Goal: Task Accomplishment & Management: Complete application form

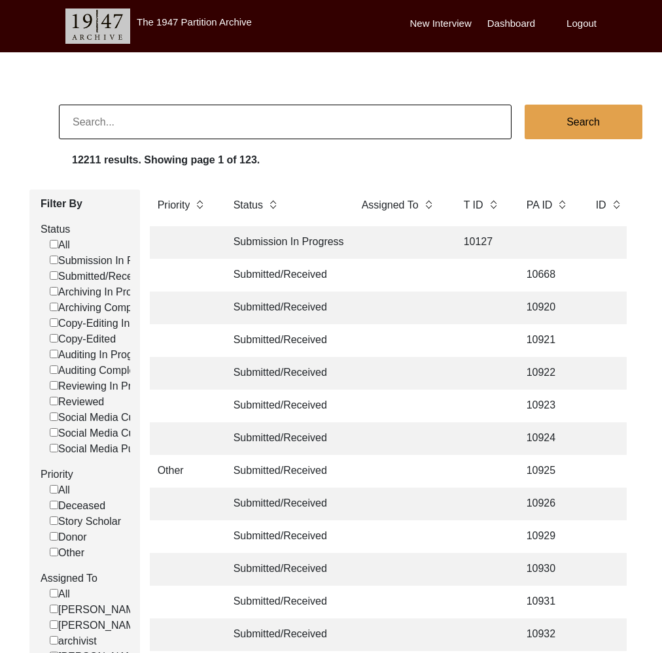
click at [124, 115] on input at bounding box center [285, 122] width 452 height 35
paste input "11480"
type input "11480"
checkbox input "false"
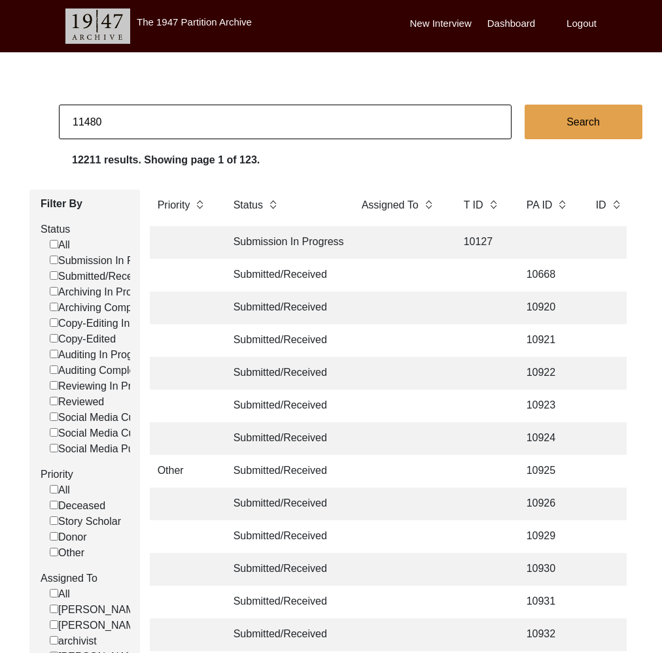
checkbox input "false"
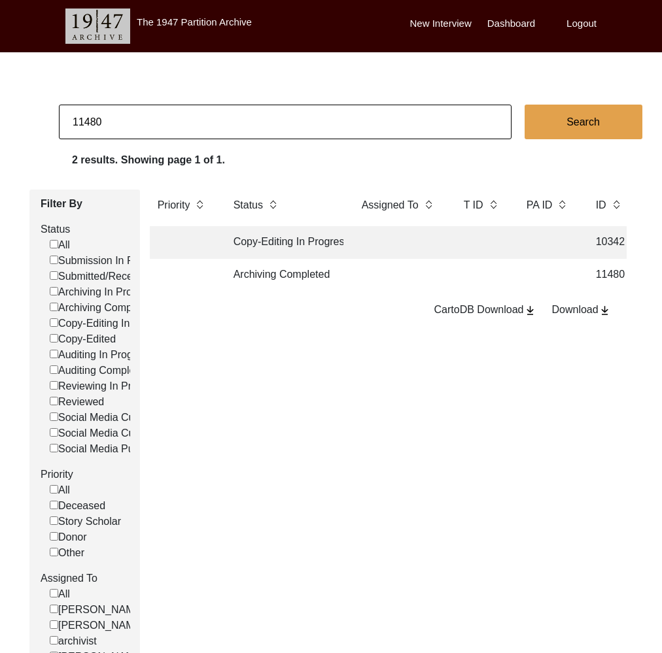
click at [264, 282] on td "Archiving Completed" at bounding box center [285, 275] width 118 height 33
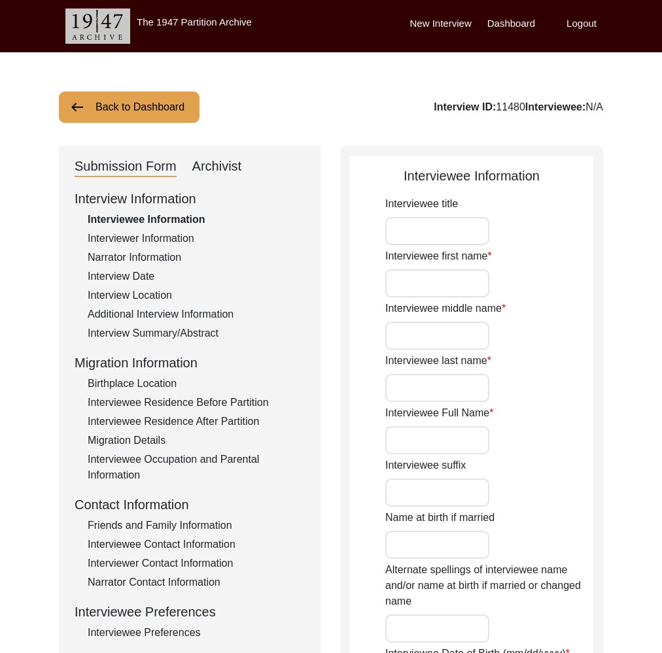
type input "Mrs."
type input "Sefali"
type input "-"
type input "Samjdar"
type input "Sefali Samajdar"
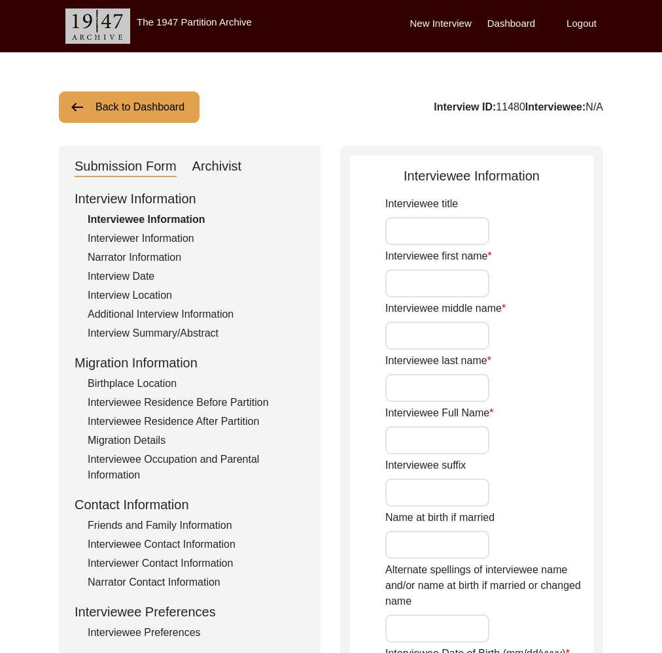
type input "[DATE]"
type input "83"
type input "[DEMOGRAPHIC_DATA]"
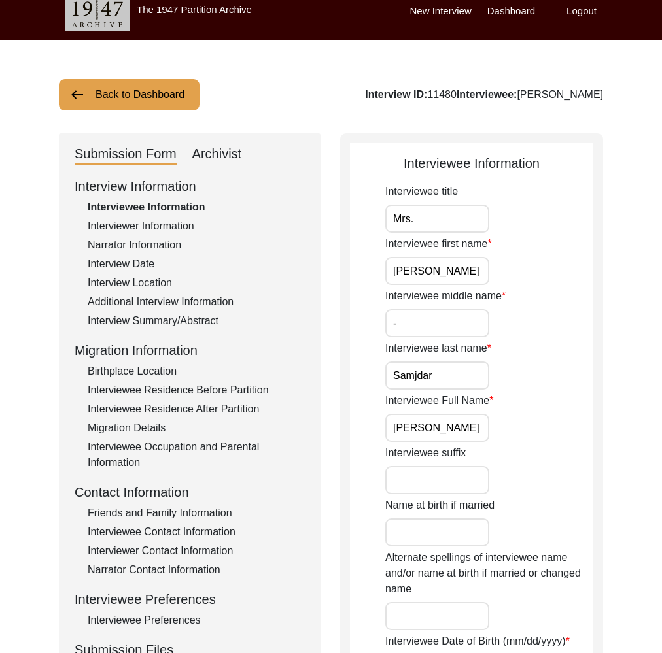
drag, startPoint x: 606, startPoint y: 95, endPoint x: 529, endPoint y: 92, distance: 77.2
copy div "Sefali Samajdar"
click at [189, 509] on div "Friends and Family Information" at bounding box center [196, 513] width 217 height 16
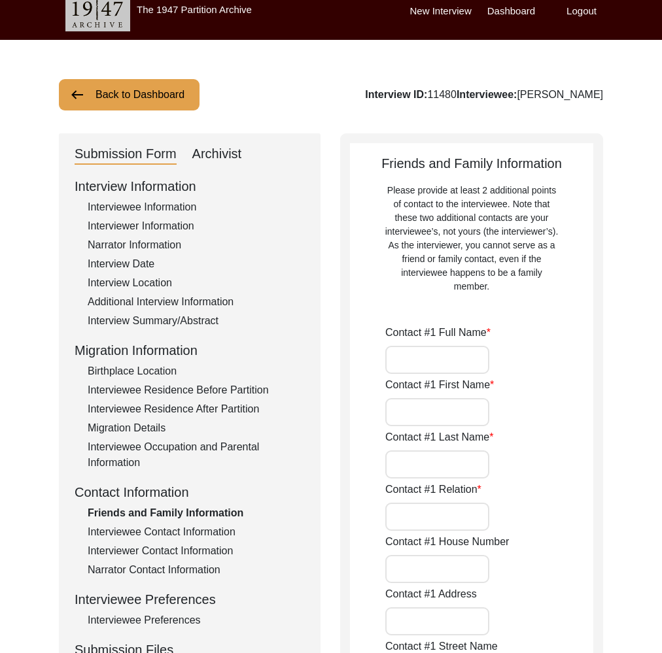
type input "Anupam Bandyopadhyay"
type input "Anupam"
type input "Bandhopadhyay"
type input "Husband"
type input "[GEOGRAPHIC_DATA]"
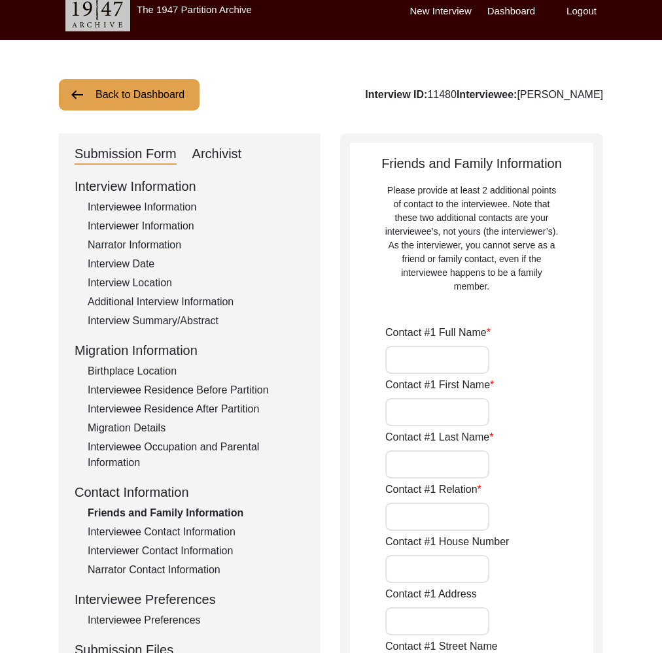
type input "0824038977"
type input "anupamb1951@gmail.com"
type input "Sayan Samajdar"
type input "Sayan"
type input "Bandyopadyay"
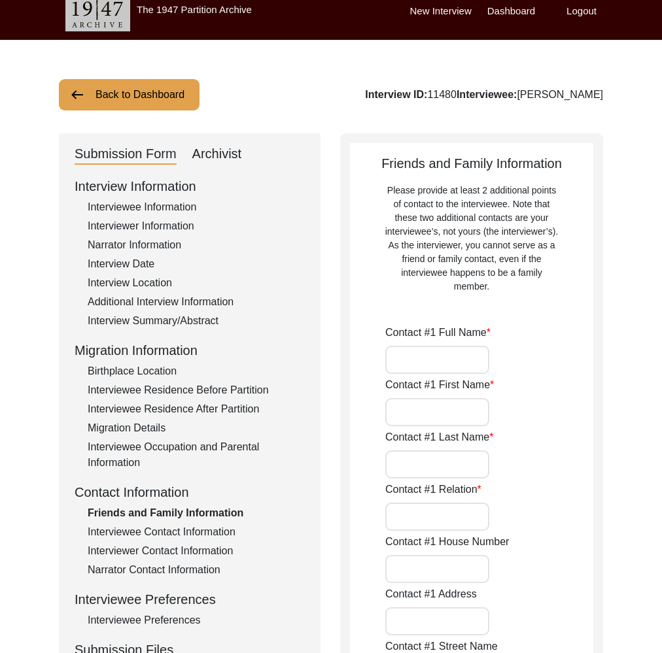
type input "Son"
type input "[GEOGRAPHIC_DATA]"
type input "9428332930"
type input "-"
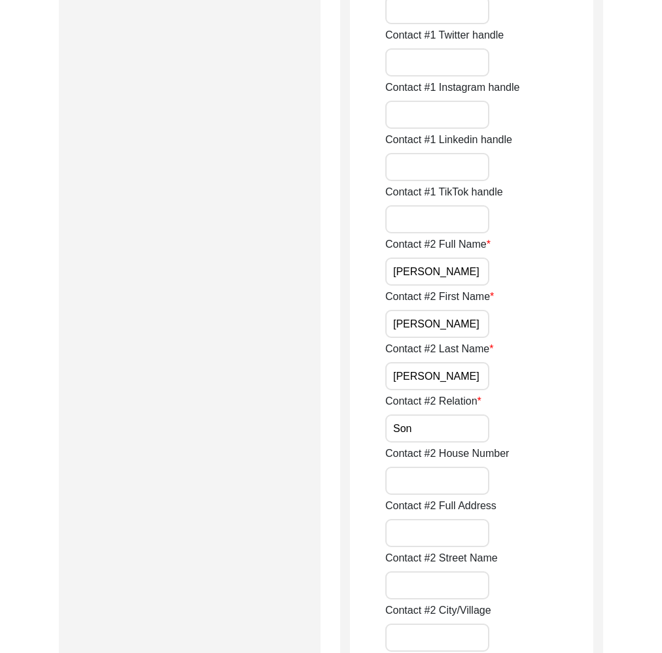
scroll to position [0, 0]
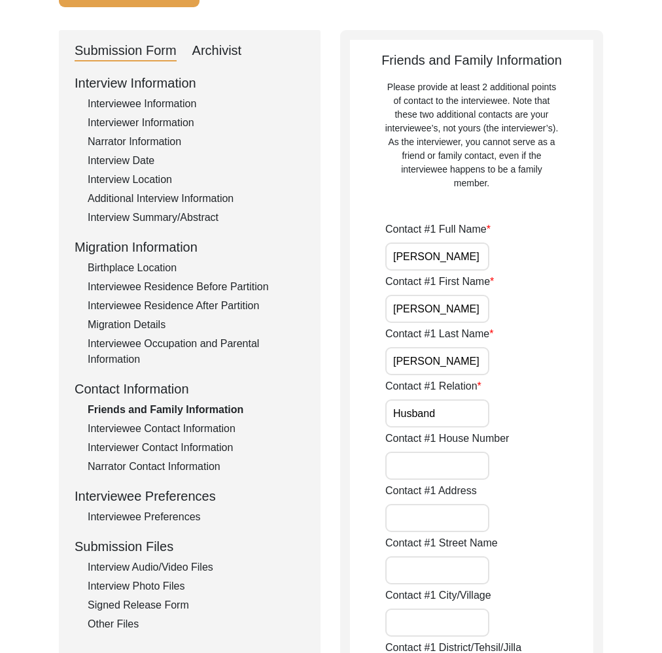
click at [208, 428] on div "Interviewee Contact Information" at bounding box center [196, 429] width 217 height 16
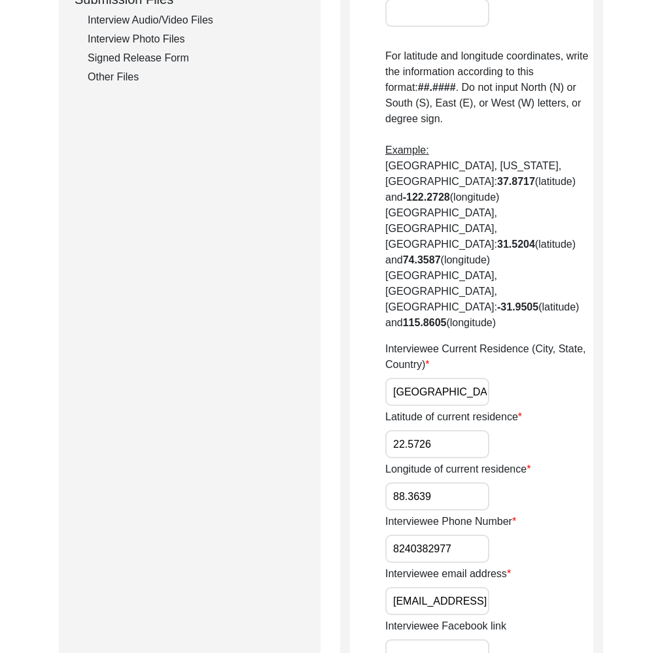
scroll to position [694, 0]
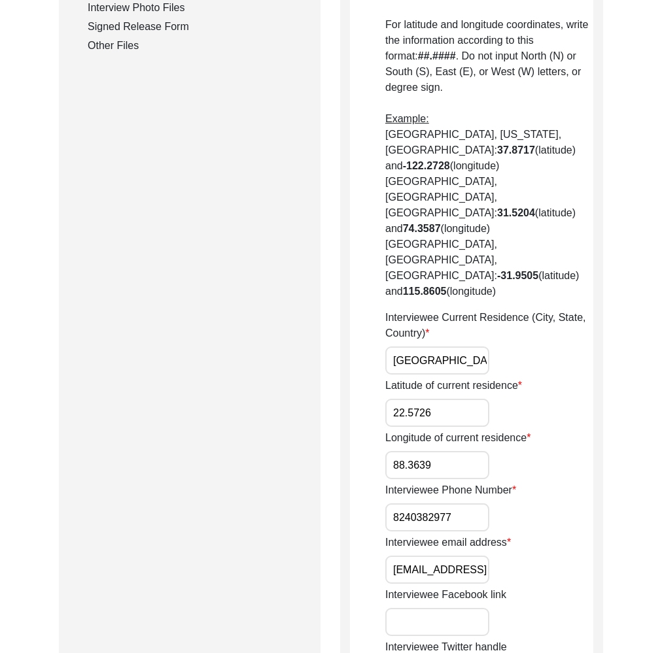
click at [422, 556] on input "hisayan@gmail.com" at bounding box center [437, 570] width 104 height 28
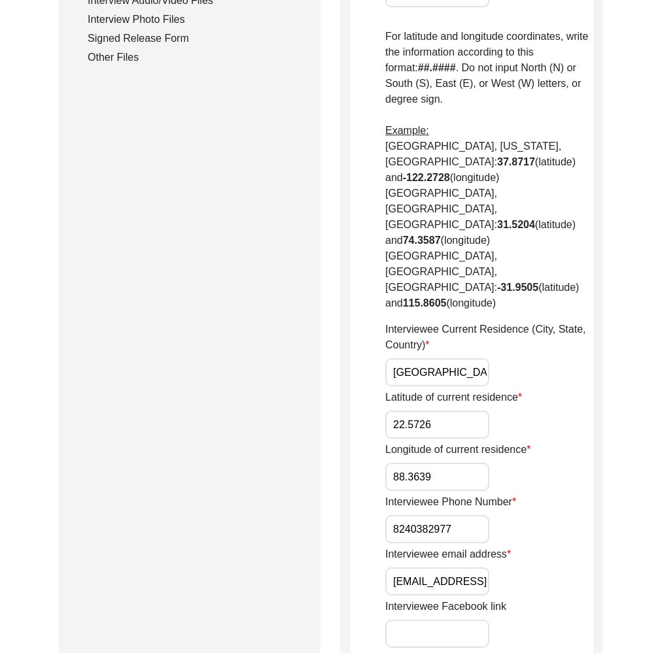
scroll to position [0, 0]
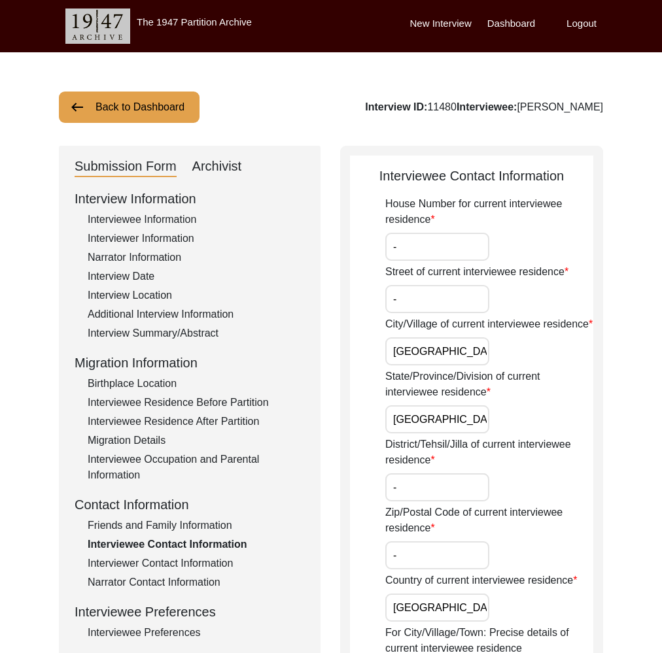
click at [139, 109] on button "Back to Dashboard" at bounding box center [129, 107] width 141 height 31
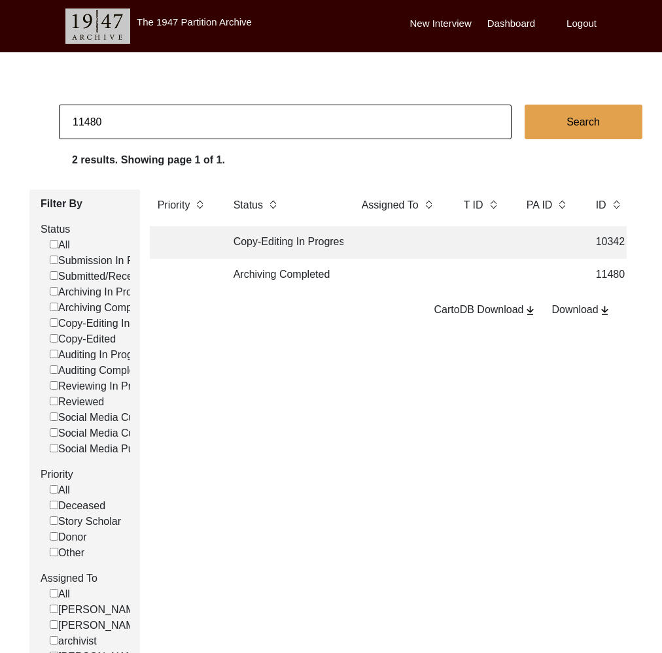
drag, startPoint x: 95, startPoint y: 115, endPoint x: 126, endPoint y: 119, distance: 31.0
click at [126, 119] on input "11480" at bounding box center [285, 122] width 452 height 35
click at [100, 120] on input "11480" at bounding box center [285, 122] width 452 height 35
drag, startPoint x: 93, startPoint y: 122, endPoint x: 128, endPoint y: 125, distance: 34.7
click at [128, 125] on input "11480" at bounding box center [285, 122] width 452 height 35
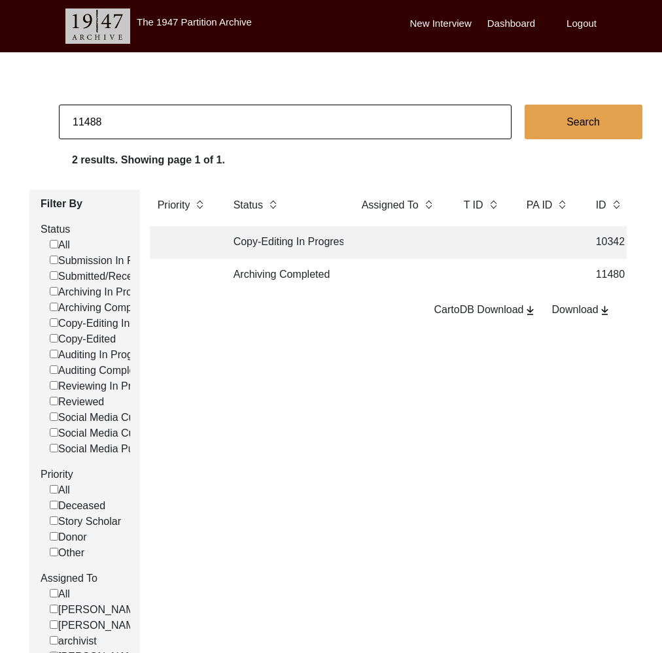
type input "11488"
checkbox input "false"
click at [314, 277] on td "Archiving Completed" at bounding box center [285, 275] width 118 height 33
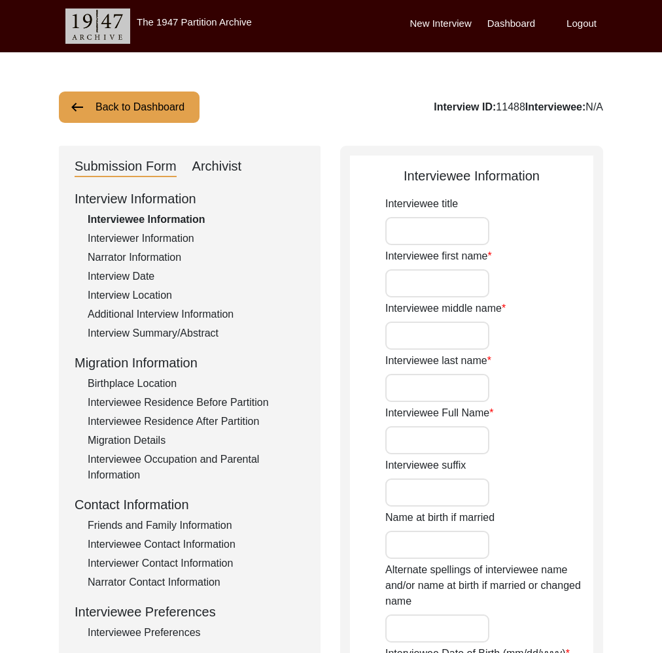
type input "Mr."
type input "Santisekhar"
type input "-"
type input "[PERSON_NAME]"
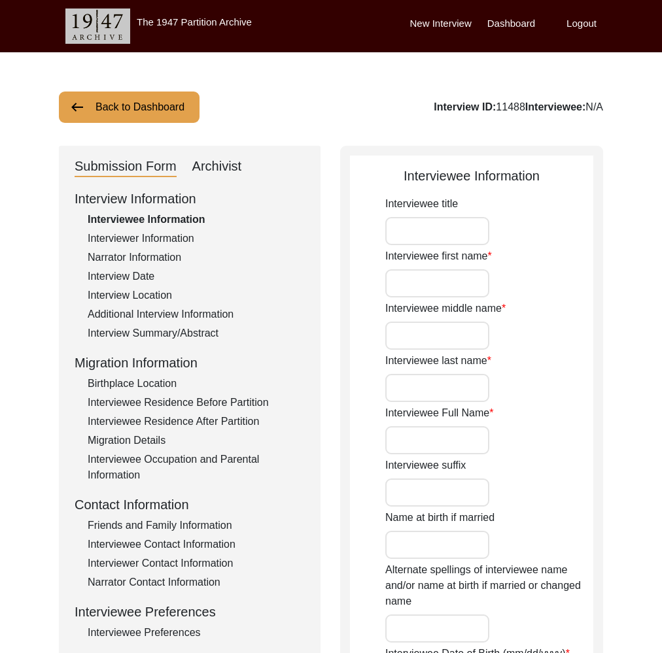
type input "[DATE]"
type input "83"
type input "[DEMOGRAPHIC_DATA]"
click at [581, 108] on div "Interview ID: 11488 Interviewee: Santisekhar Bhattacharya" at bounding box center [484, 107] width 238 height 16
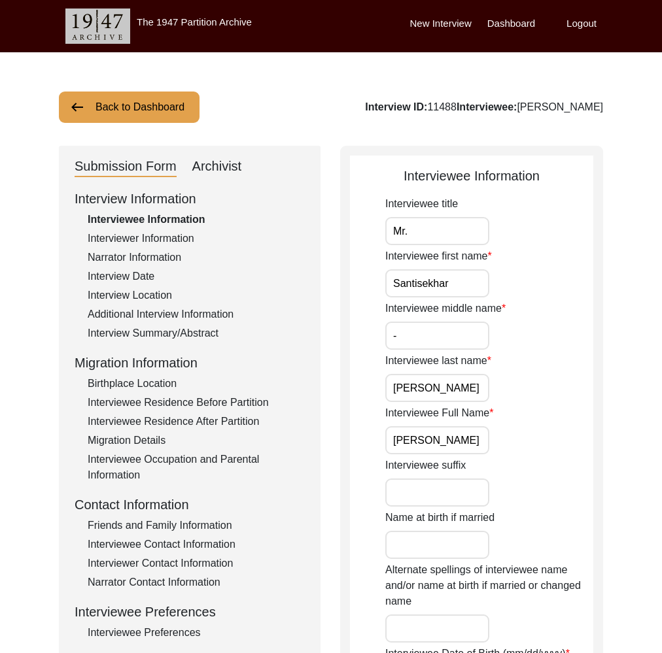
click at [581, 108] on div "Interview ID: 11488 Interviewee: Santisekhar Bhattacharya" at bounding box center [484, 107] width 238 height 16
copy div "[PERSON_NAME]"
click at [146, 116] on button "Back to Dashboard" at bounding box center [129, 107] width 141 height 31
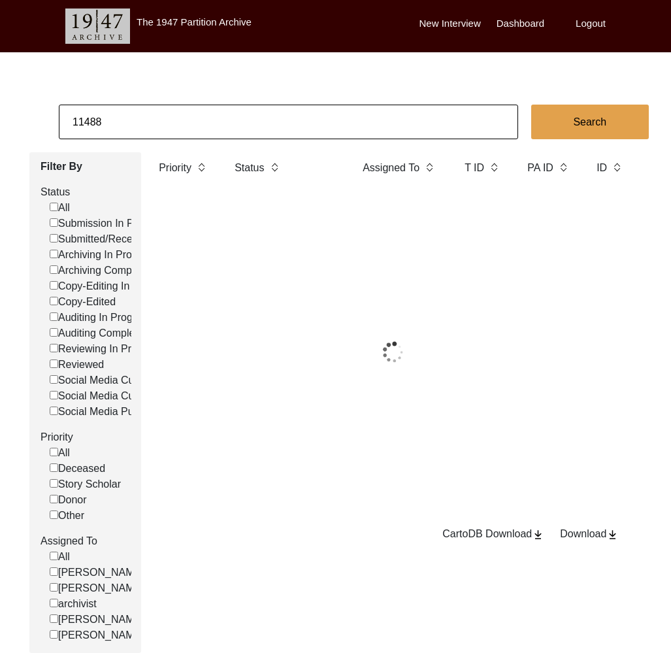
click at [165, 122] on input "11488" at bounding box center [289, 122] width 460 height 35
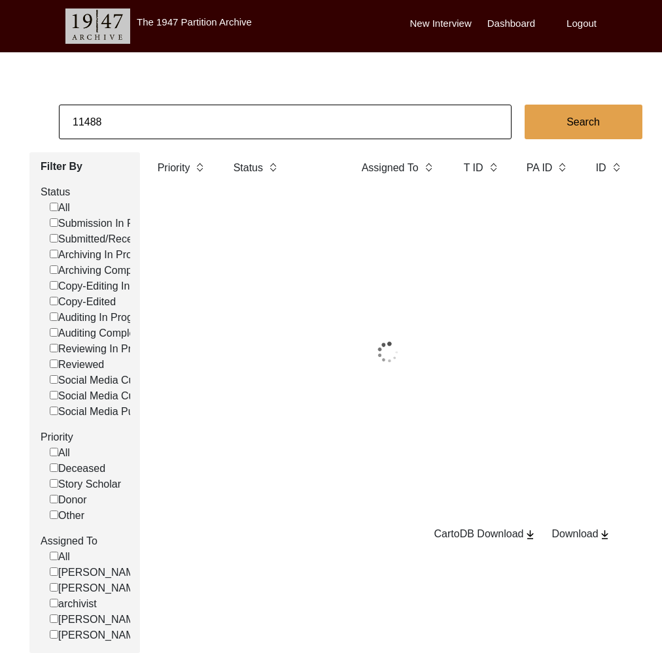
click at [165, 122] on input "11488" at bounding box center [285, 122] width 452 height 35
paste input "3183"
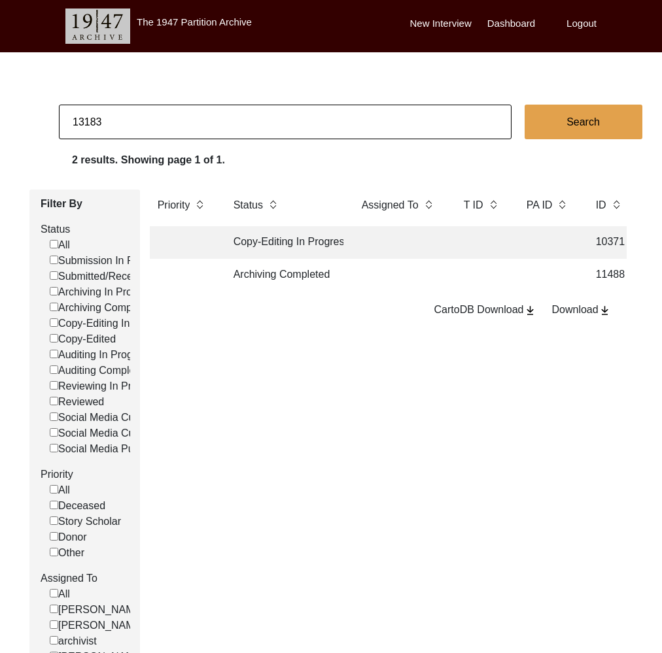
type input "13183"
checkbox input "false"
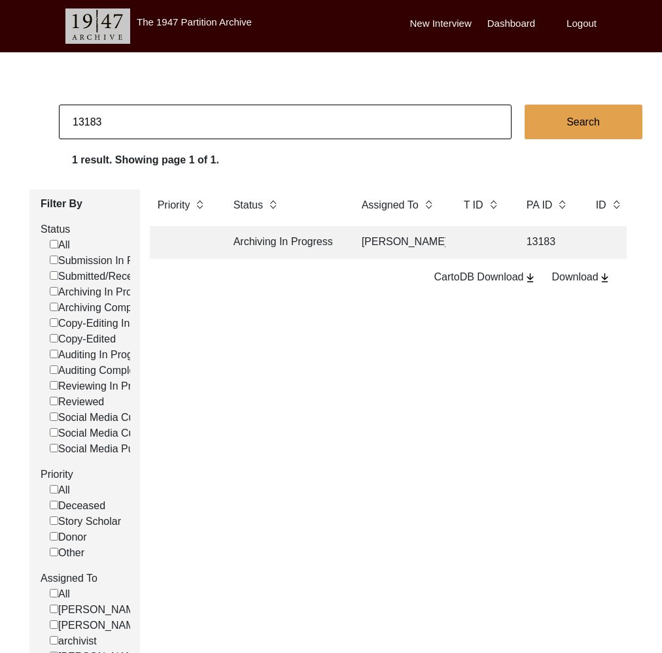
click at [275, 250] on td "Archiving In Progress" at bounding box center [285, 242] width 118 height 33
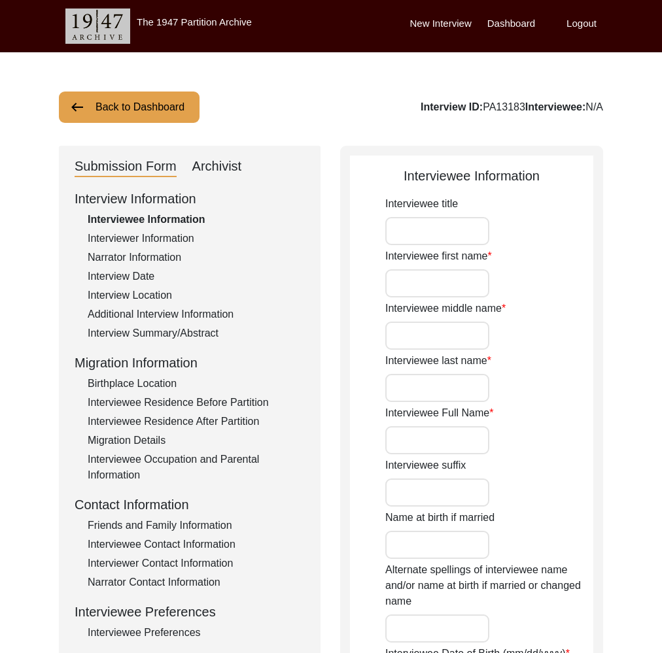
type input "Mrs."
type input "Anjali"
type input "Chatterjee"
type input "Anjali Chatterjee"
type input "Anjali Mukherjee"
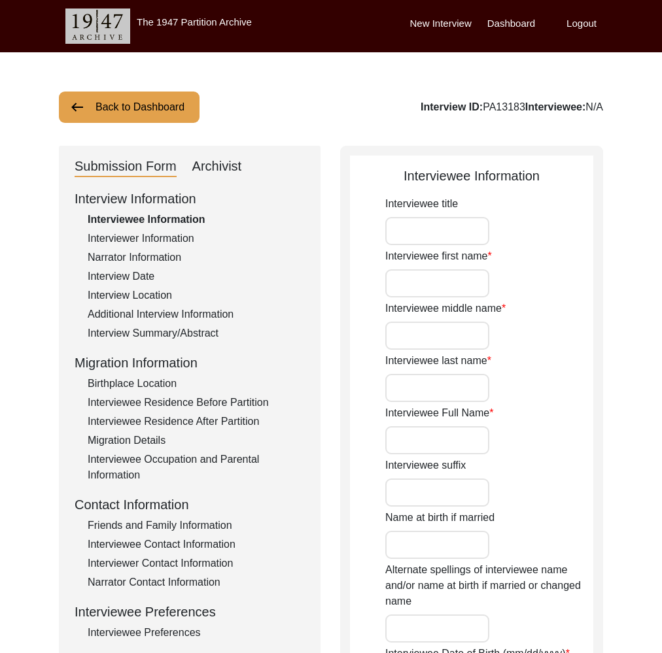
type input "03/01/1941"
type input "84"
type input "[DEMOGRAPHIC_DATA]"
type input "No"
type input "Bengali"
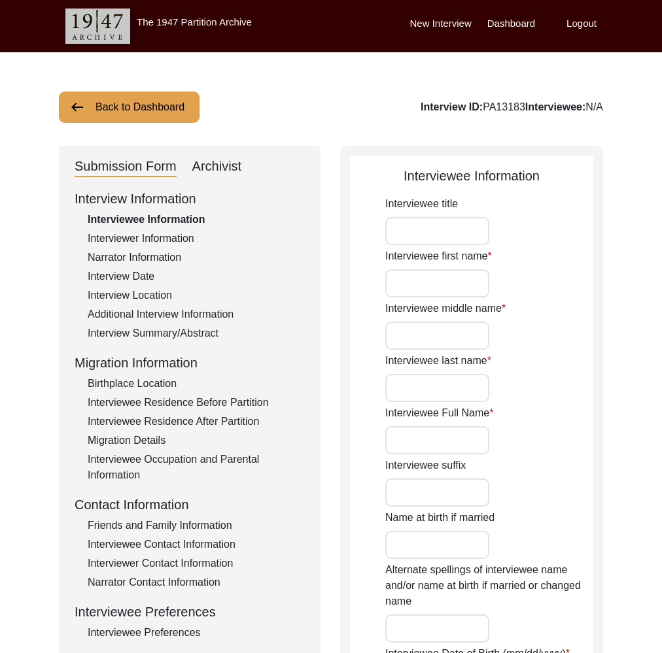
type input "[DEMOGRAPHIC_DATA]"
type input "Bengali"
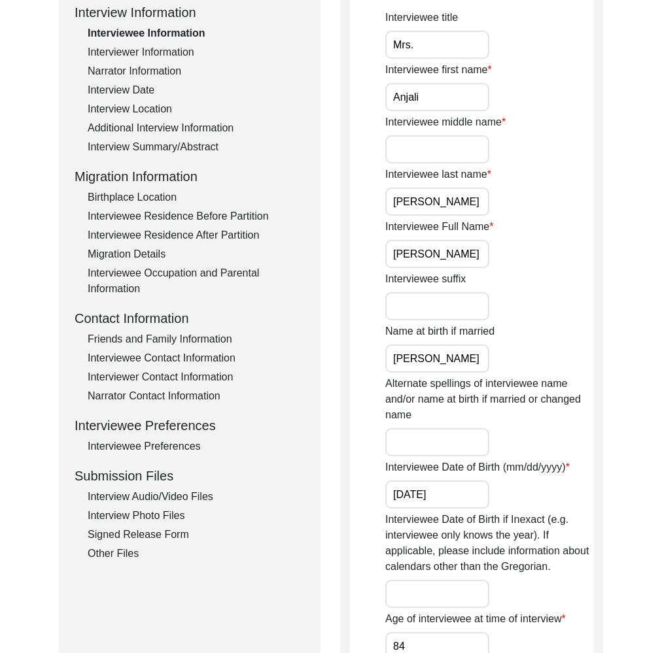
scroll to position [297, 0]
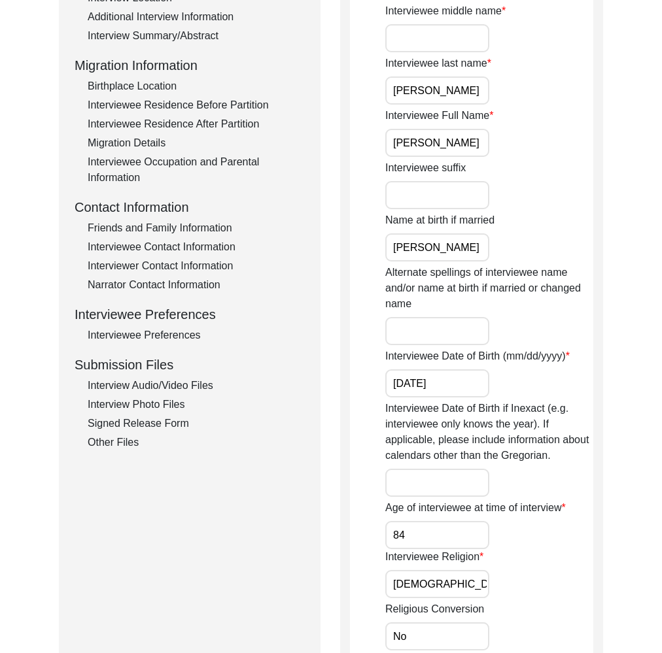
click at [173, 403] on div "Interview Photo Files" at bounding box center [196, 405] width 217 height 16
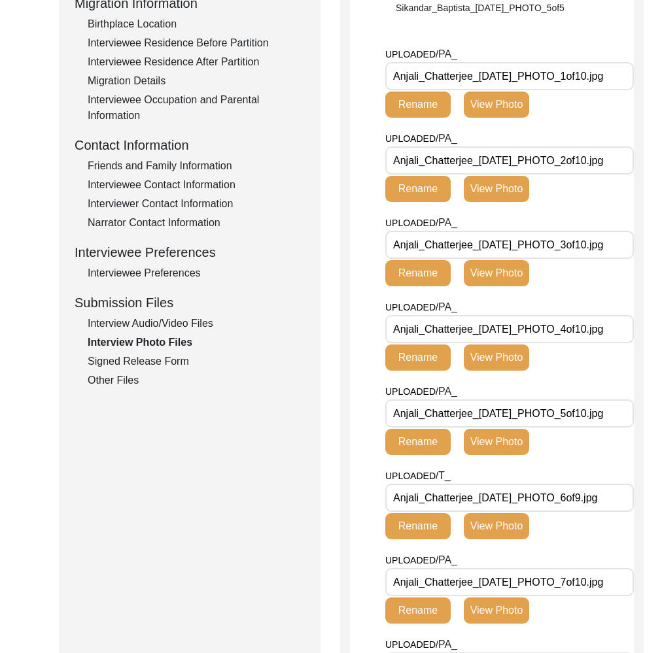
scroll to position [415, 0]
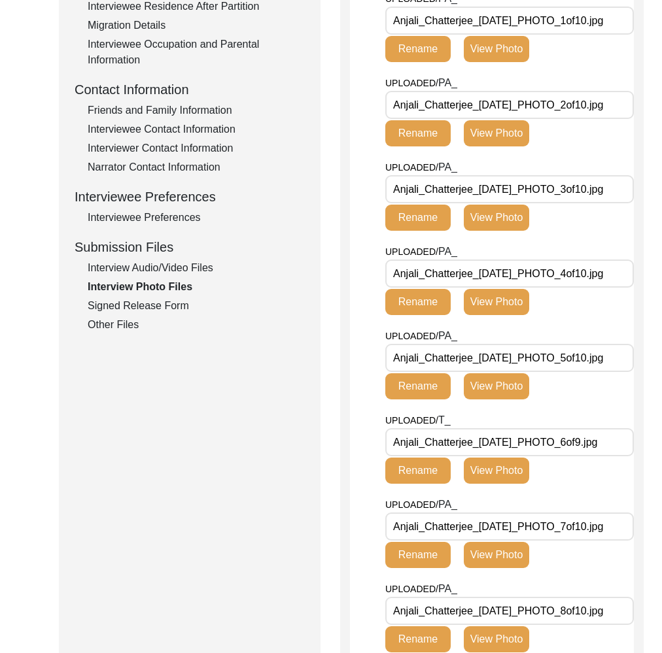
click at [537, 443] on input "Anjali_Chatterjee_03-11-2025_PHOTO_6of9.jpg" at bounding box center [509, 442] width 248 height 28
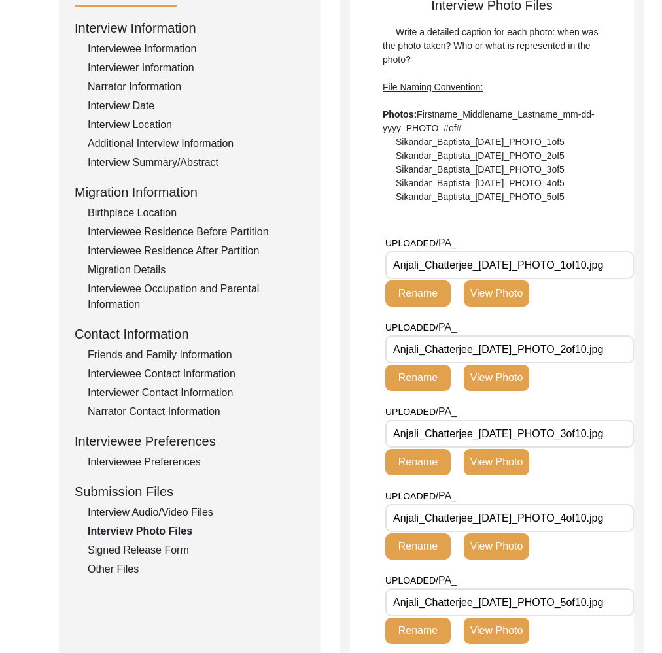
scroll to position [0, 0]
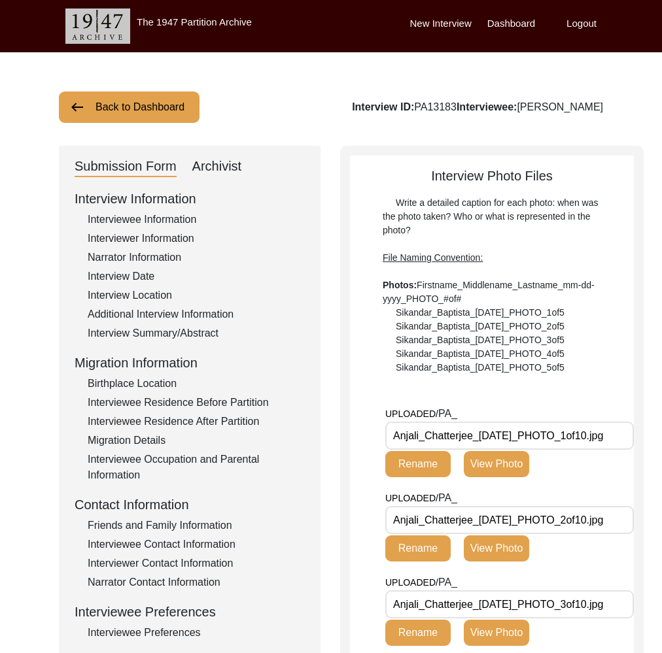
drag, startPoint x: 146, startPoint y: 110, endPoint x: 161, endPoint y: 118, distance: 16.4
click at [161, 118] on button "Back to Dashboard" at bounding box center [129, 107] width 141 height 31
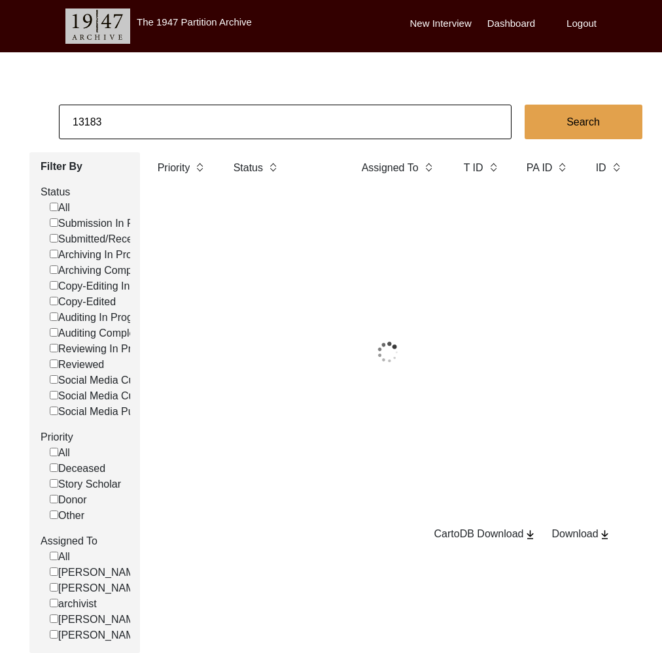
click at [180, 127] on input "13183" at bounding box center [285, 122] width 452 height 35
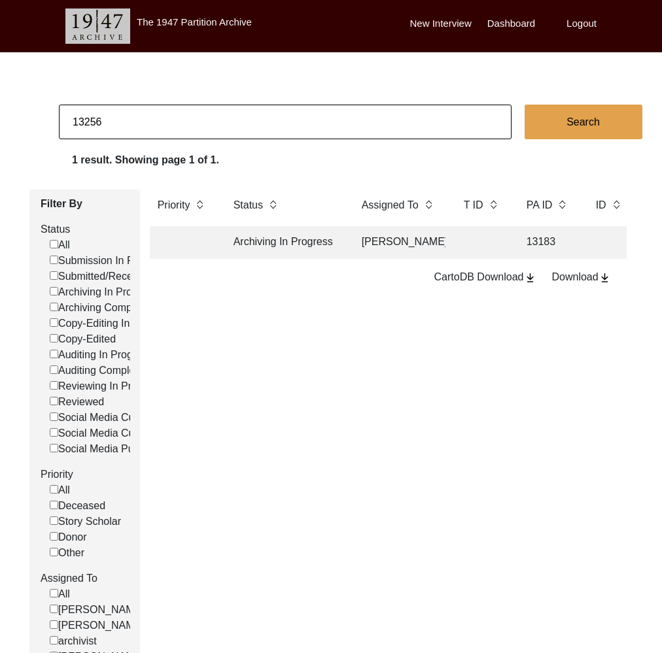
type input "13256"
checkbox input "false"
click at [298, 252] on td "Archiving Completed" at bounding box center [285, 242] width 118 height 33
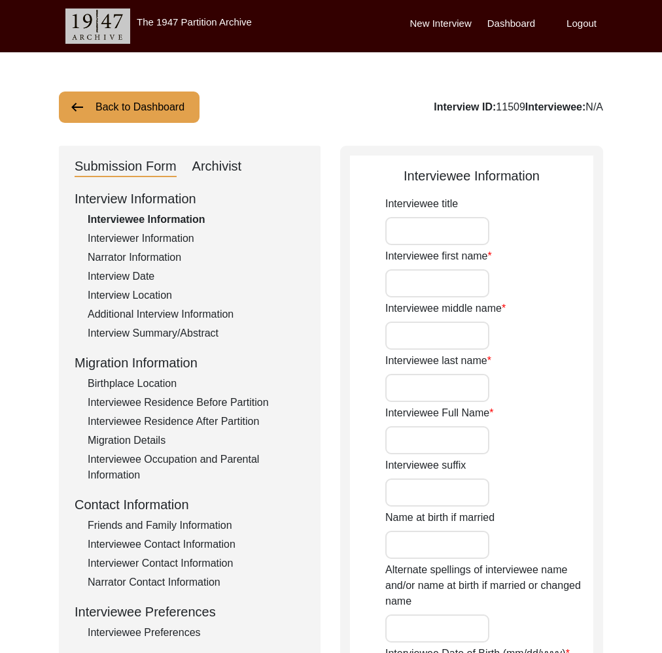
type input "Ms."
type input "Krishna"
type input "-"
type input "Gulati"
type input "[PERSON_NAME]"
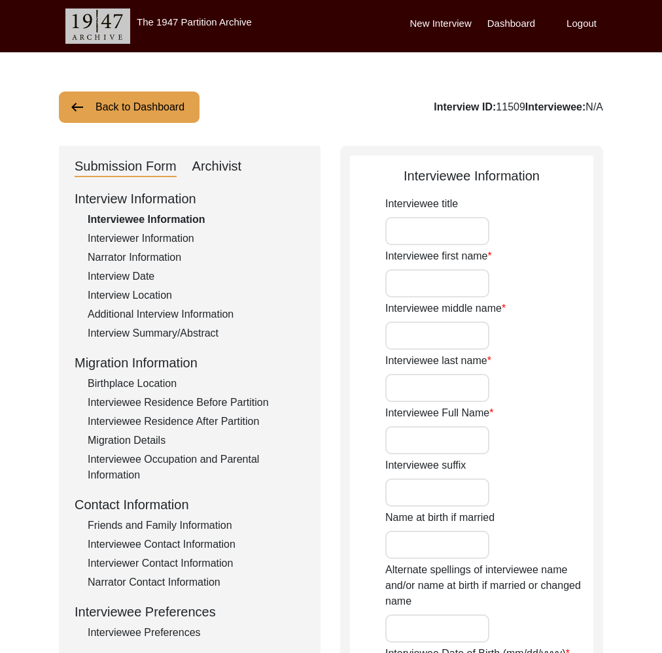
type input "[PERSON_NAME]"
type input "1937"
type input "88"
type input "[DEMOGRAPHIC_DATA]"
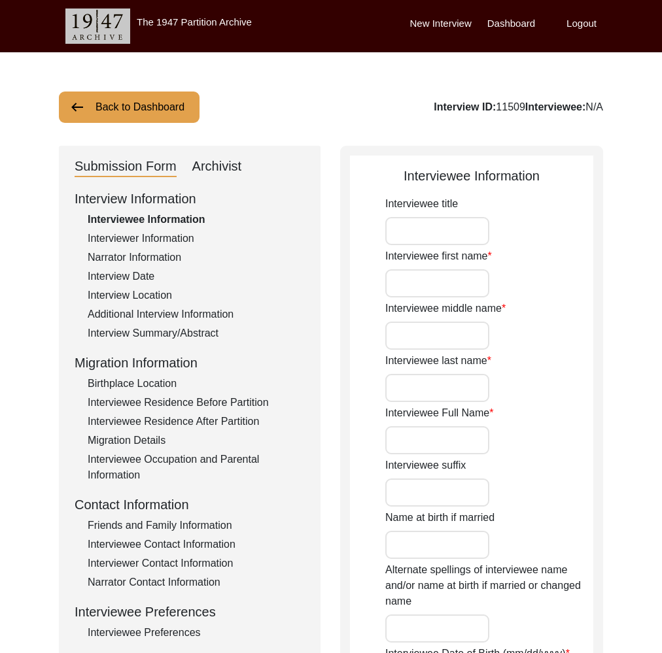
type input "Punjabi"
type input "Multani"
type input "[DEMOGRAPHIC_DATA]"
type input "Gulati/Khhatri"
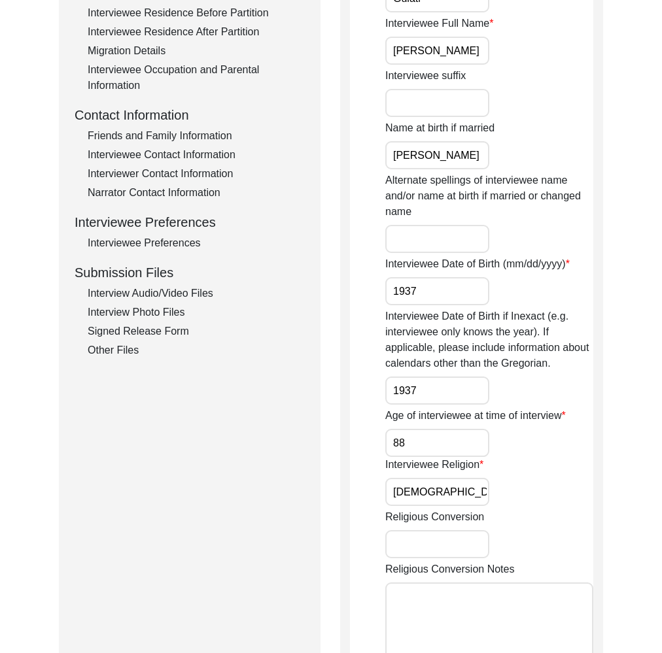
click at [149, 292] on div "Interview Audio/Video Files" at bounding box center [196, 294] width 217 height 16
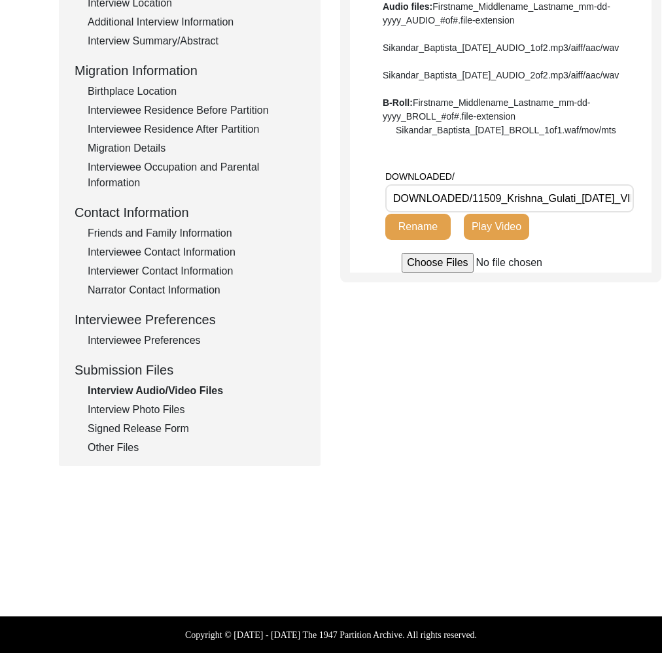
click at [151, 413] on div "Interview Photo Files" at bounding box center [196, 410] width 217 height 16
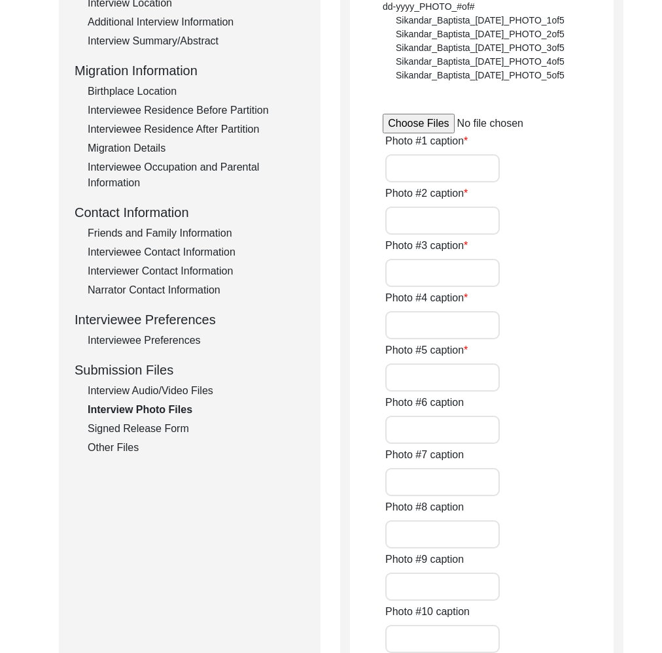
type input "Interviewee Ms. Krishna Gulati and interviewer Ananya Sakargayen."
type input "N/A"
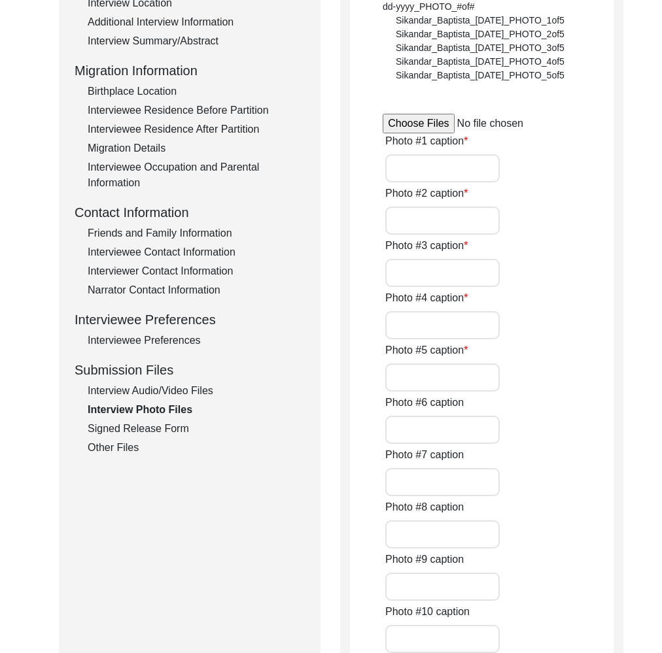
type input "0of1"
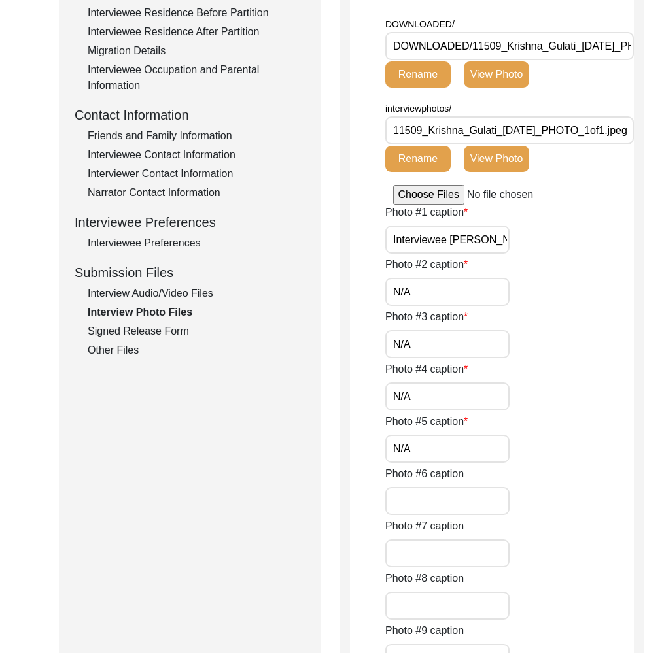
click at [152, 334] on div "Signed Release Form" at bounding box center [196, 332] width 217 height 16
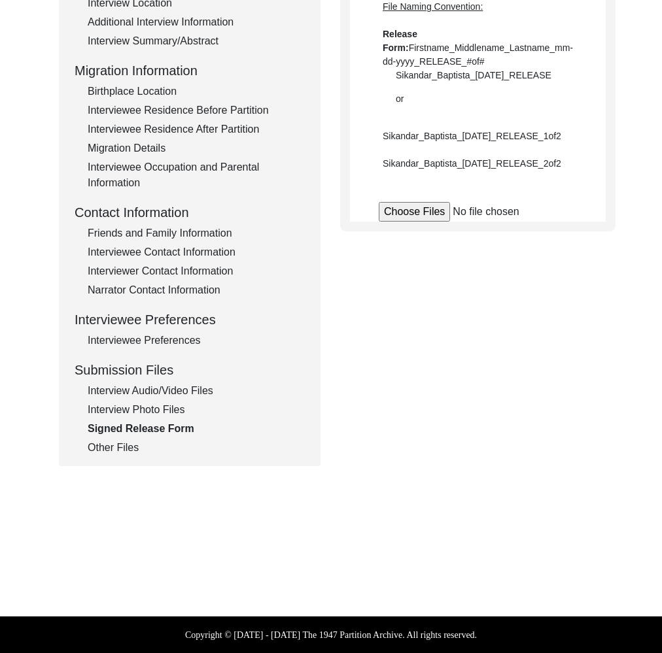
scroll to position [292, 0]
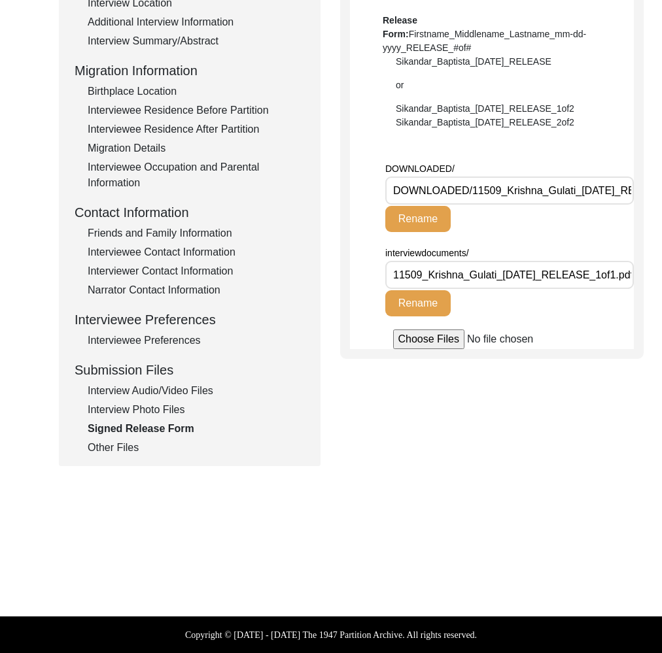
click at [121, 450] on div "Other Files" at bounding box center [196, 448] width 217 height 16
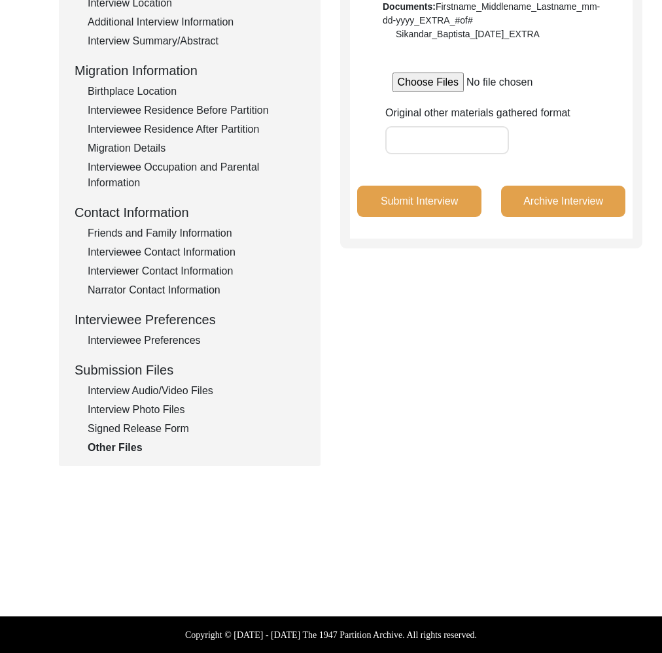
click at [157, 386] on div "Interview Audio/Video Files" at bounding box center [196, 391] width 217 height 16
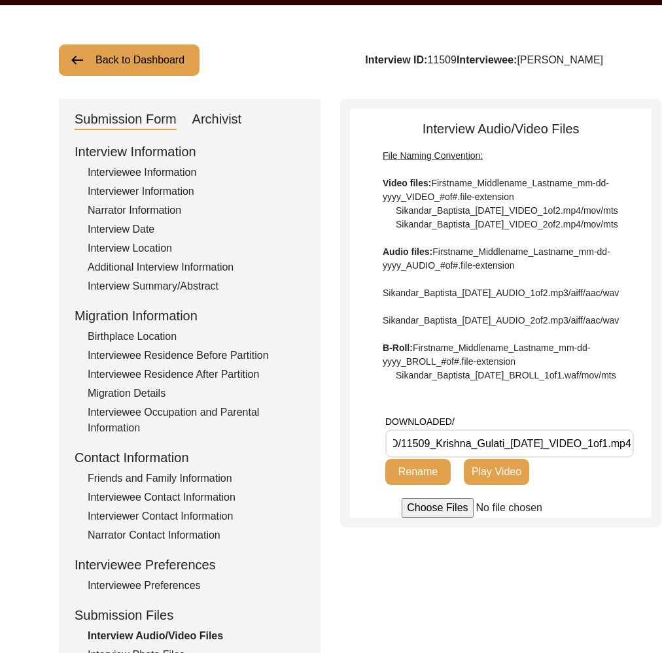
scroll to position [0, 0]
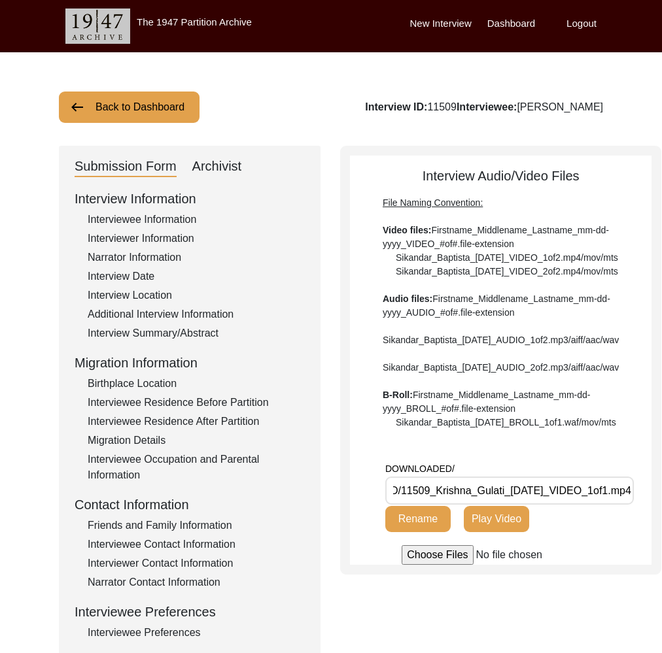
drag, startPoint x: 133, startPoint y: 92, endPoint x: 146, endPoint y: 103, distance: 17.2
click at [137, 95] on button "Back to Dashboard" at bounding box center [129, 107] width 141 height 31
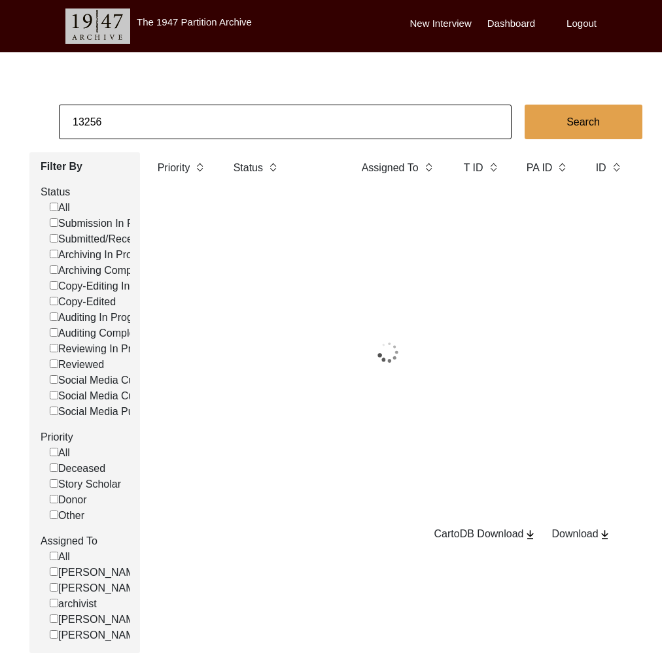
click at [158, 111] on input "13256" at bounding box center [285, 122] width 452 height 35
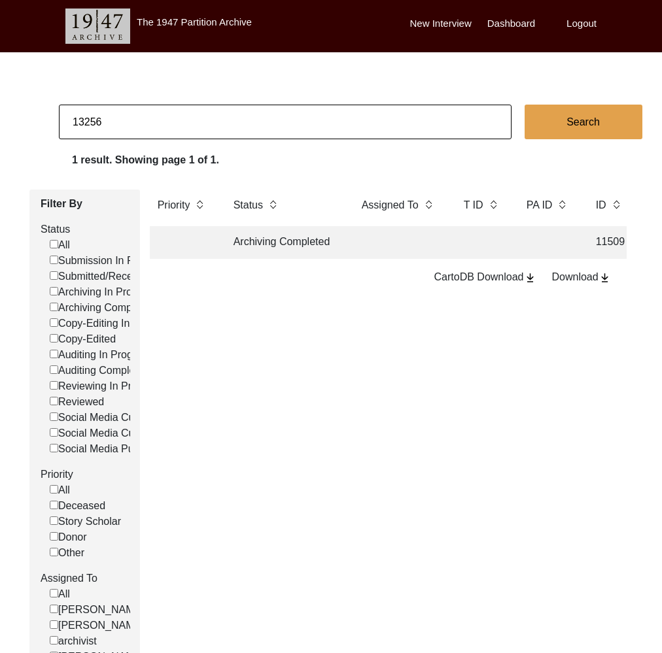
click at [158, 111] on input "13256" at bounding box center [285, 122] width 452 height 35
type input "13007"
checkbox input "false"
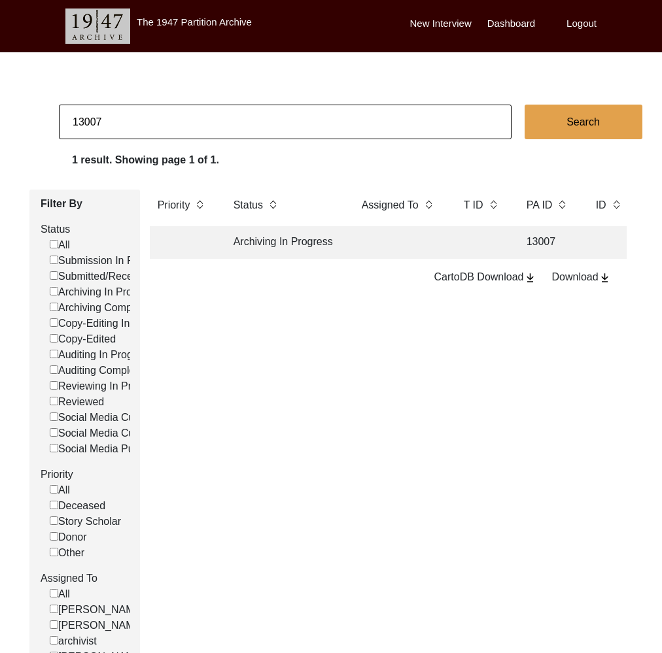
click at [308, 254] on td "Archiving In Progress" at bounding box center [285, 242] width 118 height 33
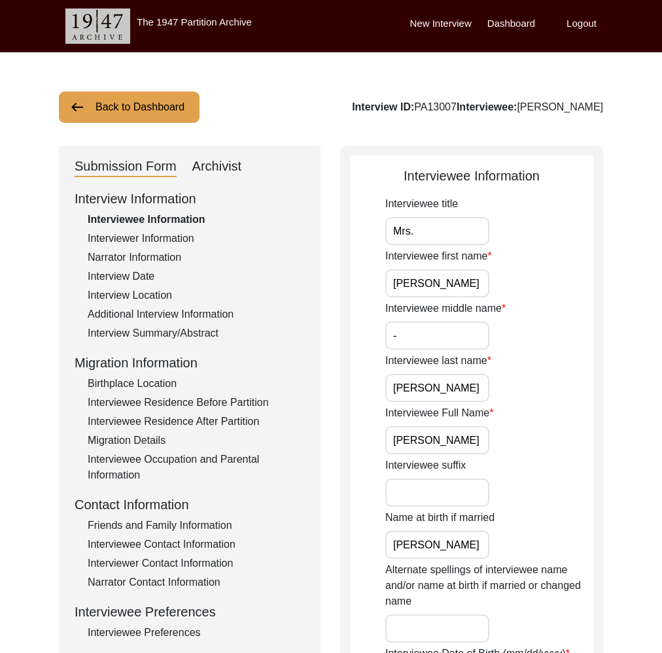
scroll to position [195, 0]
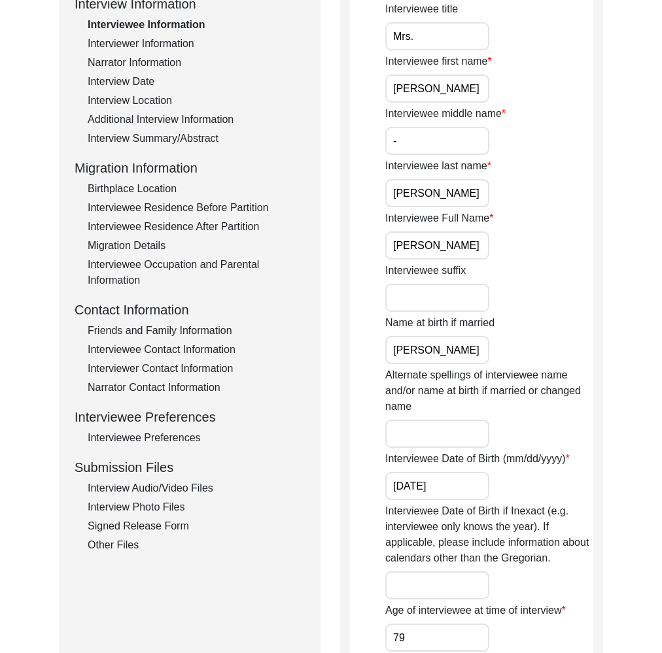
click at [195, 486] on div "Interview Audio/Video Files" at bounding box center [196, 488] width 217 height 16
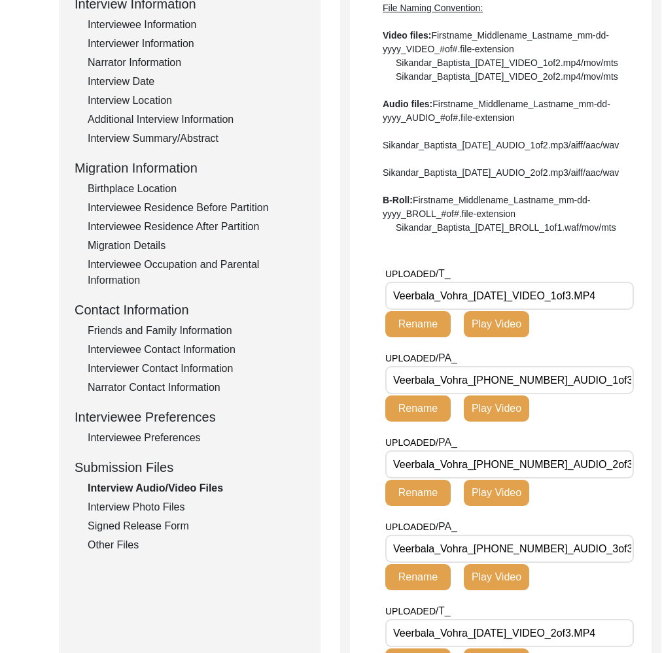
drag, startPoint x: 465, startPoint y: 335, endPoint x: 380, endPoint y: 335, distance: 85.0
click at [380, 335] on app-file-uploader "UPLOADED/ T_ Veerbala_Vohra_12-17-2024_VIDEO_1of3.MP4 Rename Play Video UPLOADE…" at bounding box center [500, 613] width 301 height 694
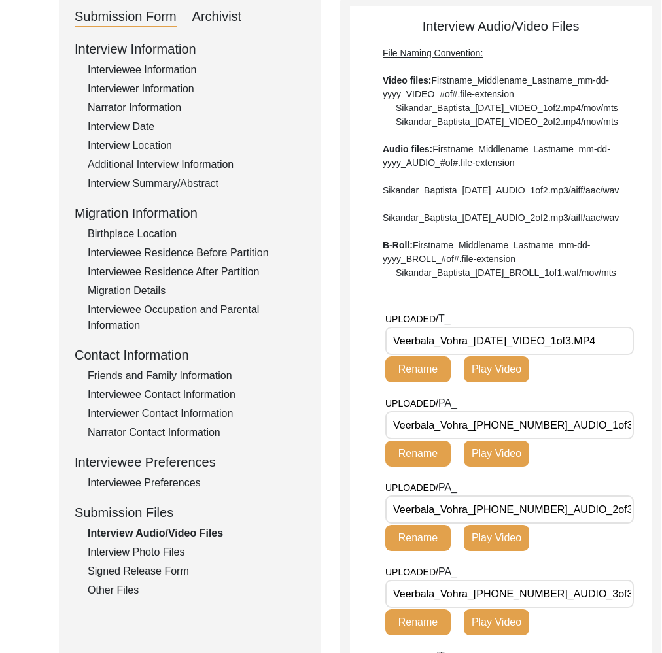
scroll to position [0, 0]
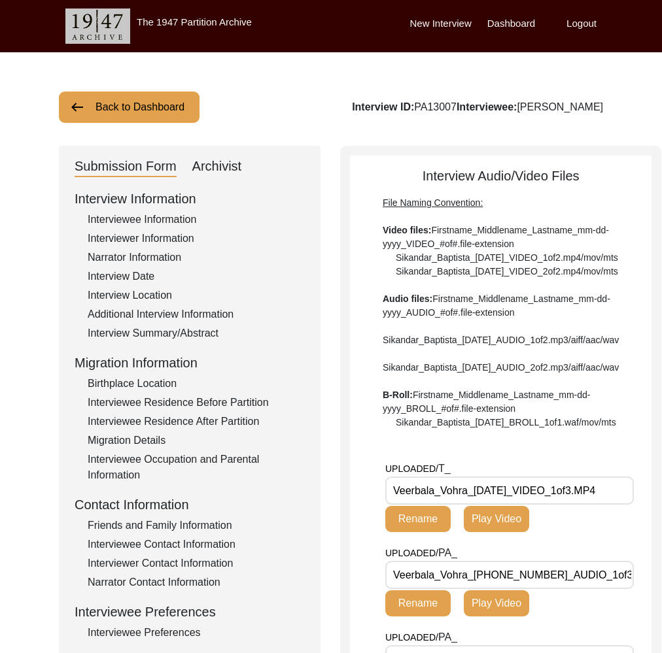
click at [428, 394] on div "File Naming Convention: Video files: Firstname_Middlename_Lastname_mm-dd-yyyy_V…" at bounding box center [500, 312] width 236 height 233
click at [126, 92] on button "Back to Dashboard" at bounding box center [129, 107] width 141 height 31
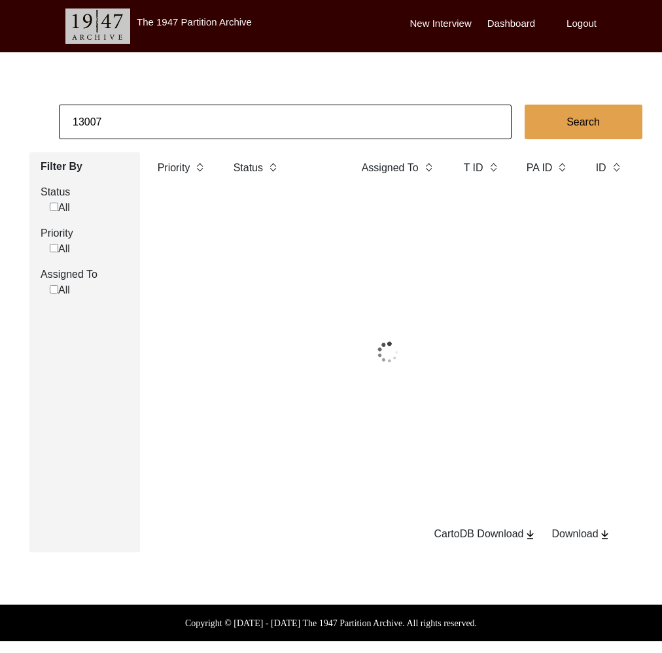
click at [139, 112] on input "13007" at bounding box center [285, 122] width 452 height 35
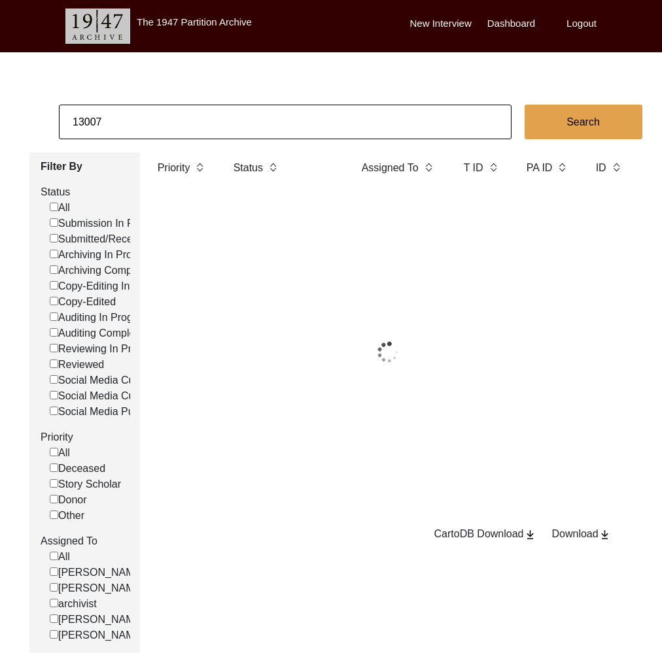
click at [139, 112] on input "13007" at bounding box center [285, 122] width 452 height 35
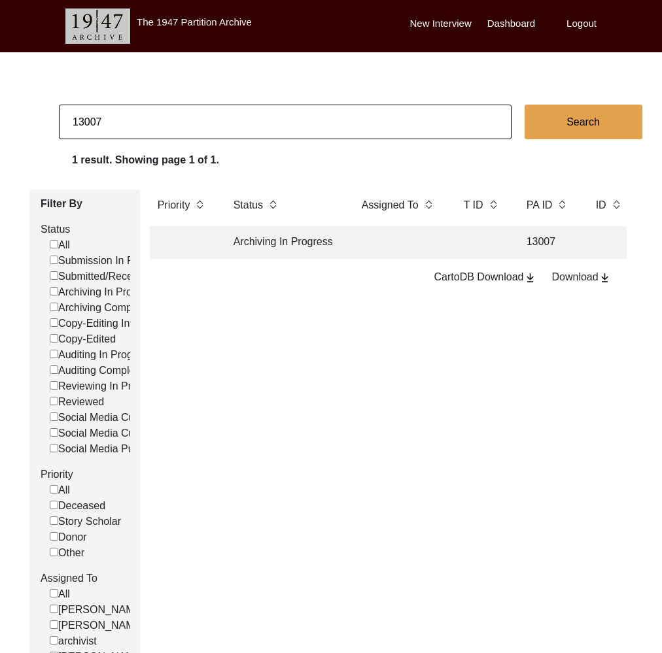
paste input "9"
type input "13097"
checkbox input "false"
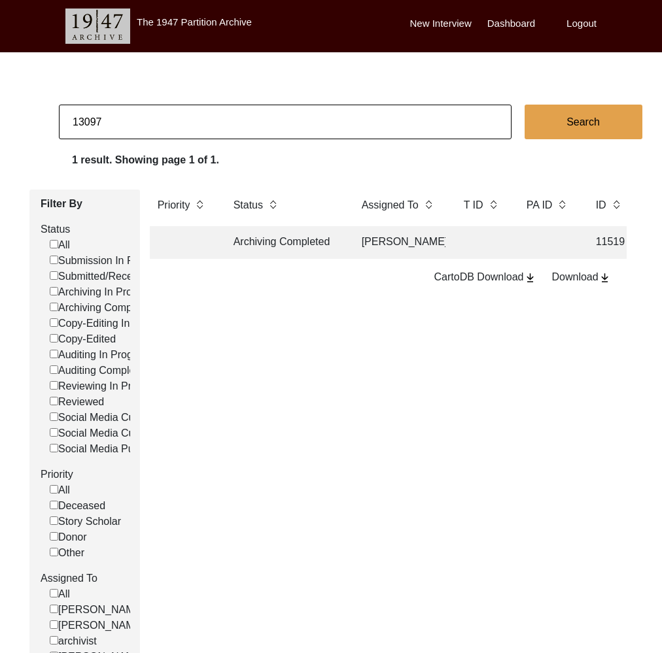
click at [308, 245] on td "Archiving Completed" at bounding box center [285, 242] width 118 height 33
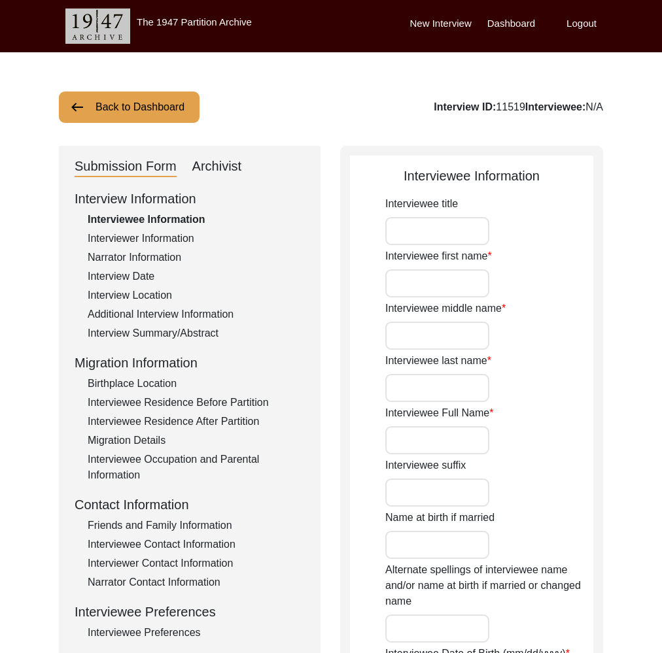
type input "Mr."
type input "Subodh"
type input "Das"
type input "[PERSON_NAME]"
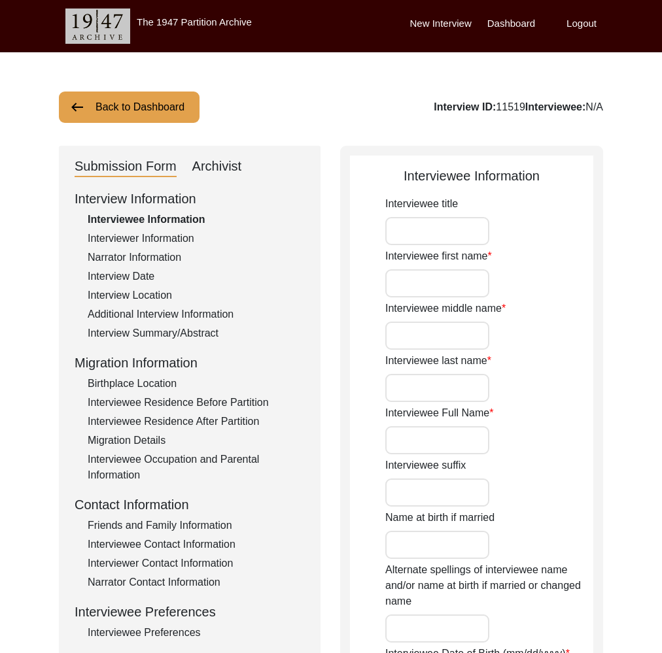
type input "Unknown"
type input "Between [DATE] to [DATE]"
type input "Between 78 to 76"
type input "[DEMOGRAPHIC_DATA]"
type input "Assamese and Bengali"
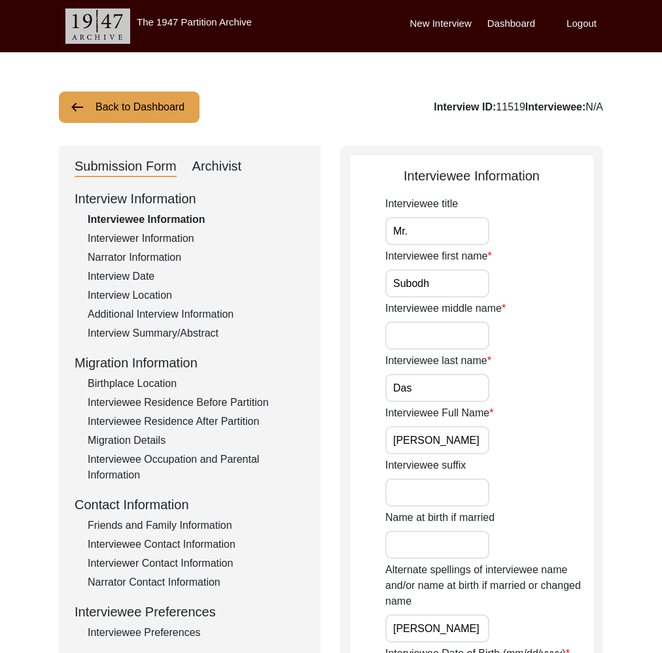
type input "[DEMOGRAPHIC_DATA]"
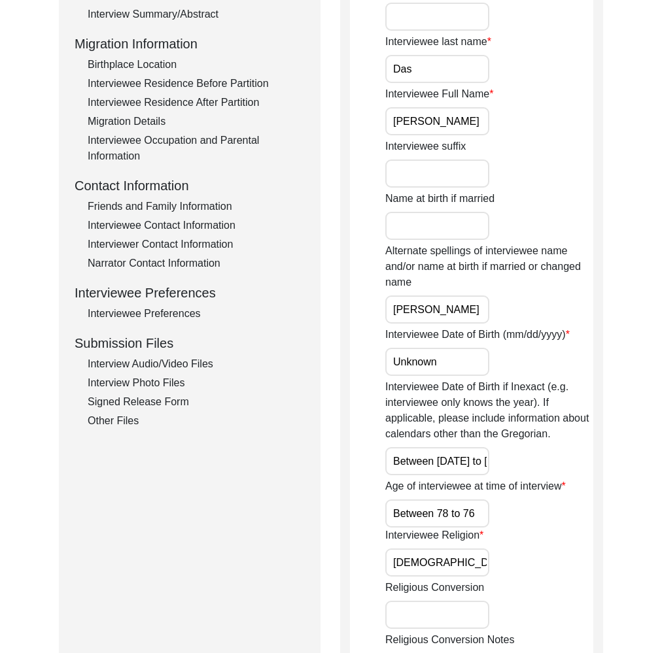
scroll to position [443, 0]
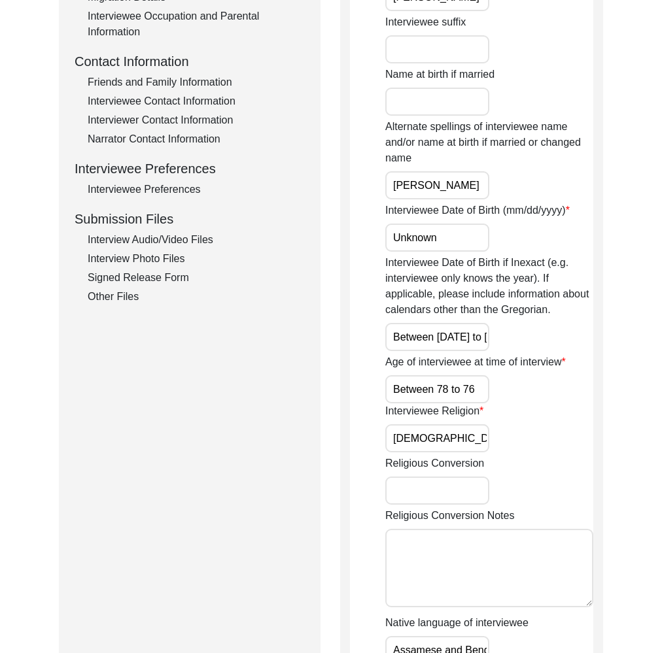
click at [141, 291] on div "Other Files" at bounding box center [196, 297] width 217 height 16
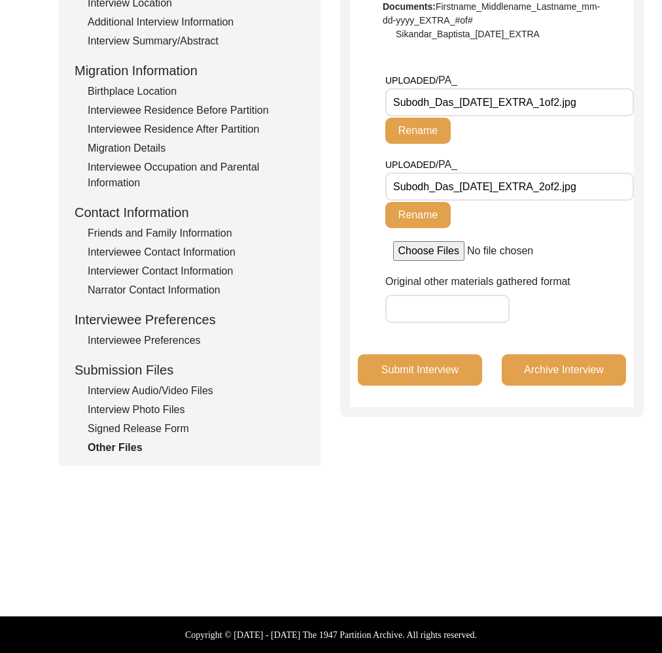
click at [578, 100] on input "Subodh_Das_[DATE]_EXTRA_1of2.jpg" at bounding box center [509, 102] width 248 height 28
click at [530, 190] on input "Subodh_Das_[DATE]_EXTRA_2of2.jpg" at bounding box center [509, 187] width 248 height 28
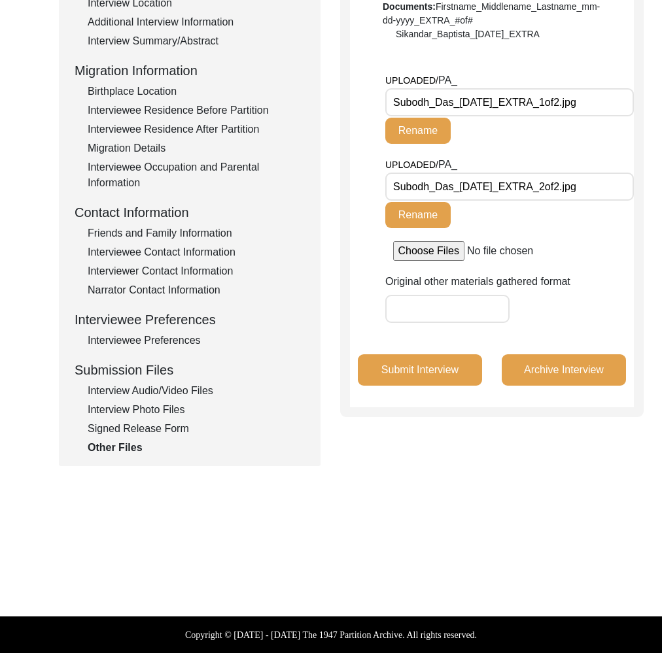
click at [530, 190] on input "Subodh_Das_[DATE]_EXTRA_2of2.jpg" at bounding box center [509, 187] width 248 height 28
click at [131, 424] on div "Signed Release Form" at bounding box center [196, 429] width 217 height 16
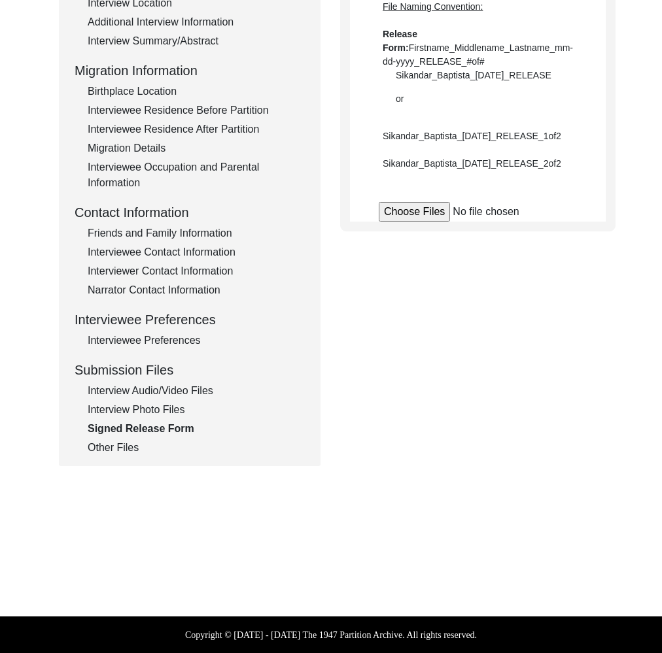
click at [122, 449] on div "Other Files" at bounding box center [196, 448] width 217 height 16
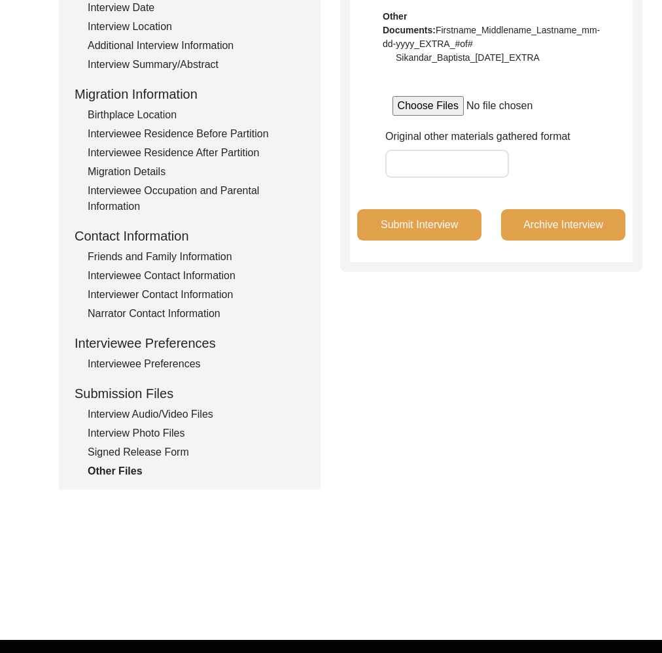
scroll to position [277, 0]
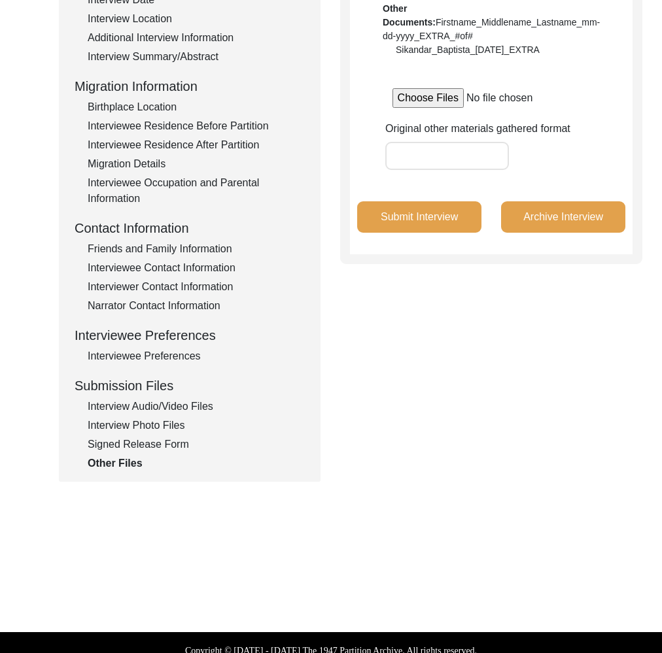
click at [199, 403] on div "Interview Audio/Video Files" at bounding box center [196, 407] width 217 height 16
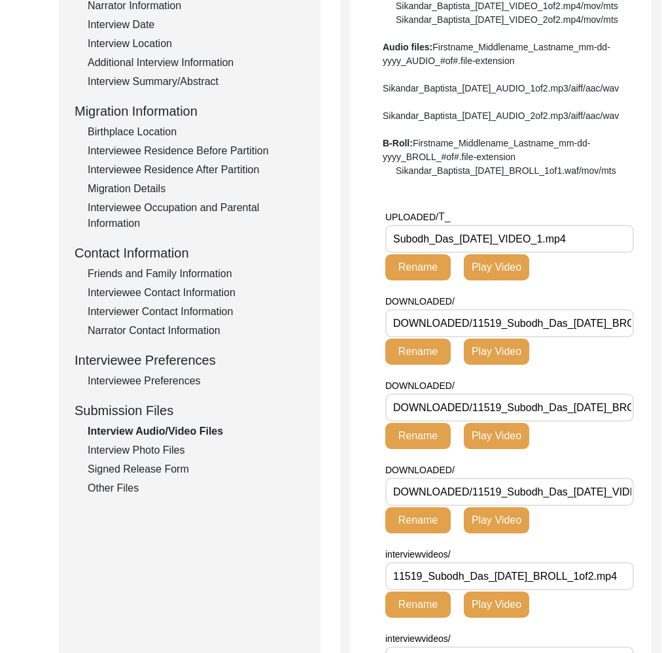
scroll to position [250, 0]
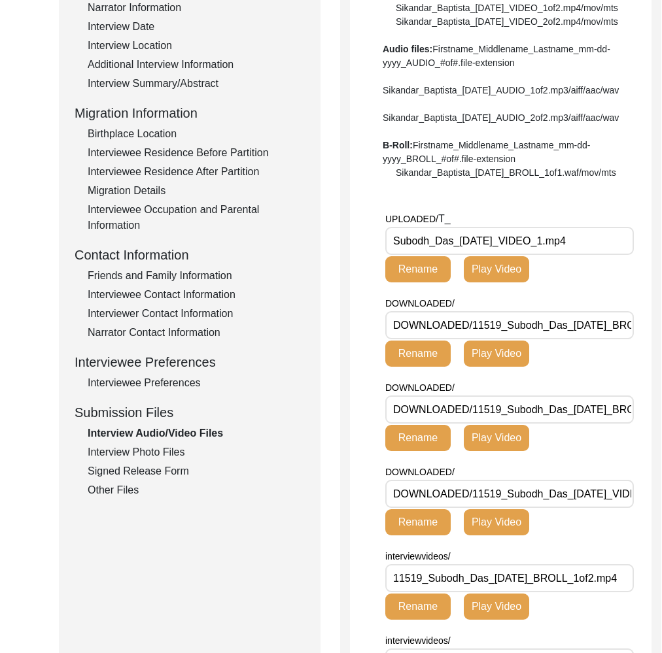
click at [531, 255] on input "Subodh_Das_01-10-2025_VIDEO_1.mp4" at bounding box center [509, 241] width 248 height 28
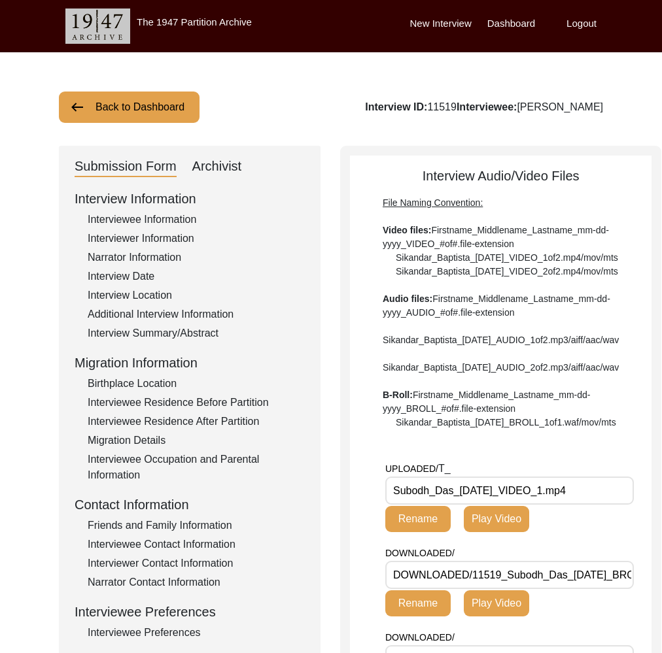
click at [138, 113] on button "Back to Dashboard" at bounding box center [129, 107] width 141 height 31
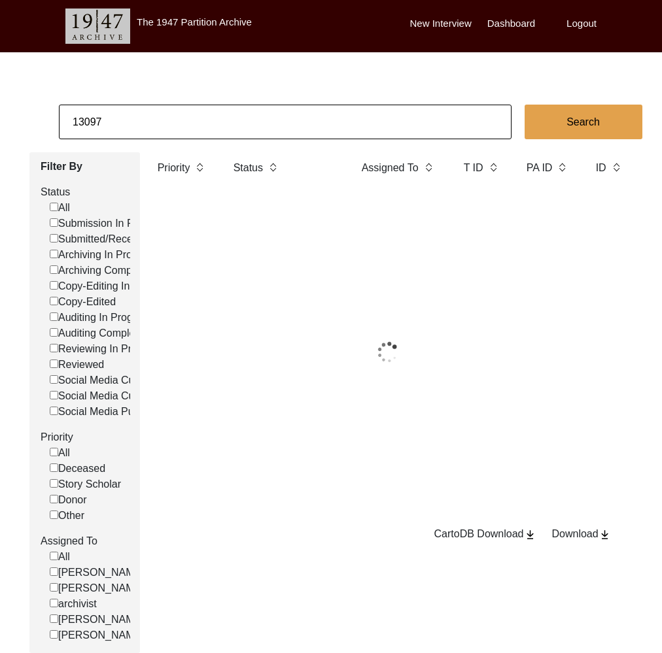
click at [168, 123] on input "13097" at bounding box center [285, 122] width 452 height 35
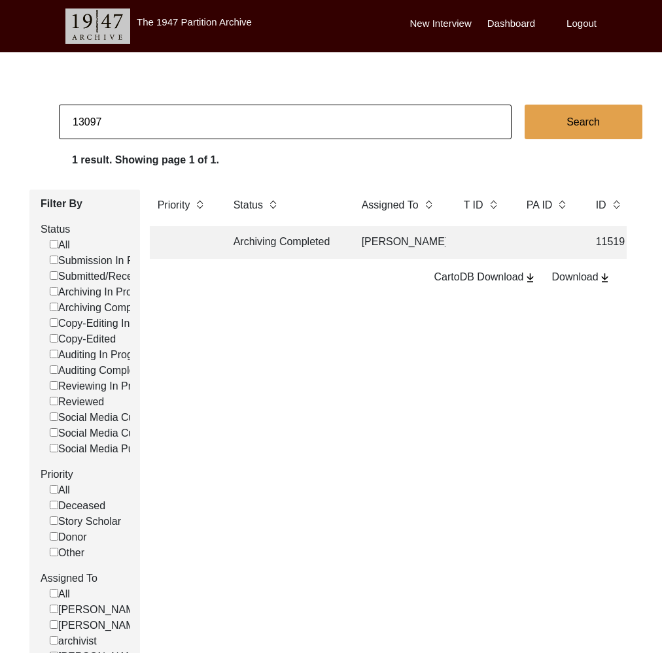
click at [168, 123] on input "13097" at bounding box center [285, 122] width 452 height 35
paste input "1523"
type input "11523"
checkbox input "false"
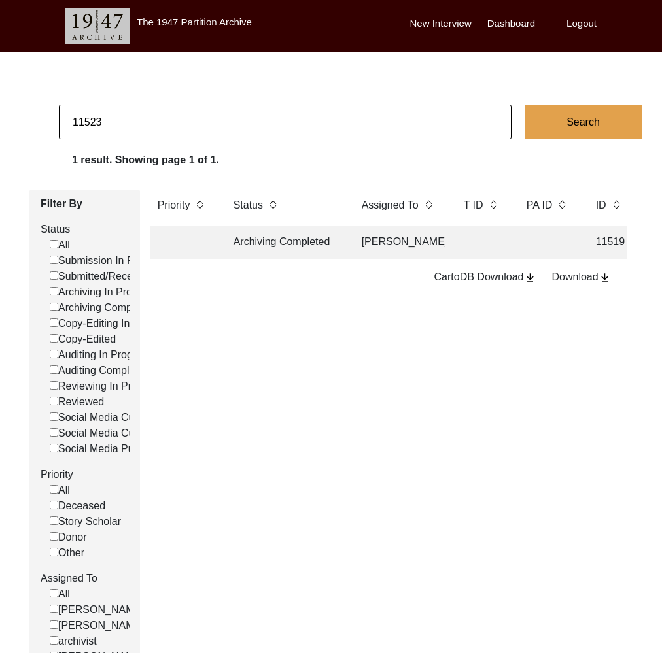
checkbox input "false"
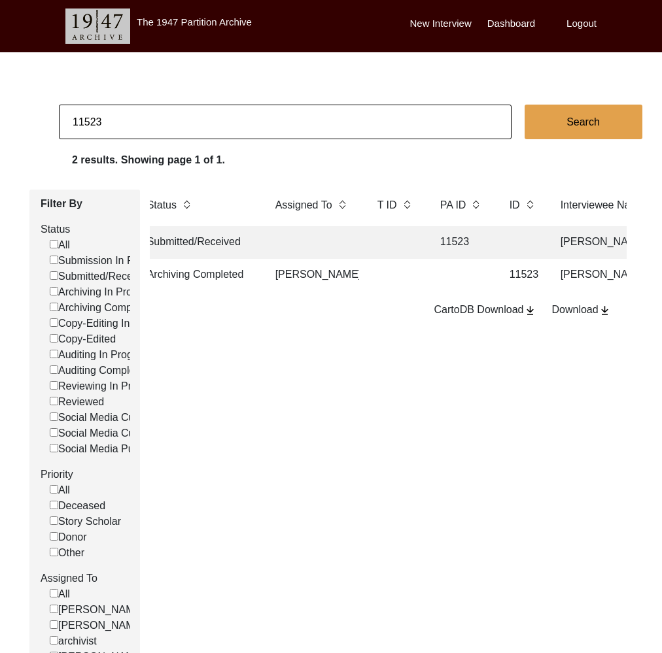
scroll to position [0, 13]
click at [456, 277] on td at bounding box center [461, 275] width 59 height 33
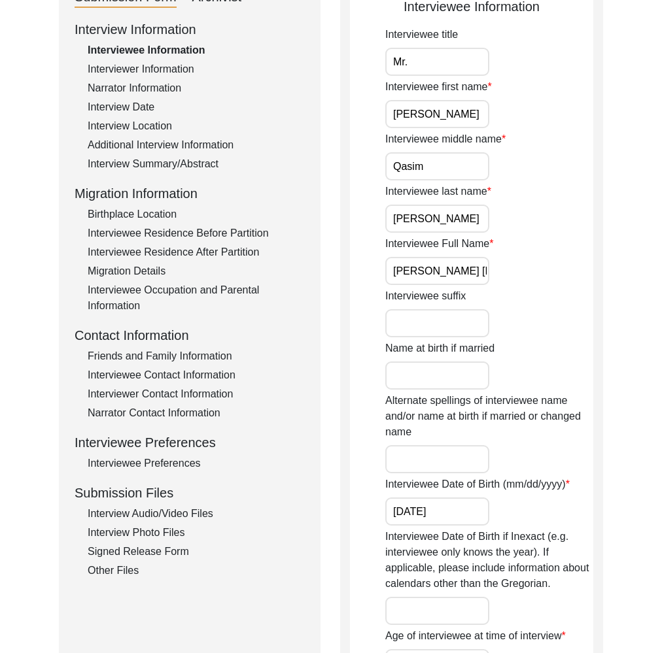
scroll to position [183, 0]
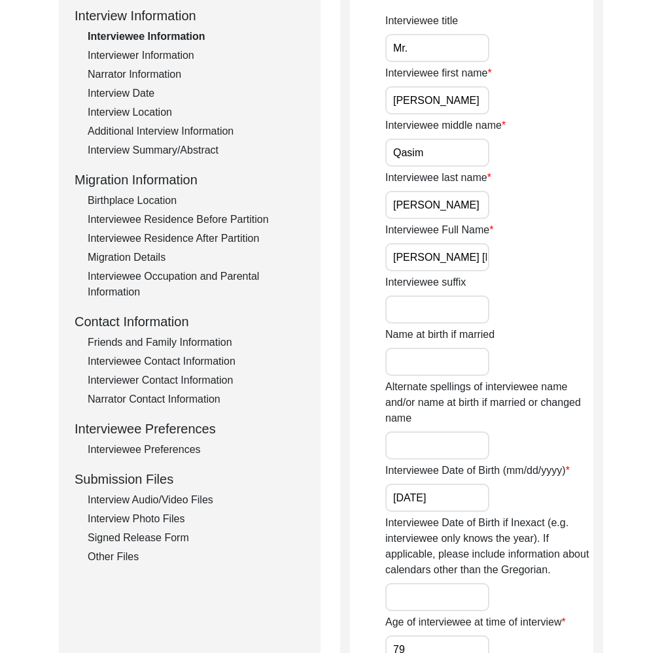
click at [147, 495] on div "Interview Audio/Video Files" at bounding box center [196, 500] width 217 height 16
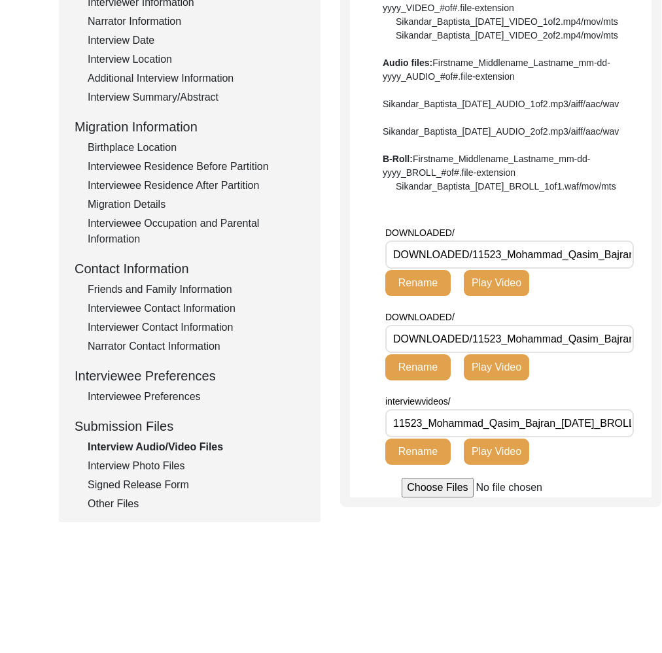
scroll to position [0, 0]
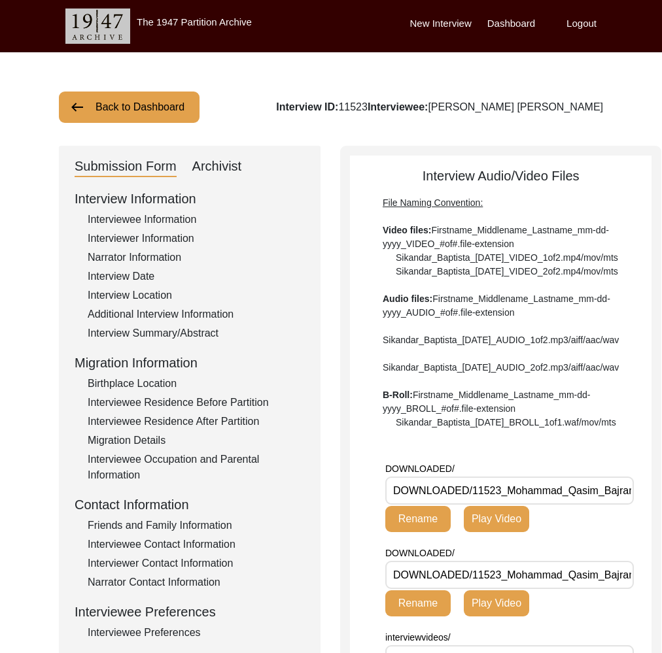
click at [135, 100] on button "Back to Dashboard" at bounding box center [129, 107] width 141 height 31
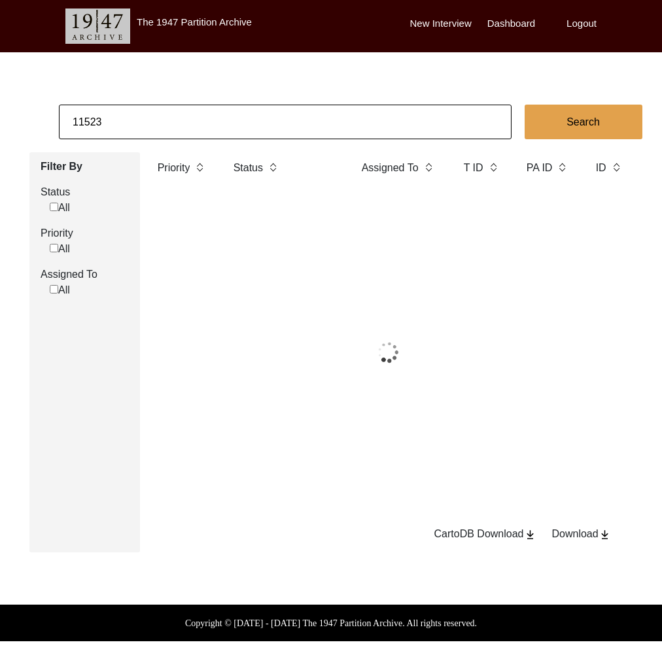
click at [160, 110] on input "11523" at bounding box center [285, 122] width 452 height 35
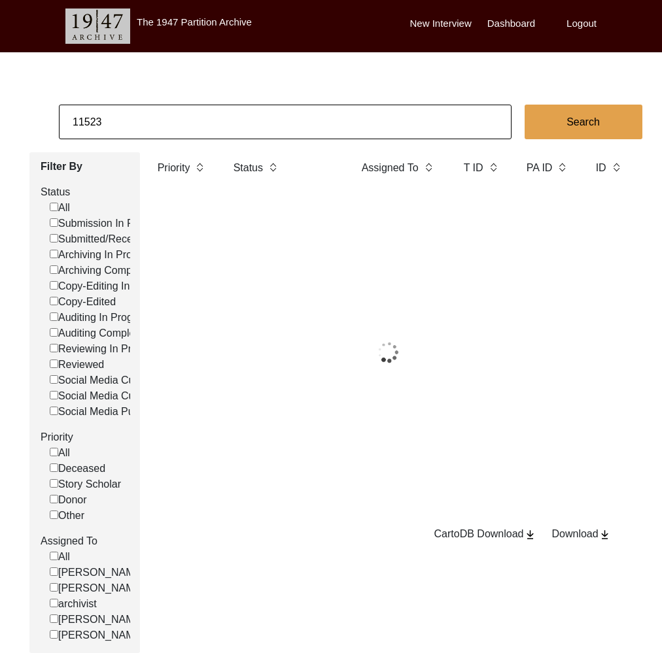
click at [160, 110] on input "11523" at bounding box center [285, 122] width 452 height 35
paste input "482"
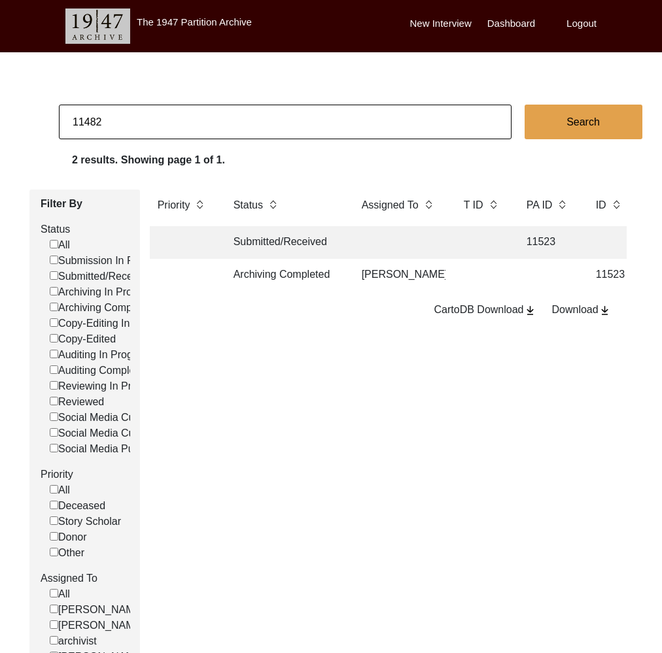
type input "11482"
checkbox input "false"
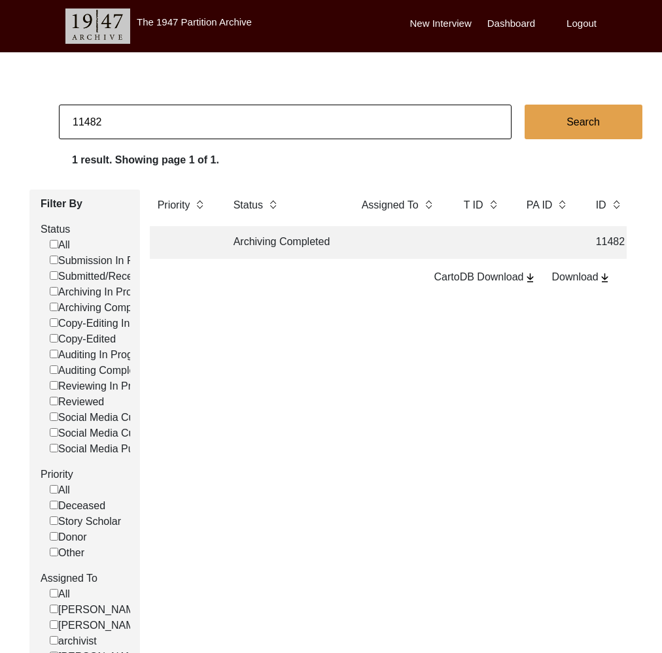
click at [254, 249] on td "Archiving Completed" at bounding box center [285, 242] width 118 height 33
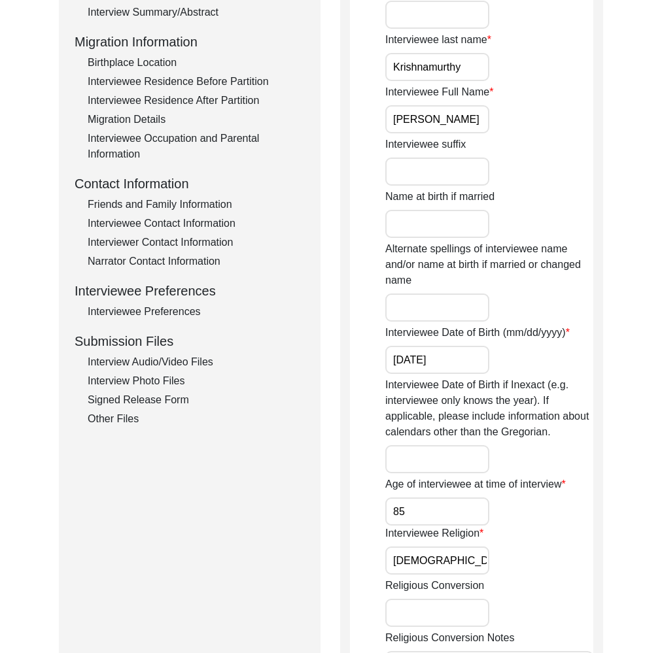
click at [171, 365] on div "Interview Audio/Video Files" at bounding box center [196, 362] width 217 height 16
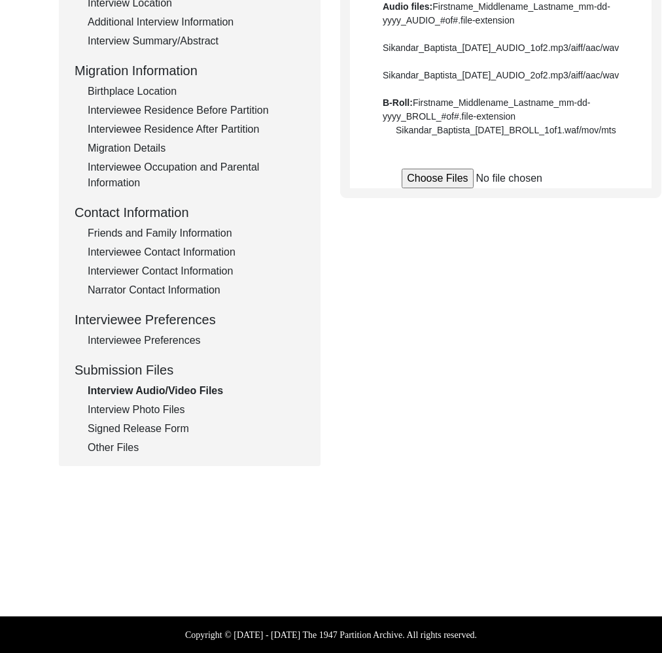
scroll to position [321, 0]
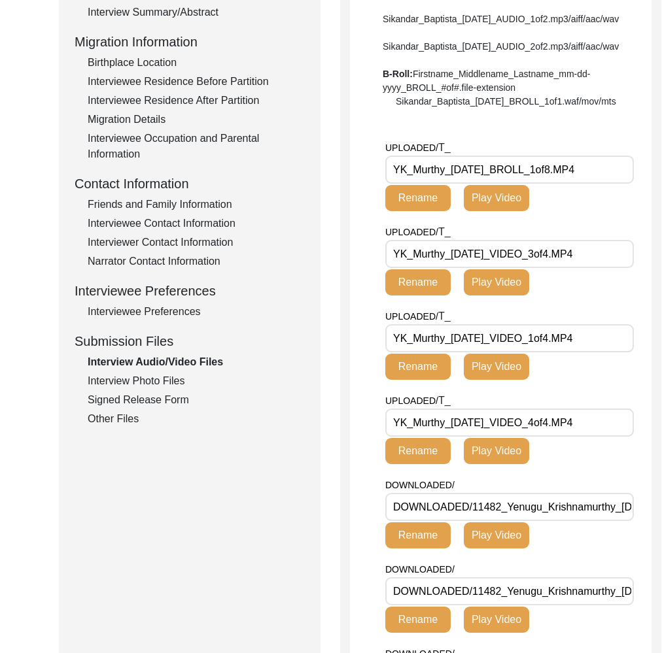
click at [513, 184] on input "YK_Murthy_02-20-25_BROLL_1of8.MP4" at bounding box center [509, 170] width 248 height 28
click at [495, 184] on input "YK_Murthy_02-20-25_BROLL_1of8.MP4" at bounding box center [509, 170] width 248 height 28
drag, startPoint x: 444, startPoint y: 209, endPoint x: 368, endPoint y: 211, distance: 75.9
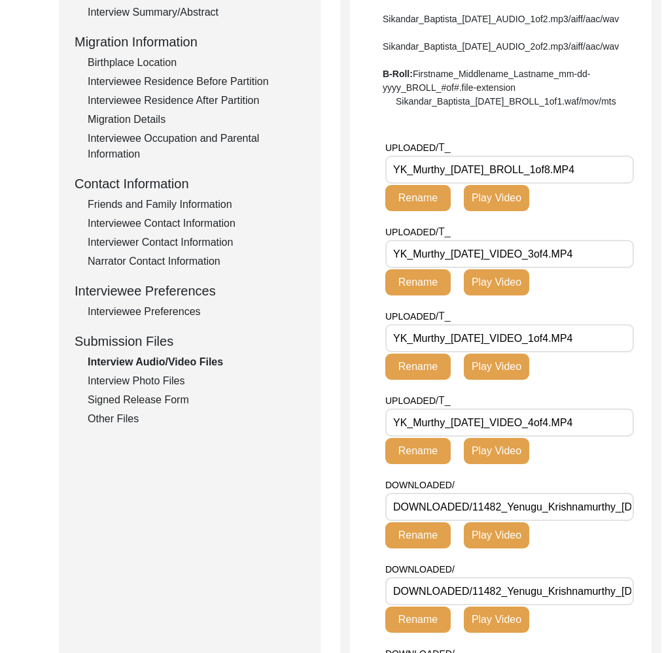
click at [146, 381] on div "Interview Photo Files" at bounding box center [196, 381] width 217 height 16
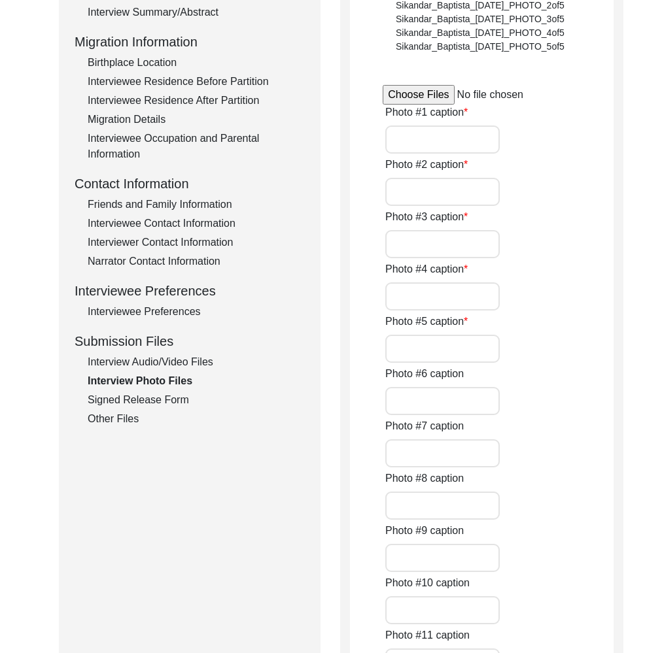
type input "Mr. Krishnamurthy demonstrating how rice was soaked and strained before boiling…"
type input "Mr. Krishnamurthy showing coins that were built in the underside of a pot"
type input "Mr. Krishnamurthy showing an old paan box"
type input "Display of old paan boxes, betel nut crackers, and other objects"
type input "Mr. Krishnamurthy showing an old kajal box hanger next to a mirror"
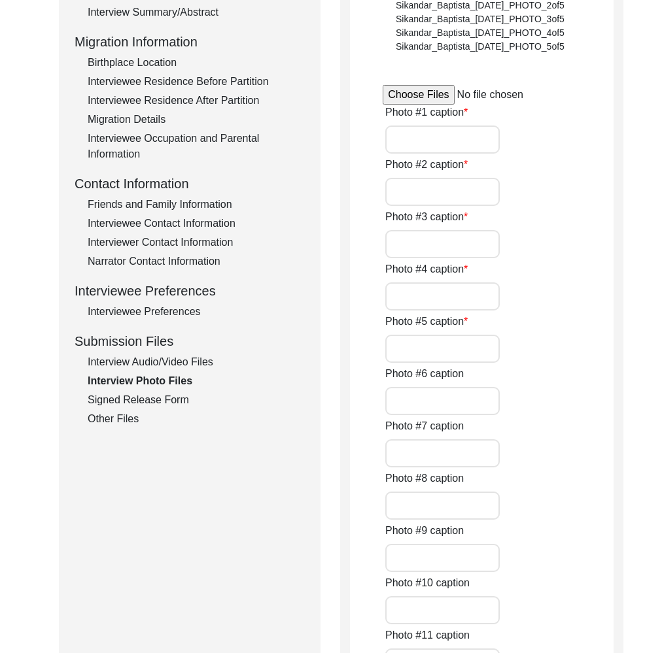
type input "0of5"
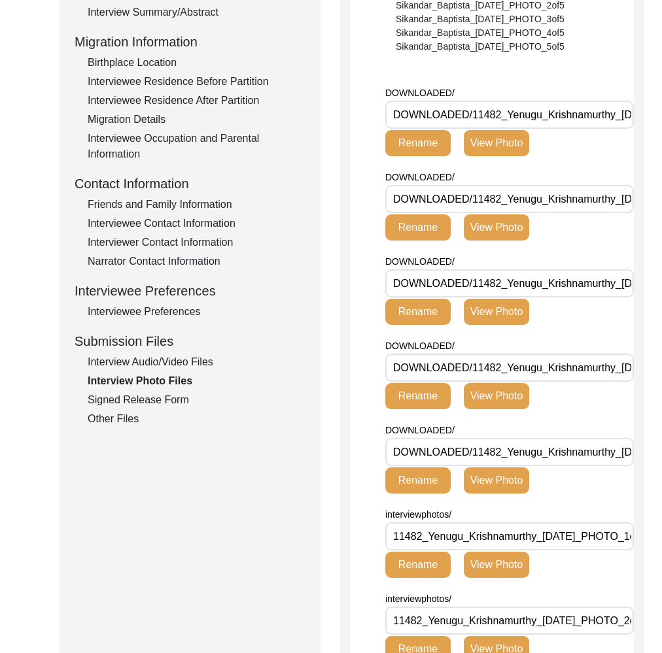
click at [168, 366] on div "Interview Audio/Video Files" at bounding box center [196, 362] width 217 height 16
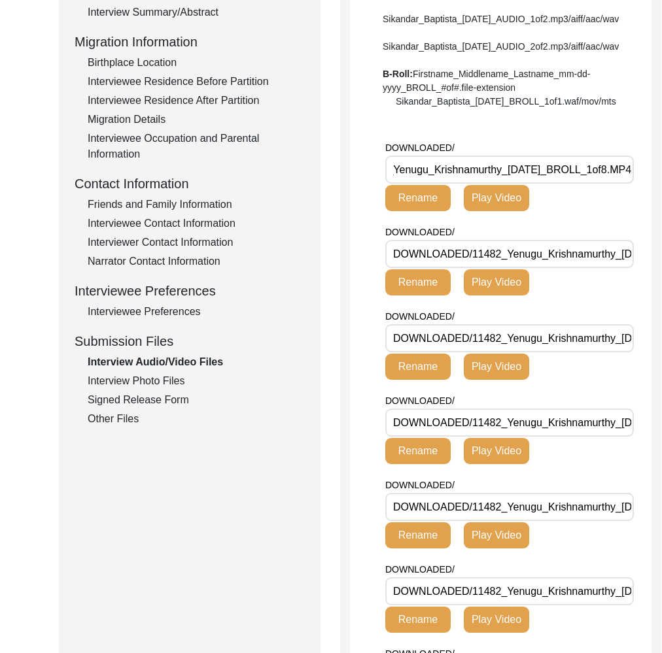
scroll to position [0, 0]
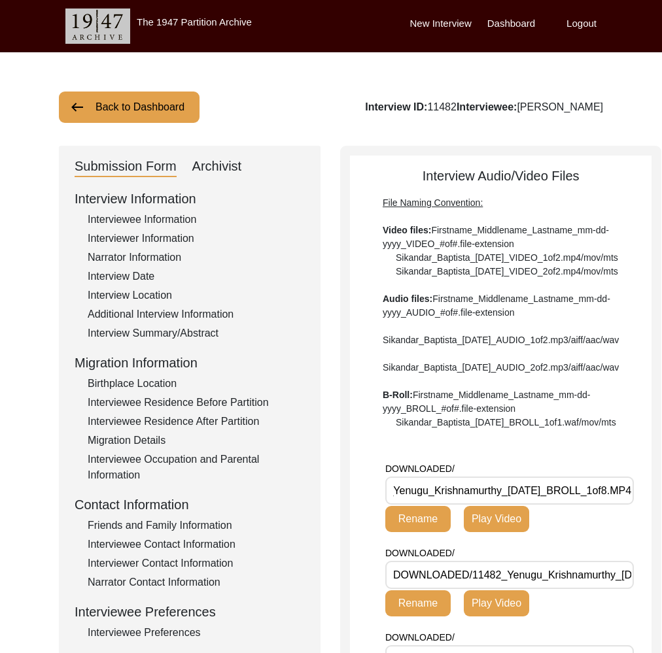
click at [171, 111] on button "Back to Dashboard" at bounding box center [129, 107] width 141 height 31
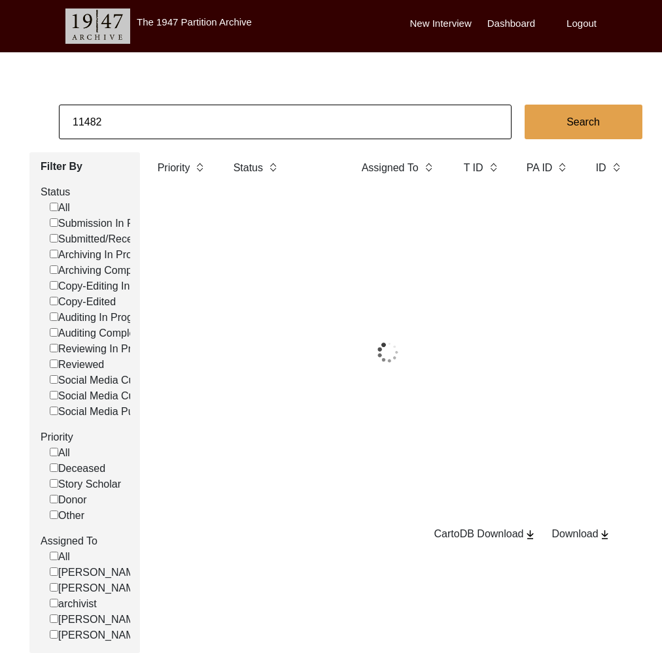
click at [200, 121] on input "11482" at bounding box center [285, 122] width 452 height 35
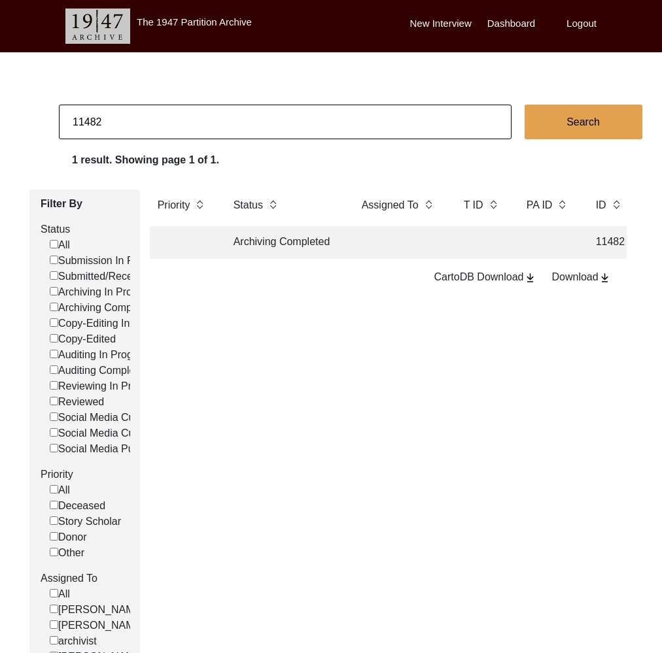
click at [200, 121] on input "11482" at bounding box center [285, 122] width 452 height 35
paste input "516"
type input "11516"
checkbox input "false"
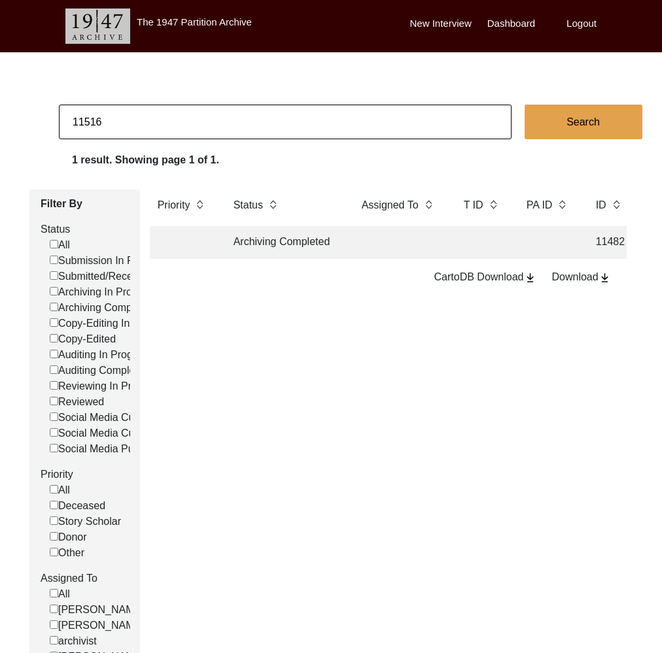
checkbox input "false"
click at [303, 242] on td "Archiving Completed" at bounding box center [285, 242] width 118 height 33
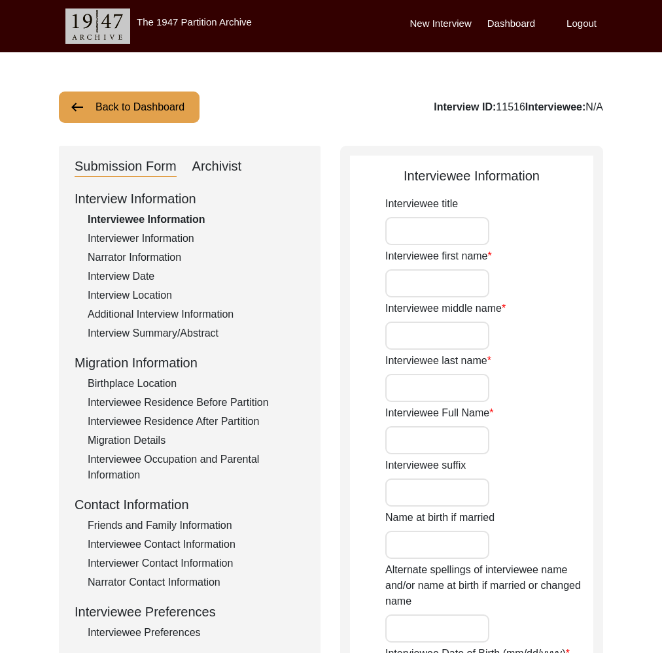
type input "Mr."
type input "Mohinder"
type input "Singh"
type input "Sahni"
type input "Mohinder Singh Sahni"
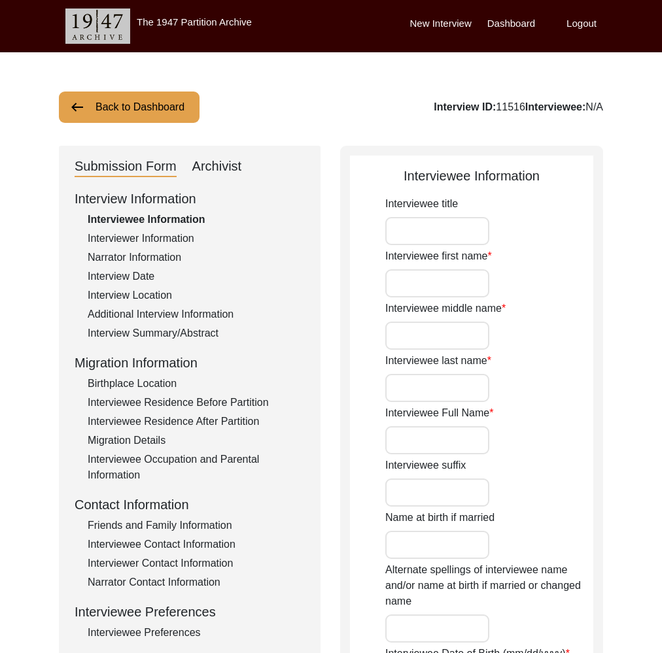
type input "Mohinder Singh Sahni"
type input "11/04/1937"
type input "86"
type input "[DEMOGRAPHIC_DATA]"
type input "Punjabi"
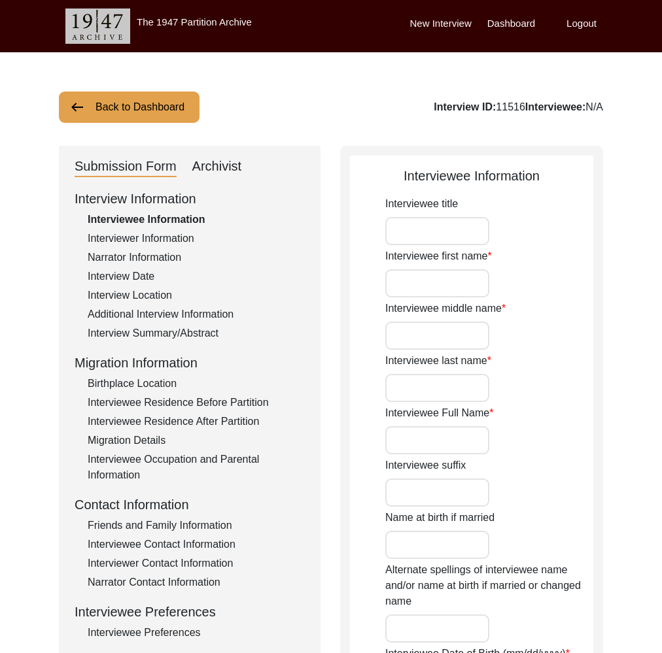
type input "Pakistani Punjabi"
type input "[DEMOGRAPHIC_DATA]"
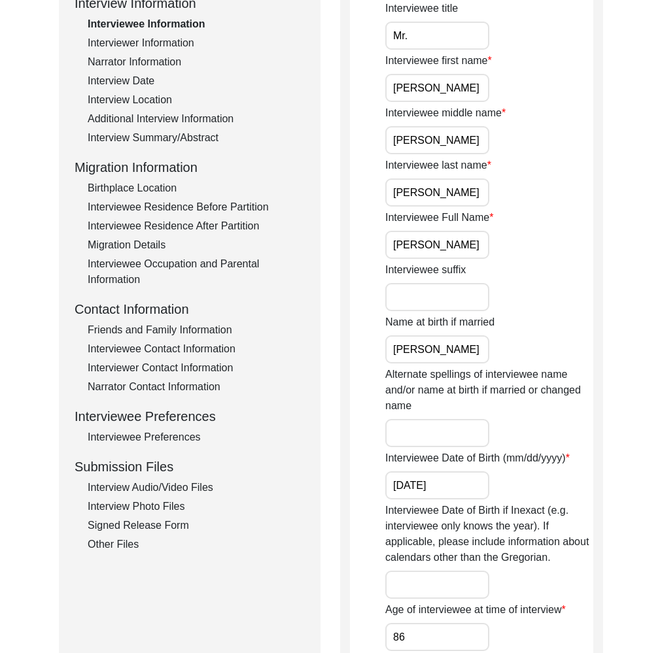
scroll to position [207, 0]
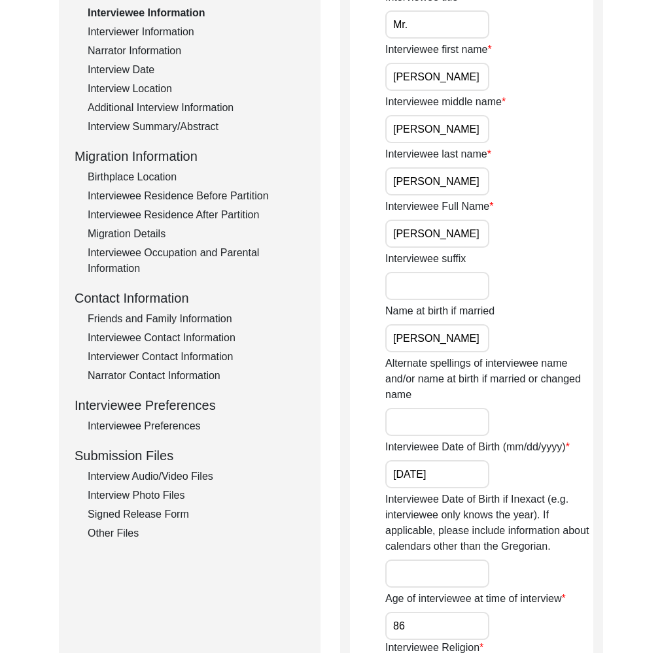
click at [137, 471] on div "Interview Audio/Video Files" at bounding box center [196, 477] width 217 height 16
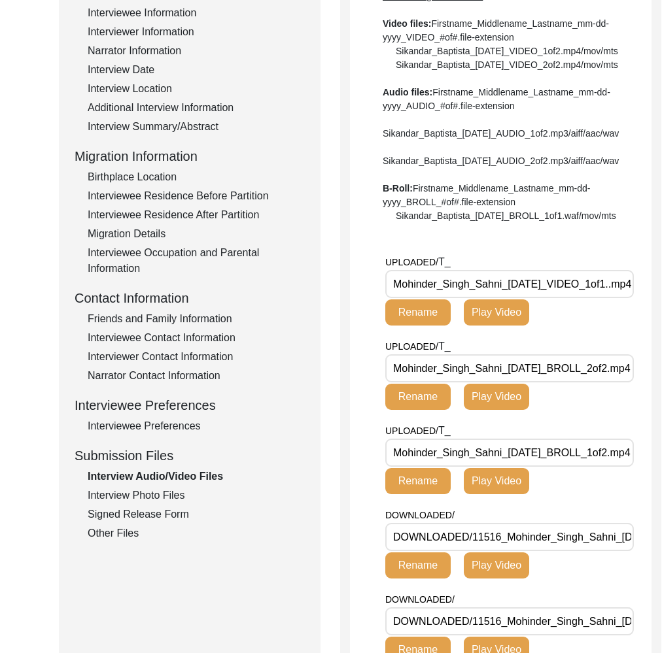
drag, startPoint x: 502, startPoint y: 323, endPoint x: 377, endPoint y: 326, distance: 124.9
click at [377, 326] on app-file-uploader "UPLOADED/ T_ Mohinder_Singh_Sahni_10-19-2024_VIDEO_1of1..mp4 Rename Play Video …" at bounding box center [500, 517] width 301 height 526
click at [173, 499] on div "Interview Photo Files" at bounding box center [196, 496] width 217 height 16
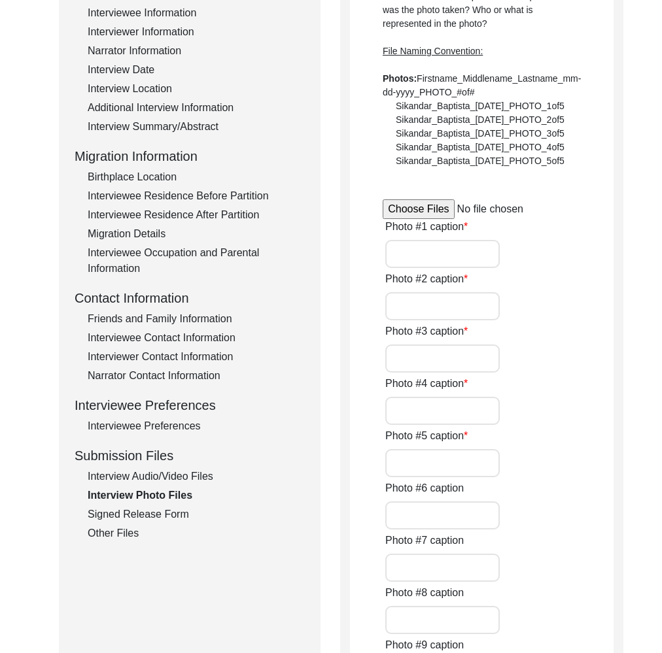
click at [176, 473] on div "Interview Audio/Video Files" at bounding box center [196, 477] width 217 height 16
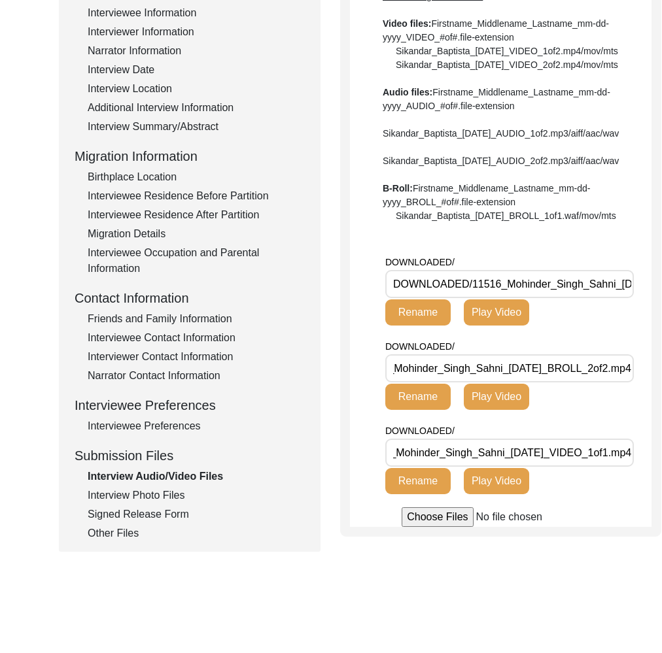
scroll to position [0, 0]
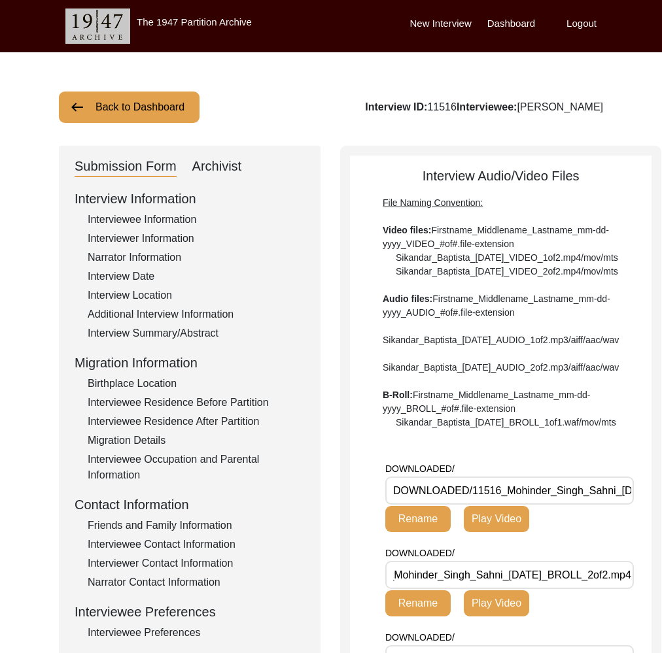
click at [118, 109] on button "Back to Dashboard" at bounding box center [129, 107] width 141 height 31
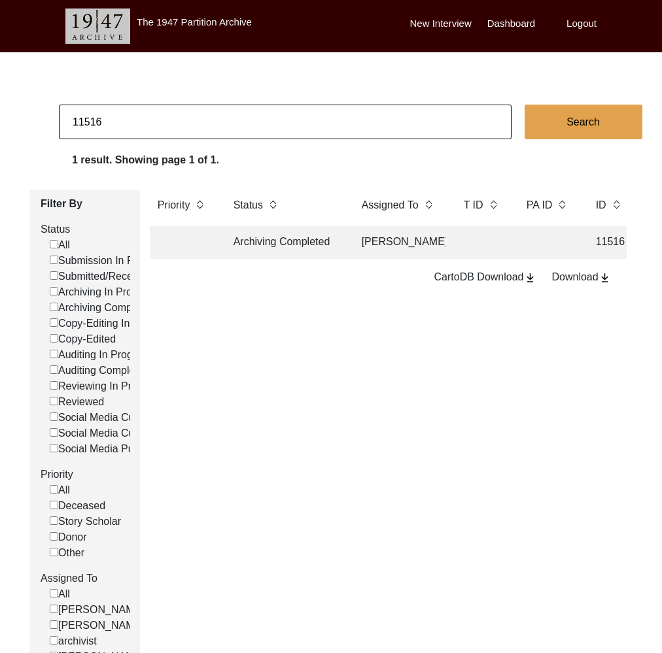
click at [117, 124] on input "11516" at bounding box center [285, 122] width 452 height 35
click at [117, 123] on input "11516" at bounding box center [285, 122] width 452 height 35
paste input "3183"
type input "13183"
checkbox input "false"
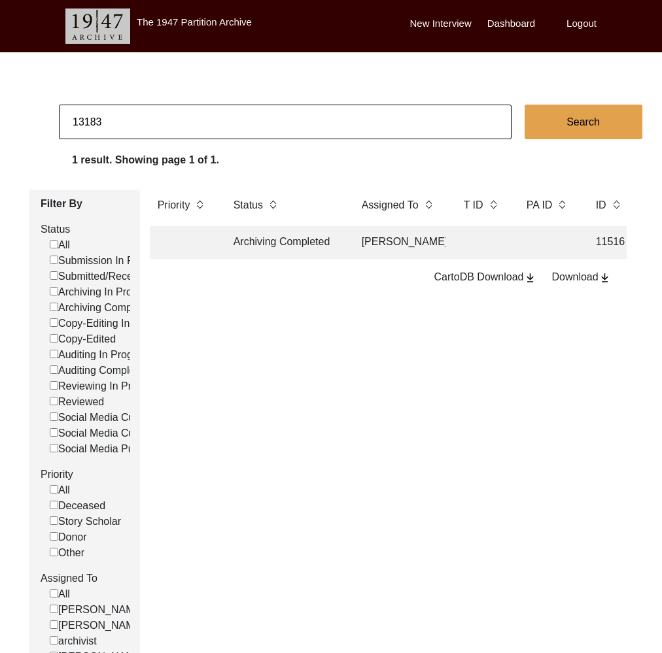
checkbox input "false"
click at [261, 241] on td "Archiving In Progress" at bounding box center [285, 242] width 118 height 33
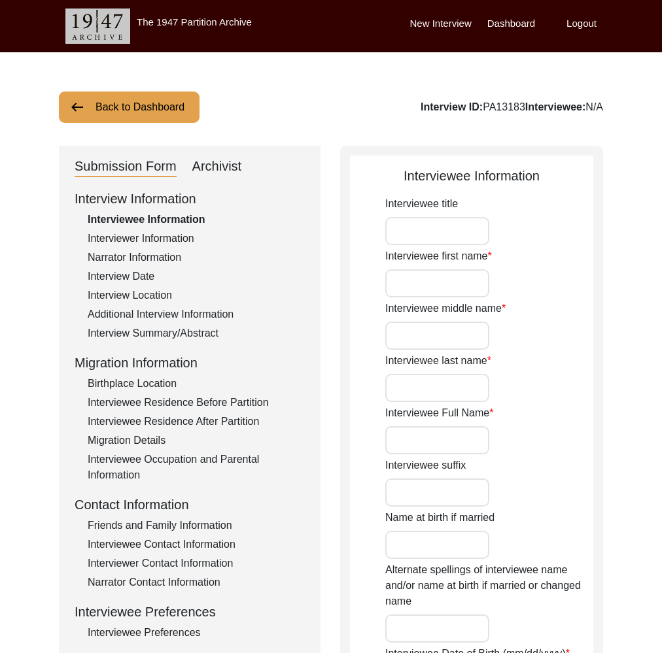
type input "Mrs."
type input "Anjali"
type input "Chatterjee"
type input "Anjali Chatterjee"
type input "Anjali Mukherjee"
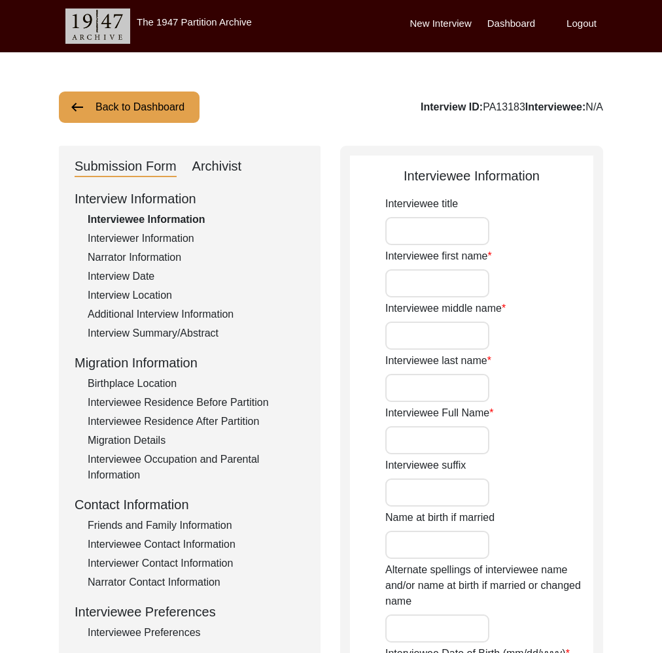
type input "03/01/1941"
type input "84"
type input "[DEMOGRAPHIC_DATA]"
type input "No"
type input "Bengali"
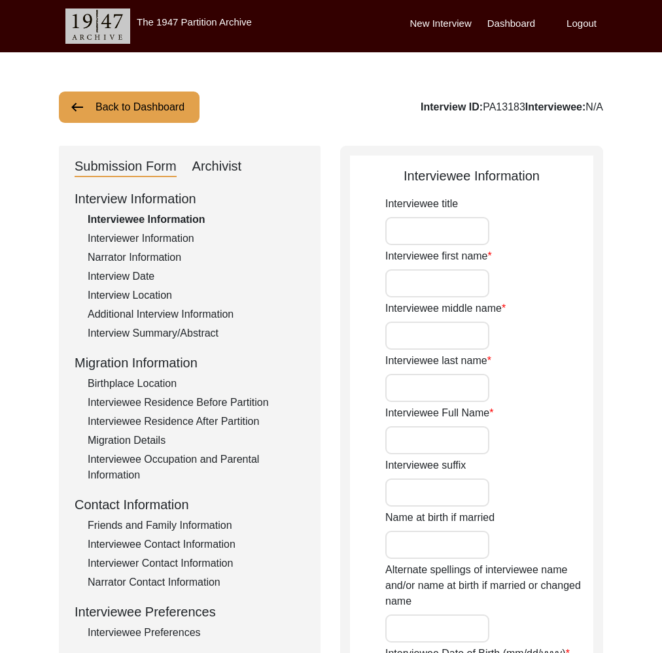
type input "[DEMOGRAPHIC_DATA]"
type input "Bengali"
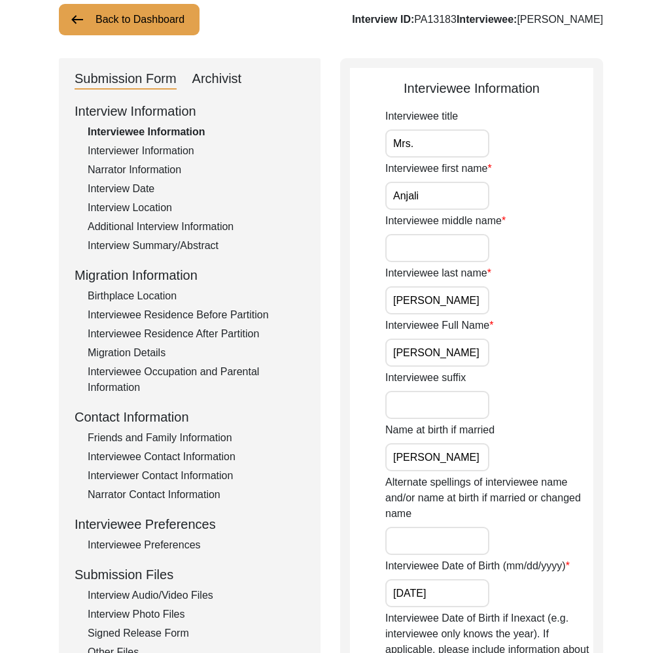
scroll to position [333, 0]
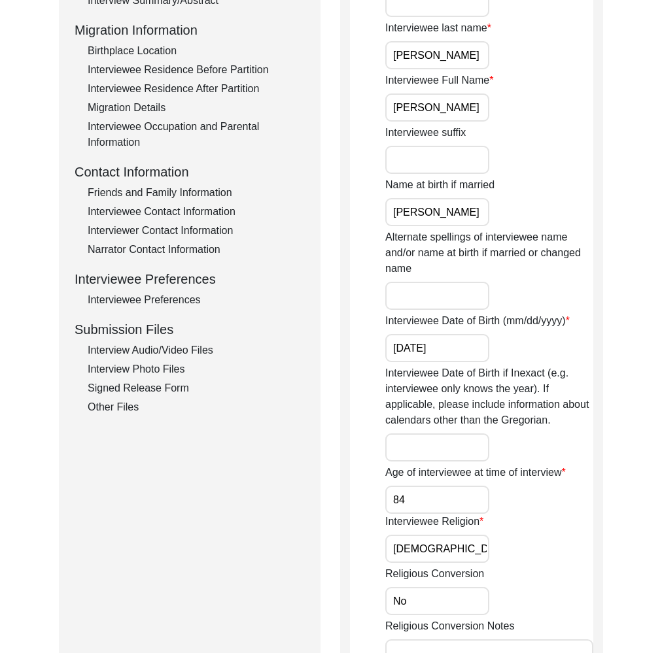
click at [170, 355] on div "Interview Audio/Video Files" at bounding box center [196, 351] width 217 height 16
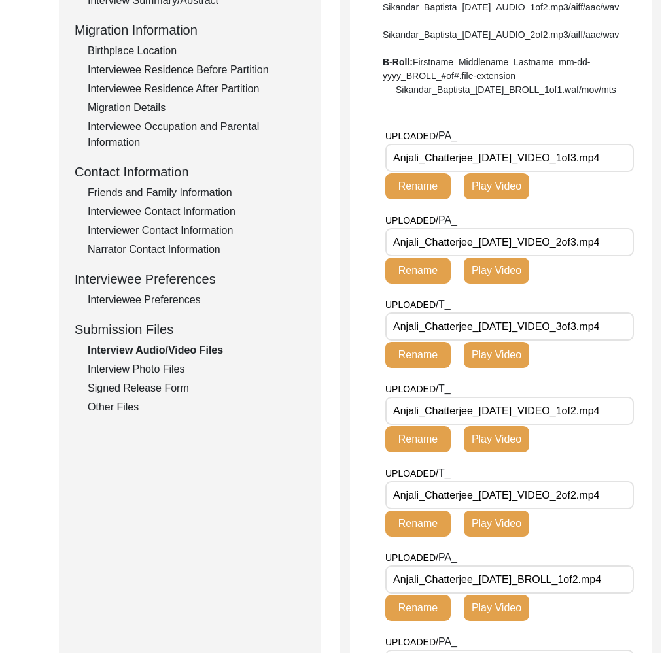
click at [163, 407] on div "Other Files" at bounding box center [196, 407] width 217 height 16
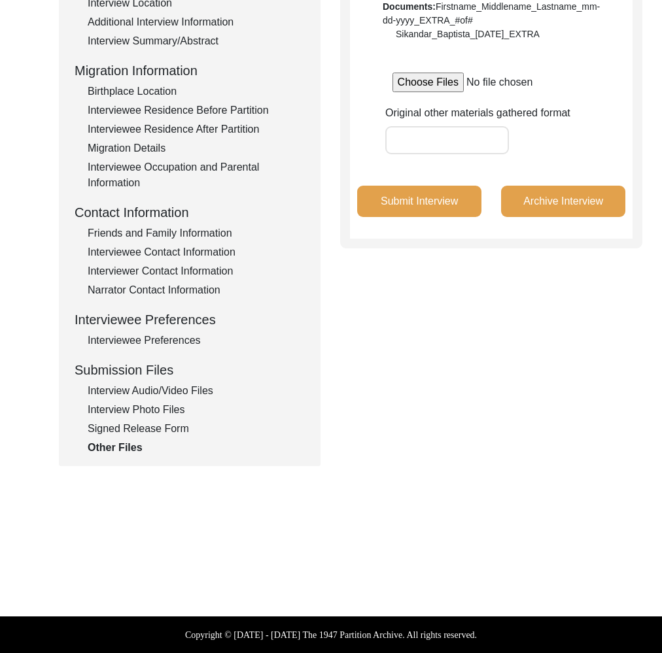
scroll to position [292, 0]
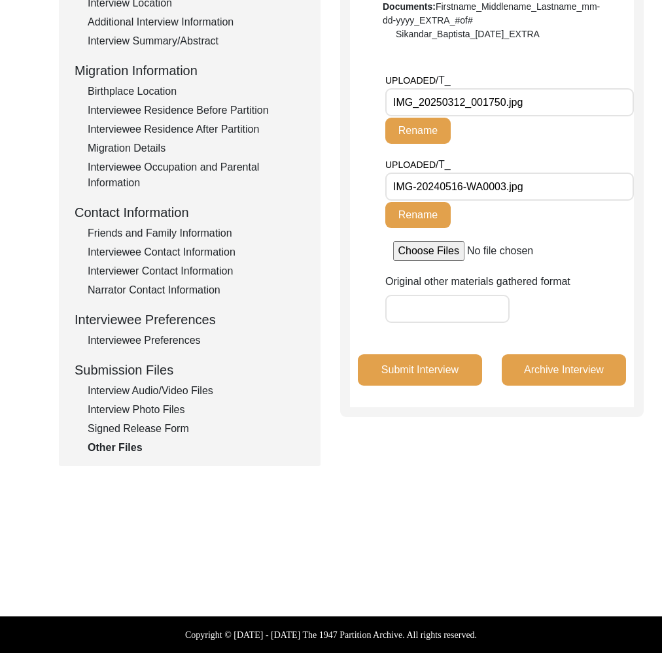
click at [162, 399] on div "Interview Information Interviewee Information Interviewer Information Narrator …" at bounding box center [190, 176] width 230 height 559
click at [162, 405] on div "Interview Photo Files" at bounding box center [196, 410] width 217 height 16
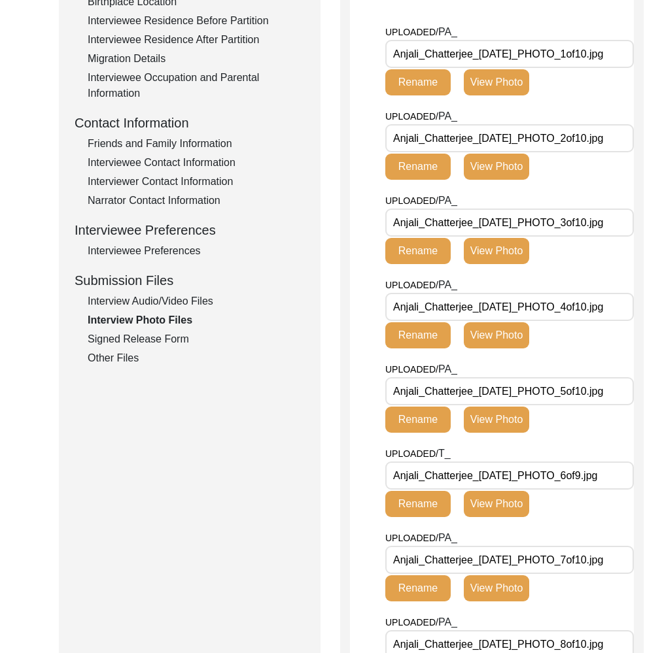
click at [576, 479] on input "Anjali_Chatterjee_03-11-2025_PHOTO_6of9.jpg" at bounding box center [509, 476] width 248 height 28
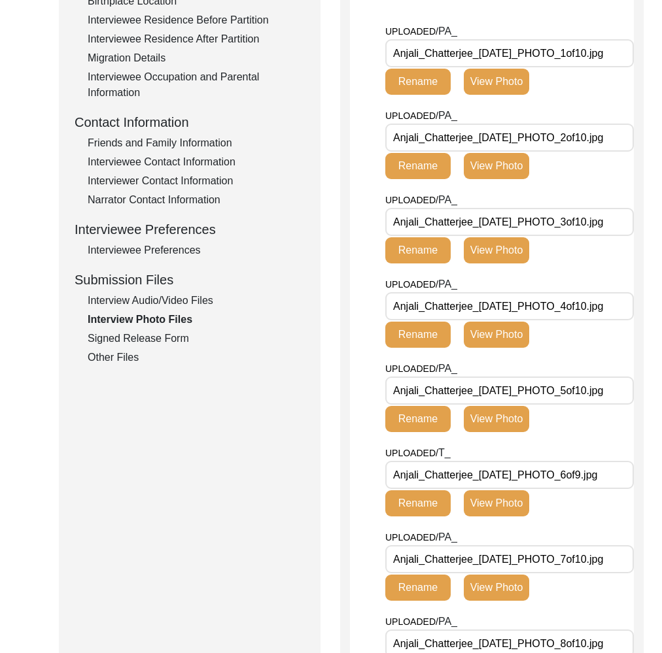
click at [576, 479] on input "Anjali_Chatterjee_03-11-2025_PHOTO_6of9.jpg" at bounding box center [509, 475] width 248 height 28
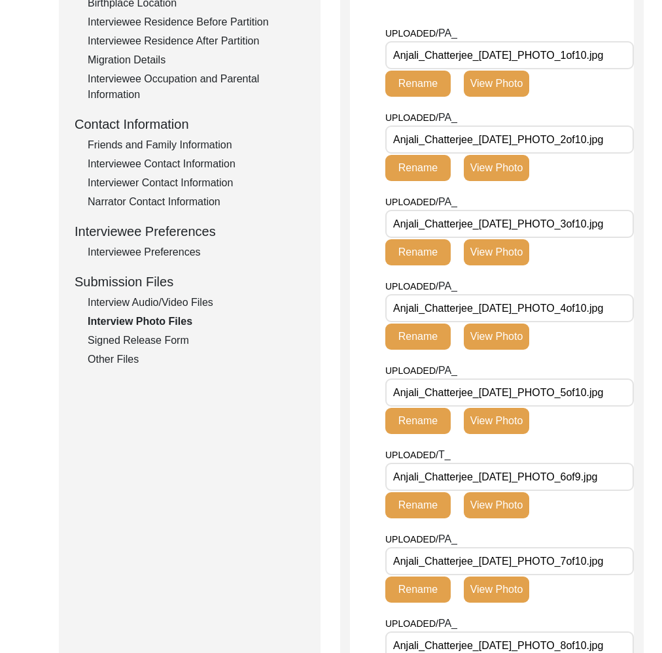
click at [576, 479] on input "Anjali_Chatterjee_03-11-2025_PHOTO_6of9.jpg" at bounding box center [509, 477] width 248 height 28
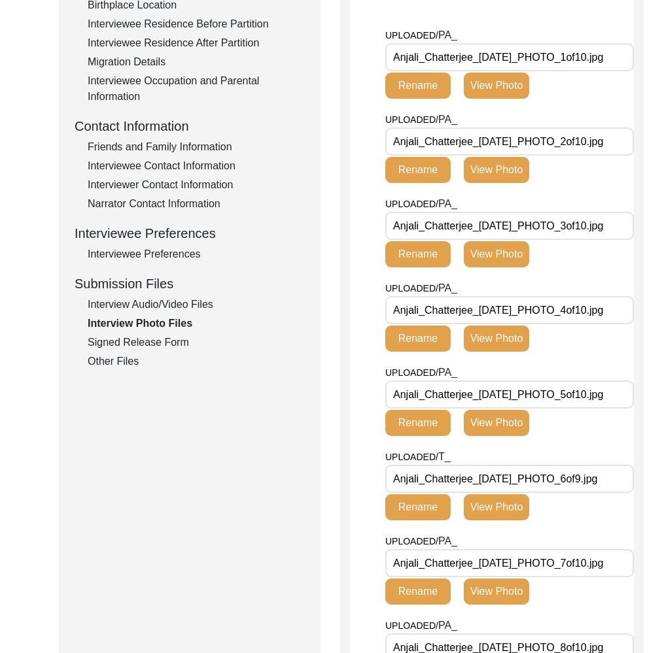
click at [569, 475] on input "Anjali_Chatterjee_03-11-2025_PHOTO_6of9.jpg" at bounding box center [509, 479] width 248 height 28
drag, startPoint x: 166, startPoint y: 339, endPoint x: 165, endPoint y: 332, distance: 6.7
click at [166, 338] on div "Signed Release Form" at bounding box center [196, 343] width 217 height 16
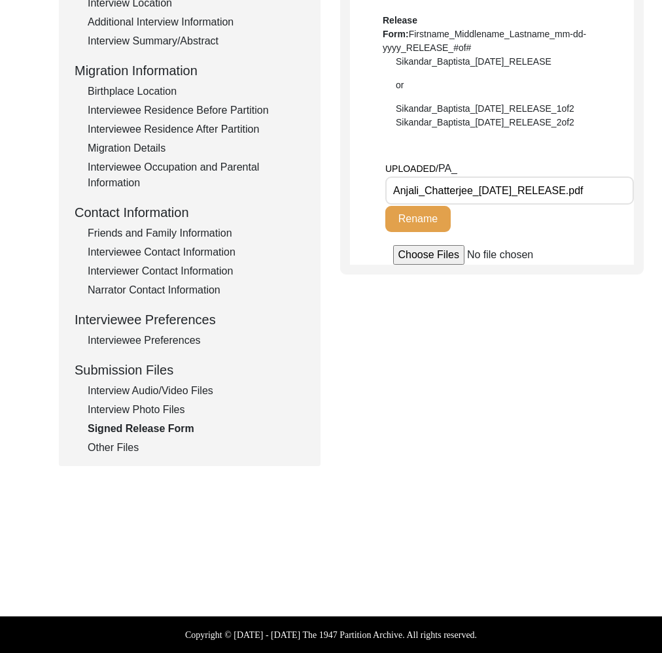
click at [163, 403] on div "Interview Photo Files" at bounding box center [196, 410] width 217 height 16
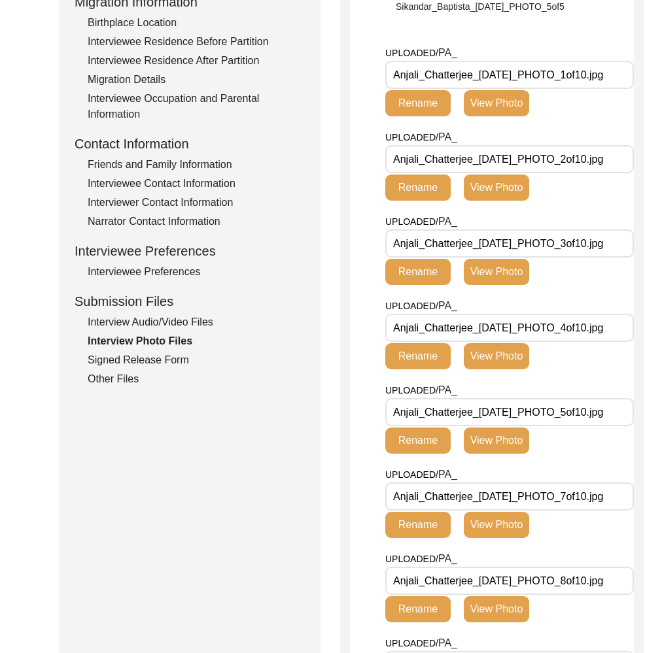
click at [150, 358] on div "Signed Release Form" at bounding box center [196, 360] width 217 height 16
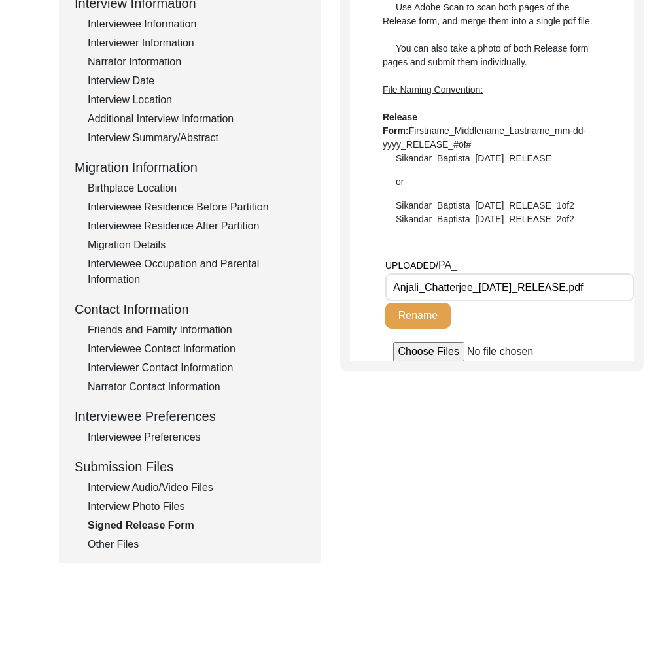
scroll to position [292, 0]
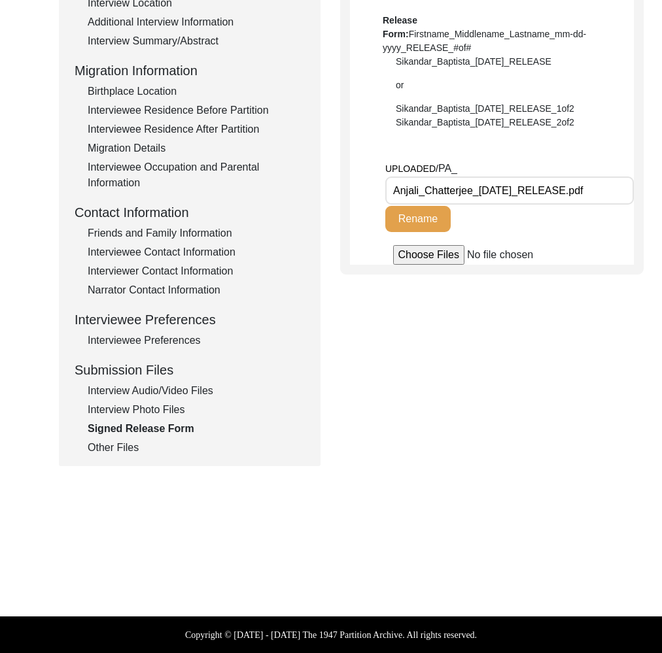
click at [104, 452] on div "Other Files" at bounding box center [196, 448] width 217 height 16
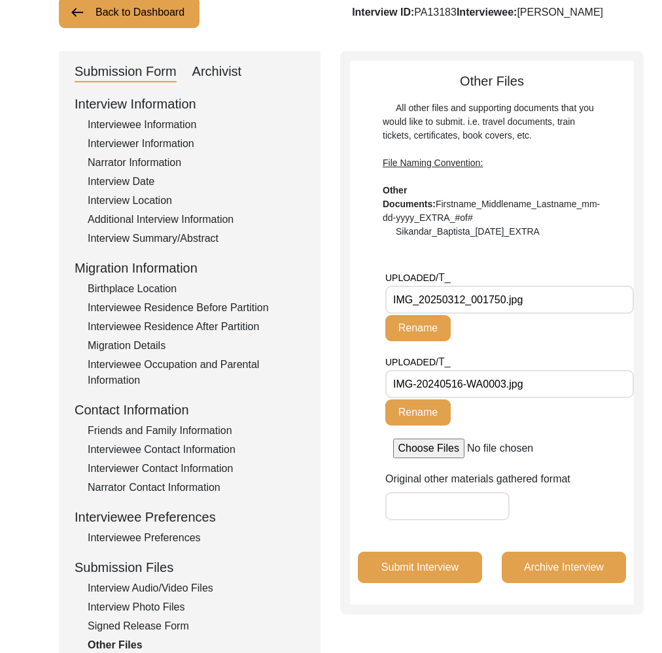
scroll to position [77, 0]
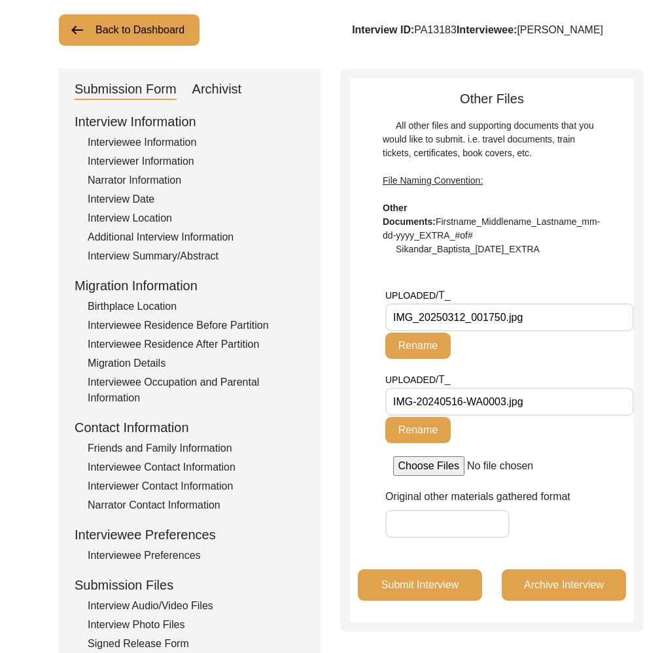
drag, startPoint x: 524, startPoint y: 322, endPoint x: 415, endPoint y: 316, distance: 109.3
click at [415, 316] on input "IMG_20250312_001750.jpg" at bounding box center [509, 317] width 248 height 28
click at [464, 319] on input "IMG_20250312_001750.jpg" at bounding box center [509, 317] width 248 height 28
click at [156, 165] on div "Interviewer Information" at bounding box center [196, 162] width 217 height 16
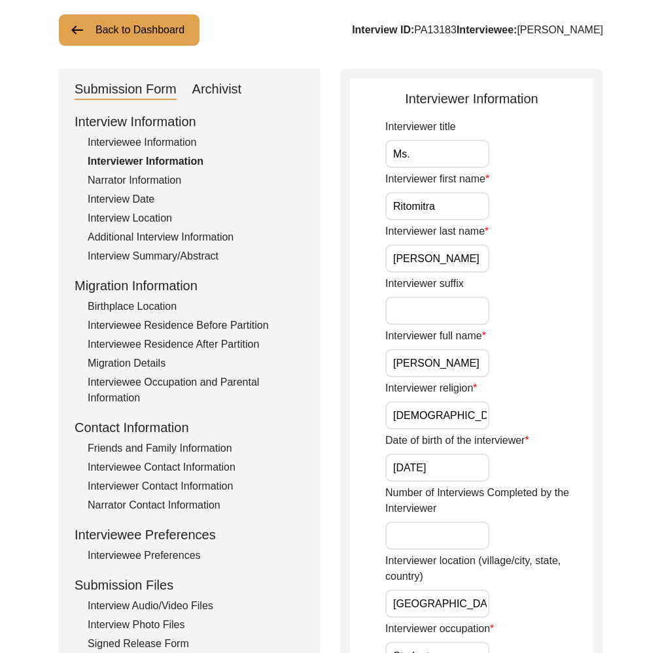
click at [438, 205] on input "Ritomitra" at bounding box center [437, 206] width 104 height 28
click at [237, 86] on div "Archivist" at bounding box center [217, 89] width 50 height 21
select select "507"
select select "Archiving In Progress"
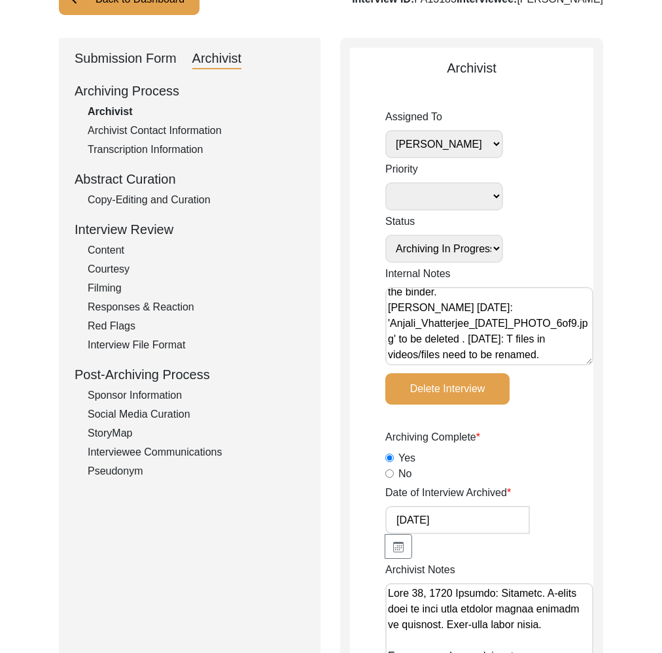
scroll to position [0, 0]
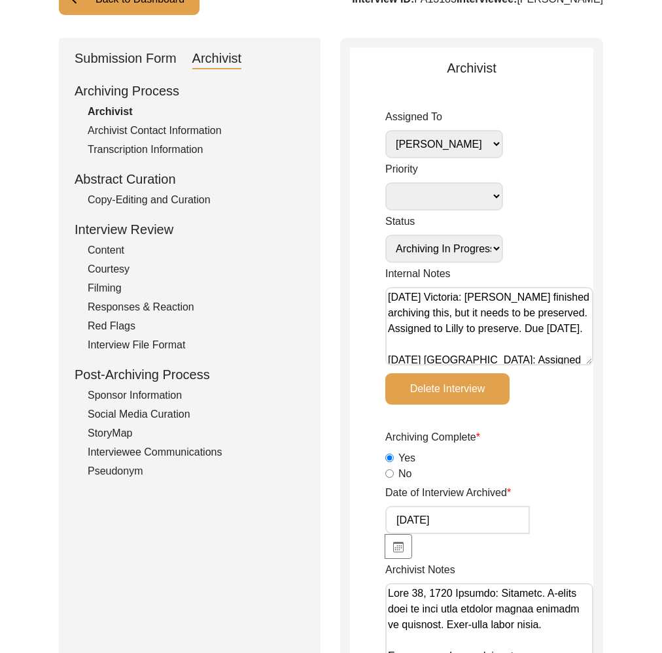
click at [122, 56] on div "Submission Form" at bounding box center [126, 58] width 102 height 21
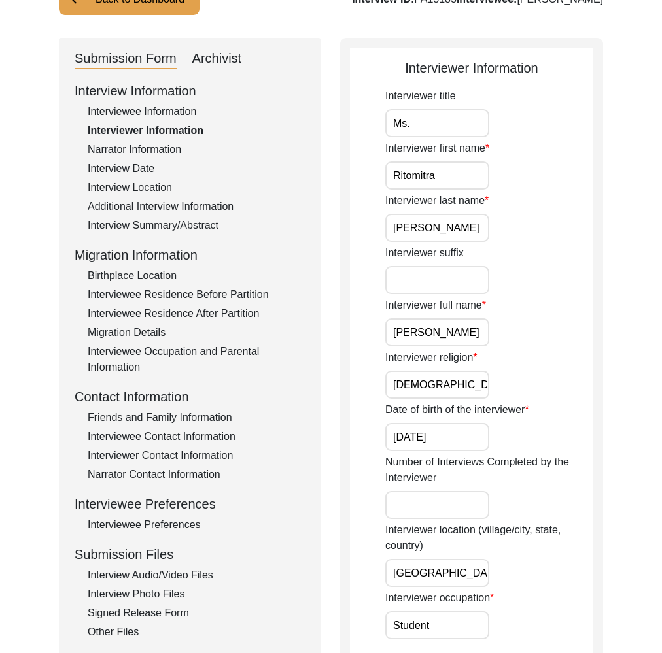
click at [408, 177] on input "Ritomitra" at bounding box center [437, 175] width 104 height 28
click at [420, 329] on input "Ritomitra Battacharya" at bounding box center [437, 332] width 104 height 28
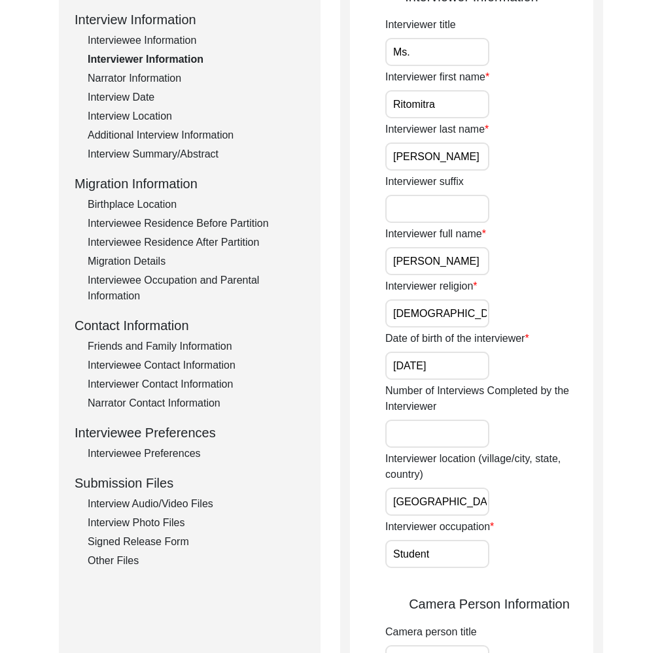
scroll to position [210, 0]
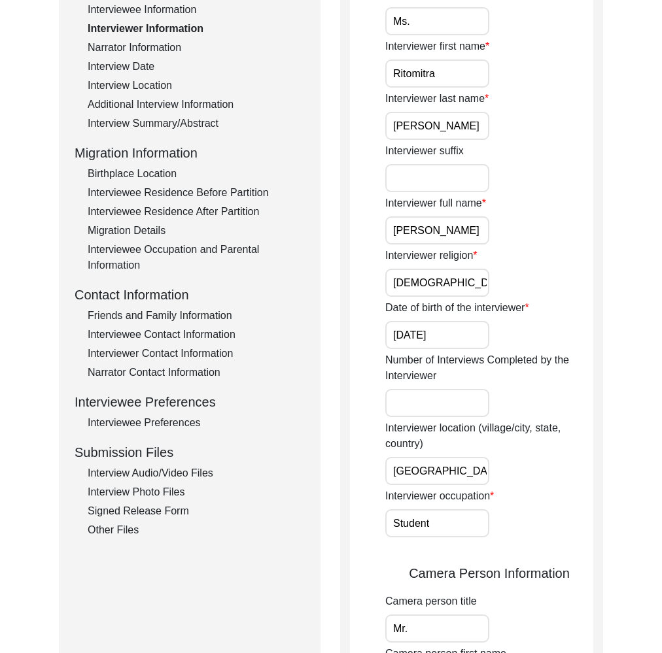
click at [123, 535] on div "Other Files" at bounding box center [196, 530] width 217 height 16
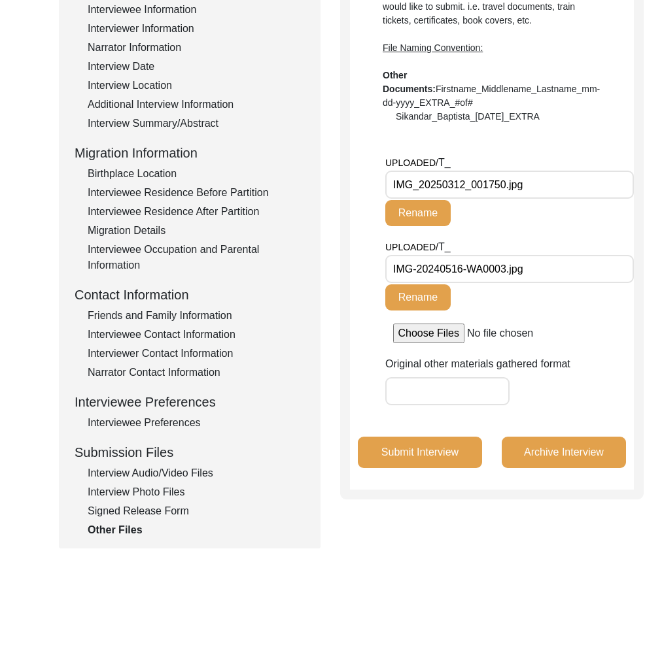
click at [475, 188] on input "IMG_20250312_001750.jpg" at bounding box center [509, 185] width 248 height 28
click at [431, 268] on input "IMG-20240516-WA0003.jpg" at bounding box center [509, 269] width 248 height 28
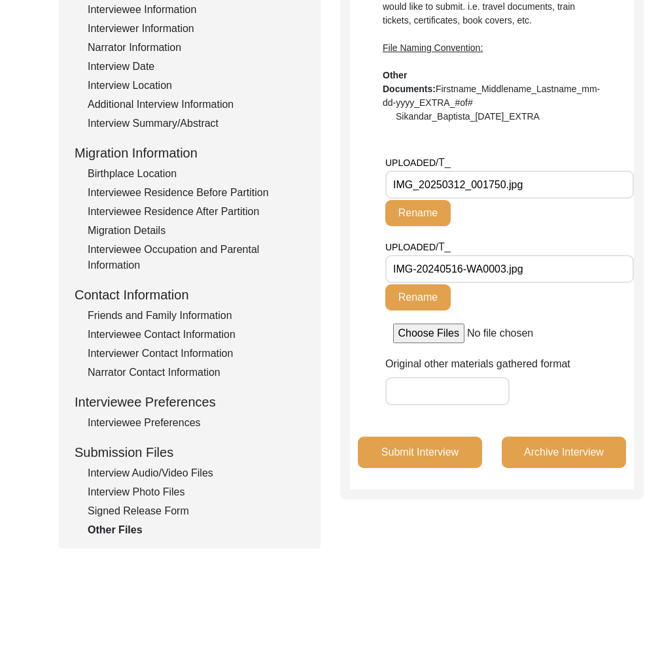
click at [431, 268] on input "IMG-20240516-WA0003.jpg" at bounding box center [509, 269] width 248 height 28
click at [176, 490] on div "Interview Photo Files" at bounding box center [196, 492] width 217 height 16
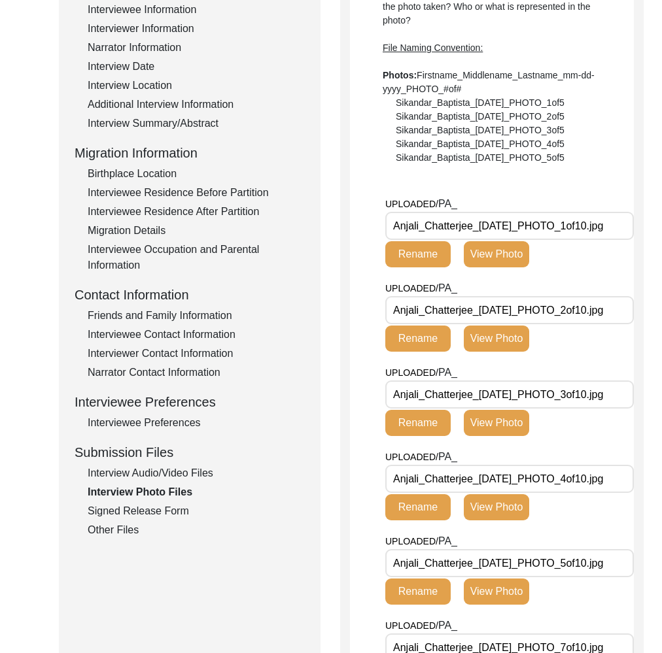
drag, startPoint x: 472, startPoint y: 225, endPoint x: 369, endPoint y: 227, distance: 102.7
click at [369, 227] on app-file-uploader "UPLOADED/ PA_ Anjali_Chatterjee_03-11-2025_PHOTO_1of10.jpg Rename View Photo UP…" at bounding box center [492, 627] width 284 height 863
click at [90, 530] on div "Other Files" at bounding box center [196, 530] width 217 height 16
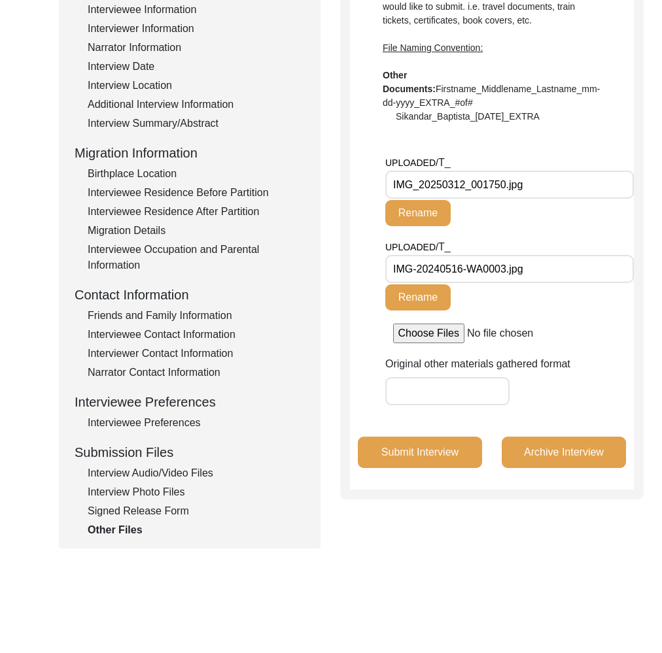
drag, startPoint x: 537, startPoint y: 275, endPoint x: 377, endPoint y: 265, distance: 159.8
click at [377, 265] on app-file-uploader "UPLOADED/ T_ IMG_20250312_001750.jpg Rename UPLOADED/ T_ IMG-20240516-WA0003.jp…" at bounding box center [492, 249] width 284 height 188
click at [126, 507] on div "Signed Release Form" at bounding box center [196, 511] width 217 height 16
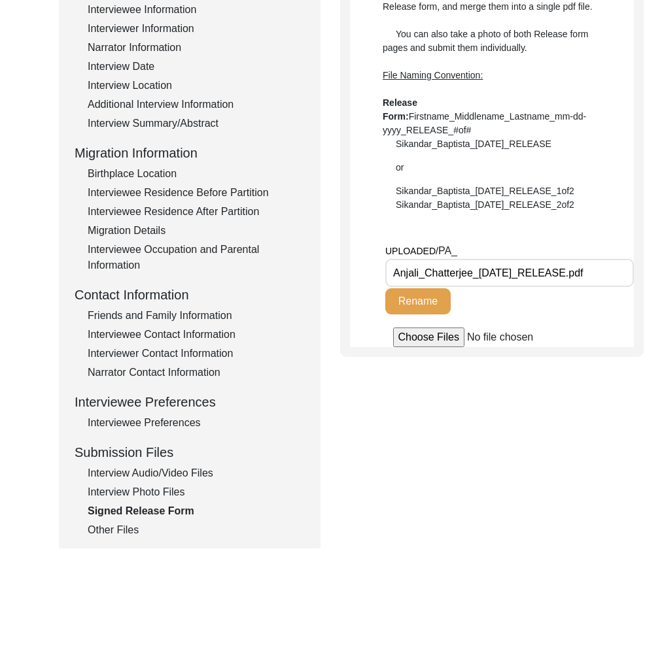
click at [121, 526] on div "Other Files" at bounding box center [196, 530] width 217 height 16
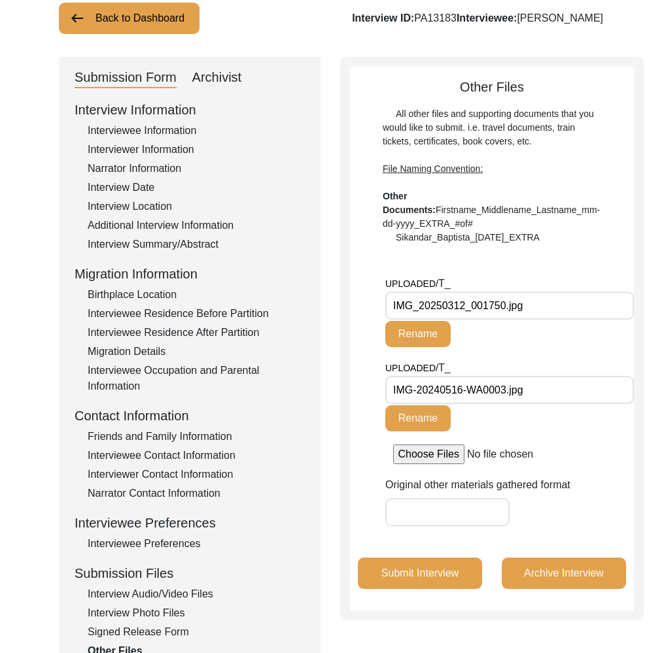
scroll to position [93, 0]
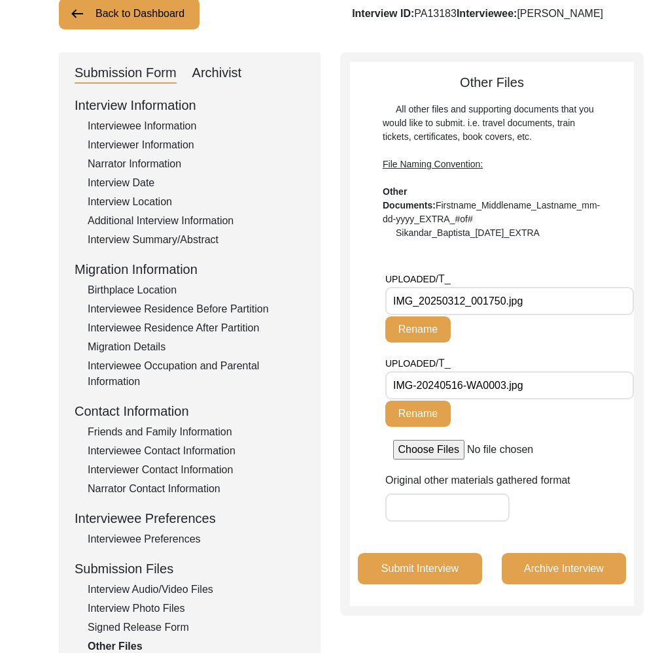
click at [453, 309] on input "IMG_20250312_001750.jpg" at bounding box center [509, 301] width 248 height 28
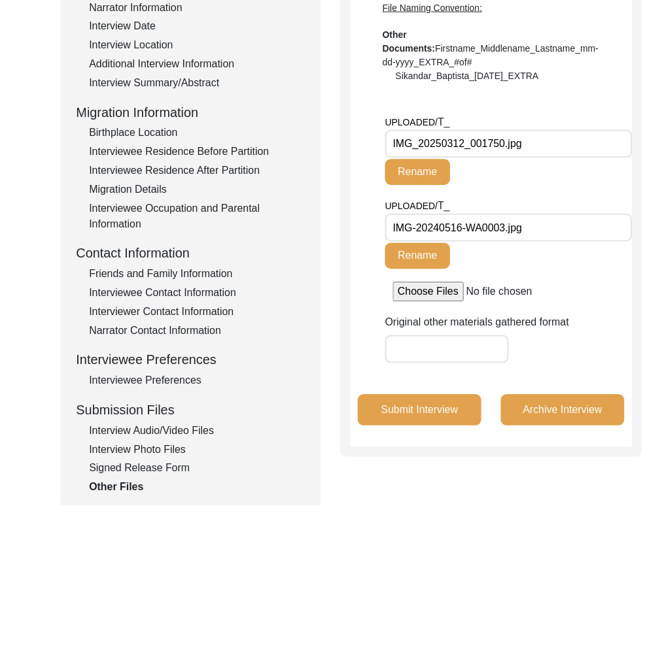
scroll to position [292, 0]
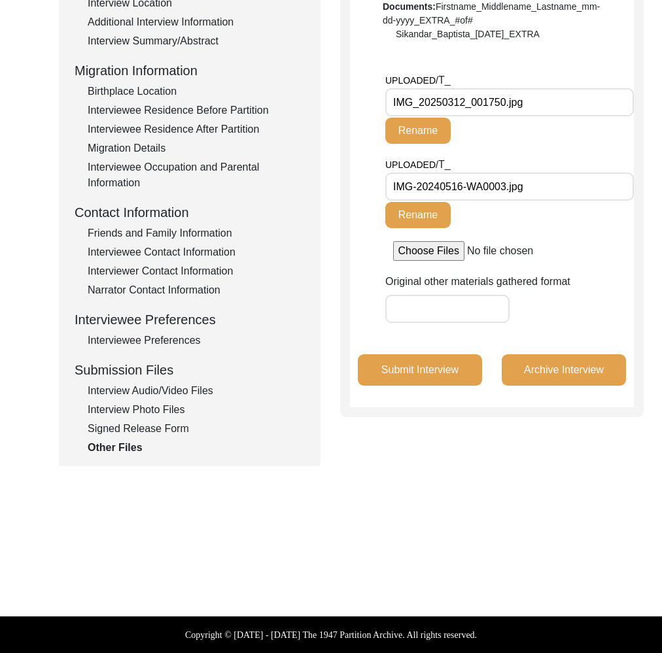
click at [157, 411] on div "Interview Photo Files" at bounding box center [196, 410] width 217 height 16
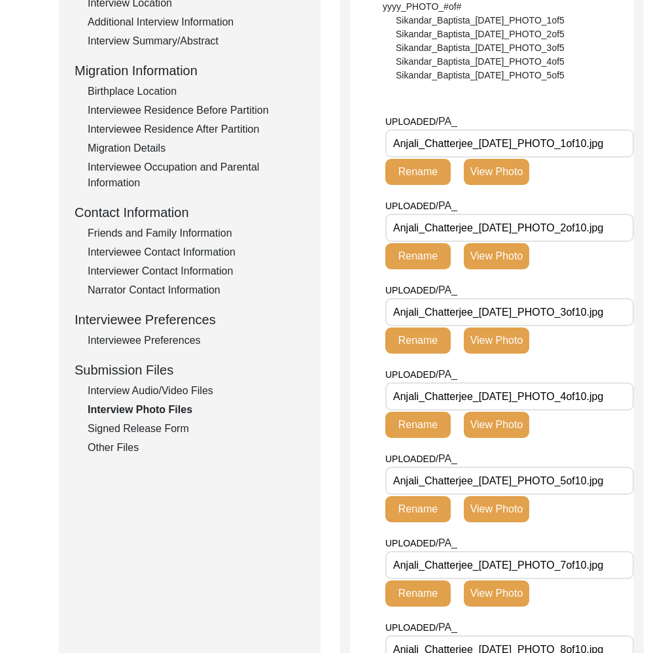
drag, startPoint x: 571, startPoint y: 141, endPoint x: 227, endPoint y: 318, distance: 387.1
click at [386, 143] on input "Anjali_Chatterjee_03-11-2025_PHOTO_1of10.jpg" at bounding box center [509, 143] width 248 height 28
click at [144, 430] on div "Signed Release Form" at bounding box center [196, 429] width 217 height 16
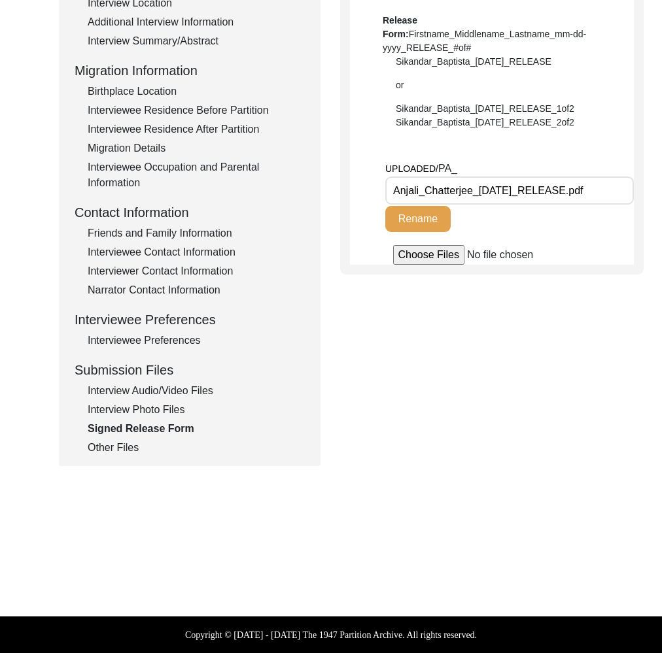
click at [120, 450] on div "Other Files" at bounding box center [196, 448] width 217 height 16
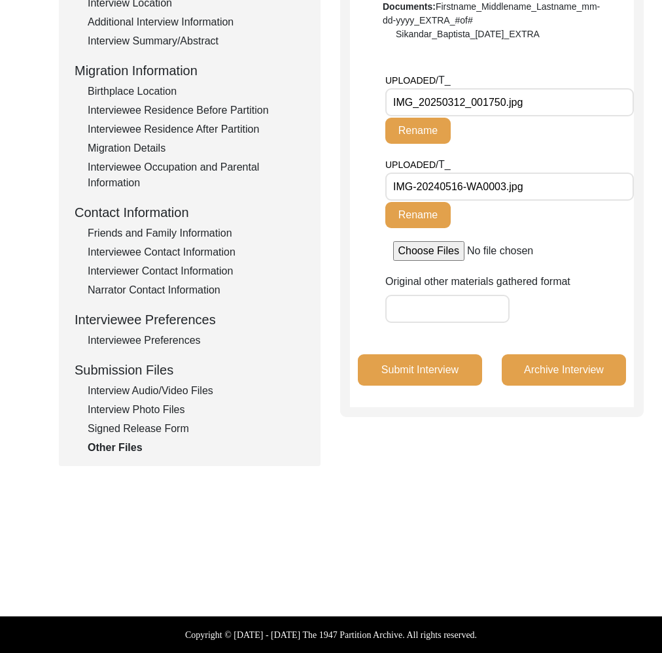
drag, startPoint x: 505, startPoint y: 99, endPoint x: 388, endPoint y: 103, distance: 117.1
click at [388, 103] on input "IMG_20250312_001750.jpg" at bounding box center [509, 102] width 248 height 28
paste input "Anjali_Chatterjee_03-11-2025_PHOTO"
type input "Anjali_Chatterjee_03-11-2025_PHOTO_5of25.jpg"
drag, startPoint x: 122, startPoint y: 431, endPoint x: 118, endPoint y: 446, distance: 15.4
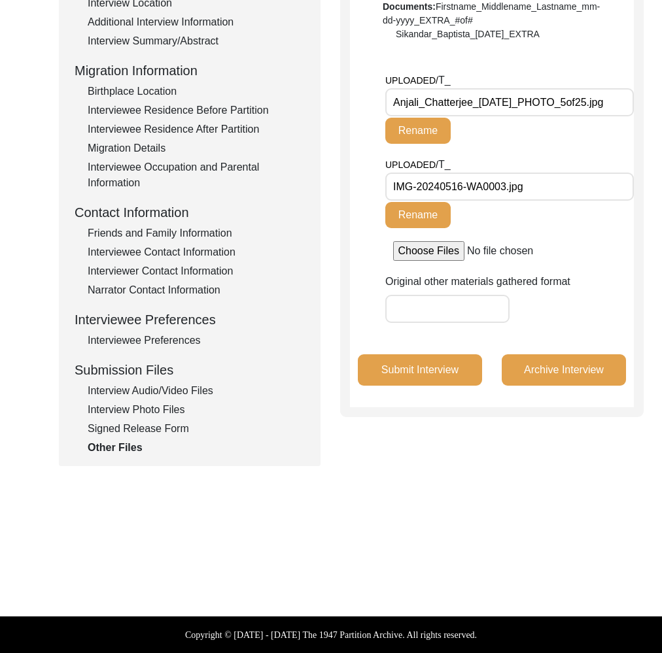
click at [122, 431] on div "Signed Release Form" at bounding box center [196, 429] width 217 height 16
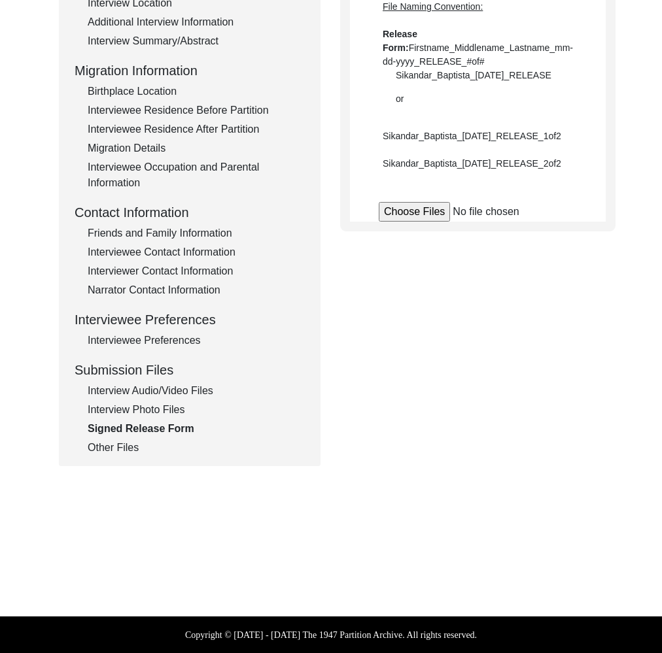
click at [118, 446] on div "Other Files" at bounding box center [196, 448] width 217 height 16
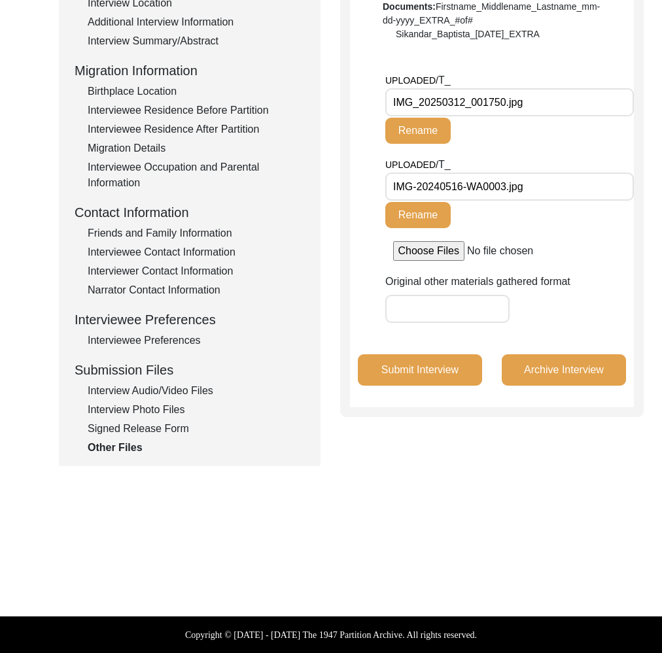
drag, startPoint x: 578, startPoint y: 102, endPoint x: 367, endPoint y: 103, distance: 211.1
click at [367, 103] on app-file-uploader "UPLOADED/ T_ IMG_20250312_001750.jpg Rename UPLOADED/ T_ IMG-20240516-WA0003.jp…" at bounding box center [492, 167] width 284 height 188
click at [467, 177] on input "IMG-20240516-WA0003.jpg" at bounding box center [509, 187] width 248 height 28
click at [468, 177] on input "IMG-20240516-WA0003.jpg" at bounding box center [509, 187] width 248 height 28
click at [472, 186] on input "IMG-20240516-WA0003.jpg" at bounding box center [509, 187] width 248 height 28
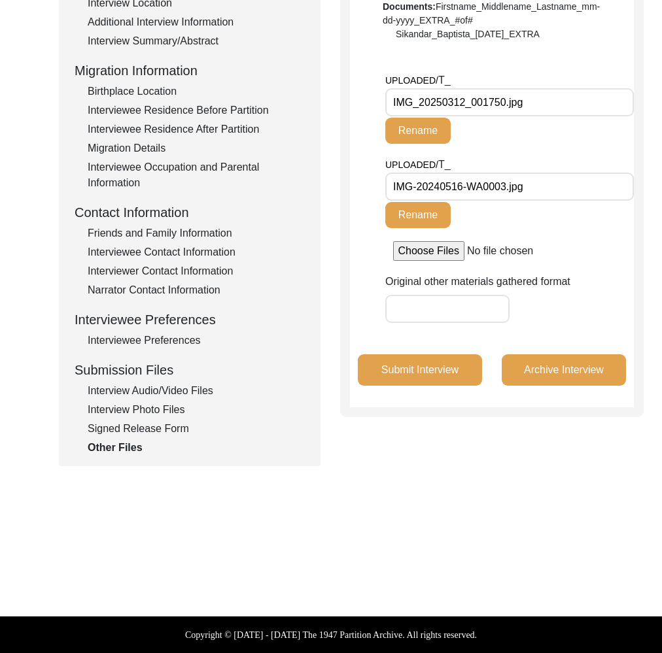
click at [472, 185] on input "IMG-20240516-WA0003.jpg" at bounding box center [509, 187] width 248 height 28
drag, startPoint x: 170, startPoint y: 405, endPoint x: 184, endPoint y: 403, distance: 13.9
click at [171, 405] on div "Interview Photo Files" at bounding box center [196, 410] width 217 height 16
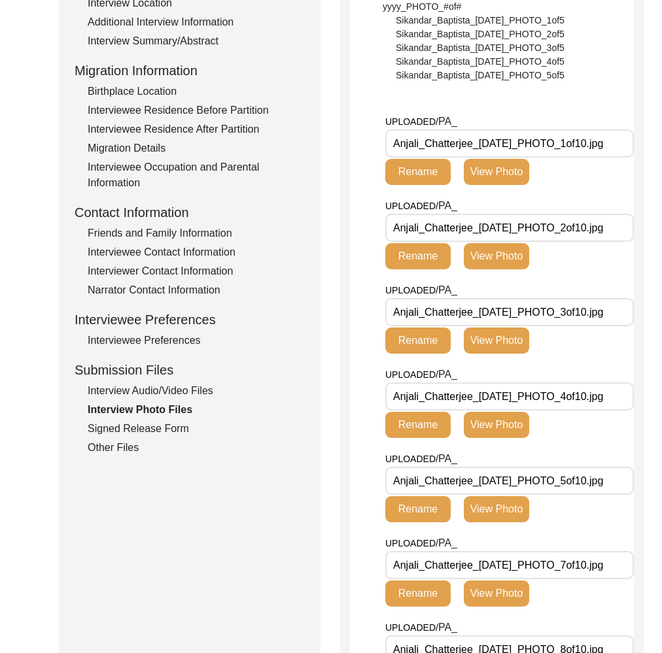
drag, startPoint x: 589, startPoint y: 142, endPoint x: 287, endPoint y: 248, distance: 320.0
click at [388, 140] on input "Anjali_Chatterjee_03-11-2025_PHOTO_1of10.jpg" at bounding box center [509, 143] width 248 height 28
click at [146, 428] on div "Signed Release Form" at bounding box center [196, 429] width 217 height 16
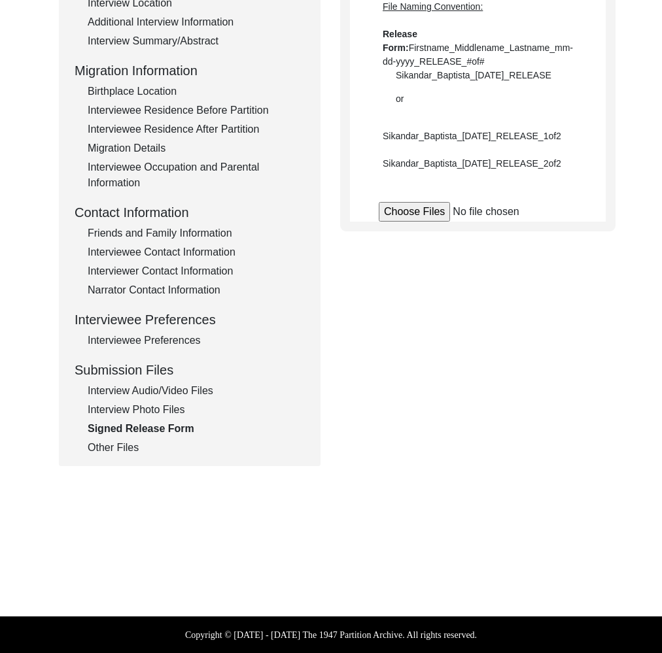
drag, startPoint x: 133, startPoint y: 445, endPoint x: 240, endPoint y: 382, distance: 123.3
click at [134, 445] on div "Other Files" at bounding box center [196, 448] width 217 height 16
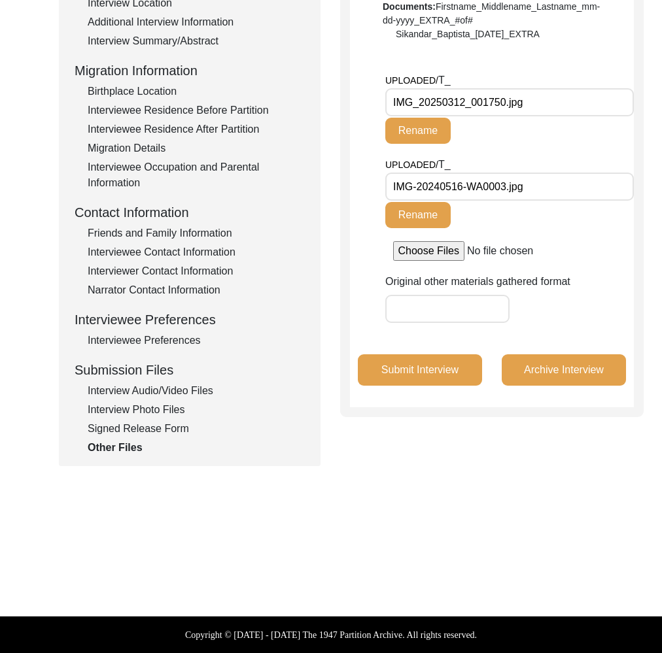
drag, startPoint x: 507, startPoint y: 99, endPoint x: 373, endPoint y: 103, distance: 134.0
click at [373, 103] on app-file-uploader "UPLOADED/ T_ IMG_20250312_001750.jpg Rename UPLOADED/ T_ IMG-20240516-WA0003.jp…" at bounding box center [492, 167] width 284 height 188
paste input "Anjali_Chatterjee_03-11-2025_PHOTO_1o"
type input "Anjali_Chatterjee_03-11-2025_PHOTO_11of10.jpg"
click at [428, 133] on button "Rename" at bounding box center [417, 131] width 65 height 26
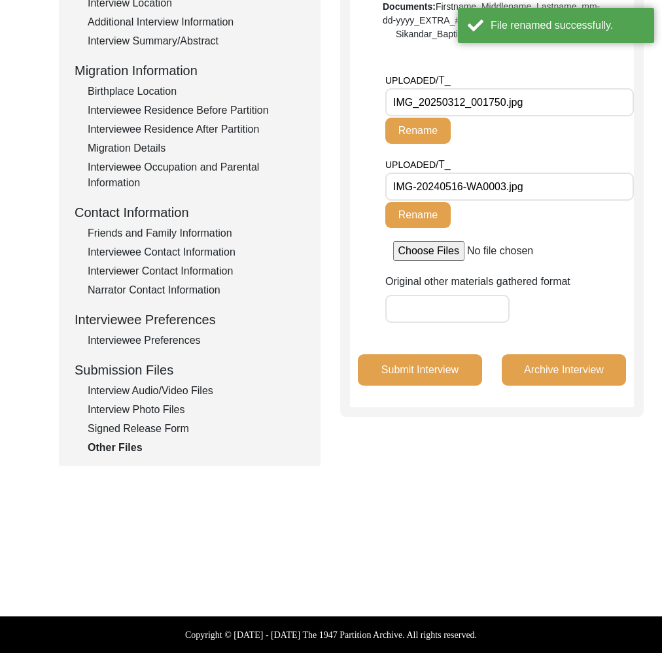
click at [142, 429] on div "Signed Release Form" at bounding box center [196, 429] width 217 height 16
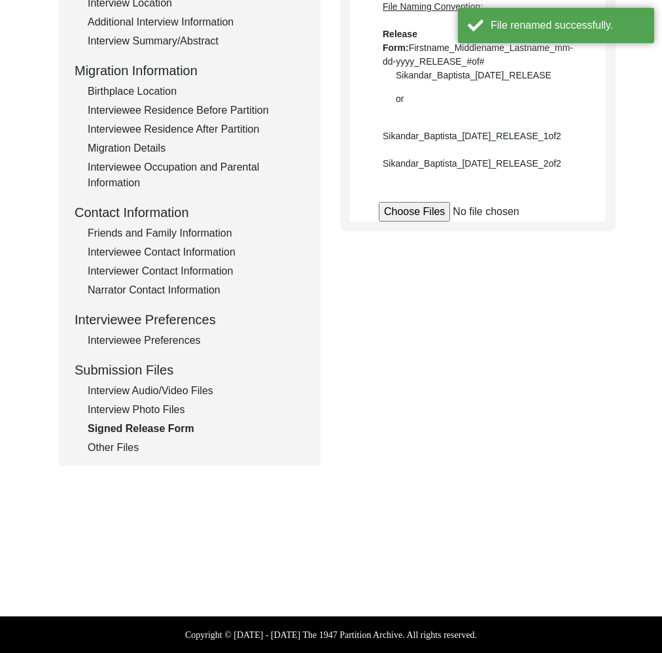
click at [133, 447] on div "Other Files" at bounding box center [196, 448] width 217 height 16
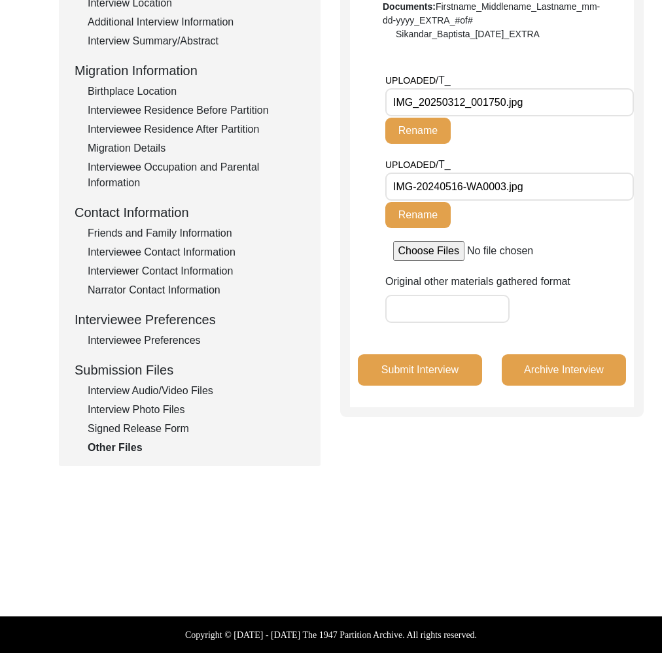
click at [465, 105] on input "IMG_20250312_001750.jpg" at bounding box center [509, 102] width 248 height 28
click at [152, 413] on div "Interview Photo Files" at bounding box center [196, 410] width 217 height 16
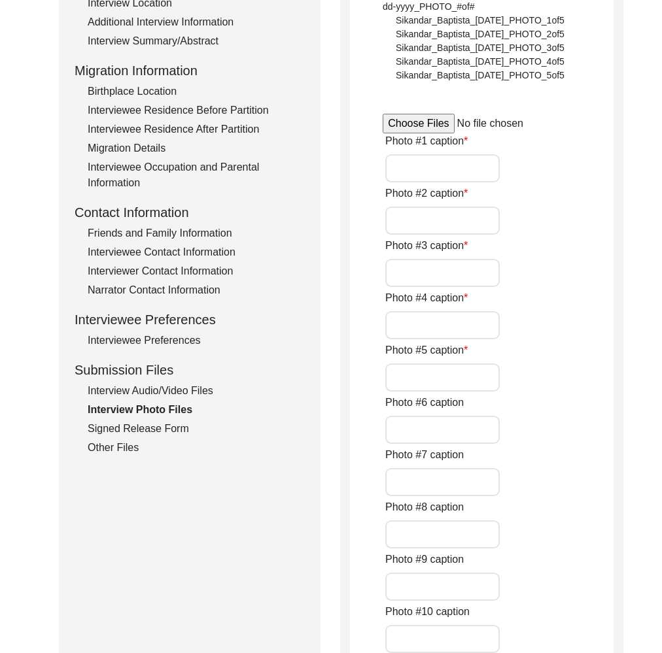
type input "Anjali Chatterjee sitting on her couch in her home on March 11, 2025"
type input "Anjali Chatterjee by her window on March 11, 2025"
type input "Anjali Chatterjee looking out of her window on March 11, 2025"
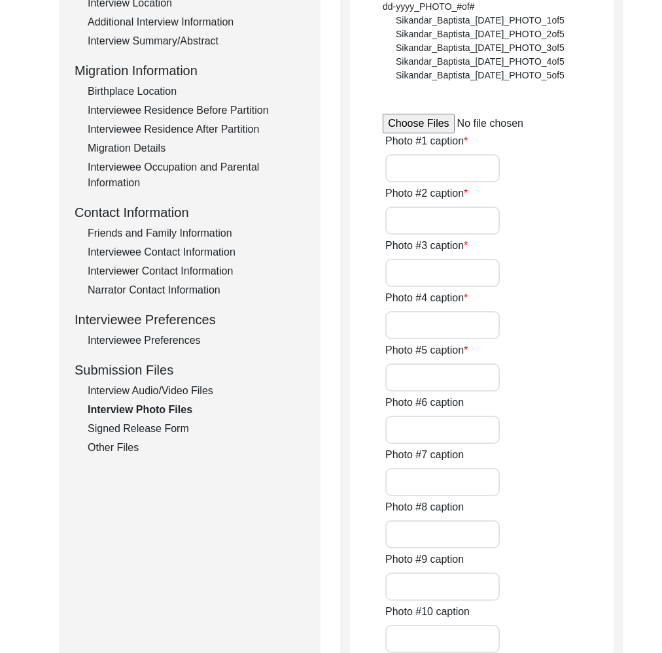
type input "Anjali Chatterjee with her daughter Anamitra on March 11, 2025"
type input "Anjali Chatterjee with her husband Atri K Chatterjee on March 4, 2025"
type input "Anjali Chatterjee with attendants Urmila and Mandakini on March 4, 2025"
type input "Anjali Chatterjee on her wedding day"
type input "Anjali Chatterjee with husband Atri Kumar Chatterjee after their marriage"
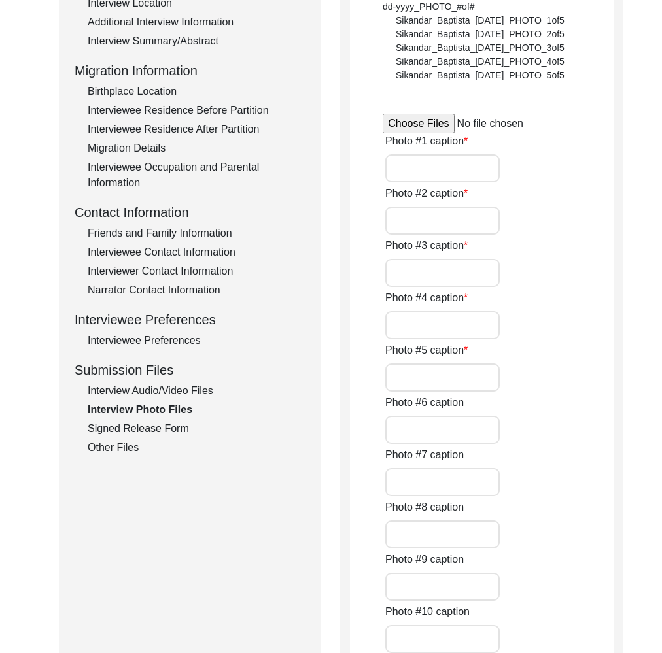
type input "2"
type input "Hard copy printed photos from album"
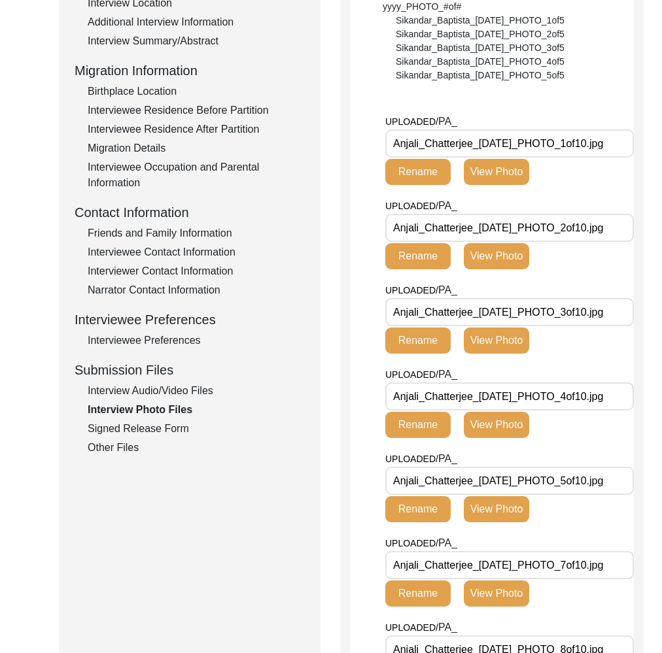
click at [131, 425] on div "Signed Release Form" at bounding box center [196, 429] width 217 height 16
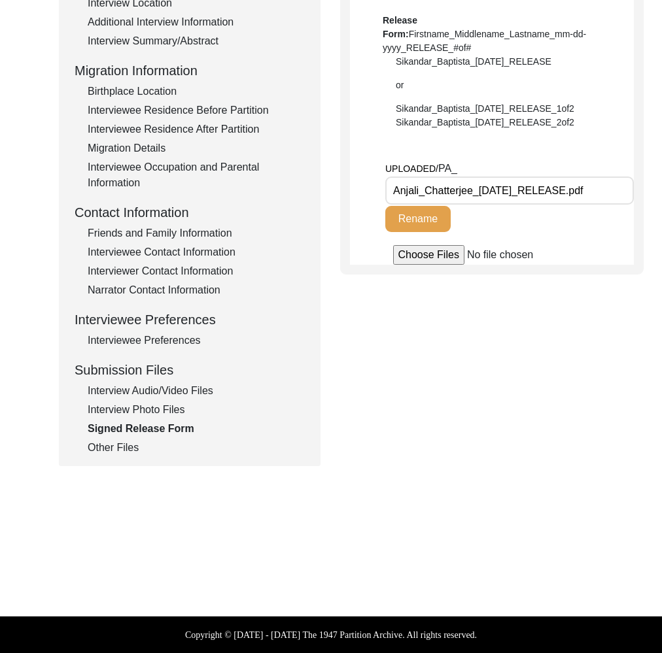
click at [131, 460] on div "Submission Form Archivist Interview Information Interviewee Information Intervi…" at bounding box center [189, 160] width 261 height 613
click at [109, 449] on div "Other Files" at bounding box center [196, 448] width 217 height 16
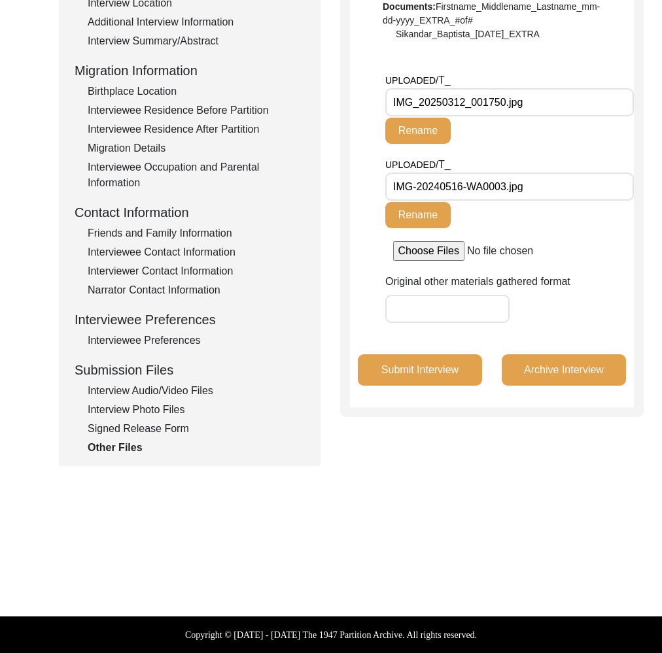
click at [146, 413] on div "Interview Photo Files" at bounding box center [196, 410] width 217 height 16
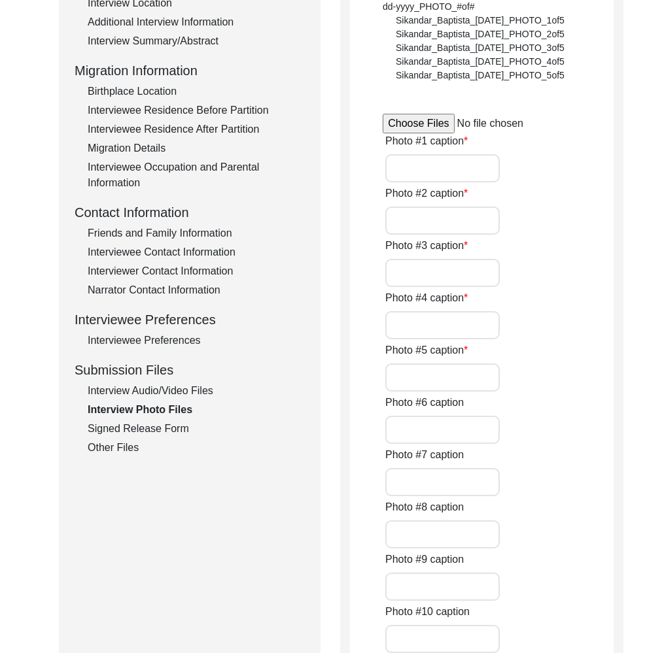
type input "Anjali Chatterjee sitting on her couch in her home on March 11, 2025"
type input "Anjali Chatterjee by her window on March 11, 2025"
type input "Anjali Chatterjee looking out of her window on March 11, 2025"
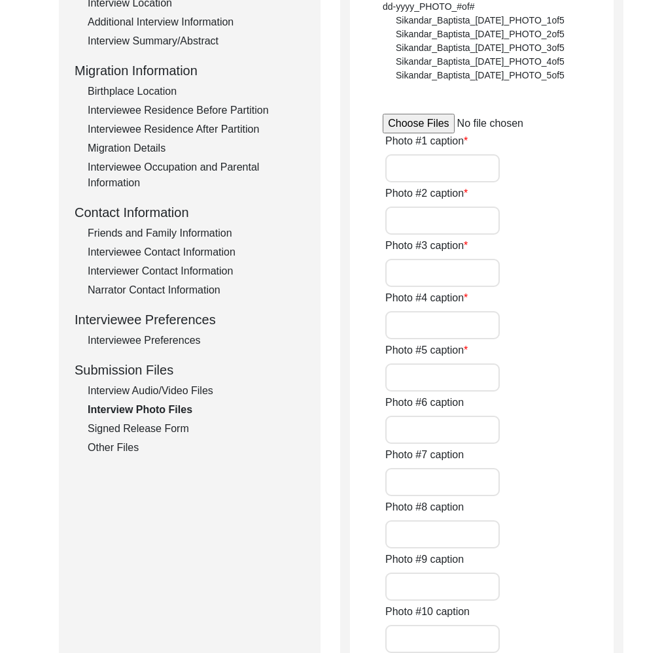
type input "Anjali Chatterjee with her daughter Anamitra on March 11, 2025"
type input "Anjali Chatterjee with her husband Atri K Chatterjee on March 4, 2025"
type input "Anjali Chatterjee with attendants Urmila and Mandakini on March 4, 2025"
type input "Anjali Chatterjee on her wedding day"
type input "Anjali Chatterjee with husband Atri Kumar Chatterjee after their marriage"
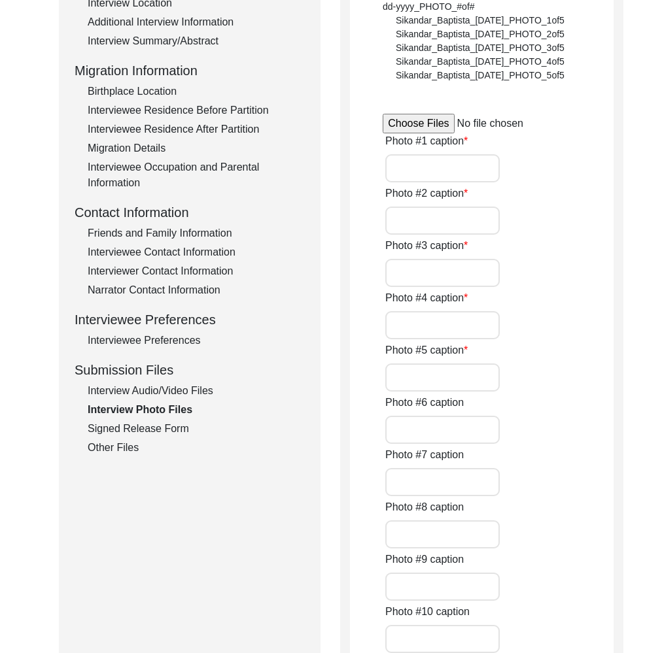
type input "2"
type input "Hard copy printed photos from album"
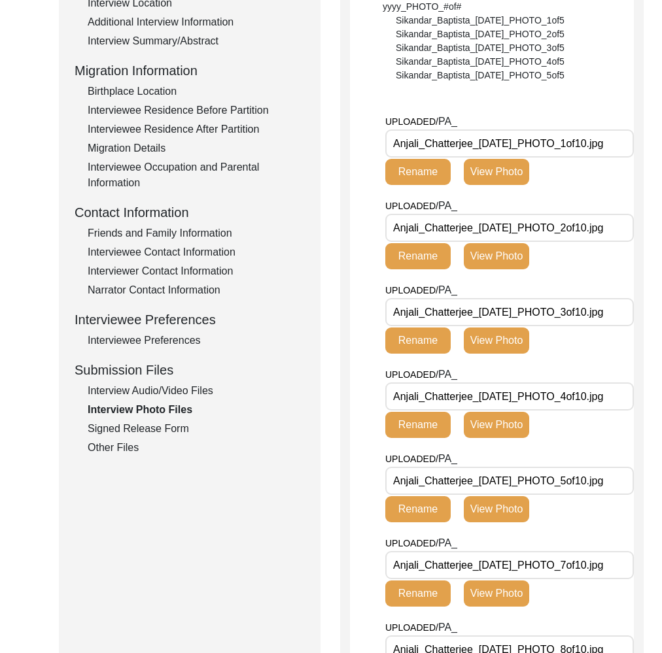
click at [120, 448] on div "Other Files" at bounding box center [196, 448] width 217 height 16
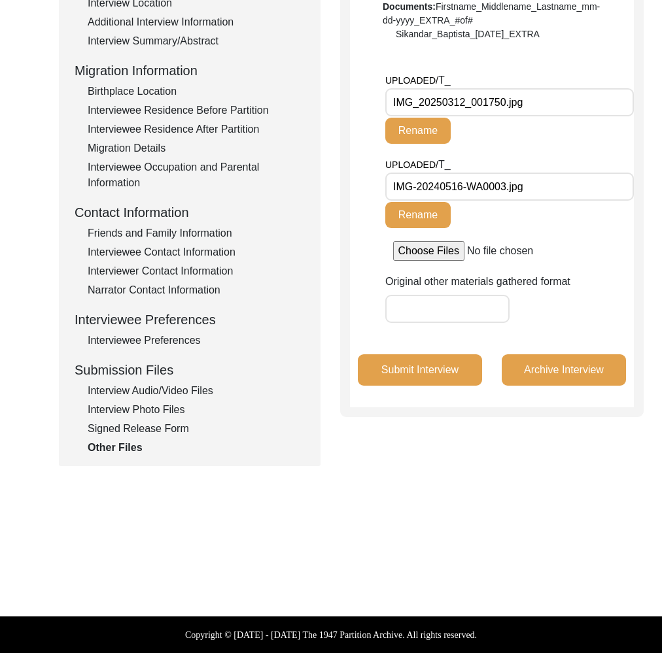
click at [566, 105] on input "IMG_20250312_001750.jpg" at bounding box center [509, 102] width 248 height 28
click at [580, 201] on div "UPLOADED/ T_ IMG-20240516-WA0003.jpg Rename" at bounding box center [509, 199] width 248 height 84
click at [571, 184] on input "IMG-20240516-WA0003.jpg" at bounding box center [509, 187] width 248 height 28
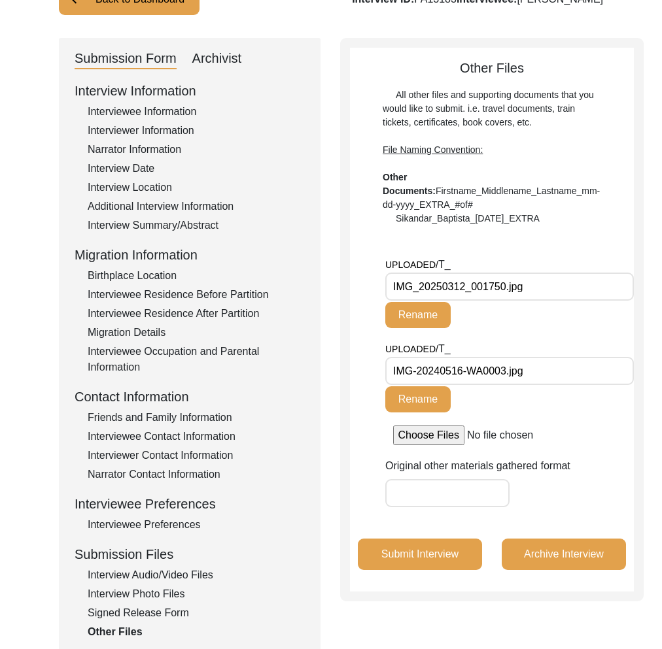
scroll to position [0, 0]
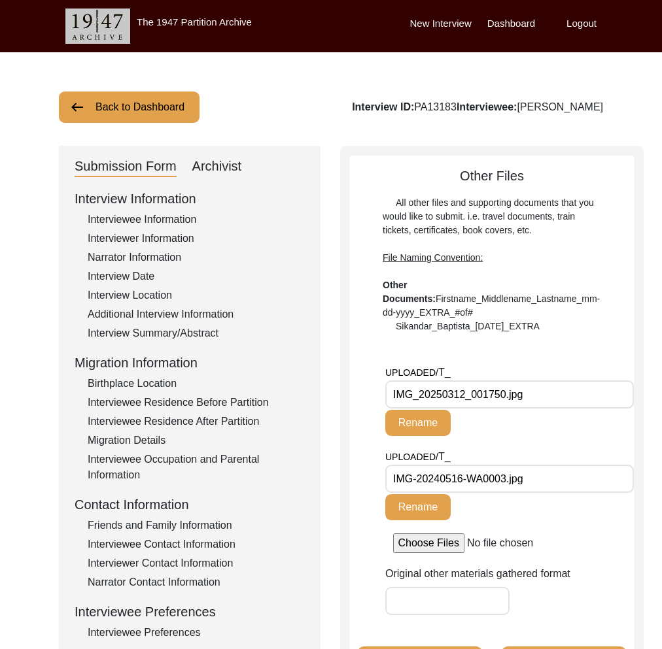
click at [572, 109] on div "Interview ID: PA13183 Interviewee: Anjali Chatterjee" at bounding box center [477, 107] width 251 height 16
drag, startPoint x: 569, startPoint y: 107, endPoint x: 682, endPoint y: 116, distance: 113.4
click at [662, 116] on html "The 1947 Partition Archive New Interview Dashboard Logout Back to Dashboard Int…" at bounding box center [331, 472] width 662 height 945
copy div "Anjali Chatterjee"
click at [479, 399] on input "IMG_20250312_001750.jpg" at bounding box center [509, 394] width 248 height 28
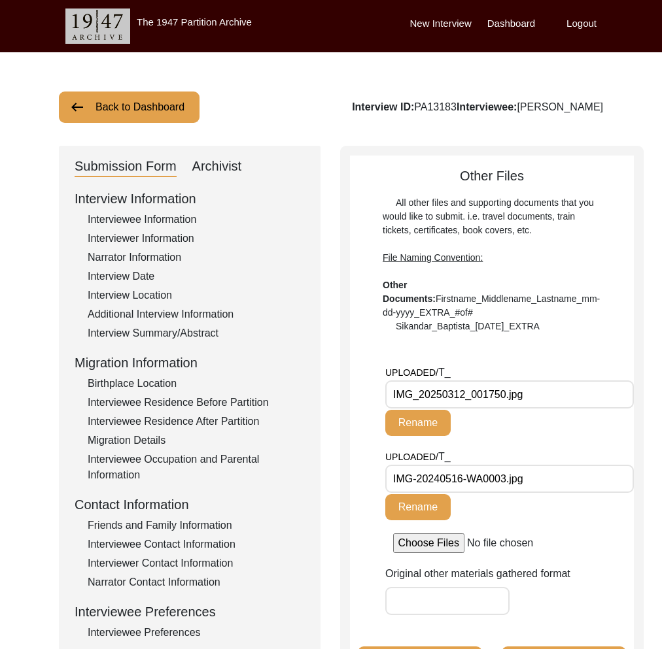
click at [479, 399] on input "IMG_20250312_001750.jpg" at bounding box center [509, 394] width 248 height 28
click at [520, 483] on input "IMG-20240516-WA0003.jpg" at bounding box center [509, 479] width 248 height 28
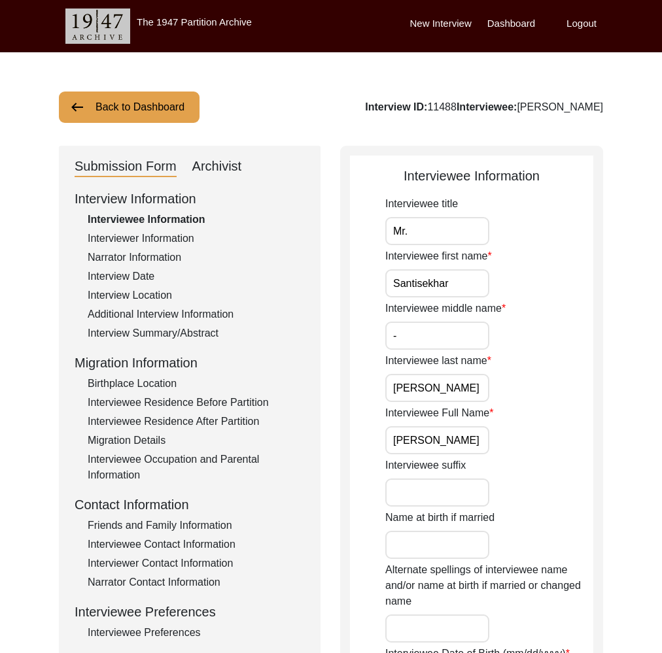
click at [153, 107] on button "Back to Dashboard" at bounding box center [129, 107] width 141 height 31
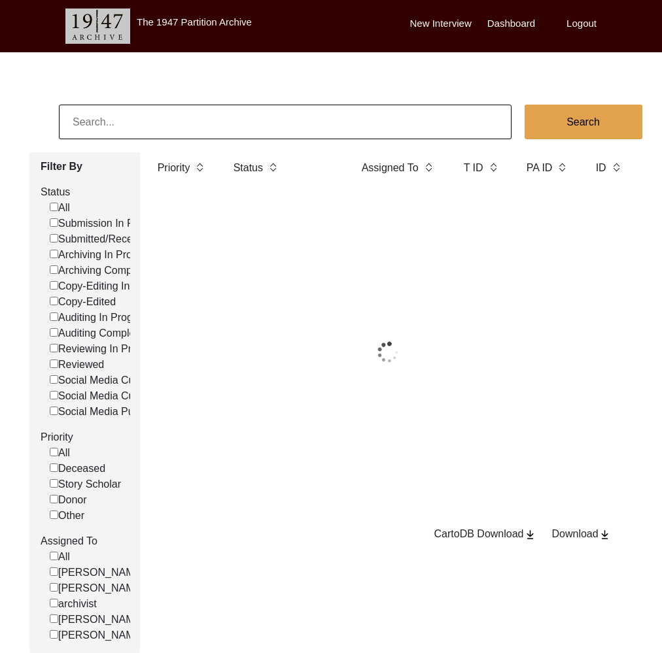
click at [194, 132] on input at bounding box center [285, 122] width 452 height 35
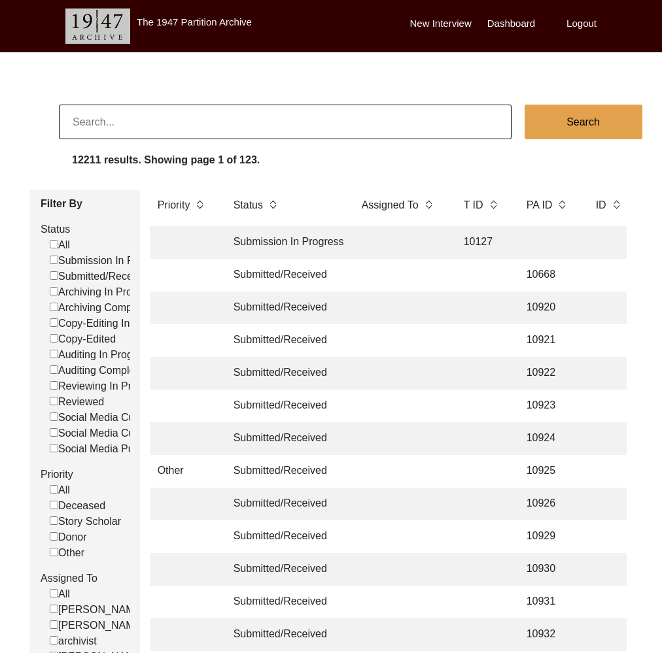
click at [194, 132] on input at bounding box center [285, 122] width 452 height 35
paste input "[PERSON_NAME]"
type input "[PERSON_NAME]"
checkbox input "false"
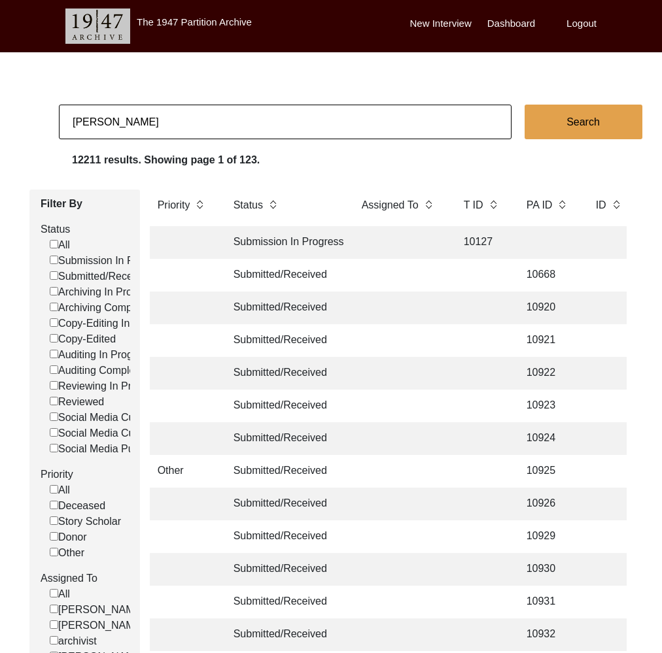
checkbox input "false"
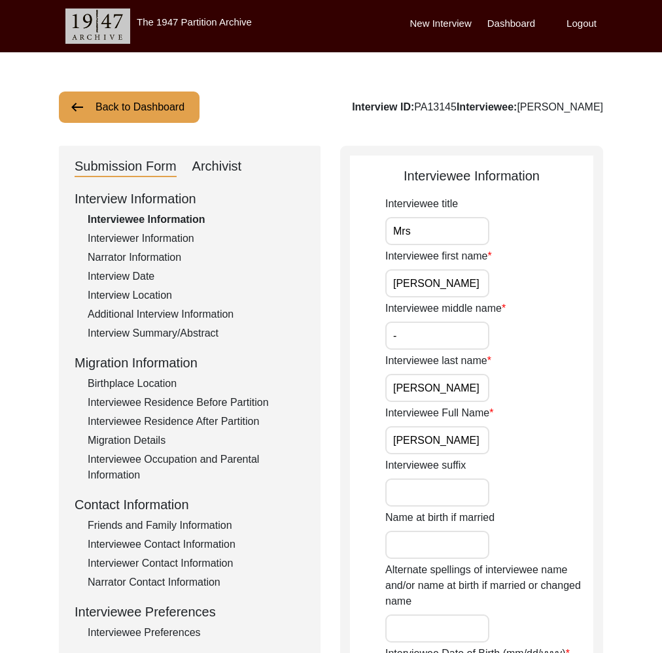
click at [201, 161] on div "Archivist" at bounding box center [217, 166] width 50 height 21
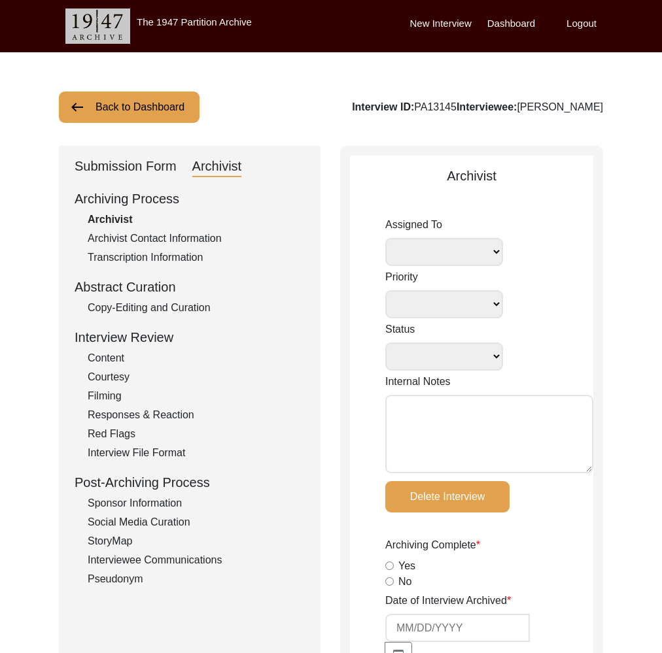
select select
select select "Archiving In Progress"
type textarea "[DATE] [GEOGRAPHIC_DATA]: Self-assigned to archive [DATE] [GEOGRAPHIC_DATA]: In…"
radio input "true"
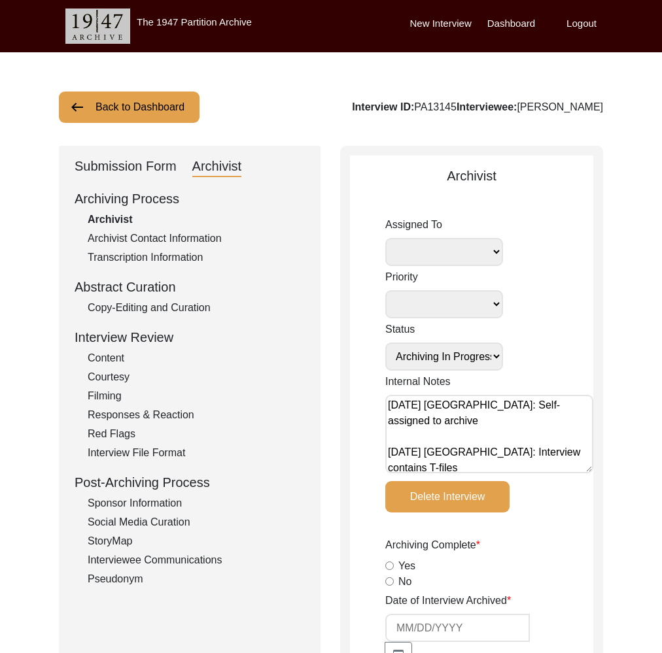
select select
click at [148, 160] on div "Submission Form" at bounding box center [126, 166] width 102 height 21
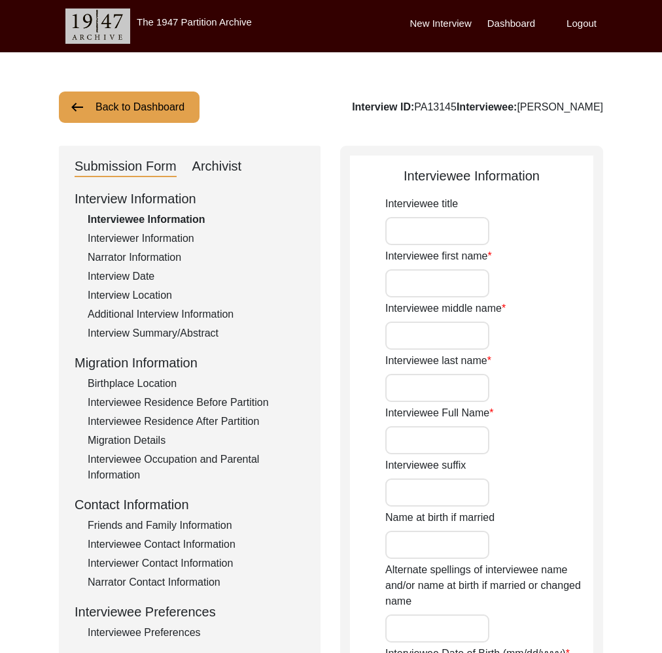
type input "Mrs"
type input "[PERSON_NAME]"
type input "-"
type input "[PERSON_NAME]"
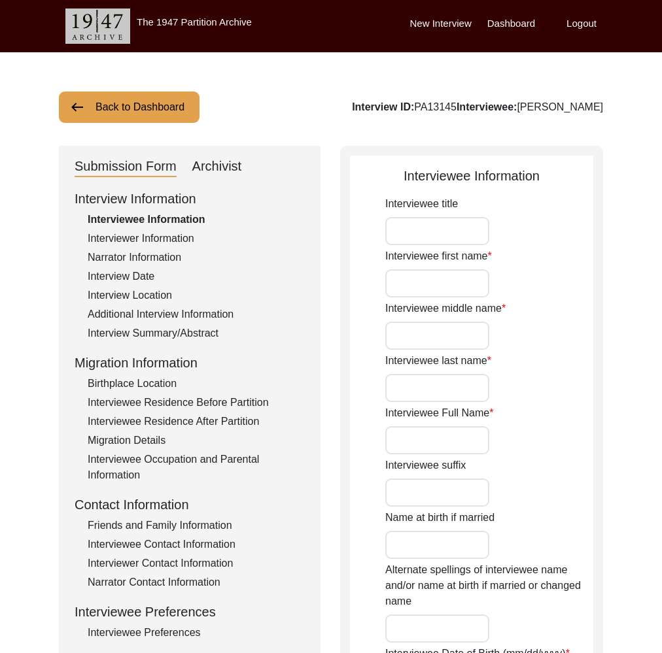
type input "[DATE]"
type input "77"
type input "[DEMOGRAPHIC_DATA]"
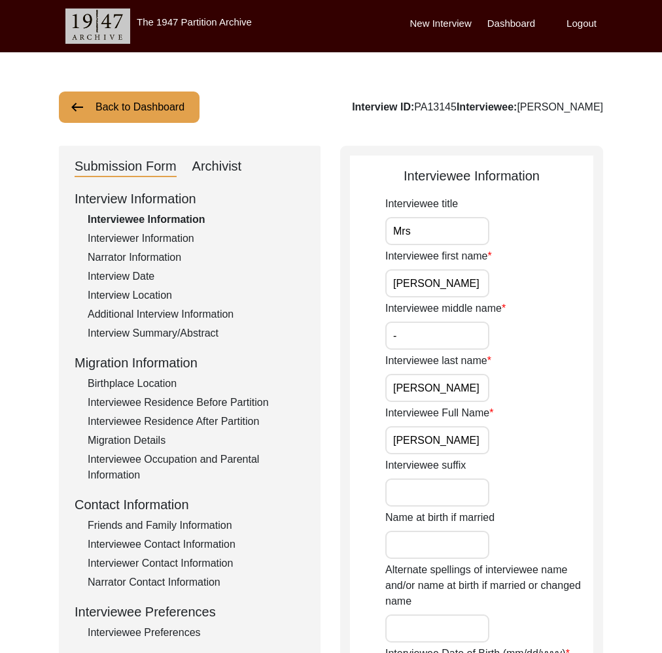
click at [224, 163] on div "Archivist" at bounding box center [217, 166] width 50 height 21
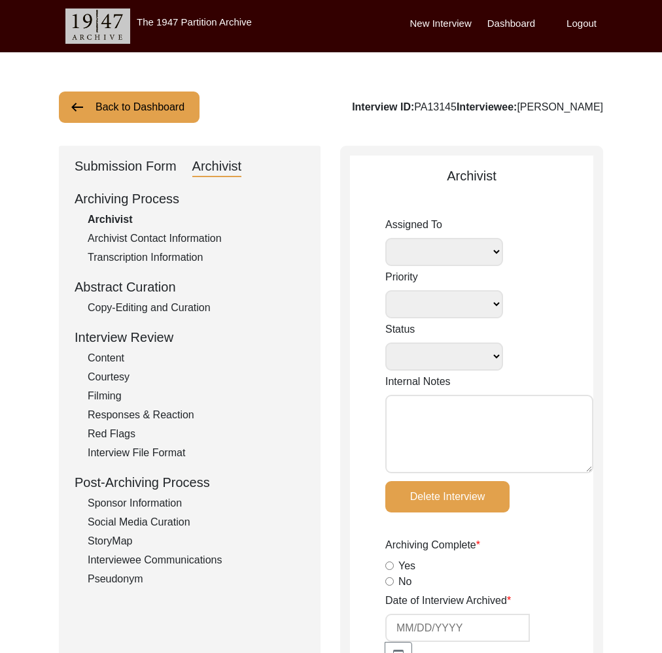
select select
select select "Archiving In Progress"
type textarea "[DATE] [GEOGRAPHIC_DATA]: Self-assigned to archive [DATE] [GEOGRAPHIC_DATA]: In…"
radio input "true"
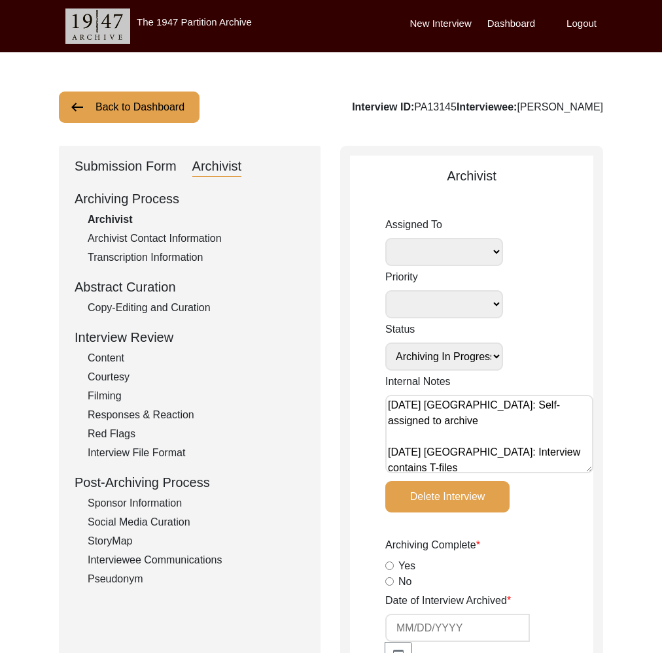
select select
drag, startPoint x: 541, startPoint y: 108, endPoint x: 530, endPoint y: 105, distance: 11.6
click at [542, 103] on div "Interview ID: PA13145 Interviewee: [PERSON_NAME]" at bounding box center [477, 107] width 251 height 16
drag, startPoint x: 502, startPoint y: 109, endPoint x: 597, endPoint y: 105, distance: 95.5
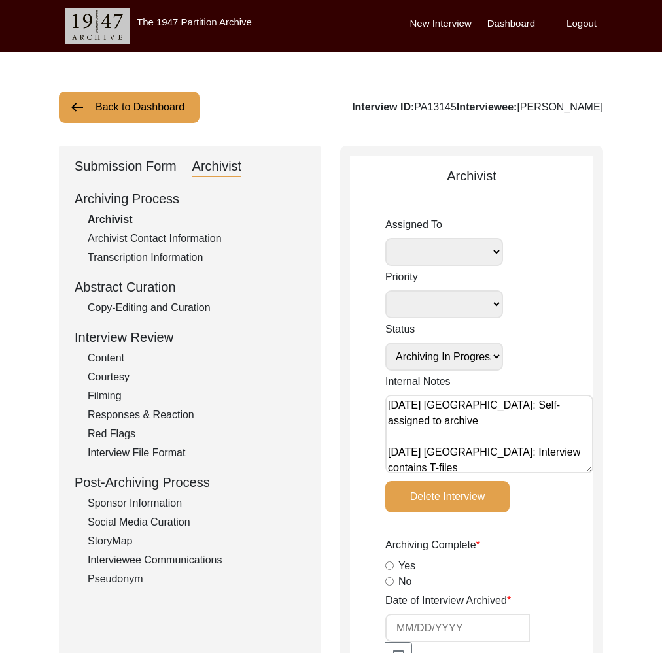
click at [597, 105] on div "Interview ID: PA13145 Interviewee: [PERSON_NAME]" at bounding box center [477, 107] width 251 height 16
click at [589, 122] on div "Back to Dashboard Interview ID: PA13145 Interviewee: [PERSON_NAME]" at bounding box center [331, 107] width 544 height 31
click at [390, 403] on textarea "[DATE] [GEOGRAPHIC_DATA]: Self-assigned to archive [DATE] [GEOGRAPHIC_DATA]: In…" at bounding box center [489, 434] width 208 height 78
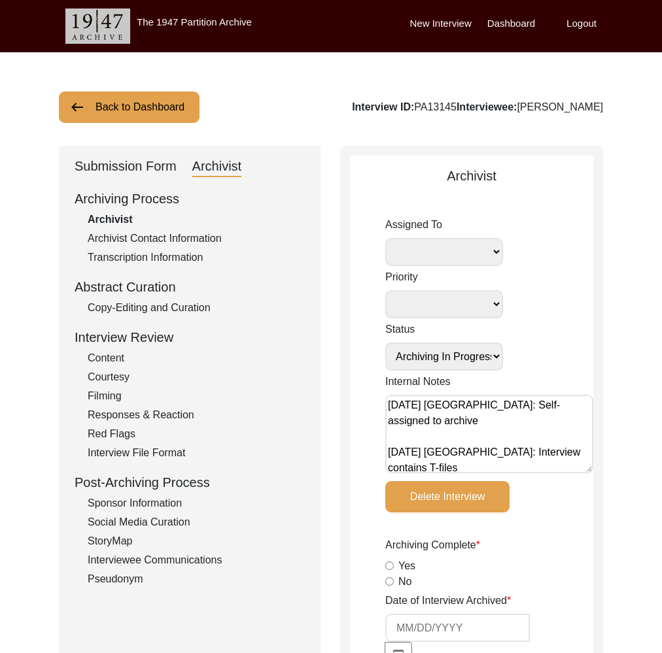
click at [439, 399] on textarea "[DATE] [GEOGRAPHIC_DATA]: Self-assigned to archive [DATE] [GEOGRAPHIC_DATA]: In…" at bounding box center [489, 434] width 208 height 78
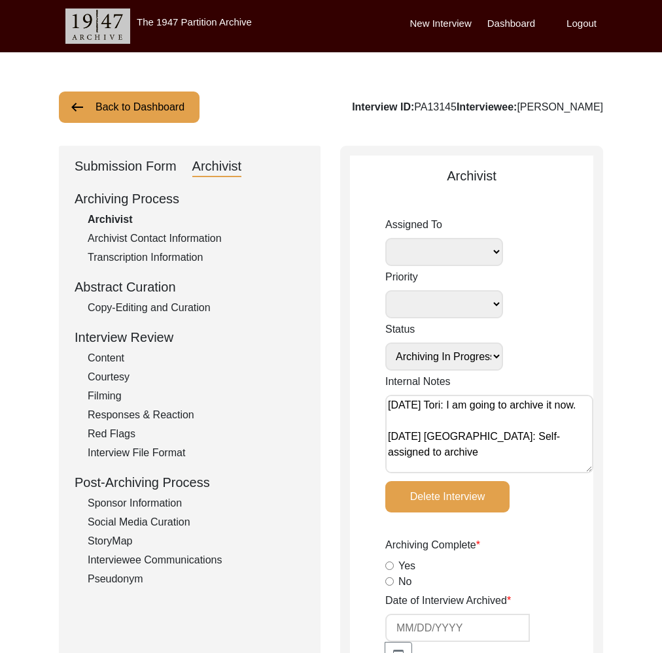
type textarea "[DATE] Tori: I am going to archive it now. [DATE] [GEOGRAPHIC_DATA]: Self-assig…"
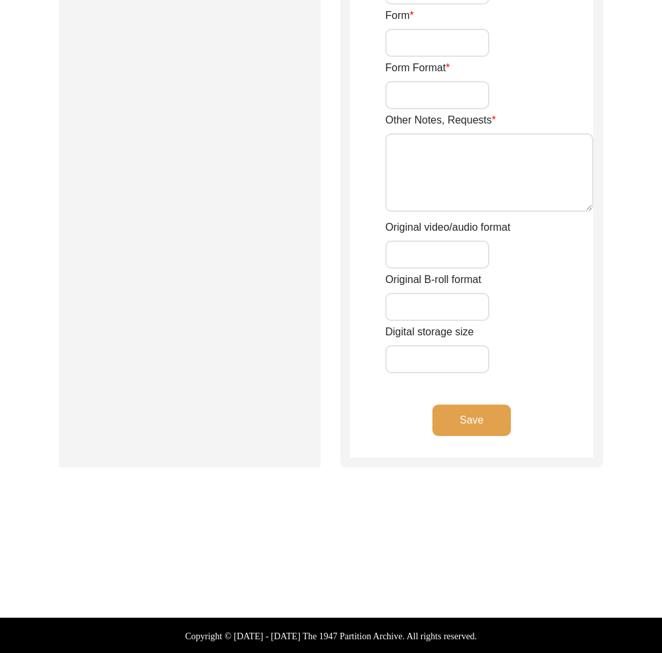
click at [467, 416] on button "Save" at bounding box center [471, 420] width 78 height 31
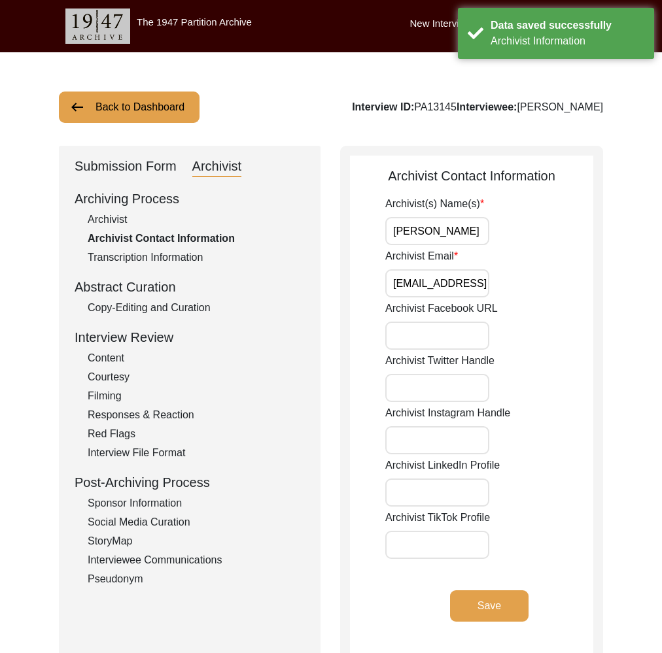
click at [131, 167] on div "Submission Form" at bounding box center [126, 166] width 102 height 21
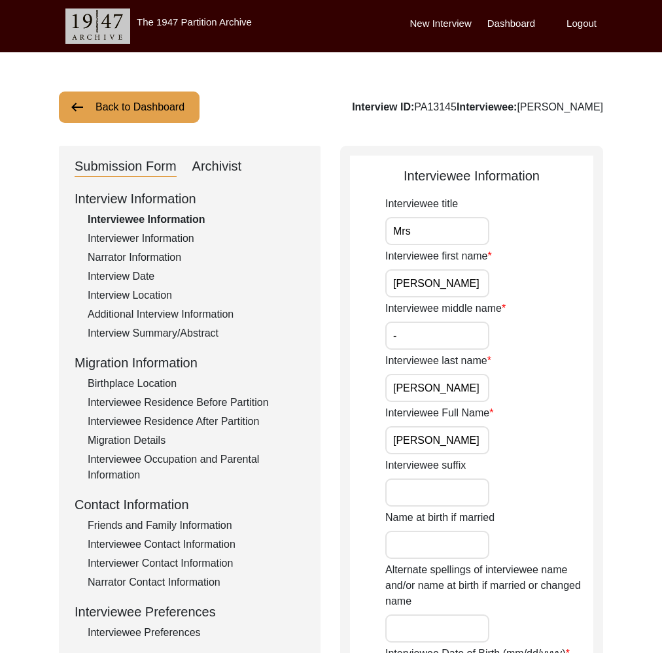
scroll to position [22, 0]
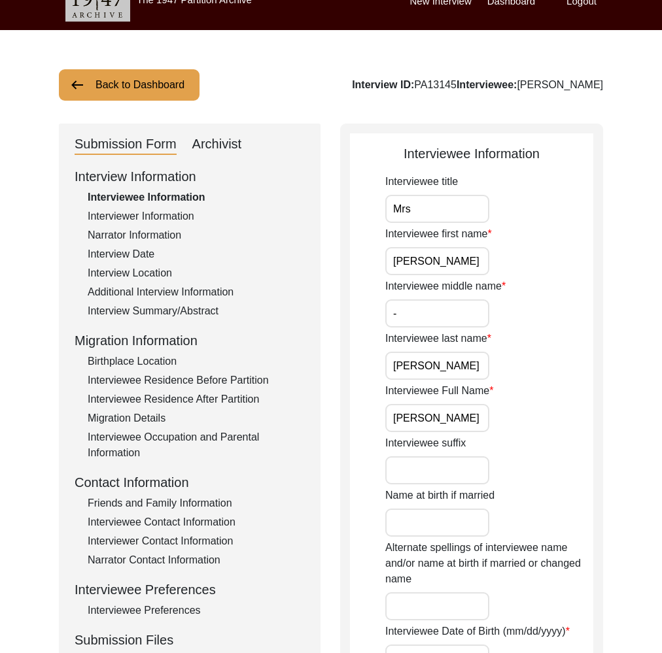
click at [129, 73] on button "Back to Dashboard" at bounding box center [129, 84] width 141 height 31
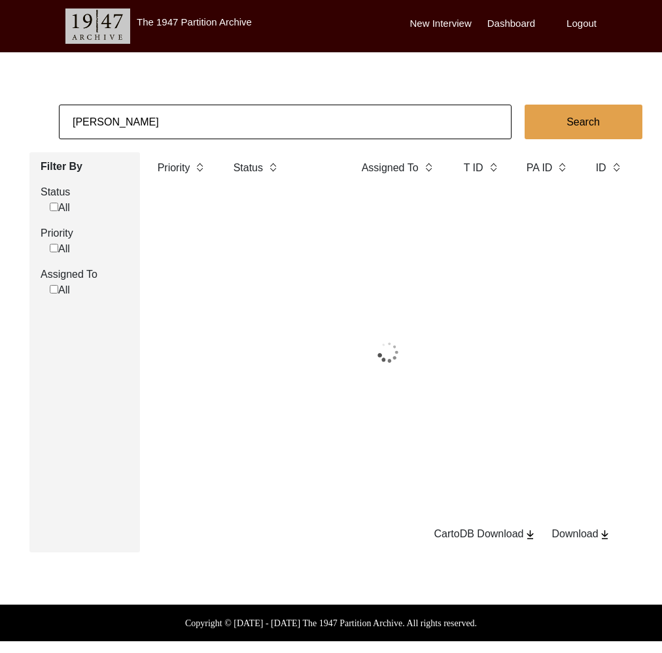
click at [144, 90] on body "The 1947 Partition Archive New Interview Dashboard Logout [PERSON_NAME] Search …" at bounding box center [331, 320] width 662 height 641
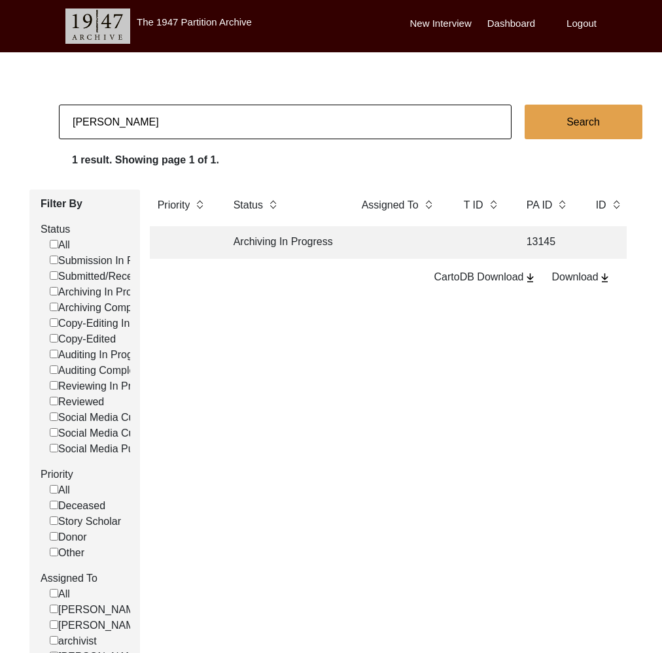
click at [155, 118] on input "[PERSON_NAME]" at bounding box center [285, 122] width 452 height 35
type input "[PERSON_NAME]"
checkbox input "false"
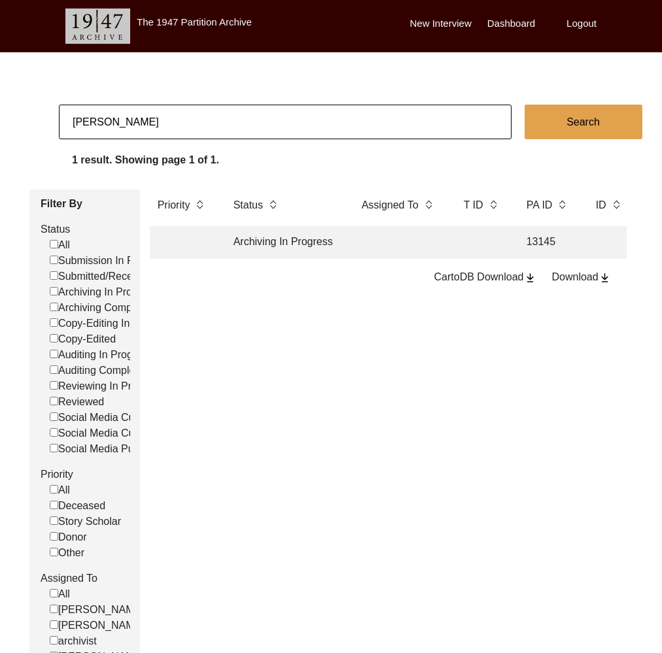
checkbox input "false"
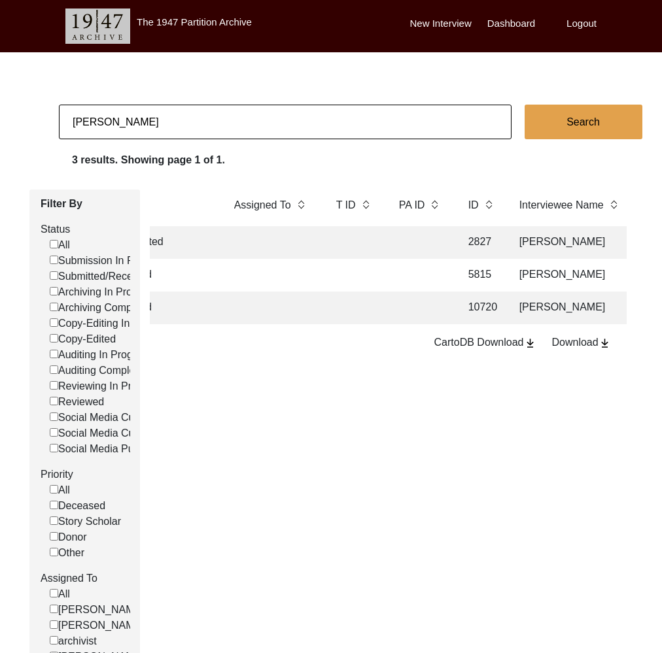
scroll to position [0, 227]
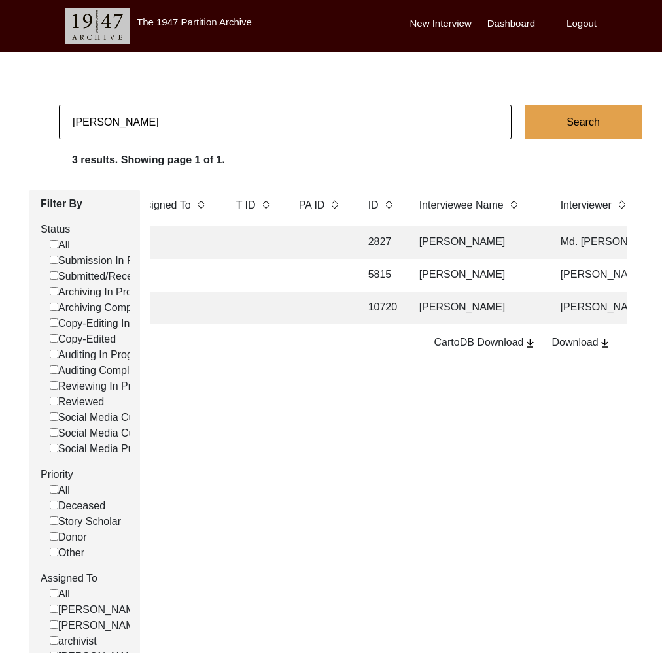
click at [255, 120] on input "[PERSON_NAME]" at bounding box center [285, 122] width 452 height 35
paste input "[PERSON_NAME]"
type input "[PERSON_NAME]"
checkbox input "false"
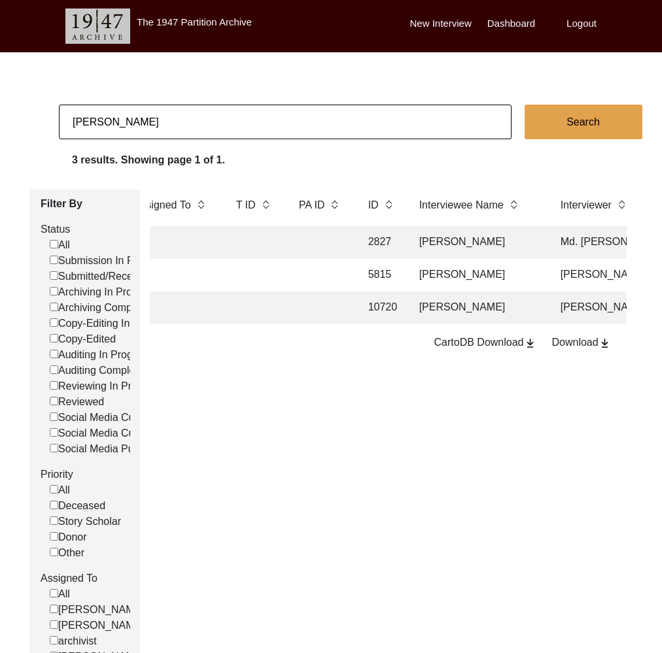
checkbox input "false"
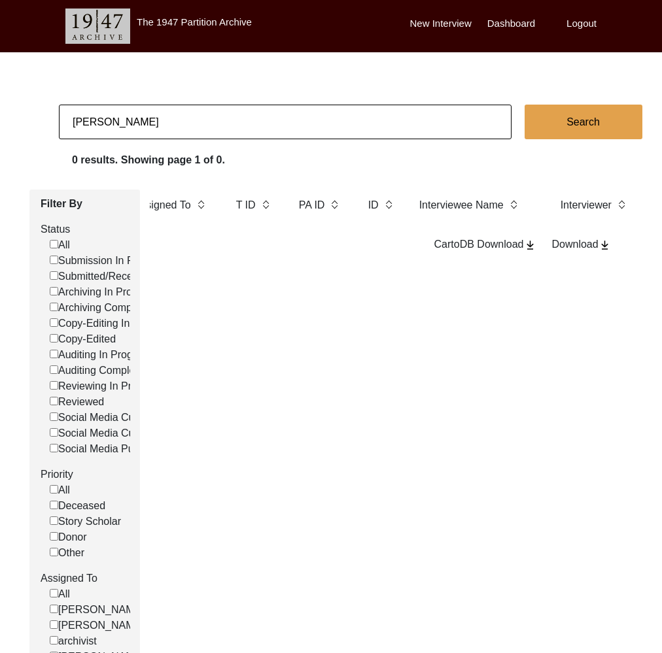
click at [299, 141] on app-records-search "[PERSON_NAME] Search 0 results. Showing page 1 of 0. Filter By Status All Submi…" at bounding box center [331, 398] width 662 height 586
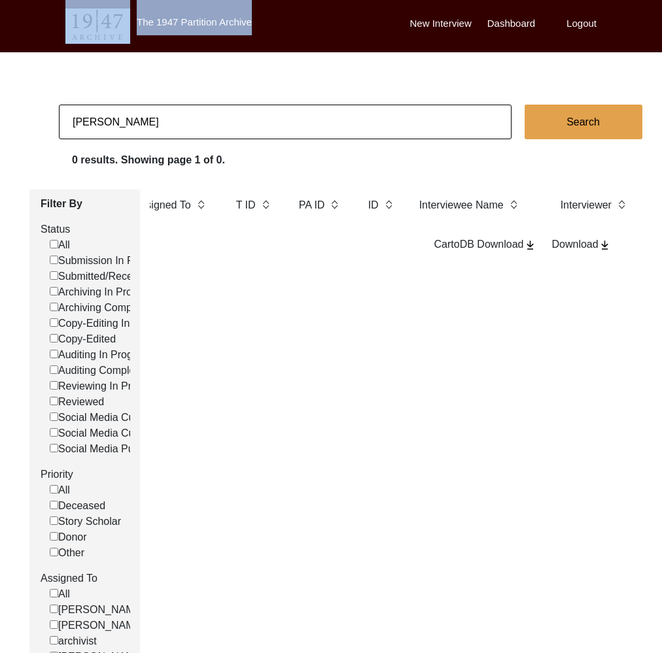
click at [299, 141] on app-records-search "[PERSON_NAME] Search 0 results. Showing page 1 of 0. Filter By Status All Submi…" at bounding box center [331, 398] width 662 height 586
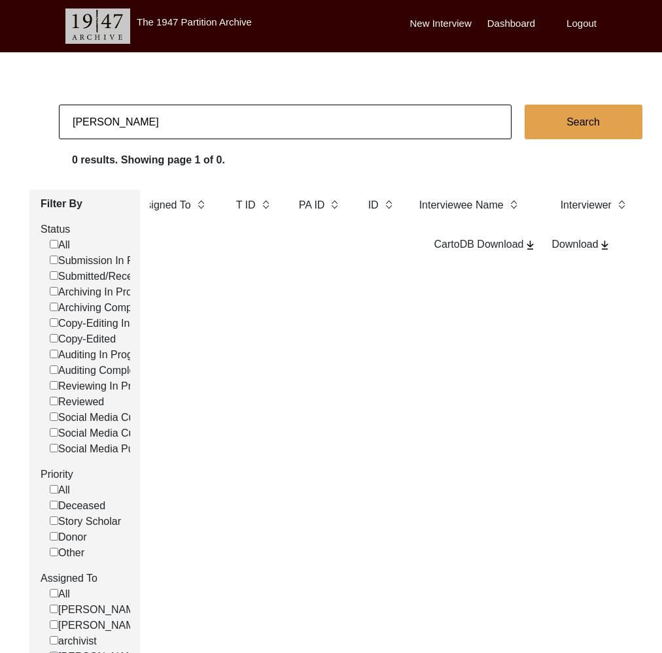
click at [297, 131] on input "[PERSON_NAME]" at bounding box center [285, 122] width 452 height 35
paste input "Rai"
type input "[PERSON_NAME]"
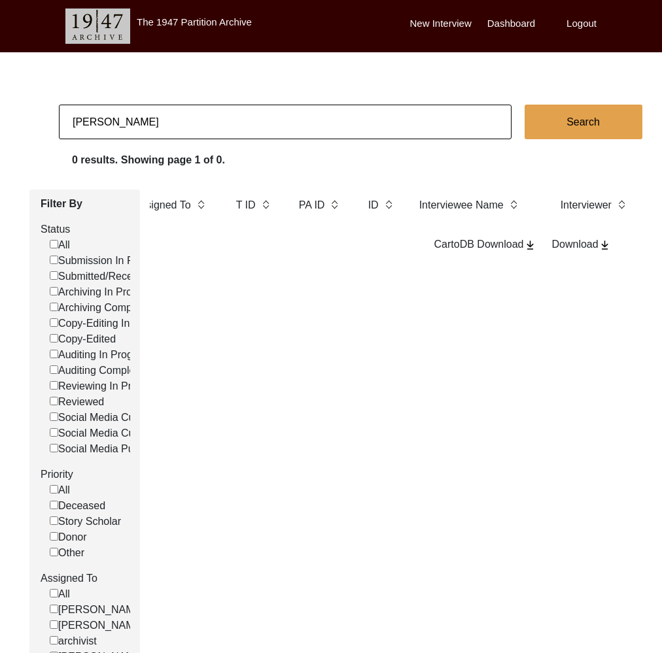
checkbox input "false"
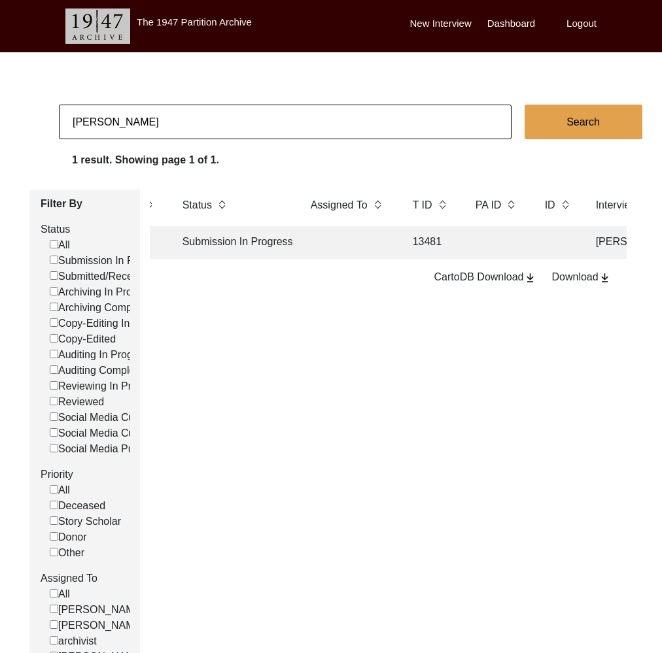
scroll to position [0, 0]
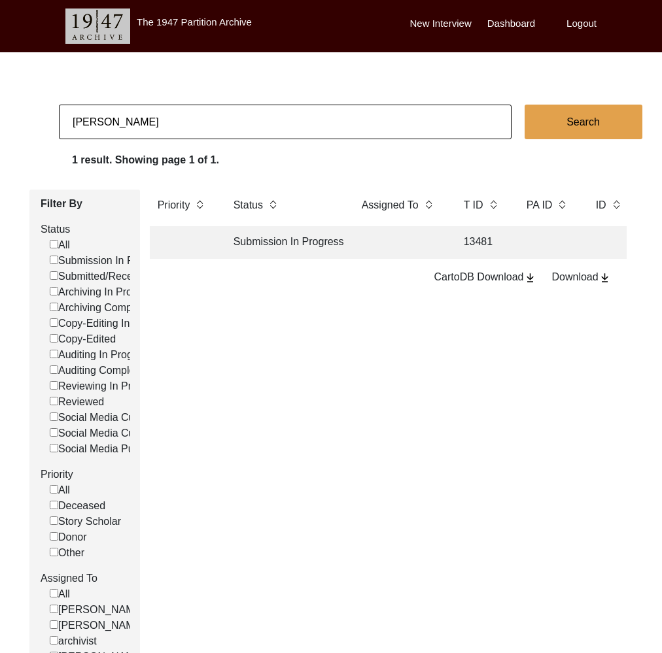
click at [437, 248] on td at bounding box center [400, 242] width 92 height 33
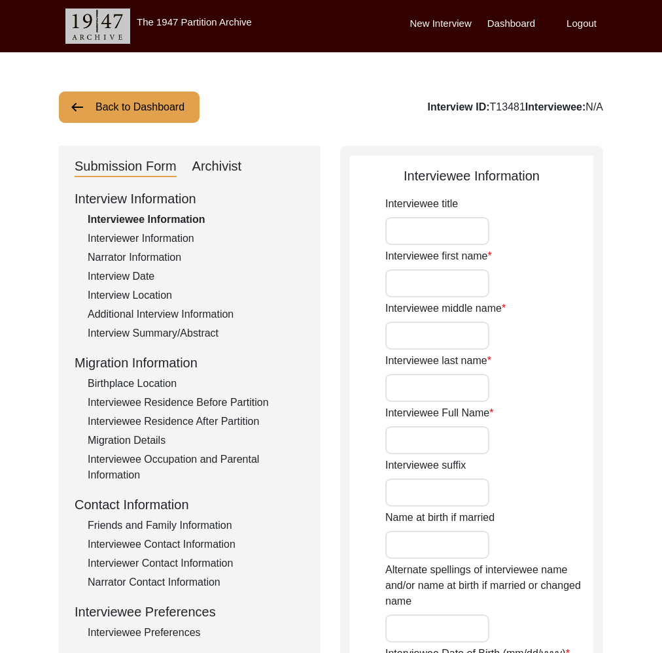
type input "Mrs"
type input "[PERSON_NAME]"
type input "Kaur"
type input "Rai"
type input "[PERSON_NAME]"
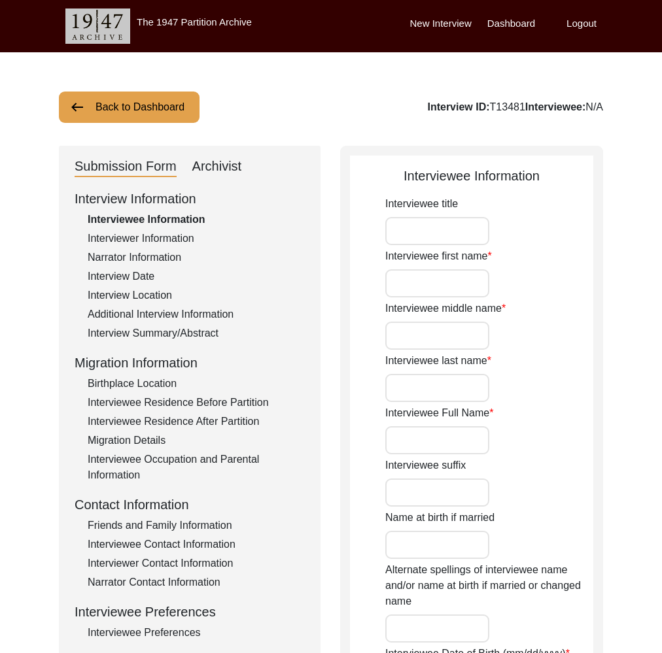
type input "[PERSON_NAME]"
type input "[DATE]"
type input "89"
type input "[DEMOGRAPHIC_DATA]"
type input "Punjabi"
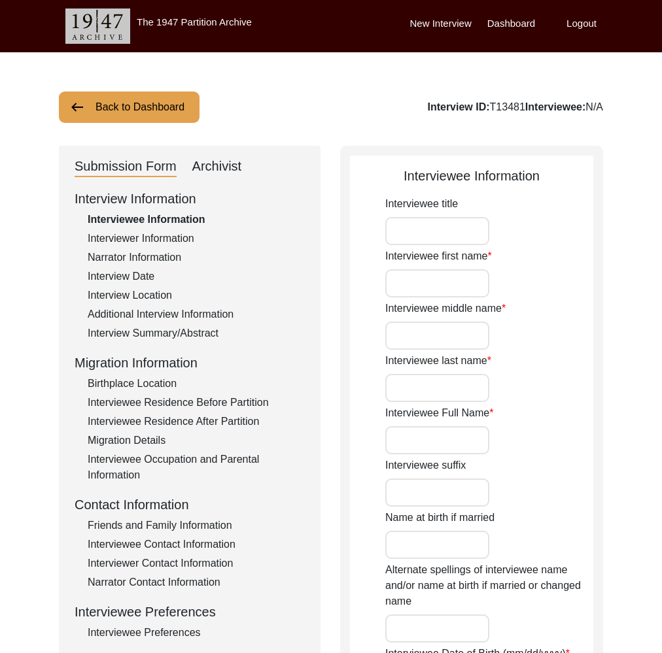
type input "Doaba"
type input "[DEMOGRAPHIC_DATA]"
type input "North Indian"
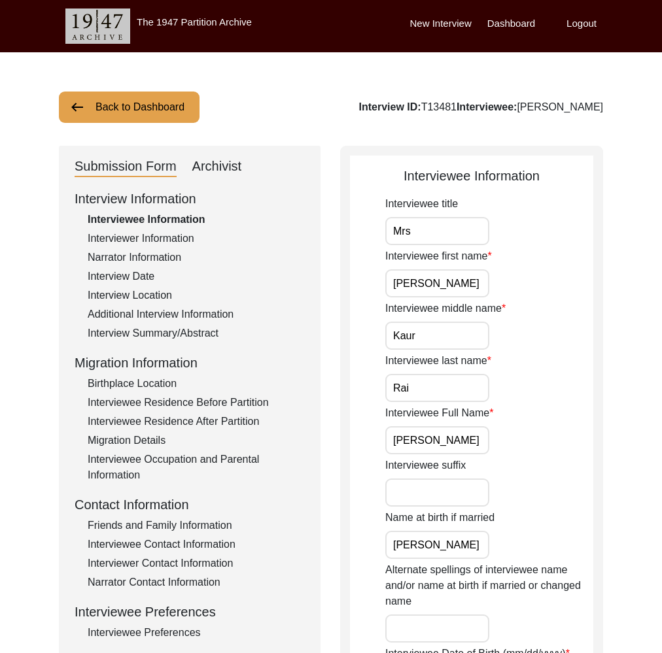
click at [146, 94] on button "Back to Dashboard" at bounding box center [129, 107] width 141 height 31
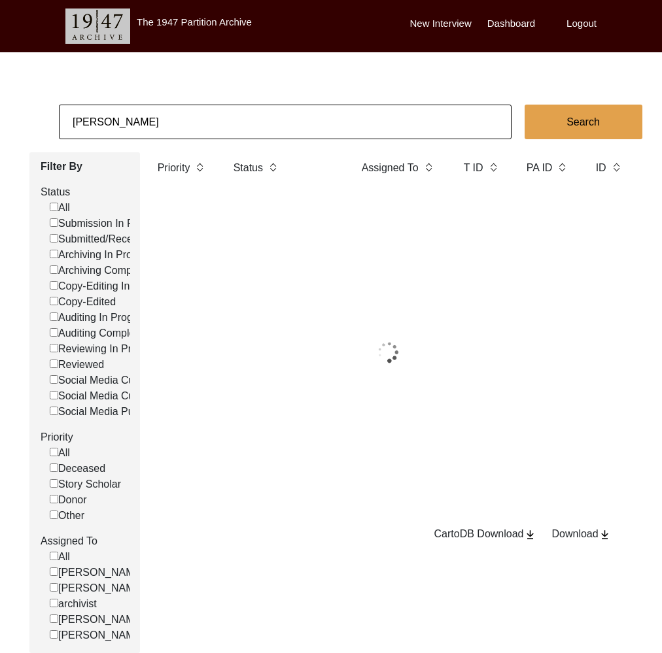
click at [167, 125] on input "[PERSON_NAME]" at bounding box center [285, 122] width 452 height 35
click at [166, 125] on input "[PERSON_NAME]" at bounding box center [285, 122] width 452 height 35
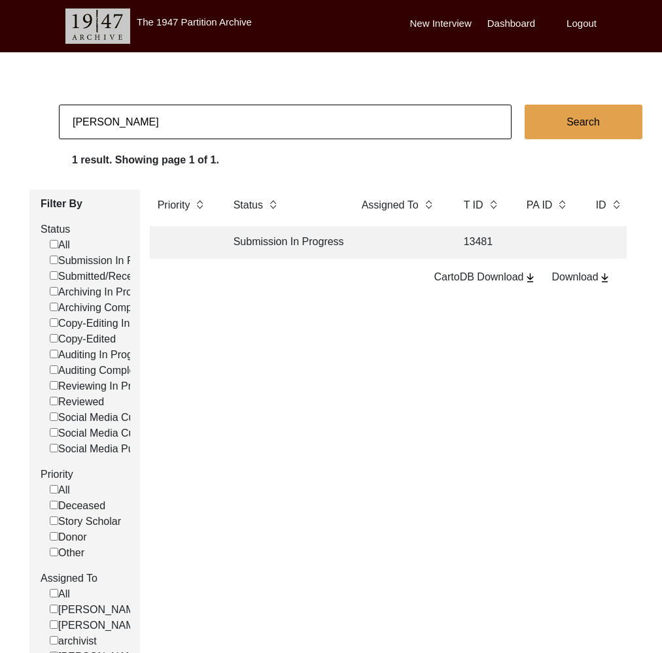
click at [166, 125] on input "[PERSON_NAME]" at bounding box center [285, 122] width 452 height 35
type input "[PERSON_NAME]"
checkbox input "false"
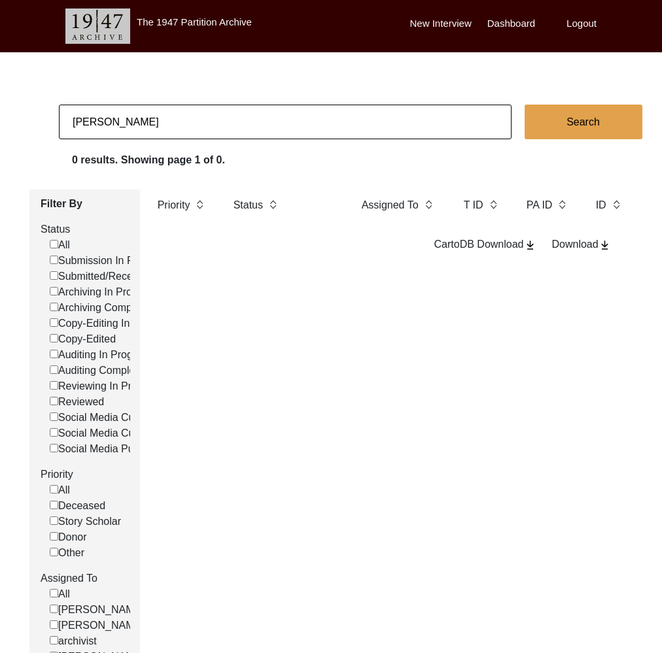
click at [144, 133] on input "[PERSON_NAME]" at bounding box center [285, 122] width 452 height 35
click at [143, 133] on input "[PERSON_NAME]" at bounding box center [285, 122] width 452 height 35
click at [144, 133] on input "[PERSON_NAME]" at bounding box center [285, 122] width 452 height 35
type input "[PERSON_NAME]"
checkbox input "false"
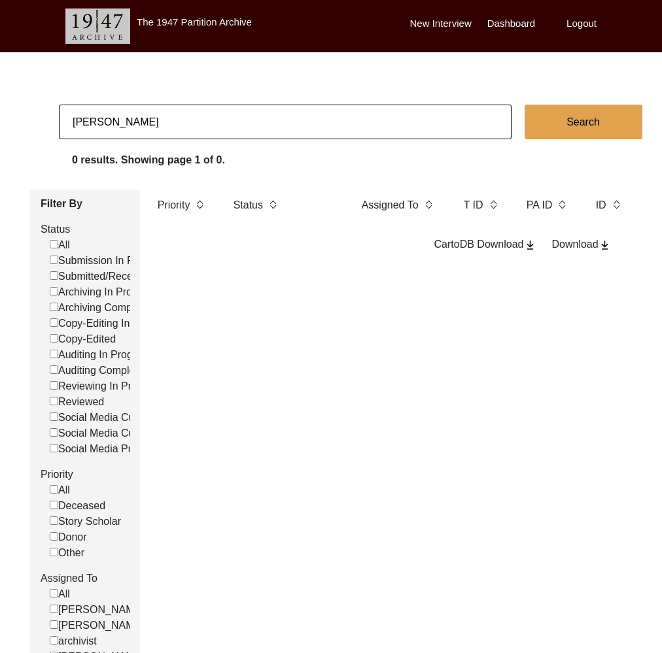
checkbox input "false"
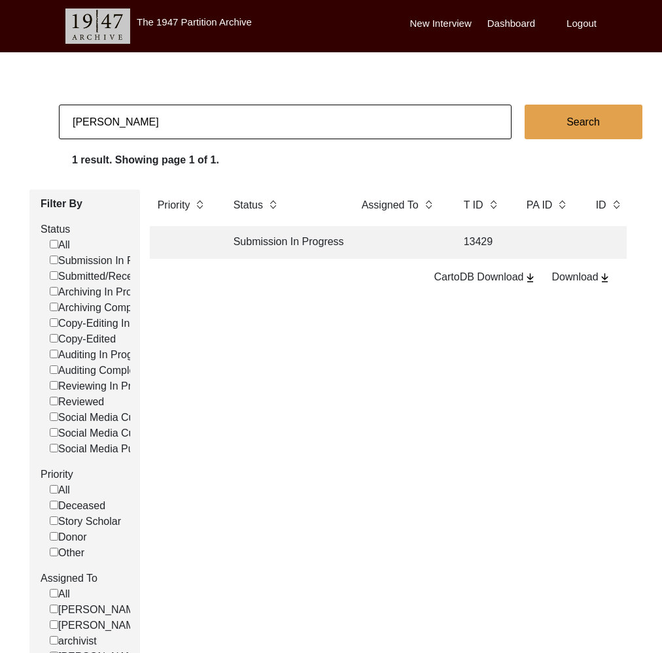
click at [187, 114] on input "[PERSON_NAME]" at bounding box center [285, 122] width 452 height 35
click at [186, 116] on input "[PERSON_NAME]" at bounding box center [285, 122] width 452 height 35
click at [177, 118] on input "[PERSON_NAME]" at bounding box center [285, 122] width 452 height 35
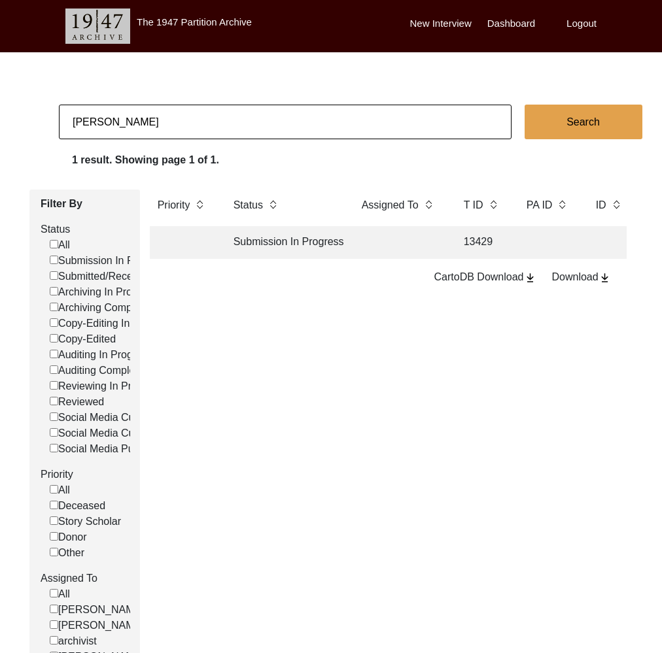
click at [178, 117] on input "[PERSON_NAME]" at bounding box center [285, 122] width 452 height 35
click at [180, 114] on input "[PERSON_NAME]" at bounding box center [285, 122] width 452 height 35
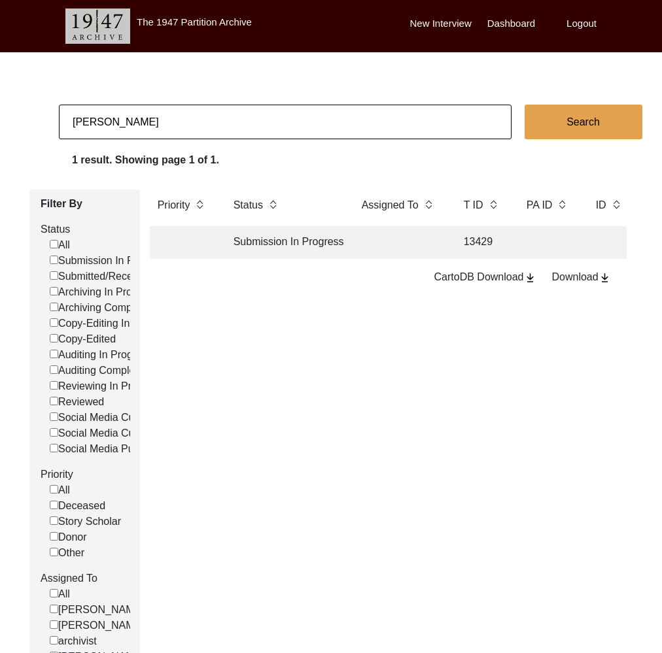
type input "[PERSON_NAME]"
checkbox input "false"
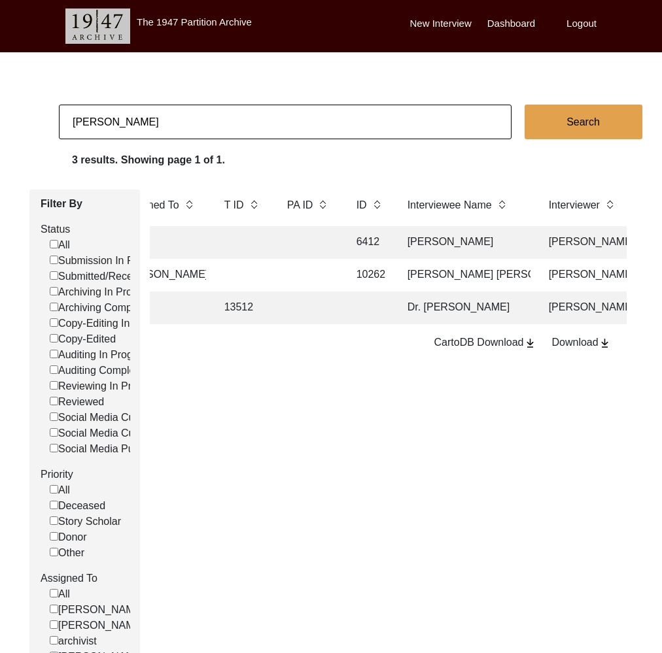
scroll to position [0, 316]
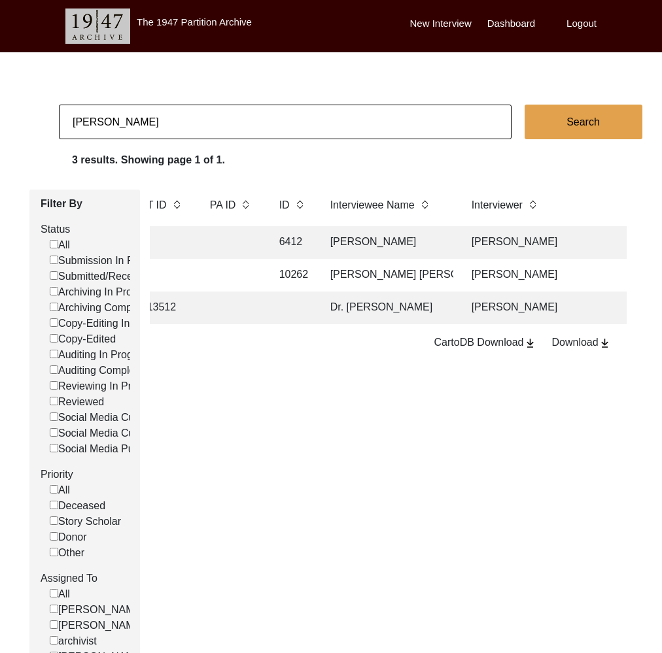
click at [115, 126] on input "[PERSON_NAME]" at bounding box center [285, 122] width 452 height 35
type input "[PERSON_NAME]"
checkbox input "false"
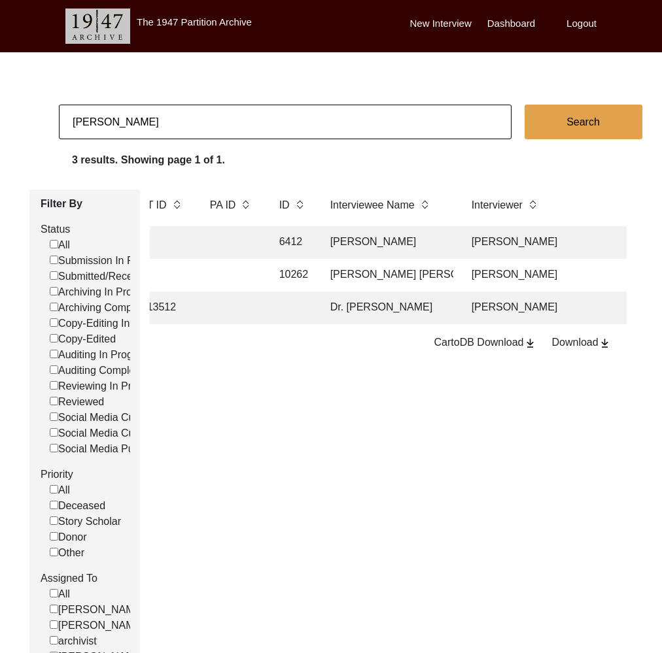
checkbox input "false"
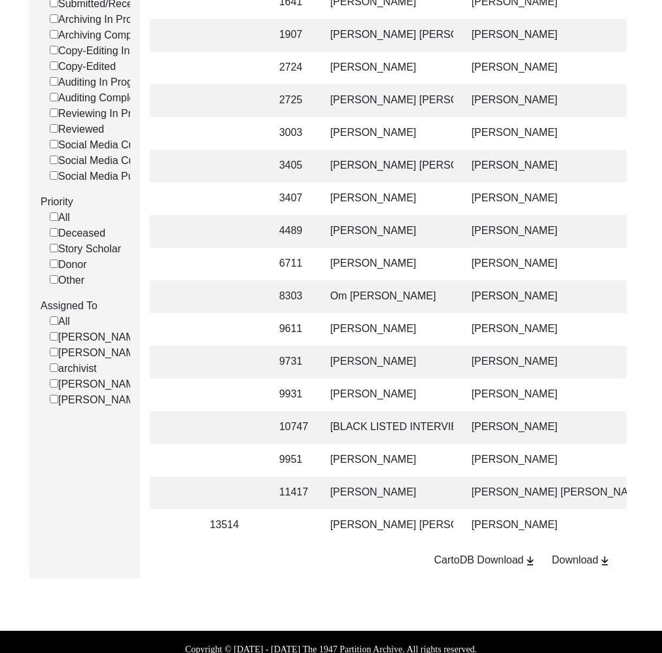
scroll to position [297, 0]
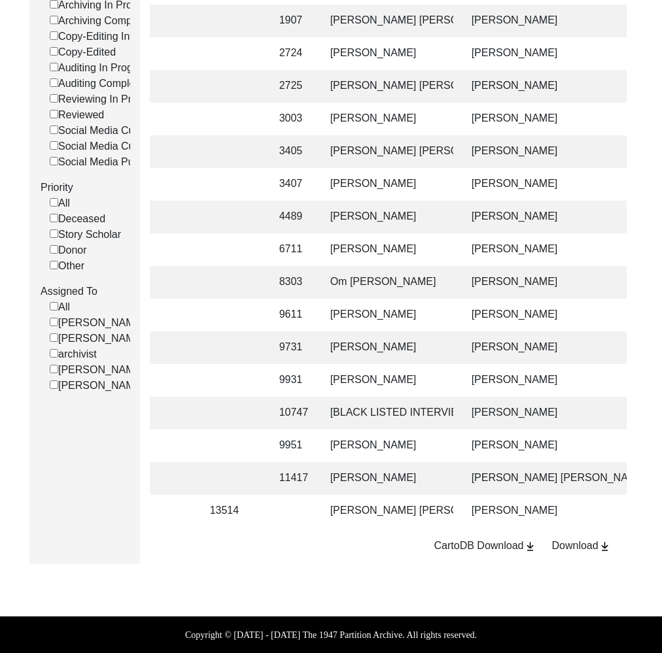
click at [380, 503] on td "[PERSON_NAME] [PERSON_NAME]" at bounding box center [387, 511] width 131 height 33
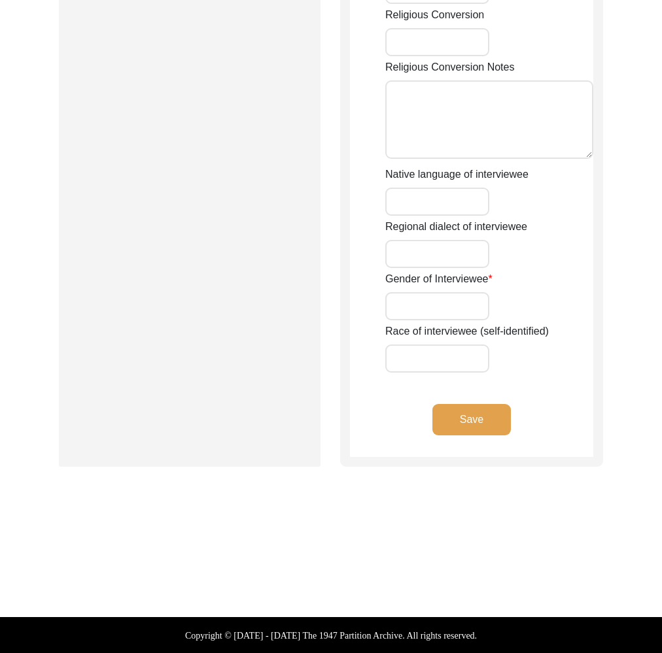
type input "[PERSON_NAME]"
type input "[PERSON_NAME] [PERSON_NAME]"
type input "N/A"
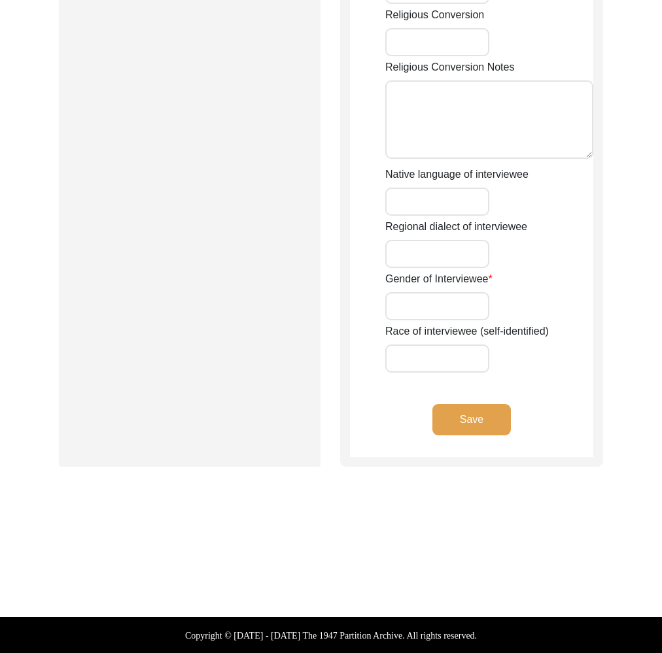
type input "N/A"
type input "[DATE]"
type input "85 years"
type input "[DEMOGRAPHIC_DATA]"
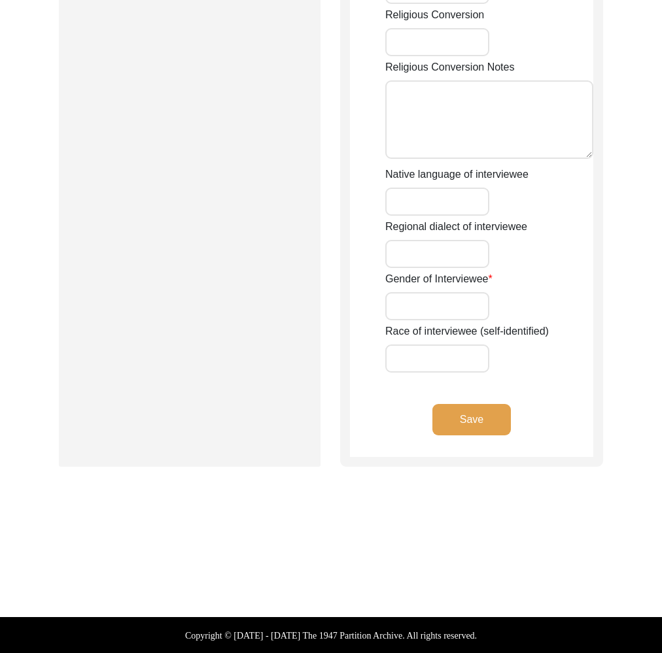
type input "NIL"
type input "Punjabi"
type input "Multani"
type input "[DEMOGRAPHIC_DATA]"
type input "Arora"
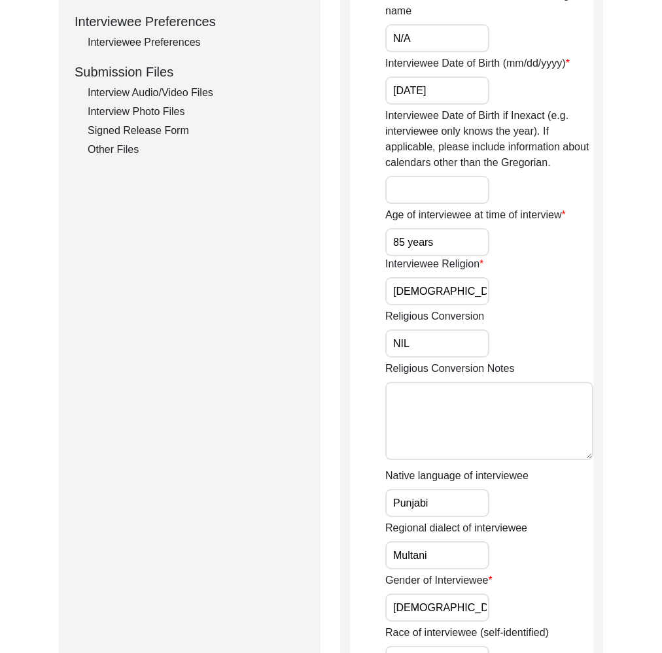
scroll to position [549, 0]
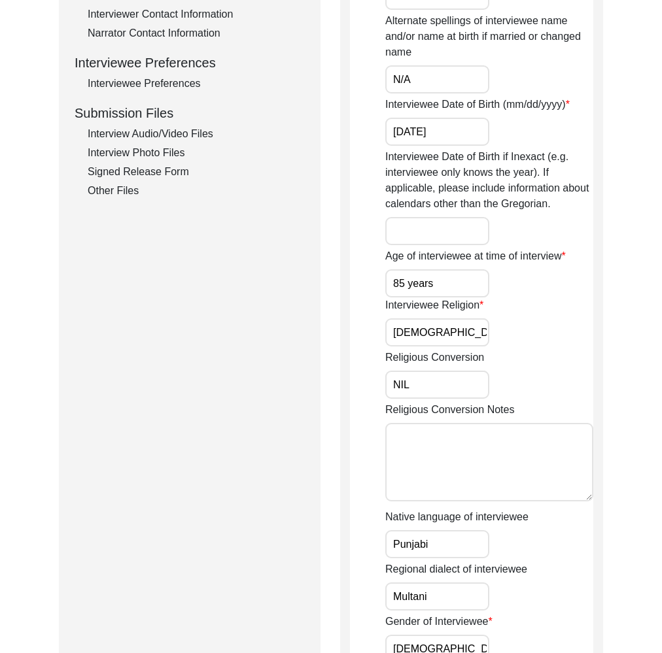
click at [157, 146] on div "Interview Photo Files" at bounding box center [196, 153] width 217 height 16
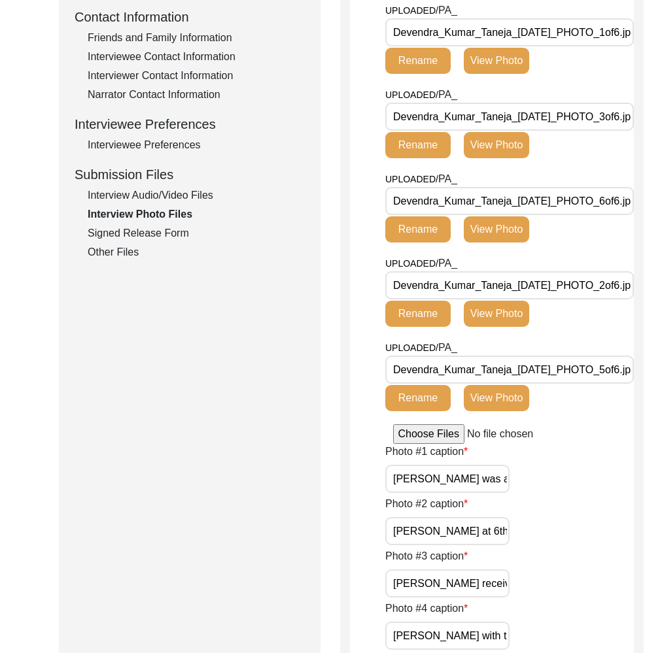
scroll to position [384, 0]
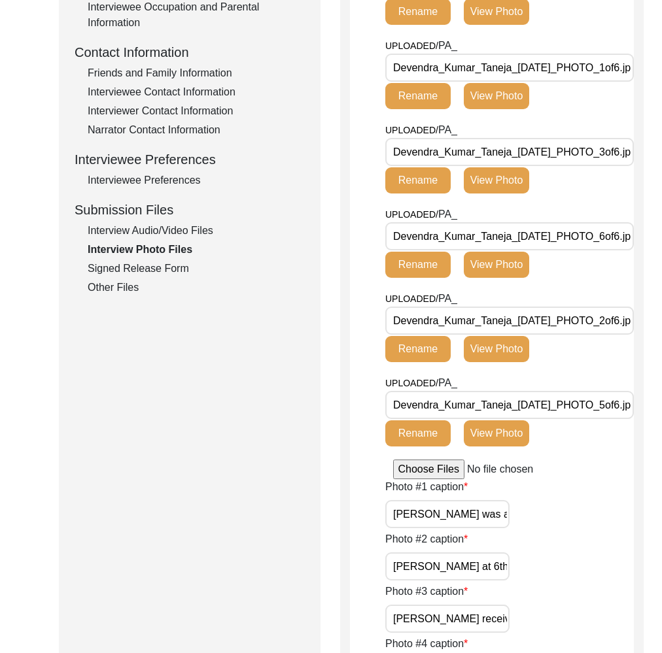
click at [120, 285] on div "Other Files" at bounding box center [196, 288] width 217 height 16
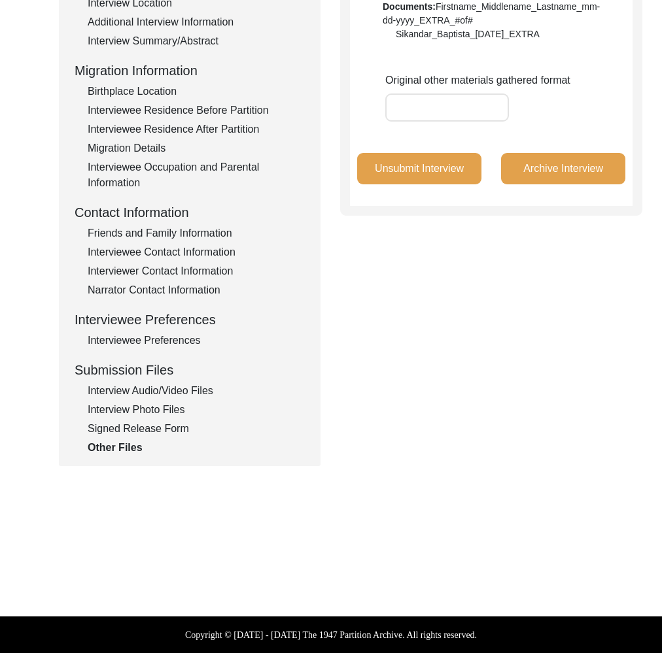
click at [138, 394] on div "Interview Audio/Video Files" at bounding box center [196, 391] width 217 height 16
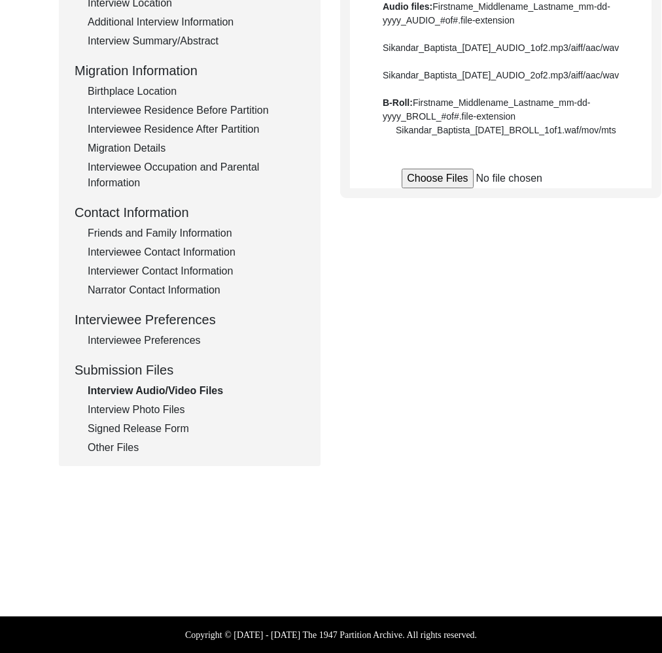
click at [141, 408] on div "Interview Photo Files" at bounding box center [196, 410] width 217 height 16
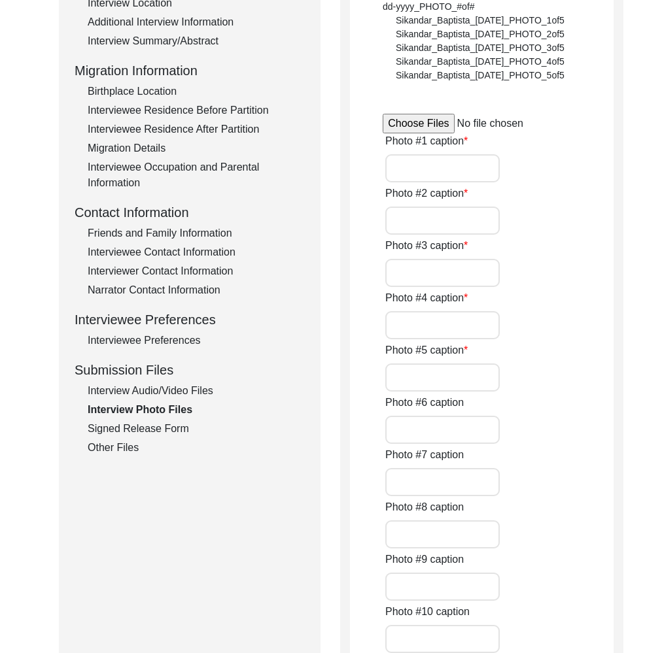
type input "[PERSON_NAME] was awarded Distinguished Orthopedic Surgeon Award"
type input "[PERSON_NAME] at 6th OASAC Conference at [GEOGRAPHIC_DATA], [GEOGRAPHIC_DATA]"
type input "[PERSON_NAME] received Chakra award in [DATE]"
type input "[PERSON_NAME] with then Congress president [PERSON_NAME]"
type input "[PERSON_NAME] at 6th OASAC Conference, [GEOGRAPHIC_DATA], 2010"
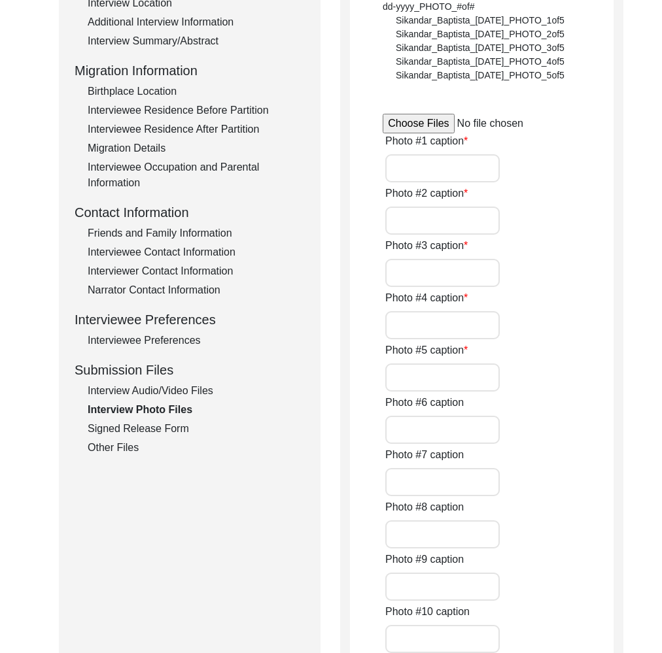
type input "[PERSON_NAME] at 42nd Annual Convocation of National School of Medical Sciences…"
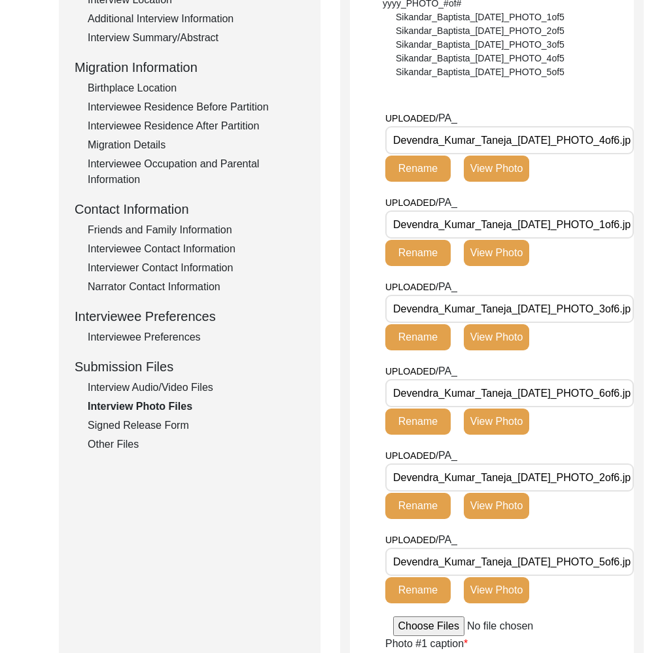
scroll to position [248, 0]
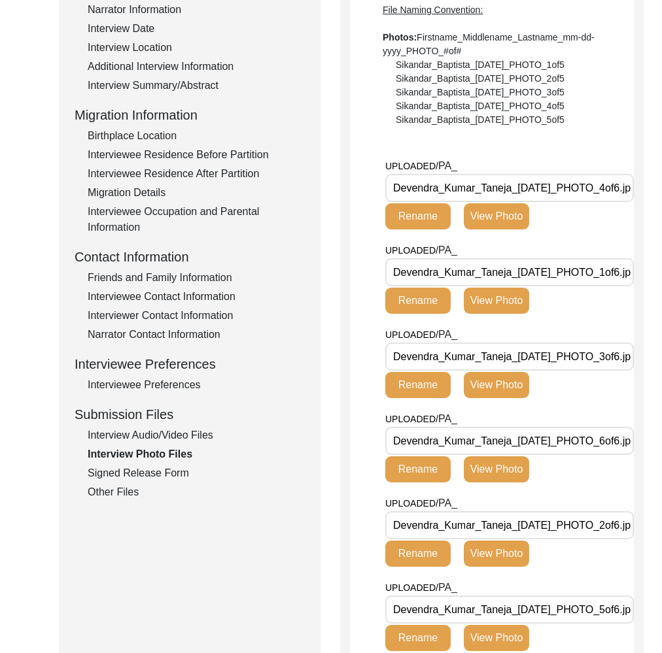
click at [143, 428] on div "Interview Audio/Video Files" at bounding box center [196, 436] width 217 height 16
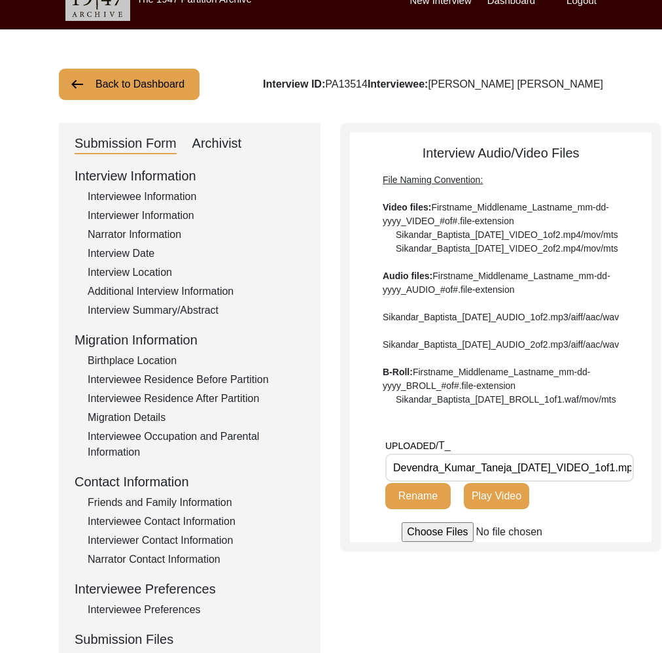
scroll to position [0, 0]
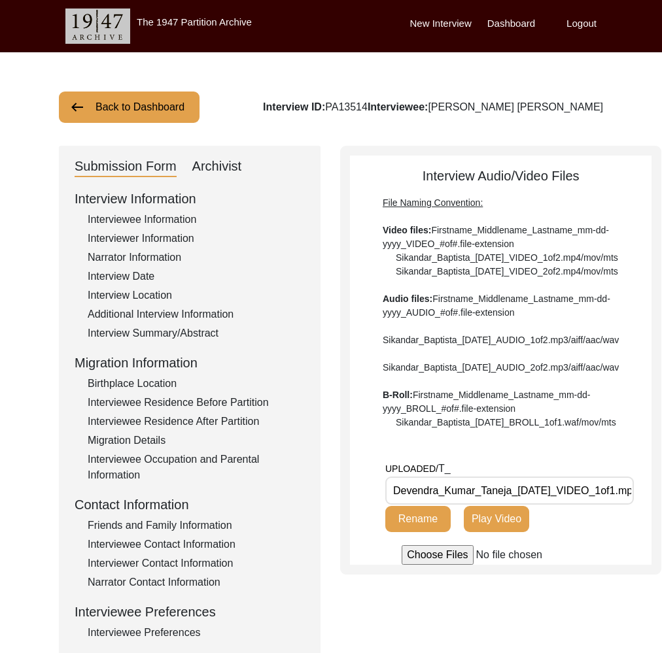
drag, startPoint x: 215, startPoint y: 165, endPoint x: 231, endPoint y: 180, distance: 22.2
click at [216, 165] on div "Archivist" at bounding box center [217, 166] width 50 height 21
select select "Submitted/Received"
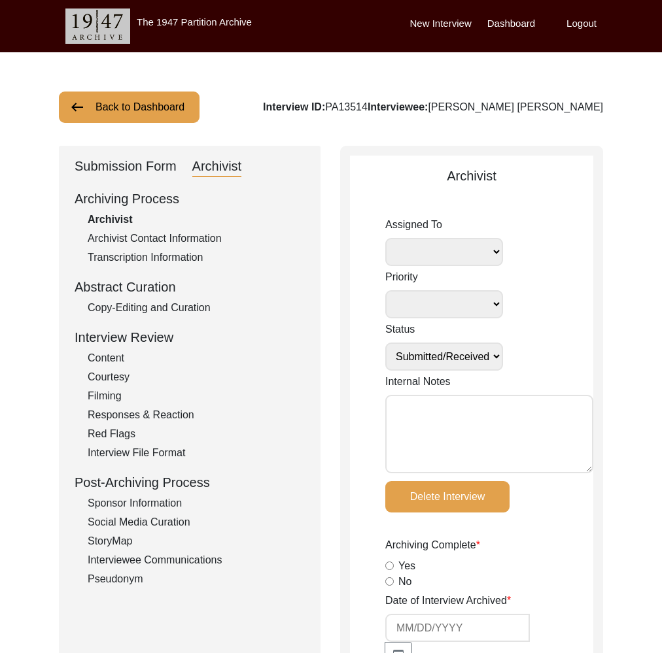
click at [488, 426] on textarea "Internal Notes" at bounding box center [489, 434] width 208 height 78
type textarea "[PERSON_NAME] [DATE]: T file"
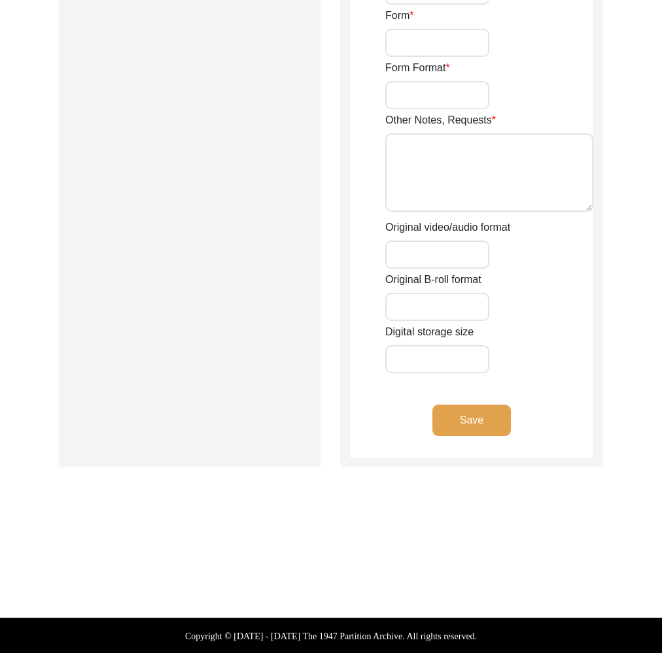
click at [480, 423] on button "Save" at bounding box center [471, 420] width 78 height 31
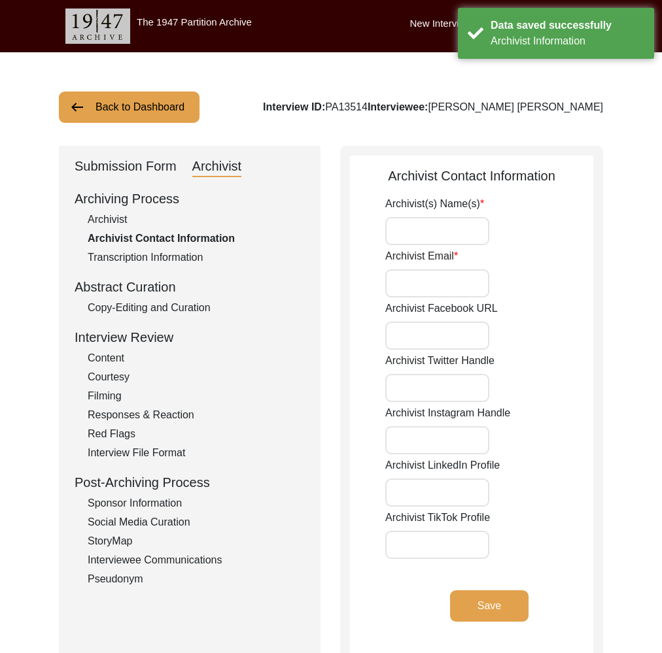
click at [403, 110] on div "Interview ID: PA13514 Interviewee: [PERSON_NAME] [PERSON_NAME]" at bounding box center [433, 107] width 340 height 16
copy div "PA13514"
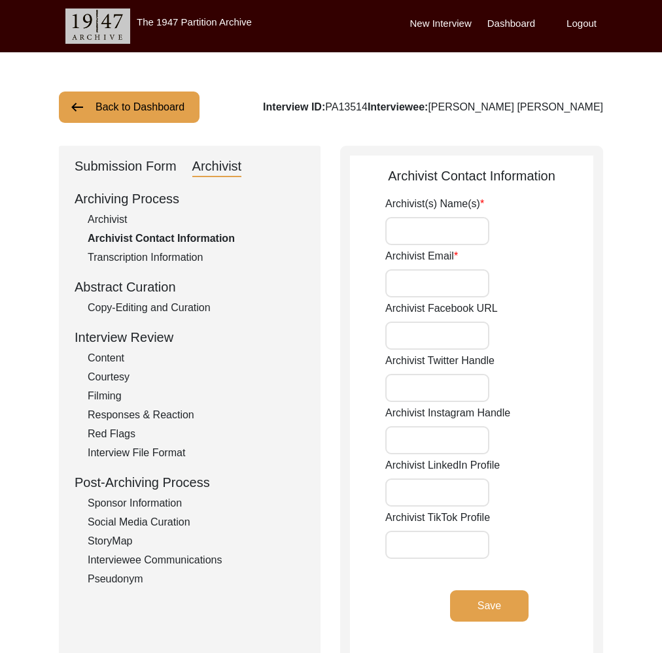
click at [121, 161] on div "Submission Form" at bounding box center [126, 166] width 102 height 21
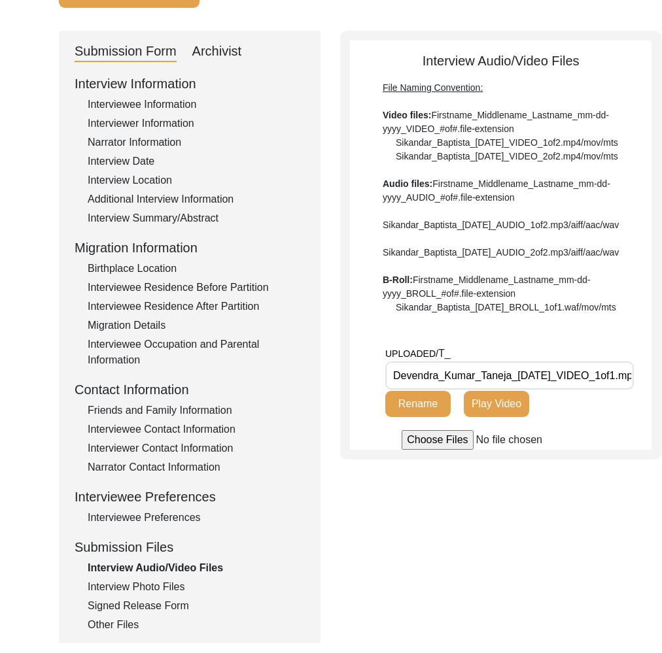
scroll to position [213, 0]
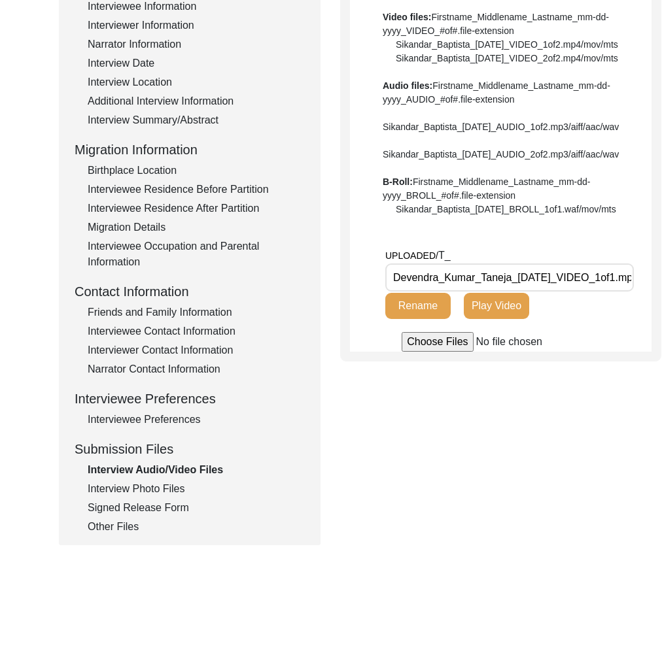
click at [156, 493] on div "Interview Photo Files" at bounding box center [196, 489] width 217 height 16
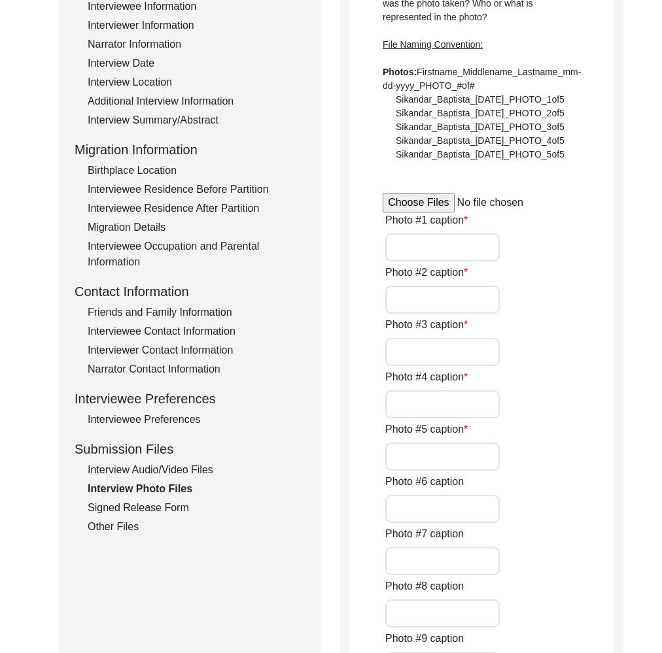
type input "[PERSON_NAME] was awarded Distinguished Orthopedic Surgeon Award"
type input "[PERSON_NAME] at 6th OASAC Conference at [GEOGRAPHIC_DATA], [GEOGRAPHIC_DATA]"
type input "[PERSON_NAME] received Chakra award in [DATE]"
type input "[PERSON_NAME] with then Congress president [PERSON_NAME]"
type input "[PERSON_NAME] at 6th OASAC Conference, [GEOGRAPHIC_DATA], 2010"
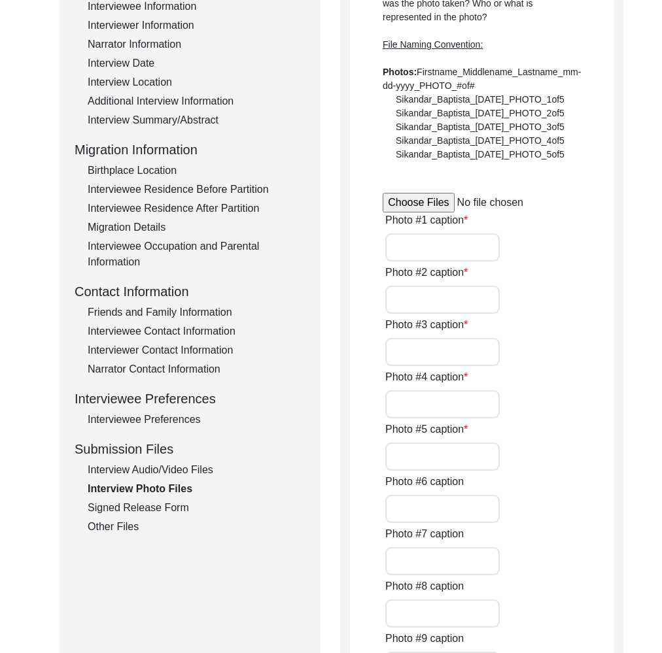
type input "[PERSON_NAME] at 42nd Annual Convocation of National School of Medical Sciences…"
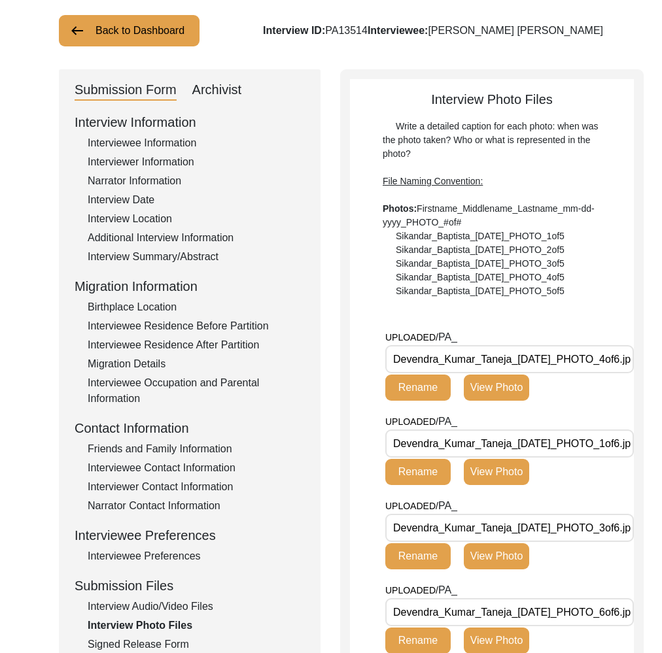
scroll to position [0, 0]
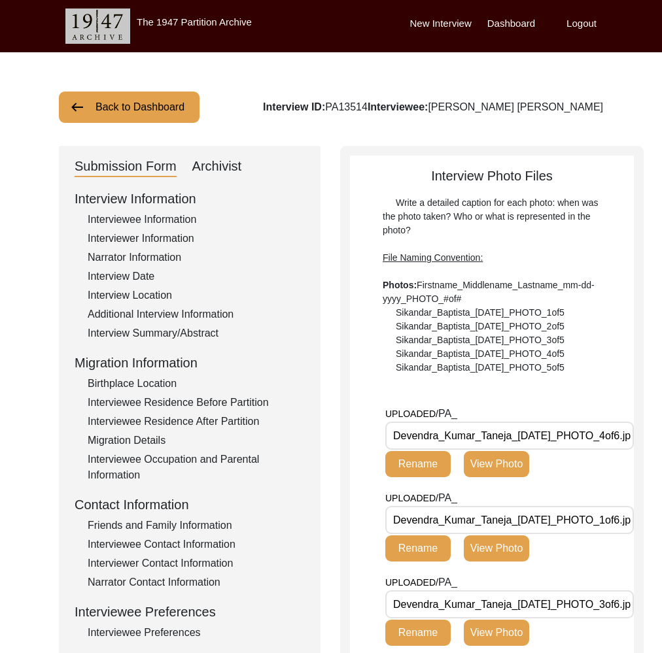
click at [167, 109] on button "Back to Dashboard" at bounding box center [129, 107] width 141 height 31
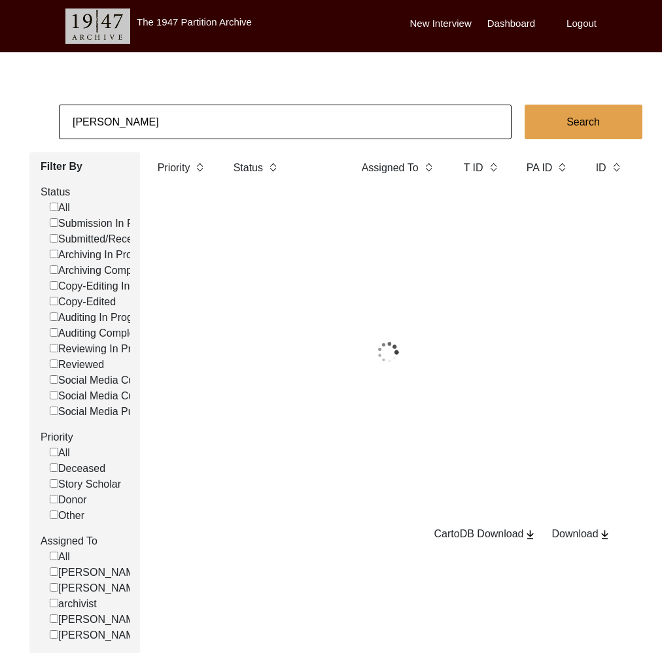
click at [220, 127] on input "[PERSON_NAME]" at bounding box center [285, 122] width 452 height 35
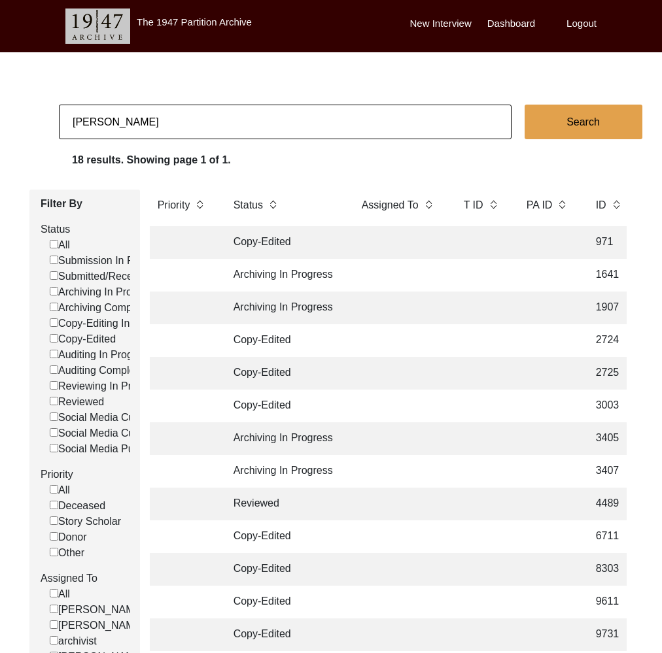
click at [220, 127] on input "[PERSON_NAME]" at bounding box center [285, 122] width 452 height 35
type input "[PERSON_NAME]"
checkbox input "false"
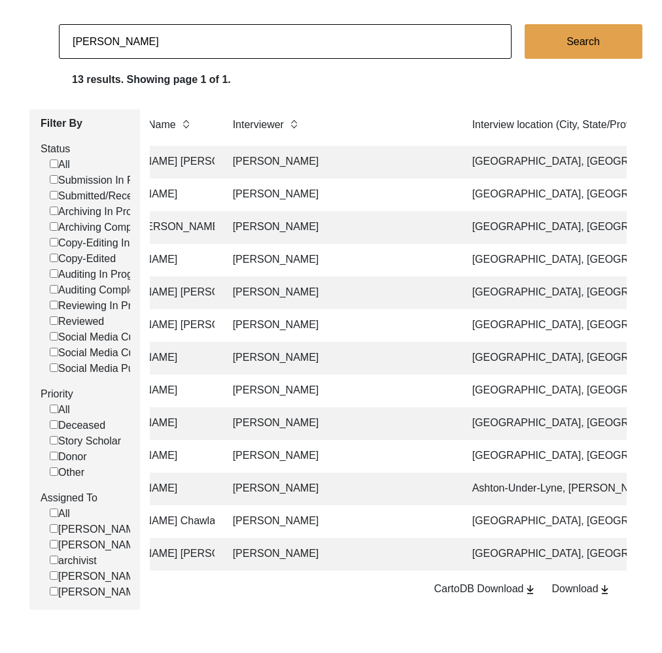
scroll to position [0, 558]
click at [272, 36] on input "[PERSON_NAME]" at bounding box center [285, 41] width 452 height 35
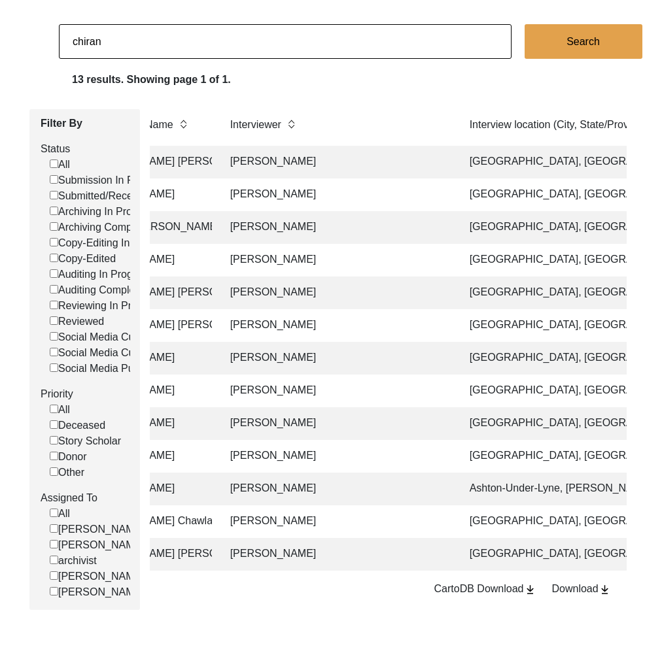
type input "[PERSON_NAME]"
checkbox input "false"
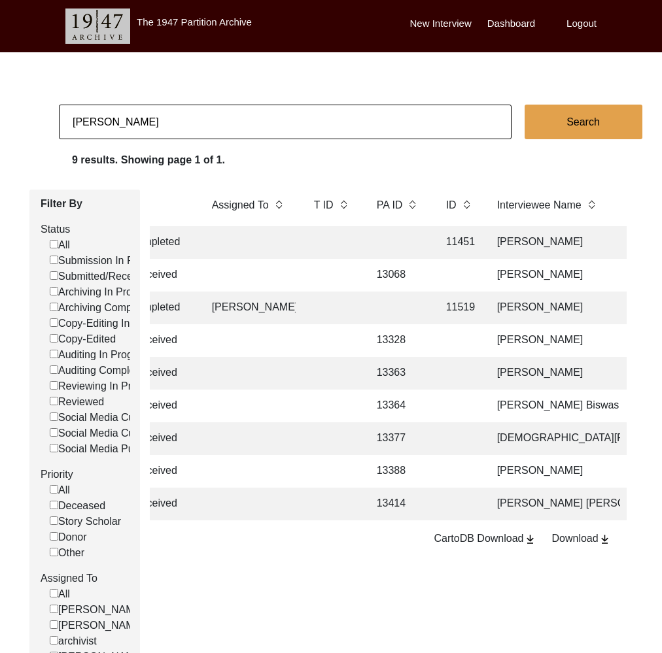
scroll to position [0, 146]
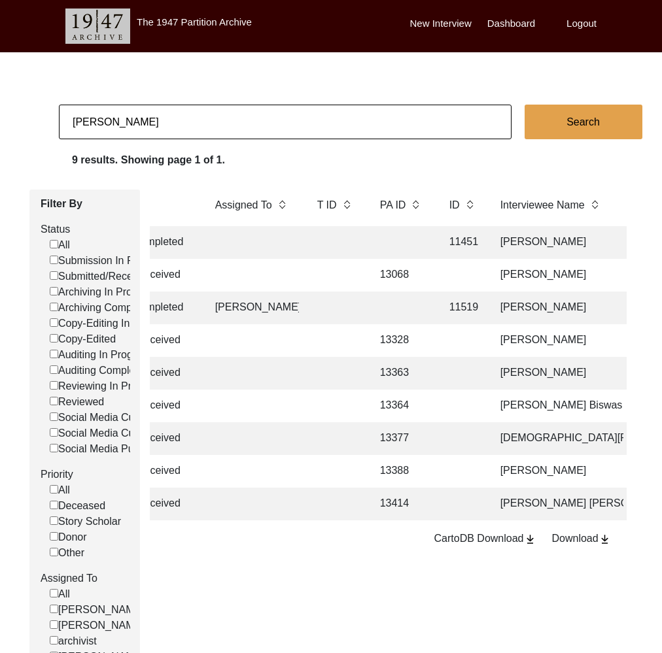
click at [239, 122] on input "[PERSON_NAME]" at bounding box center [285, 122] width 452 height 35
type input "11519"
checkbox input "false"
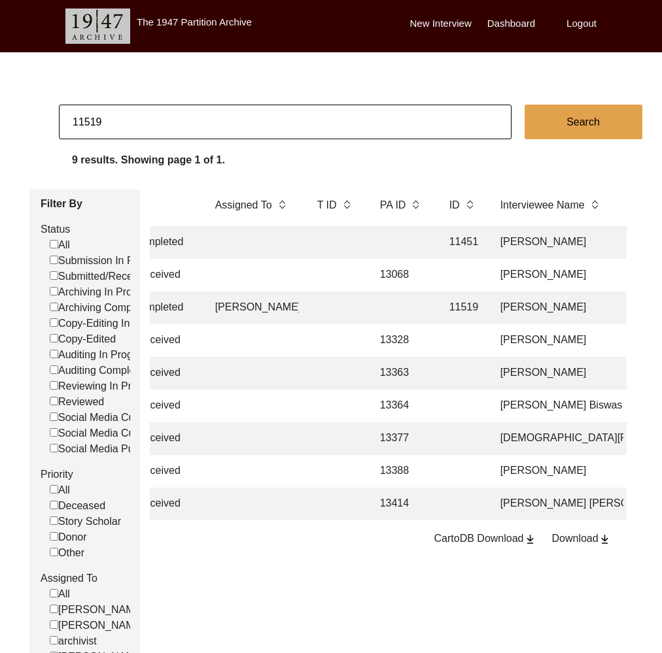
checkbox input "false"
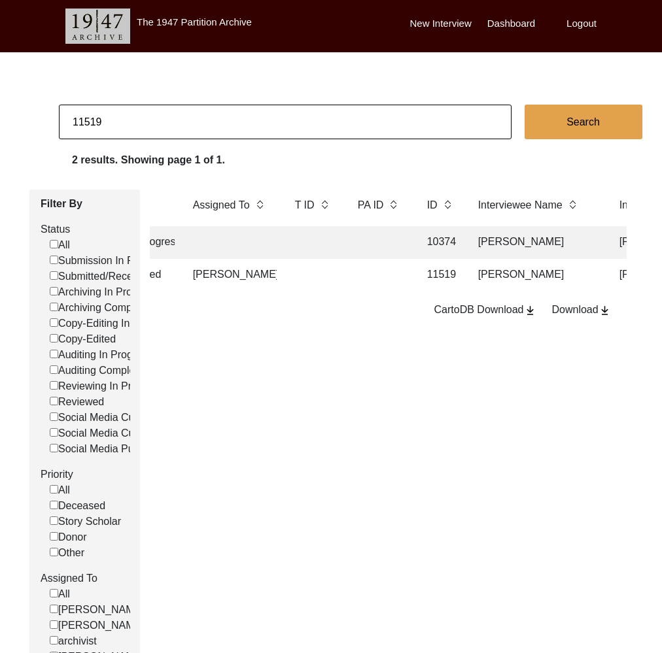
scroll to position [0, 168]
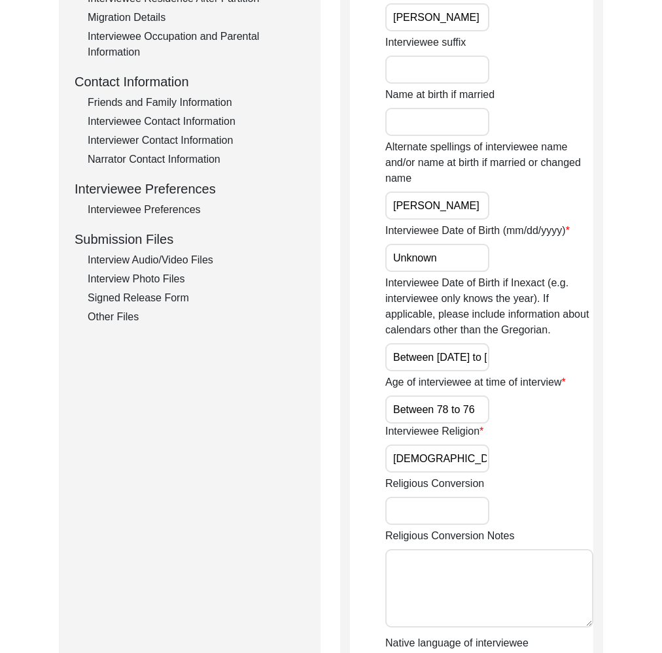
click at [110, 314] on div "Other Files" at bounding box center [196, 317] width 217 height 16
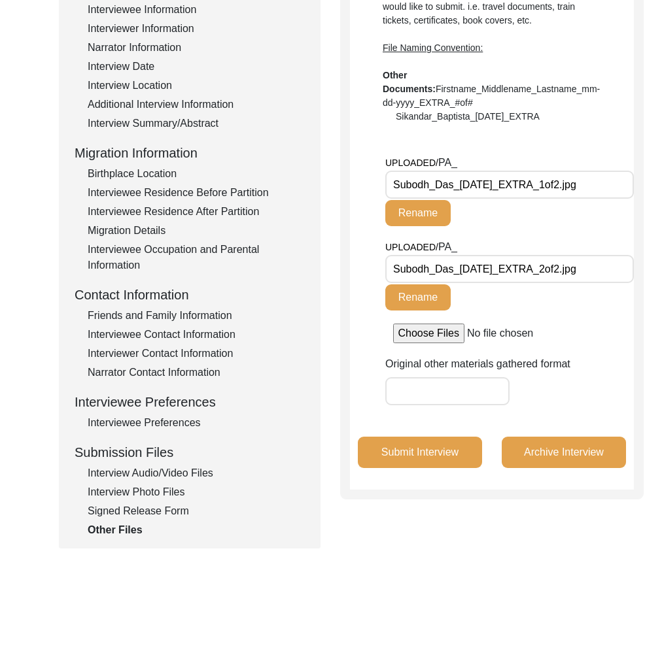
scroll to position [224, 0]
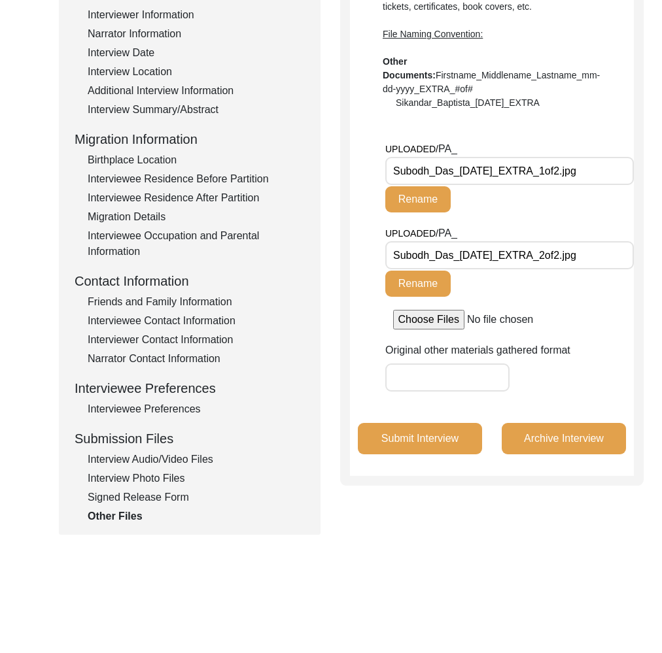
click at [159, 493] on div "Signed Release Form" at bounding box center [196, 498] width 217 height 16
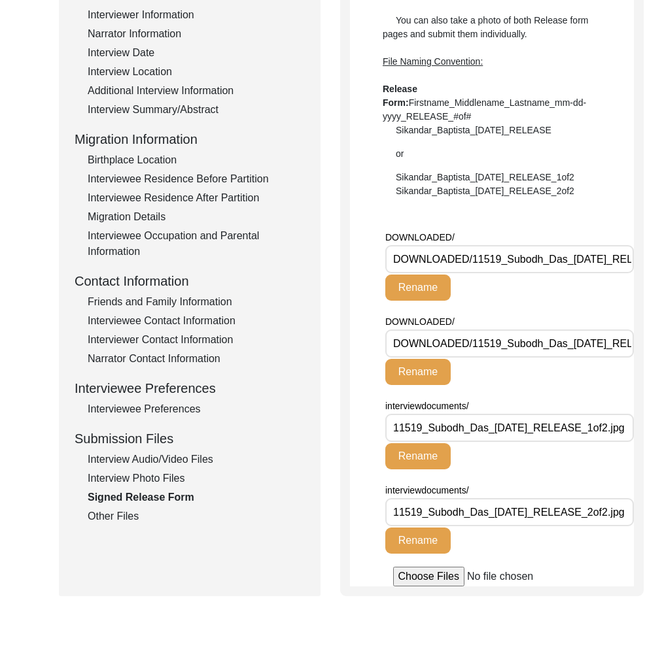
click at [107, 511] on div "Other Files" at bounding box center [196, 517] width 217 height 16
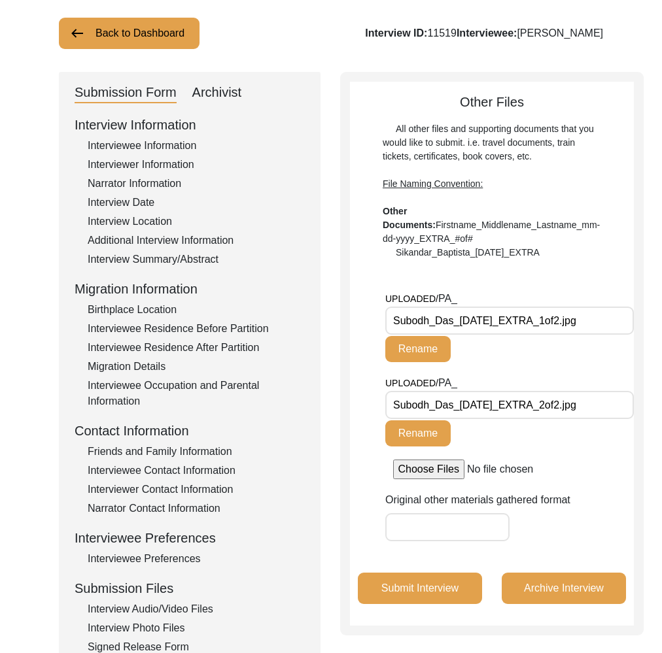
scroll to position [0, 0]
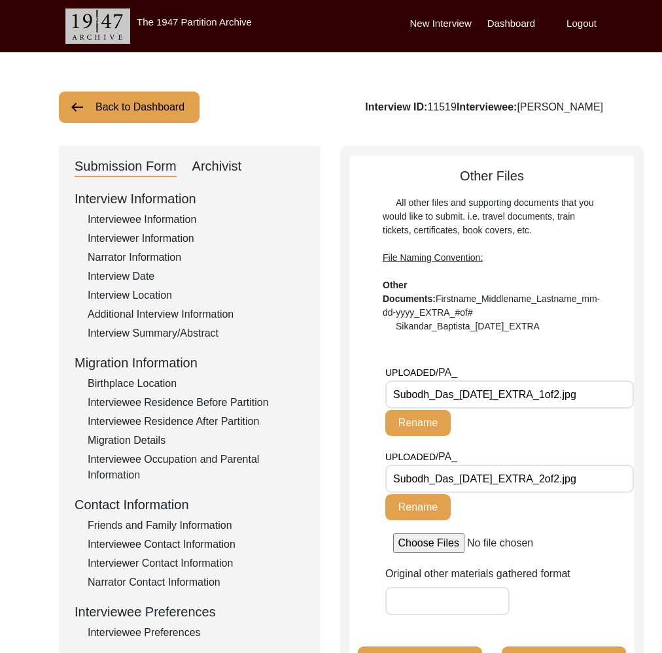
click at [233, 156] on div "Submission Form Archivist Interview Information Interviewee Information Intervi…" at bounding box center [189, 452] width 261 height 613
click at [233, 161] on div "Archivist" at bounding box center [217, 166] width 50 height 21
select select "507"
select select "Archiving Completed"
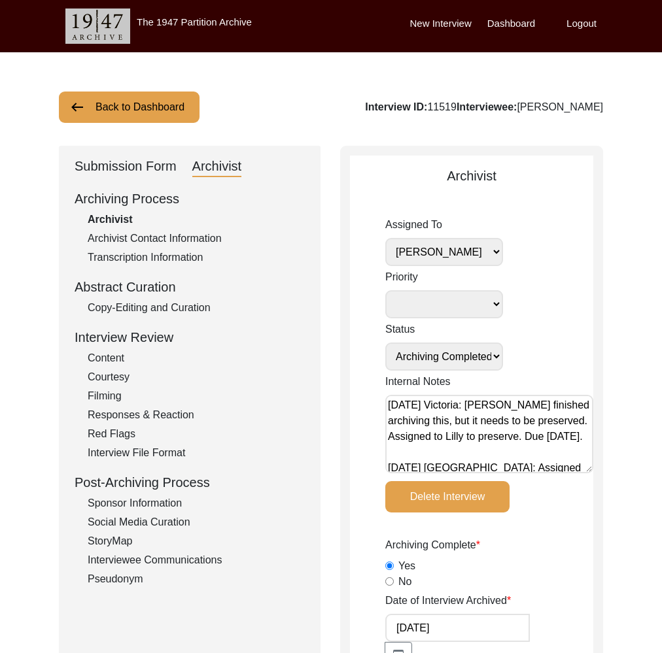
click at [141, 108] on button "Back to Dashboard" at bounding box center [129, 107] width 141 height 31
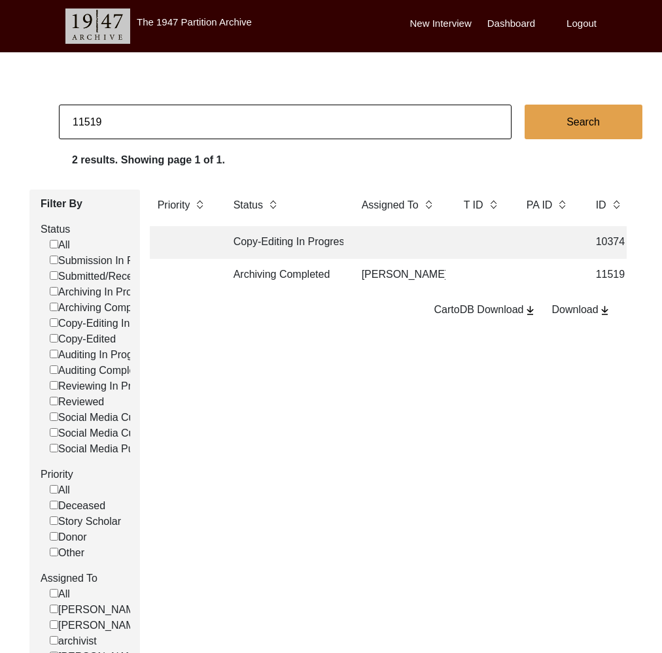
drag, startPoint x: 90, startPoint y: 123, endPoint x: 147, endPoint y: 128, distance: 57.8
click at [147, 128] on input "11519" at bounding box center [285, 122] width 452 height 35
type input "11520"
checkbox input "false"
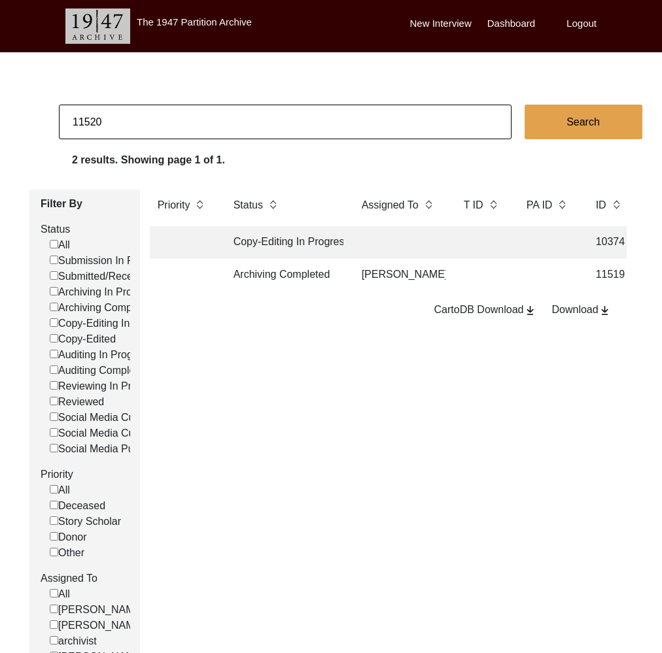
checkbox input "false"
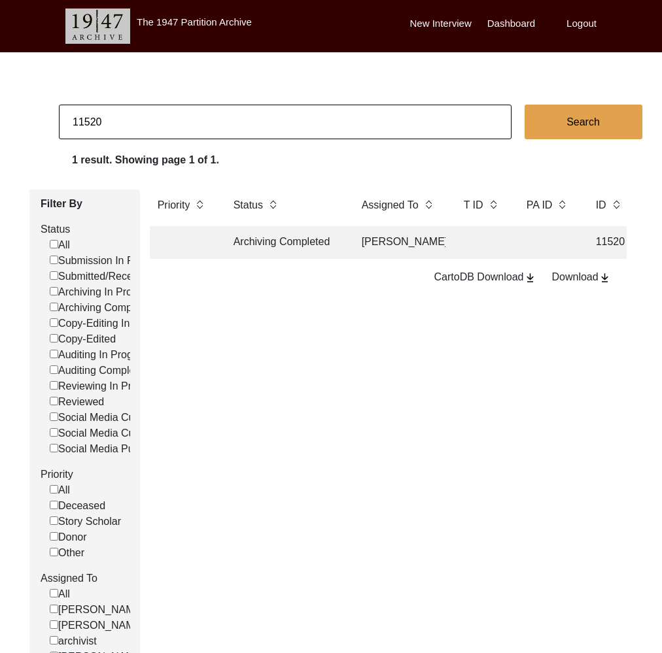
click at [318, 239] on td "Archiving Completed" at bounding box center [285, 242] width 118 height 33
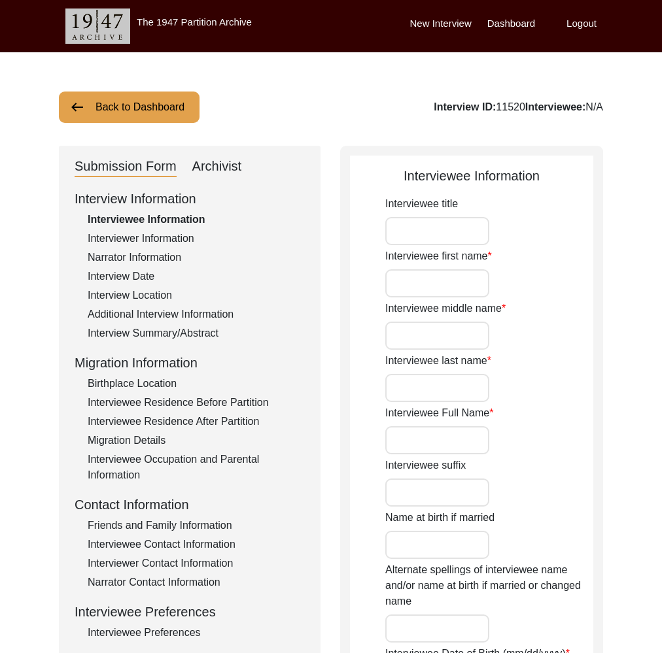
type input "Mr."
type input "Noor"
type input "[PERSON_NAME]"
type input "Kathia"
type input "[PERSON_NAME]"
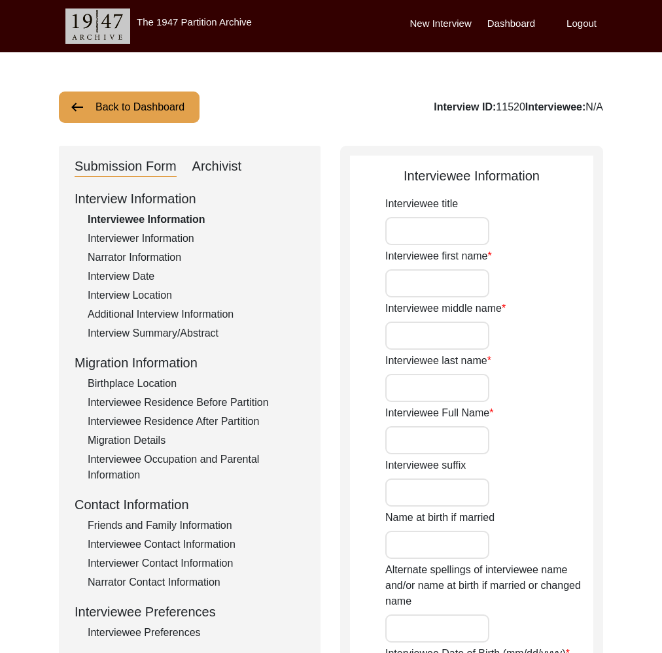
type input "Haji"
type input "[PERSON_NAME]"
type input "1925"
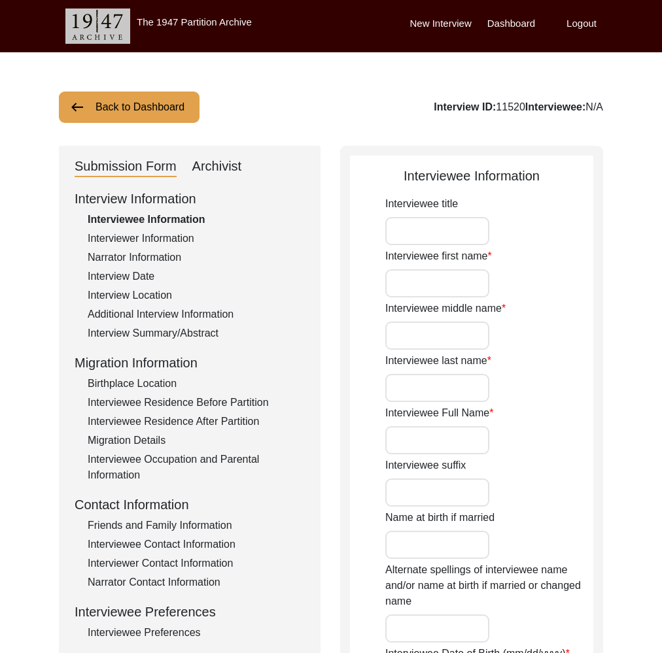
type input "100"
type input "[DEMOGRAPHIC_DATA]"
type input "N/A"
type textarea "N/A"
type input "Punjabi"
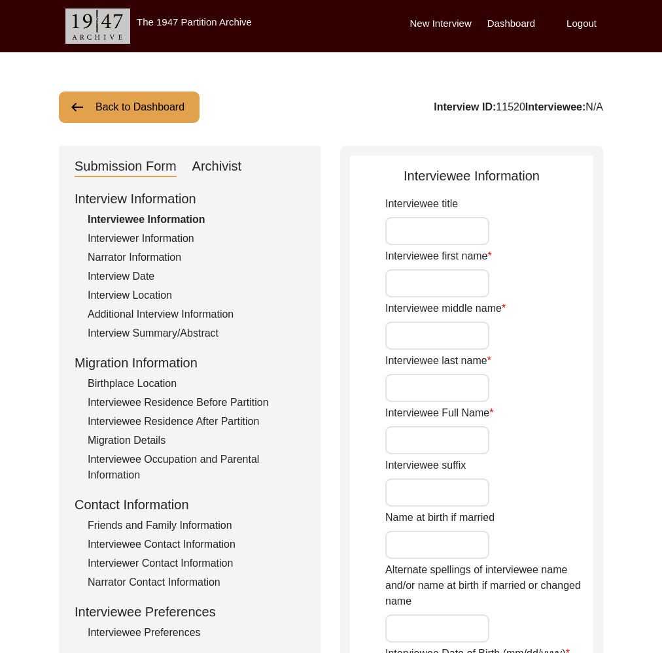
type input "Jhangi"
type input "[DEMOGRAPHIC_DATA]"
type input "Rajput (Kathia is the Gotra)"
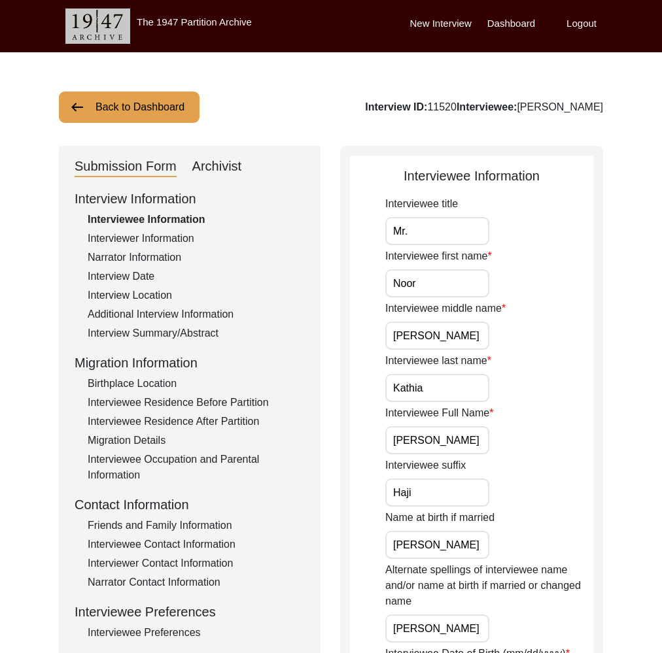
click at [205, 162] on div "Archivist" at bounding box center [217, 166] width 50 height 21
select select "507"
select select "Archiving Completed"
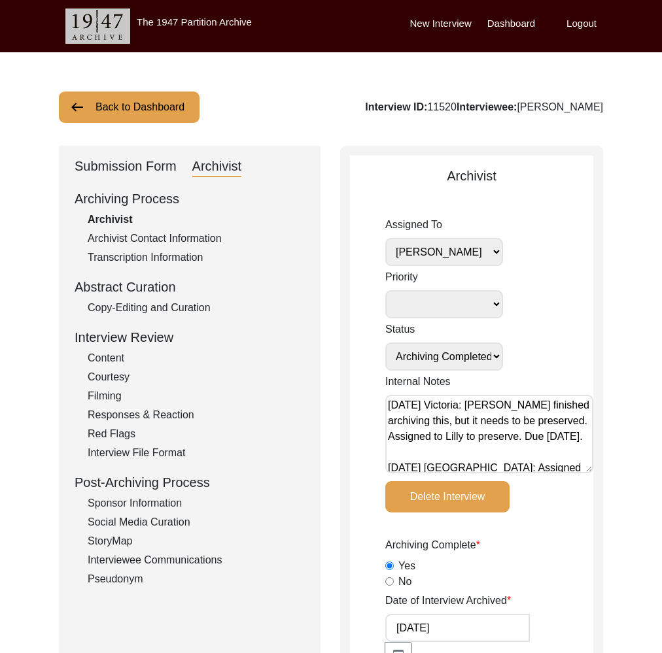
click at [106, 114] on button "Back to Dashboard" at bounding box center [129, 107] width 141 height 31
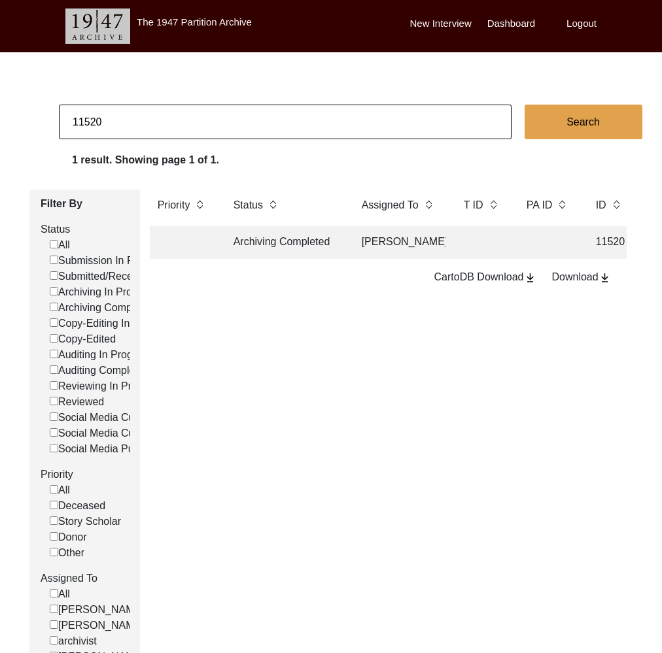
drag, startPoint x: 95, startPoint y: 125, endPoint x: 144, endPoint y: 129, distance: 48.5
click at [144, 129] on input "11520" at bounding box center [285, 122] width 452 height 35
type input "11521"
checkbox input "false"
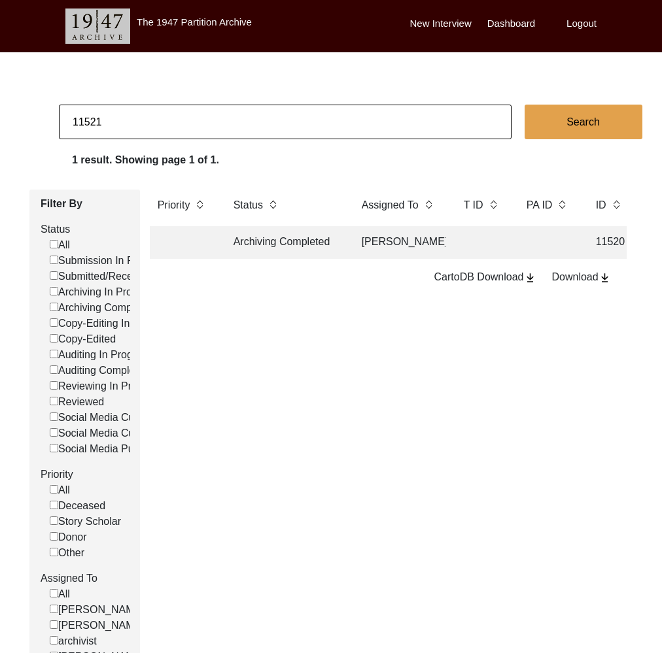
checkbox input "false"
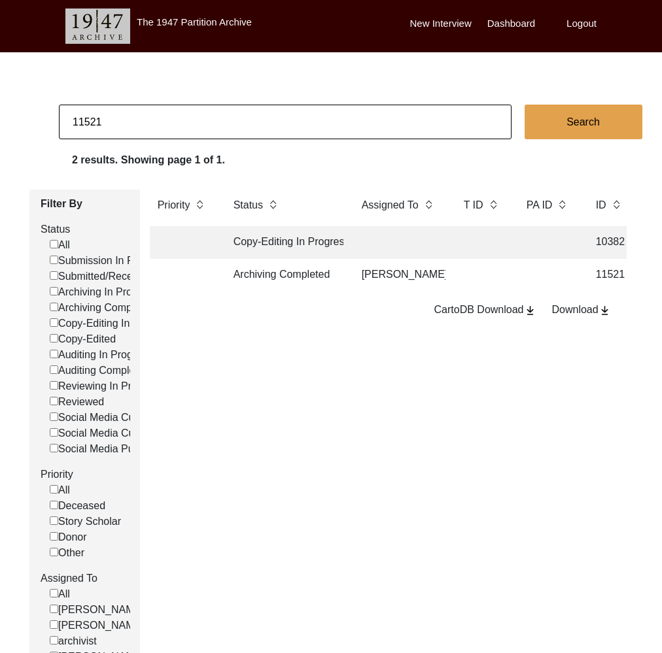
click at [311, 278] on td "Archiving Completed" at bounding box center [285, 275] width 118 height 33
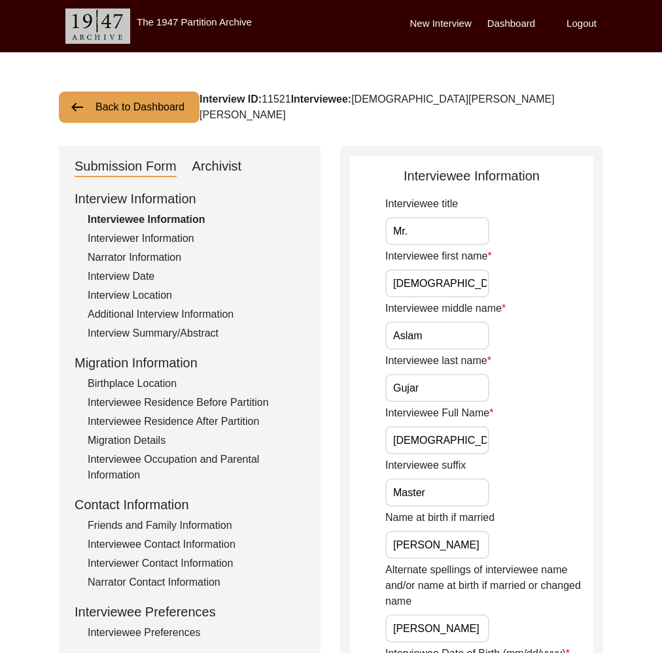
click at [218, 158] on div "Archivist" at bounding box center [217, 166] width 50 height 21
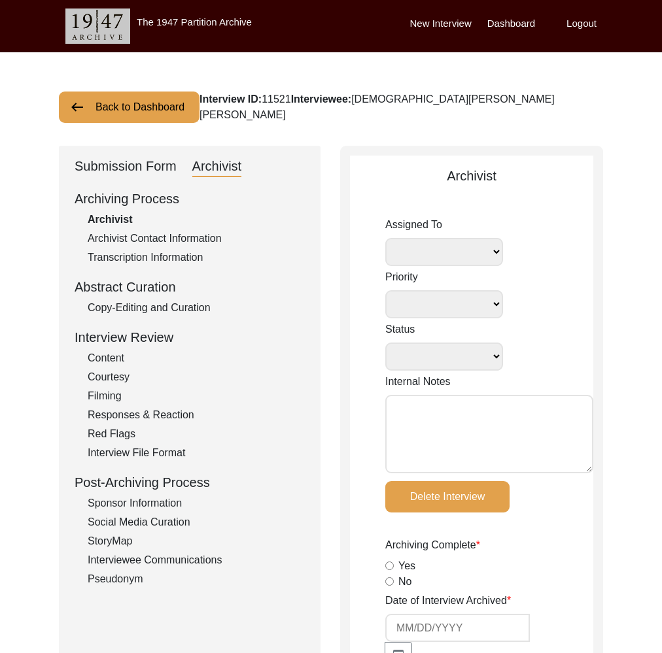
select select
select select "Archiving Completed"
type textarea "[DATE] Victoria: [PERSON_NAME] finished archiving this, but it needs to be pres…"
radio input "true"
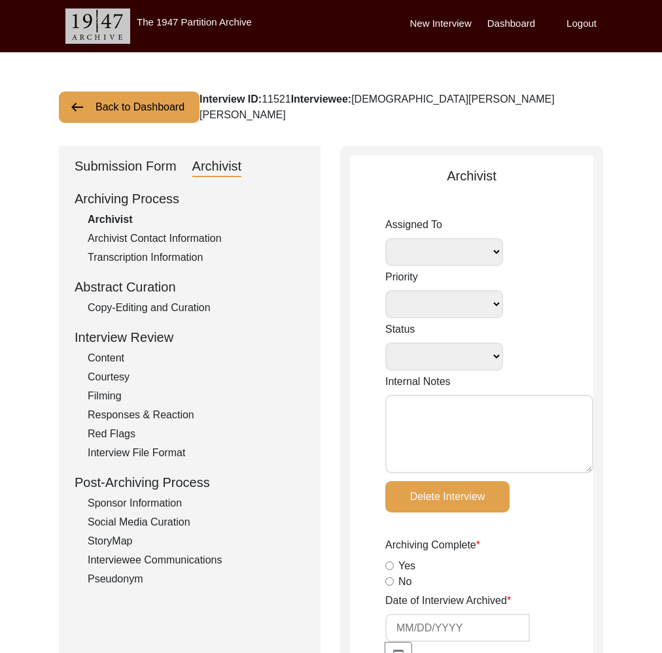
type input "[DATE]"
type textarea "Loremi 8, 3024: Dolorsi. Ametcons adip-elit. Seddo eiusm. Temporincid Utlab: Et…"
radio input "true"
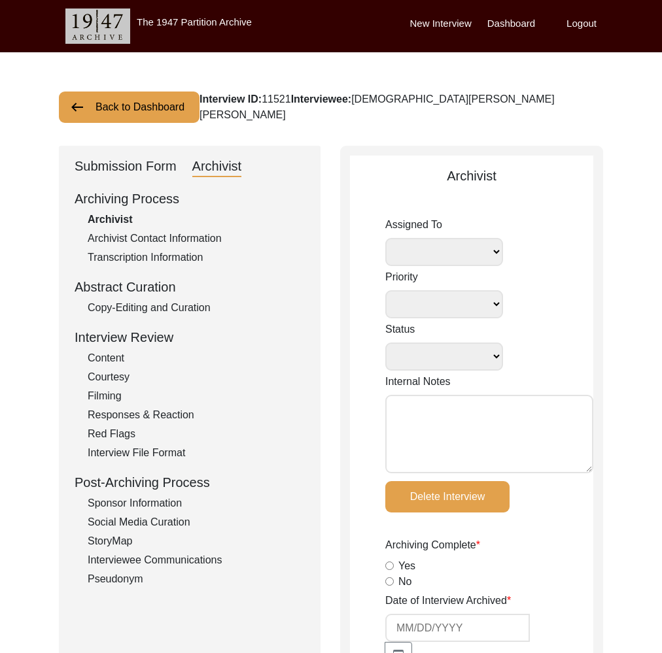
radio input "true"
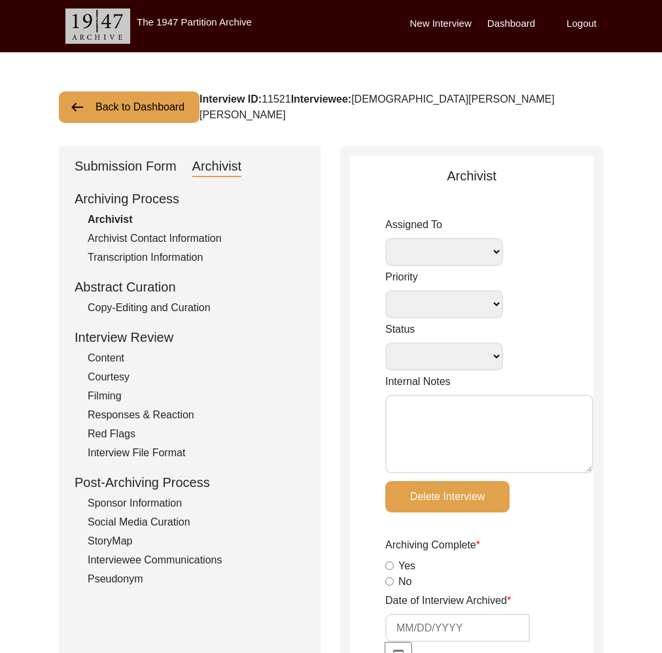
type input "1:10:02"
radio input "true"
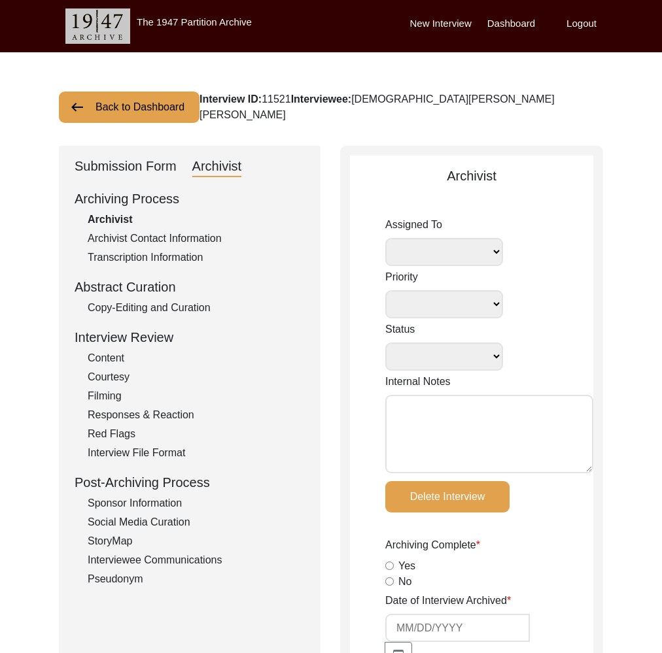
radio input "true"
type textarea "B-roll length: 0:04:05"
type input "MTS"
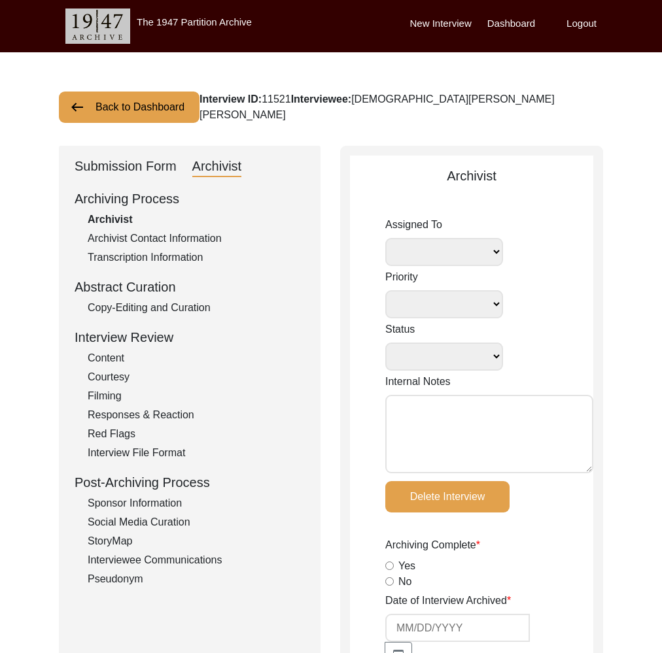
type input "9.54 GB"
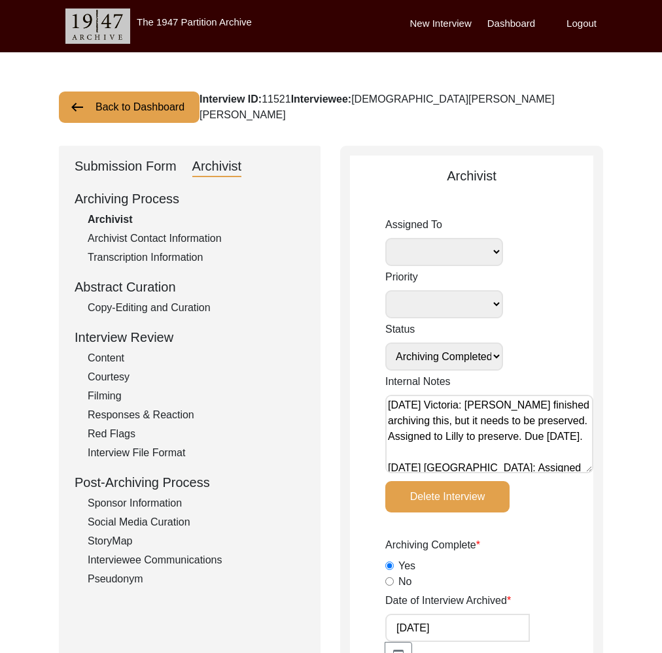
select select "507"
click at [118, 108] on button "Back to Dashboard" at bounding box center [129, 107] width 141 height 31
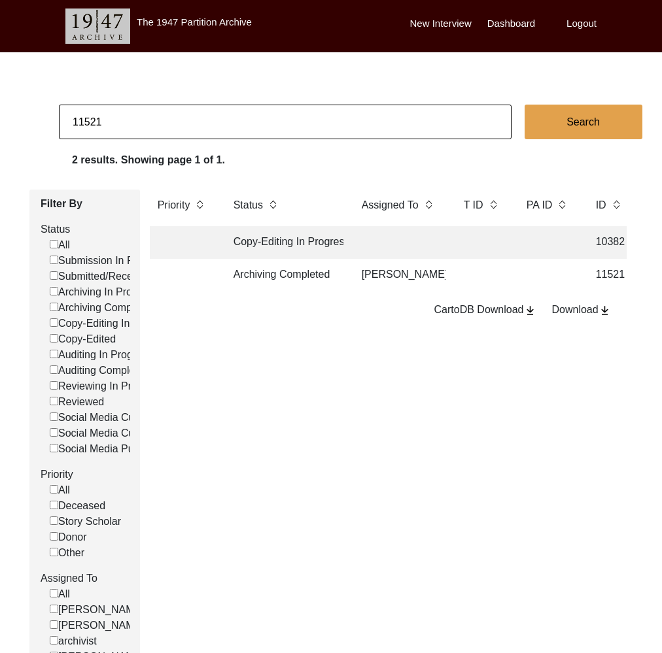
drag, startPoint x: 94, startPoint y: 124, endPoint x: 120, endPoint y: 124, distance: 26.1
click at [119, 124] on input "11521" at bounding box center [285, 122] width 452 height 35
type input "11522"
checkbox input "false"
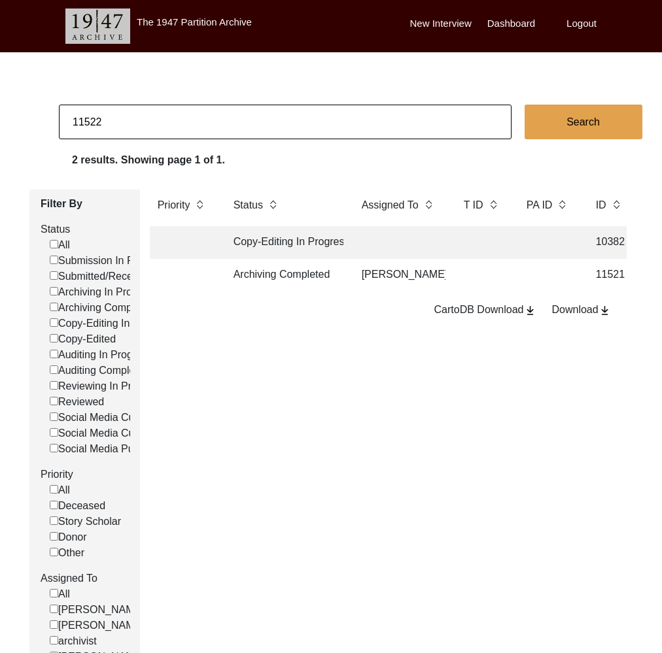
checkbox input "false"
click at [314, 274] on td "Archiving Completed" at bounding box center [285, 275] width 118 height 33
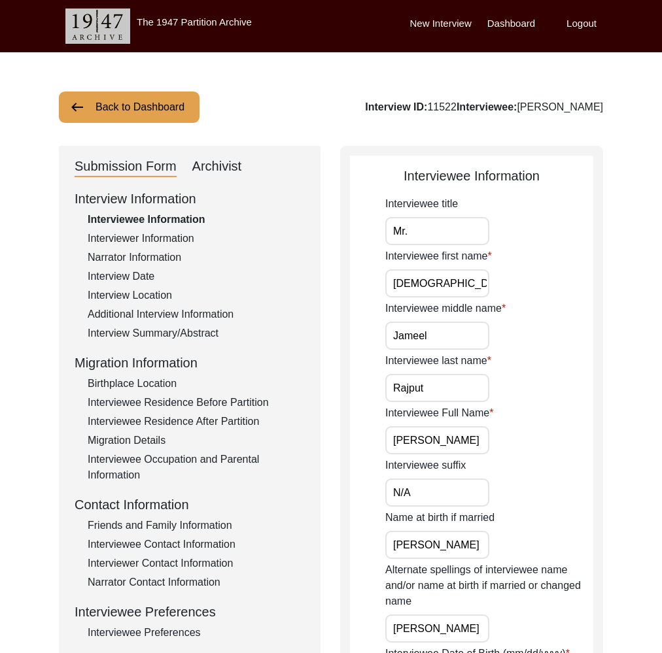
click at [211, 159] on div "Archivist" at bounding box center [217, 166] width 50 height 21
select select "507"
select select "Archiving Completed"
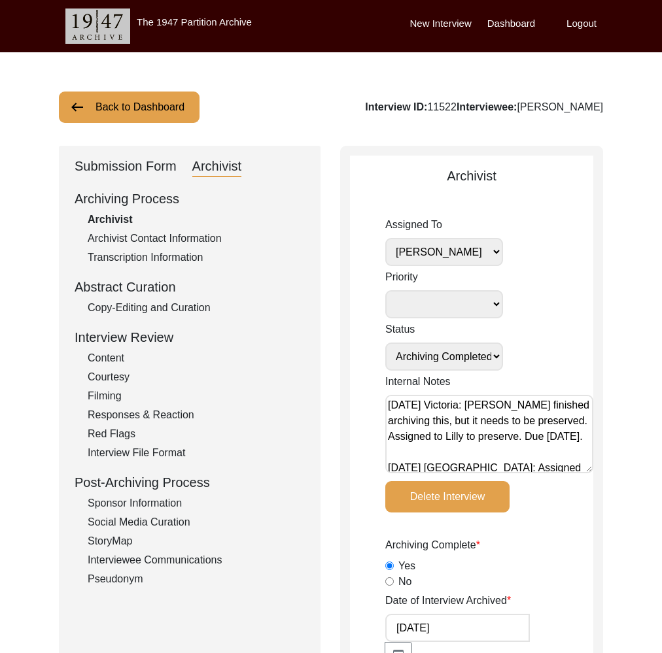
click at [135, 101] on button "Back to Dashboard" at bounding box center [129, 107] width 141 height 31
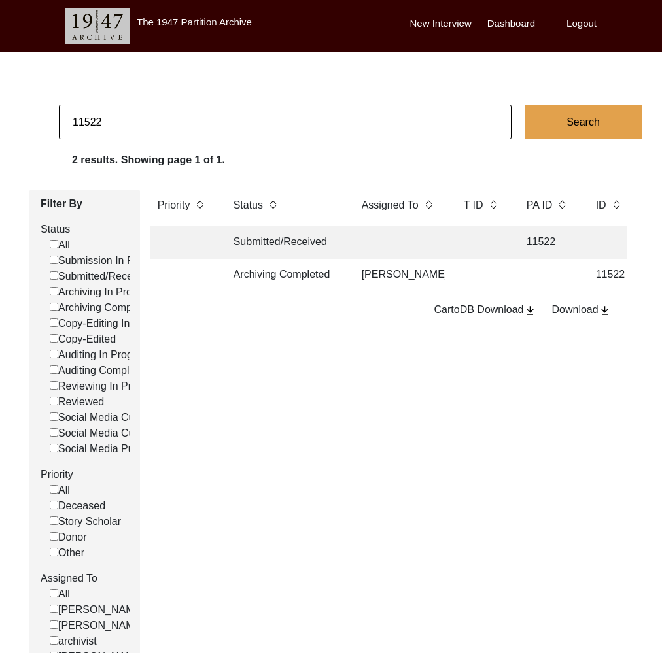
scroll to position [2, 0]
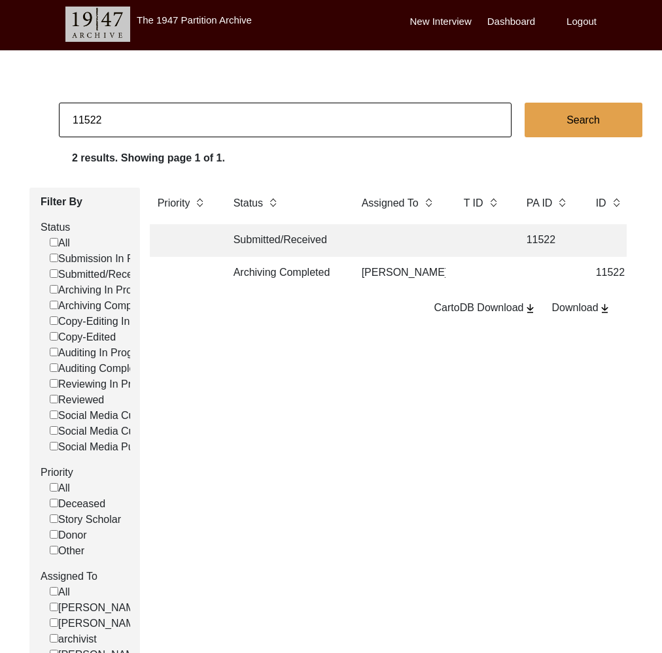
click at [188, 118] on input "11522" at bounding box center [285, 120] width 452 height 35
type input "11374"
checkbox input "false"
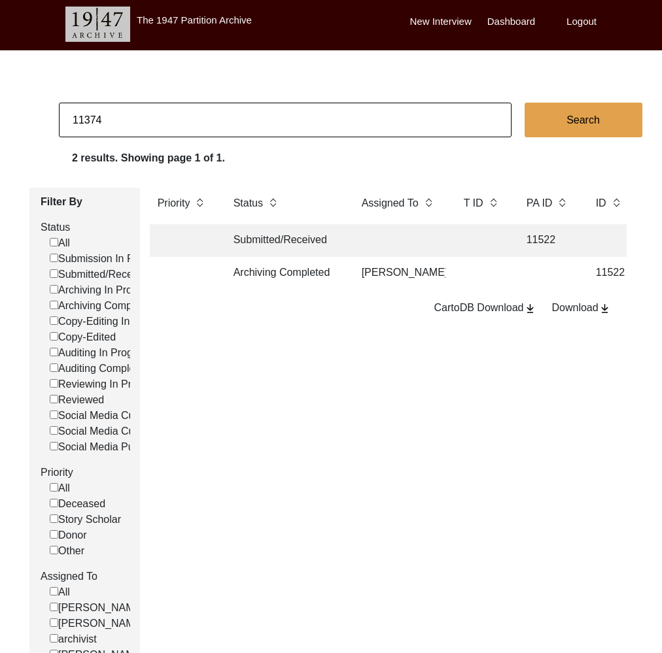
checkbox input "false"
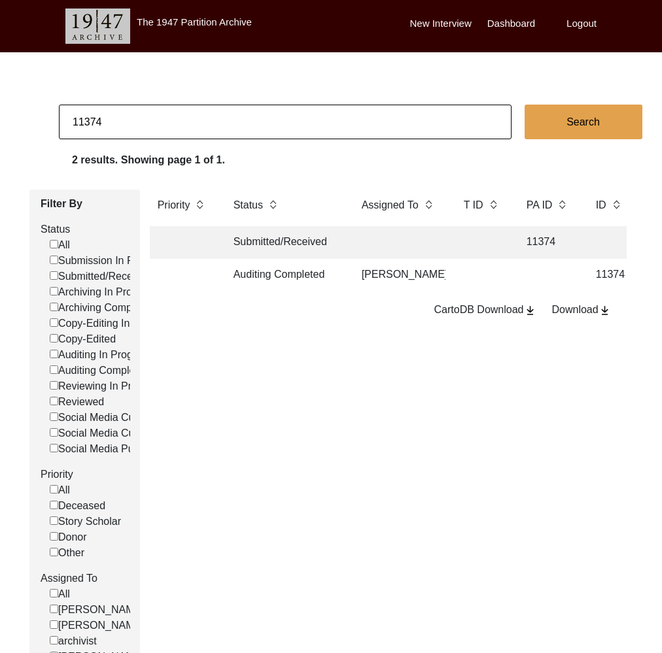
click at [342, 275] on td "Auditing Completed" at bounding box center [285, 275] width 118 height 33
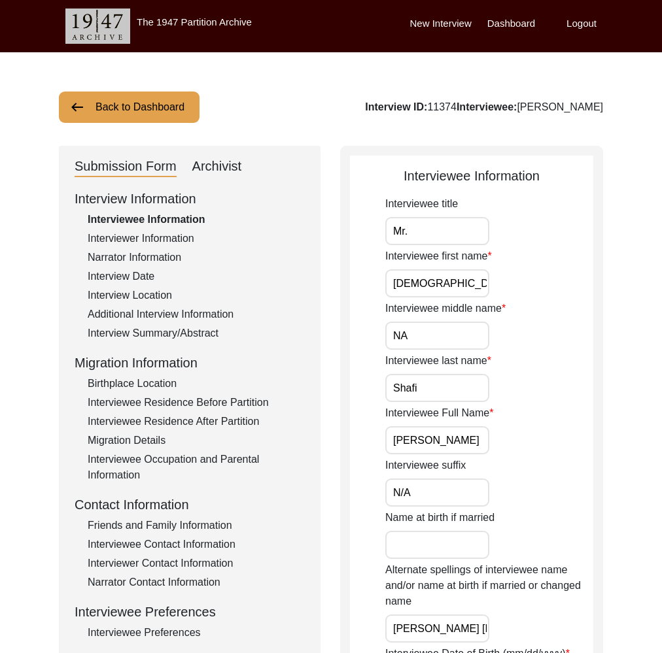
click at [187, 241] on div "Interviewer Information" at bounding box center [196, 239] width 217 height 16
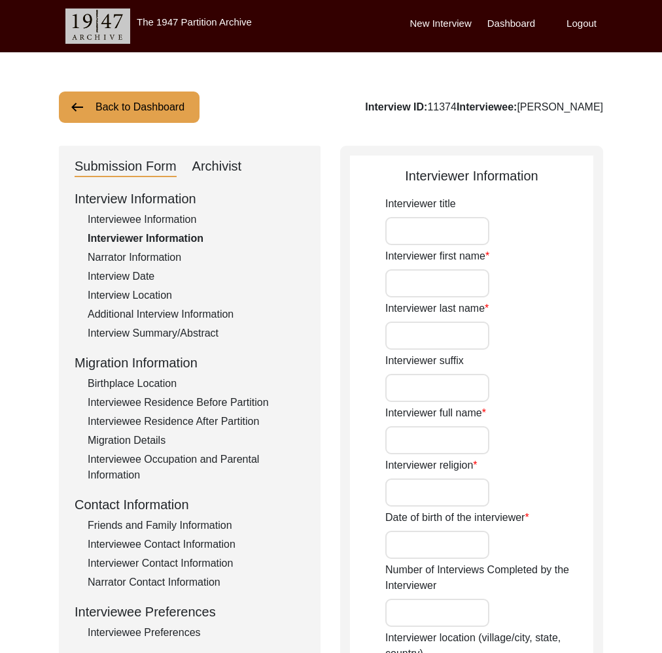
type input "Mr."
type input "[DEMOGRAPHIC_DATA]"
type input "[PERSON_NAME]"
type input "N/A"
type input "[PERSON_NAME]"
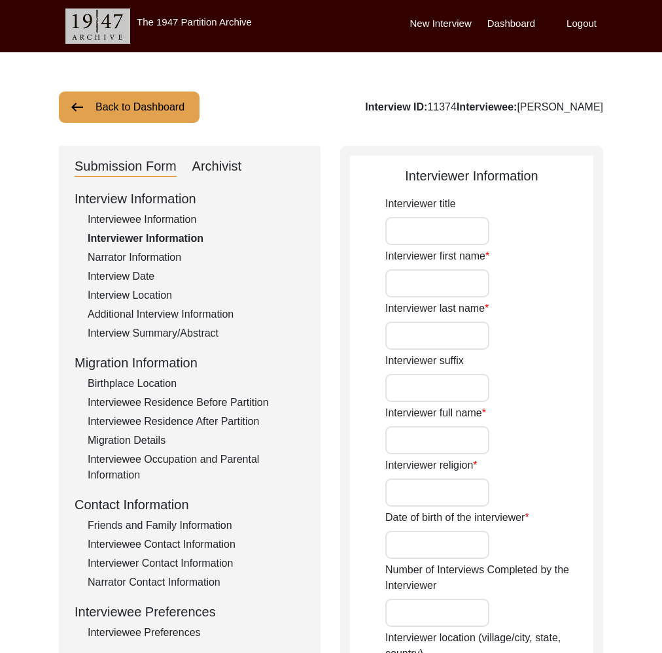
type input "[DEMOGRAPHIC_DATA]"
type input "[DATE]"
type input "[GEOGRAPHIC_DATA], [GEOGRAPHIC_DATA], [GEOGRAPHIC_DATA]"
type input "Retired Govt Servant"
type input "Mr."
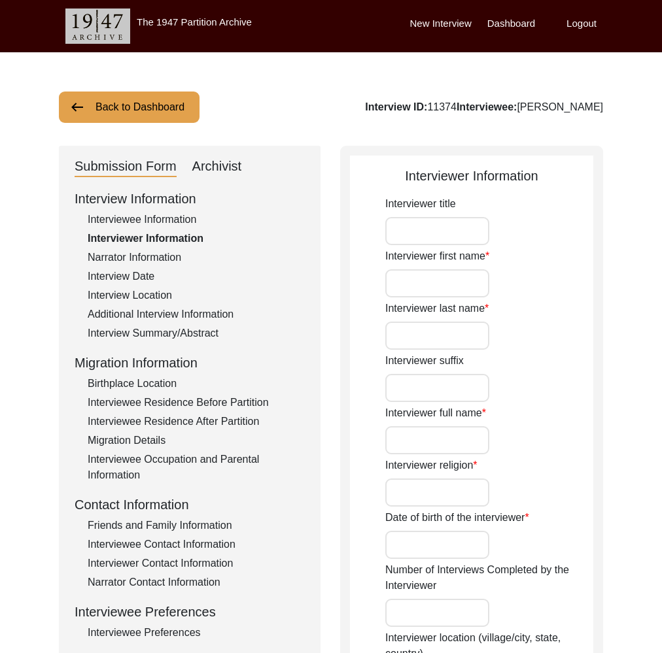
type input "[DEMOGRAPHIC_DATA]"
type input "[PERSON_NAME]"
type input "N/A"
type input "[PERSON_NAME]"
type textarea "A graduate in the subjects of education and [DEMOGRAPHIC_DATA] history."
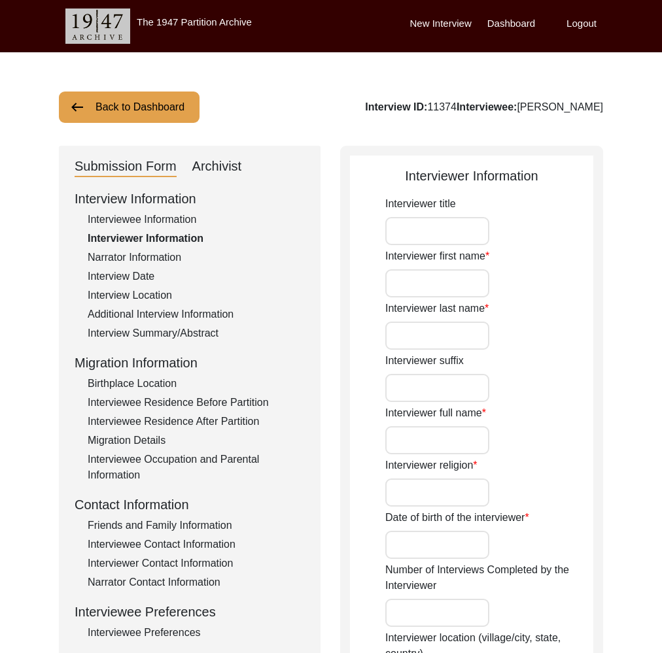
type input "Punjabi"
type input "Malwai"
type textarea "N/A"
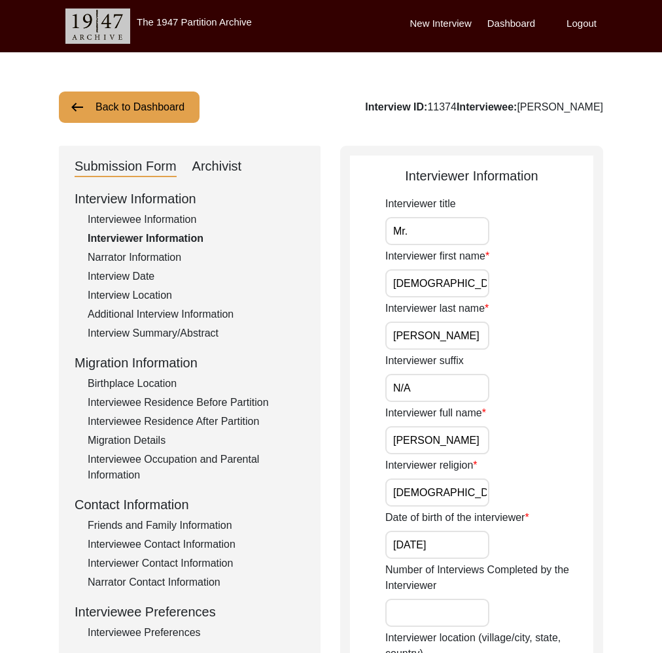
click at [160, 261] on div "Interview Information Interviewee Information Interviewer Information Narrator …" at bounding box center [190, 468] width 230 height 559
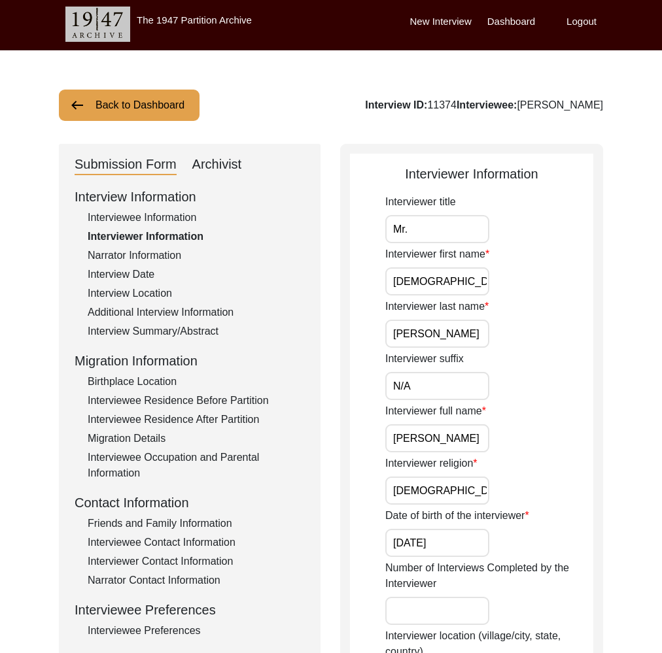
drag, startPoint x: 152, startPoint y: 262, endPoint x: 108, endPoint y: 284, distance: 49.7
click at [152, 262] on div "Narrator Information" at bounding box center [196, 256] width 217 height 16
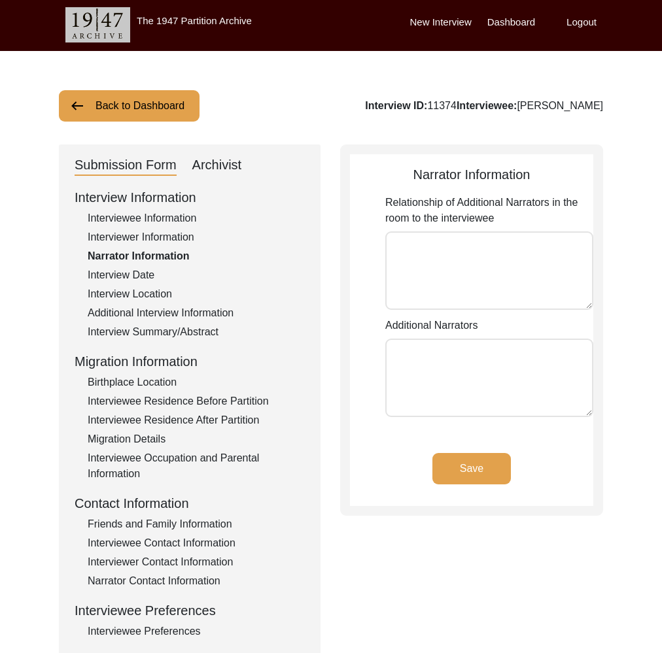
type textarea "N/A"
click at [135, 277] on div "Interview Date" at bounding box center [196, 275] width 217 height 16
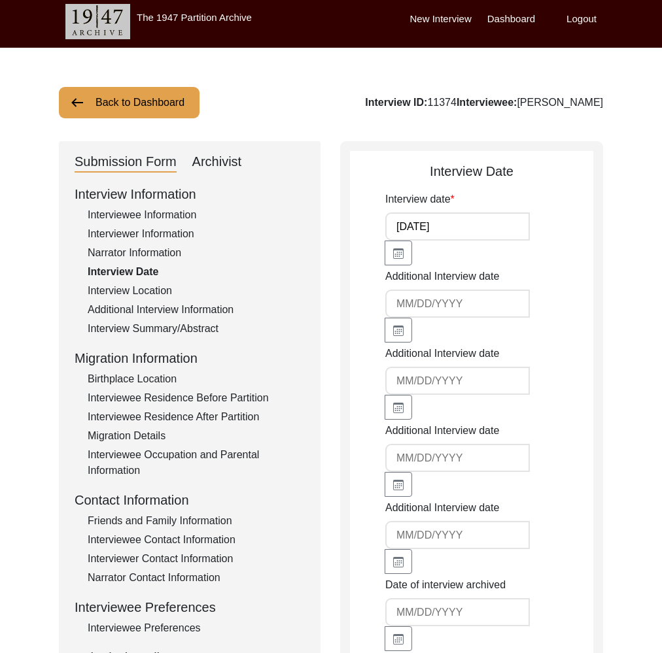
drag, startPoint x: 149, startPoint y: 297, endPoint x: 188, endPoint y: 426, distance: 134.0
click at [150, 298] on div "Interview Location" at bounding box center [196, 291] width 217 height 16
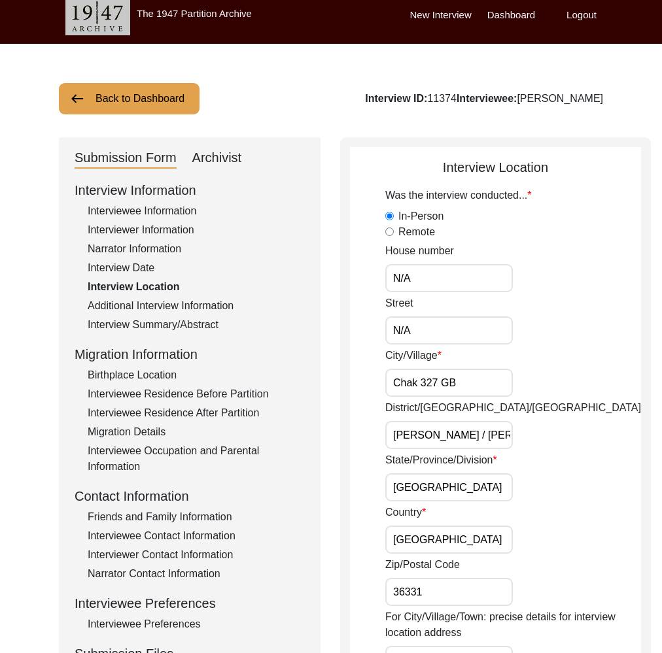
click at [186, 305] on div "Additional Interview Information" at bounding box center [196, 306] width 217 height 16
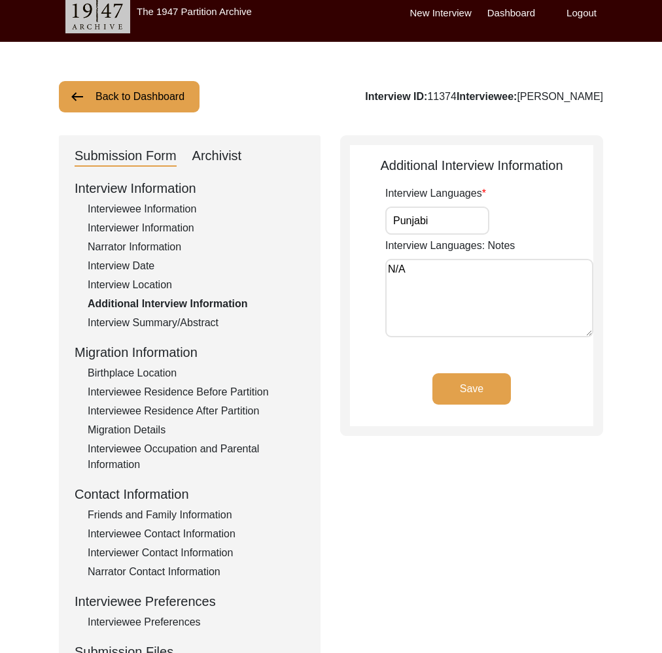
drag, startPoint x: 192, startPoint y: 327, endPoint x: 192, endPoint y: 335, distance: 8.5
click at [192, 327] on div "Interview Summary/Abstract" at bounding box center [196, 323] width 217 height 16
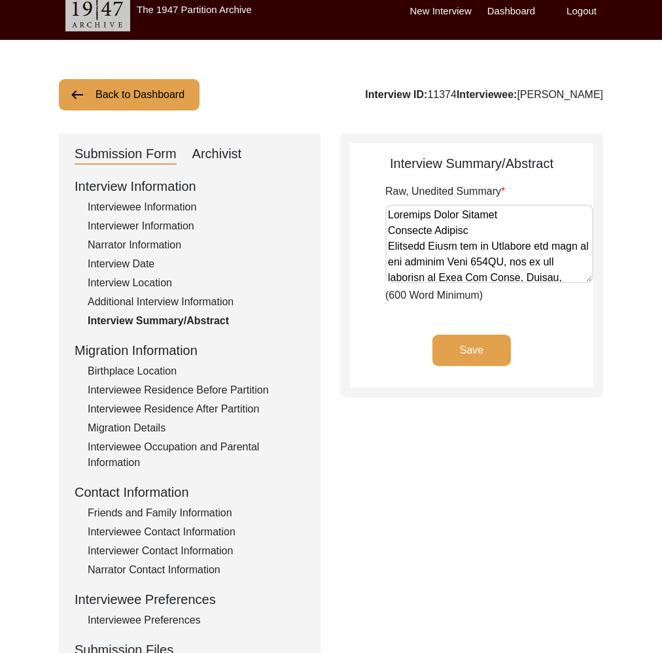
drag, startPoint x: 136, startPoint y: 377, endPoint x: 158, endPoint y: 390, distance: 25.2
click at [136, 378] on div "Birthplace Location" at bounding box center [196, 371] width 217 height 16
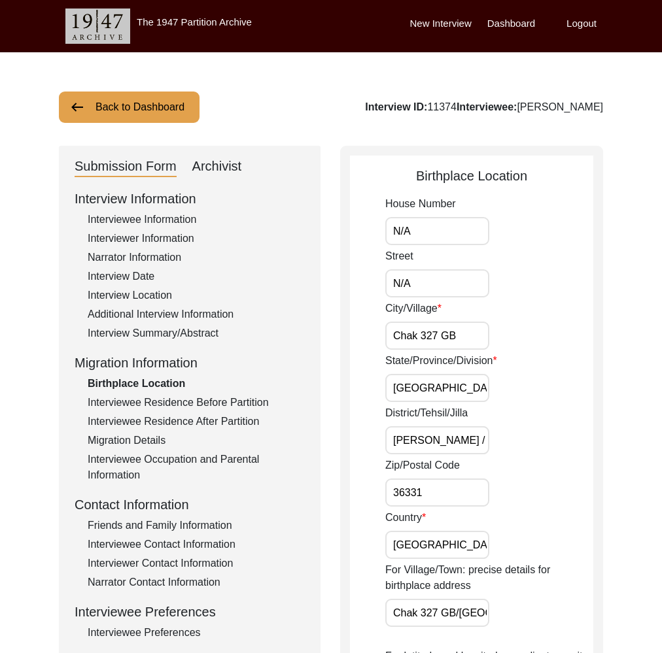
drag, startPoint x: 222, startPoint y: 405, endPoint x: 220, endPoint y: 420, distance: 14.5
click at [222, 405] on div "Interviewee Residence Before Partition" at bounding box center [196, 403] width 217 height 16
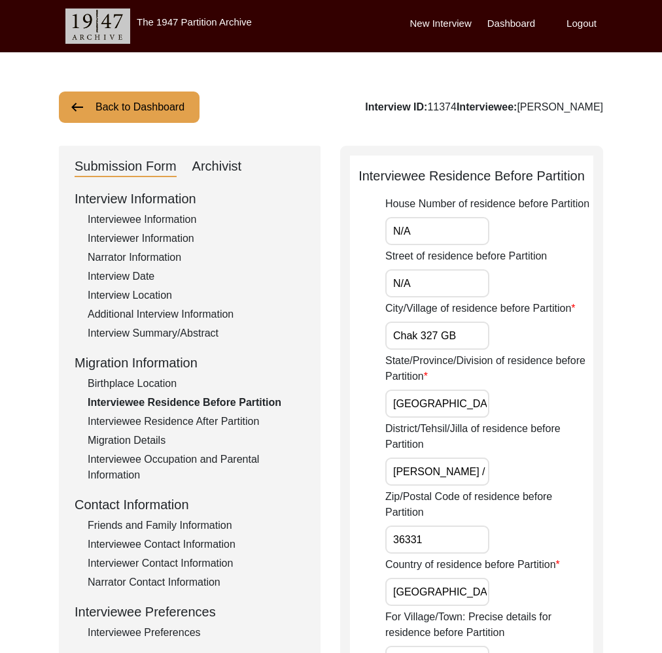
click at [222, 422] on div "Interviewee Residence After Partition" at bounding box center [196, 422] width 217 height 16
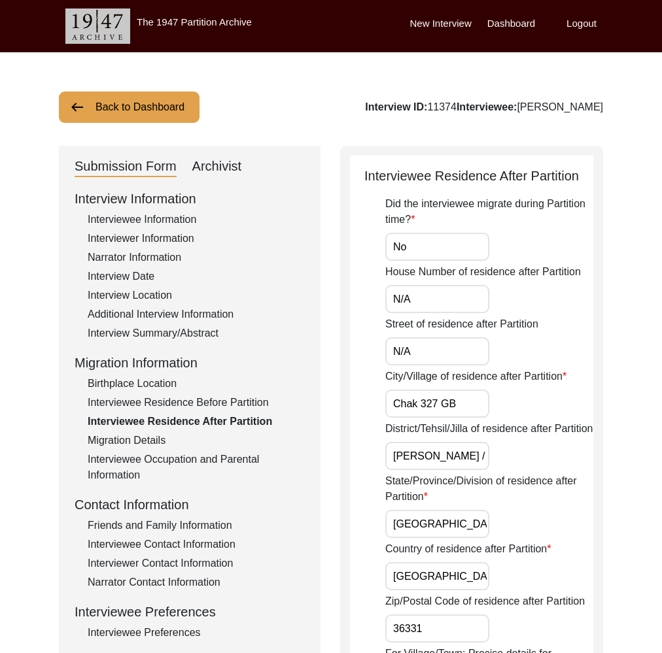
click at [143, 441] on div "Migration Details" at bounding box center [196, 441] width 217 height 16
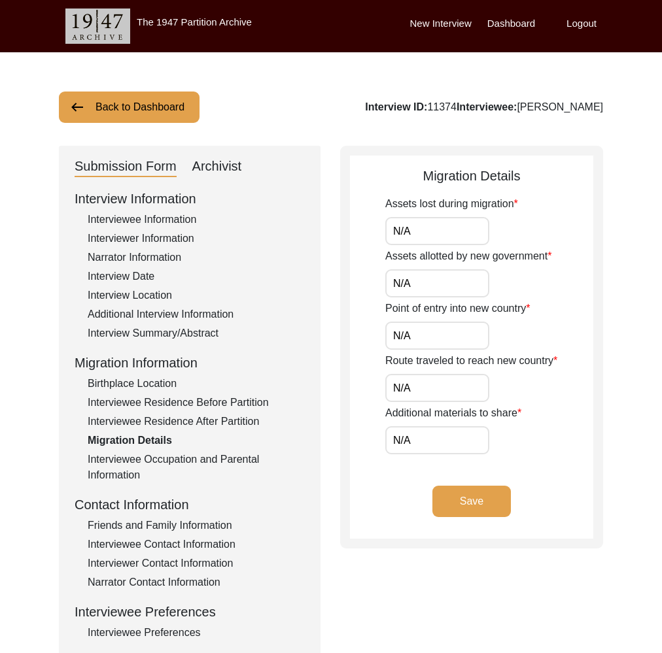
click at [163, 456] on div "Interviewee Occupation and Parental Information" at bounding box center [196, 467] width 217 height 31
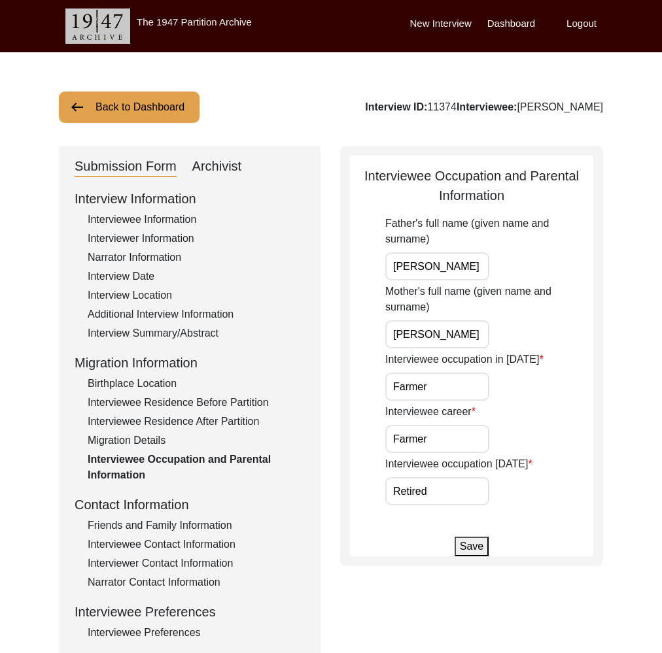
click at [166, 520] on div "Friends and Family Information" at bounding box center [196, 526] width 217 height 16
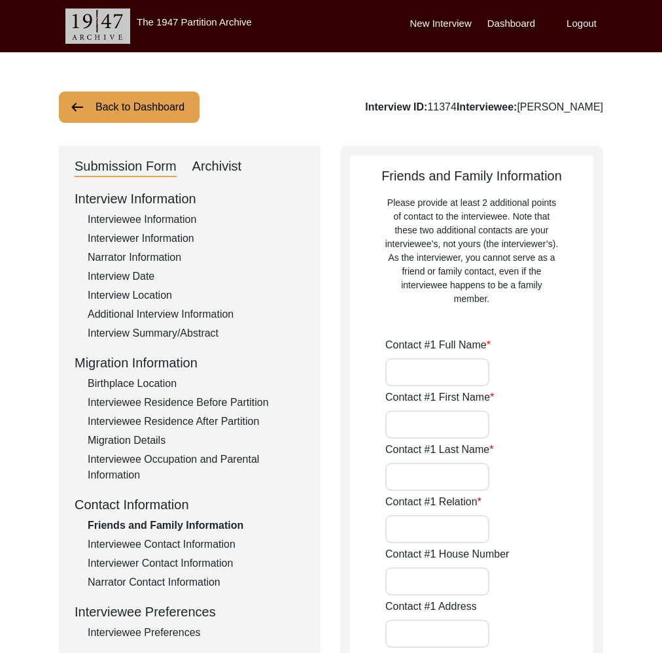
type input "[PERSON_NAME]"
type input "[DEMOGRAPHIC_DATA]"
type input "[PERSON_NAME]"
type input "Grandson"
type input "N/A"
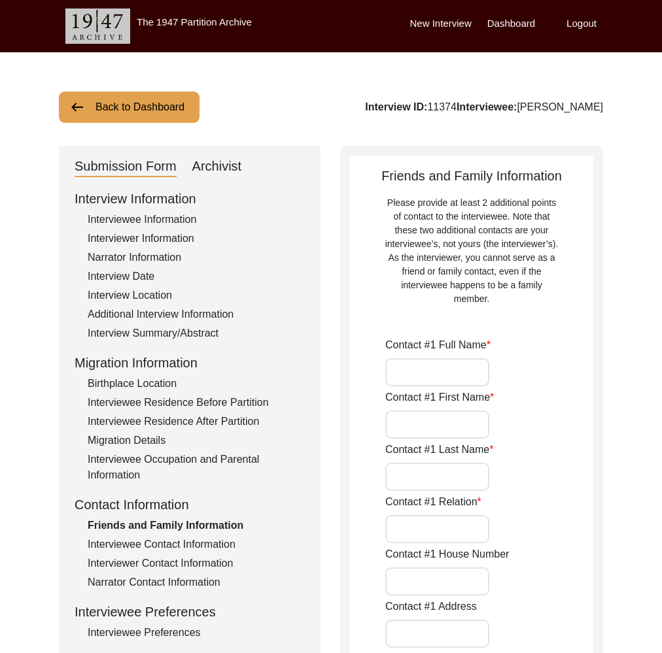
type input "Chak 327 GB"
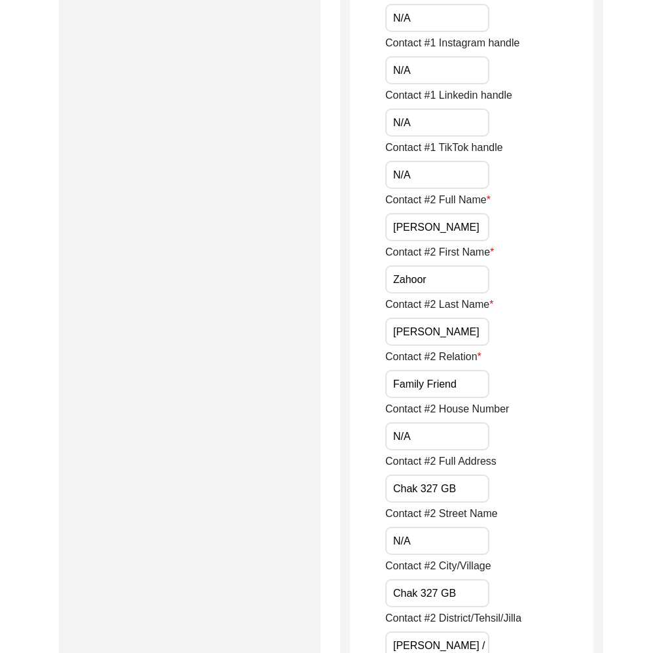
scroll to position [31, 0]
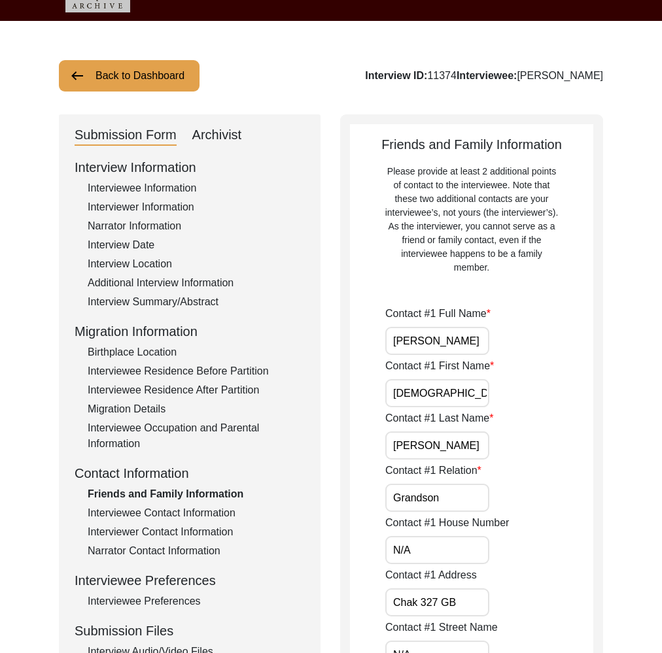
click at [180, 508] on div "Interviewee Contact Information" at bounding box center [196, 513] width 217 height 16
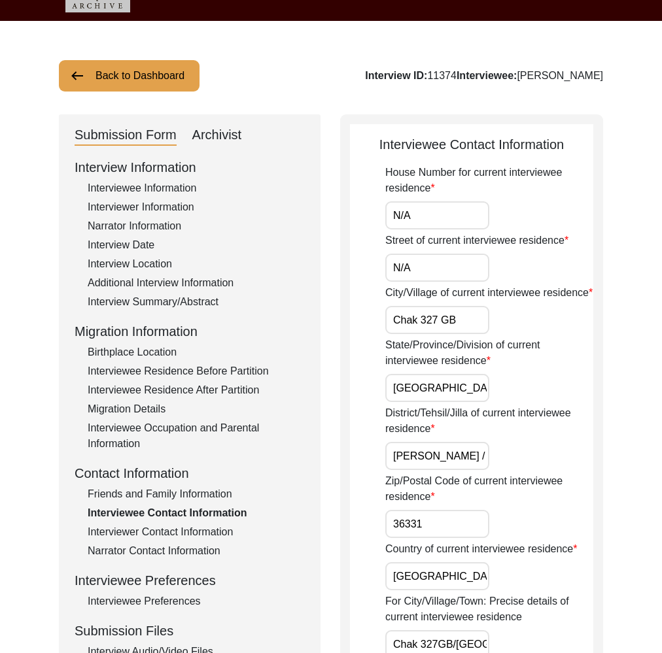
click at [182, 531] on div "Interviewer Contact Information" at bounding box center [196, 532] width 217 height 16
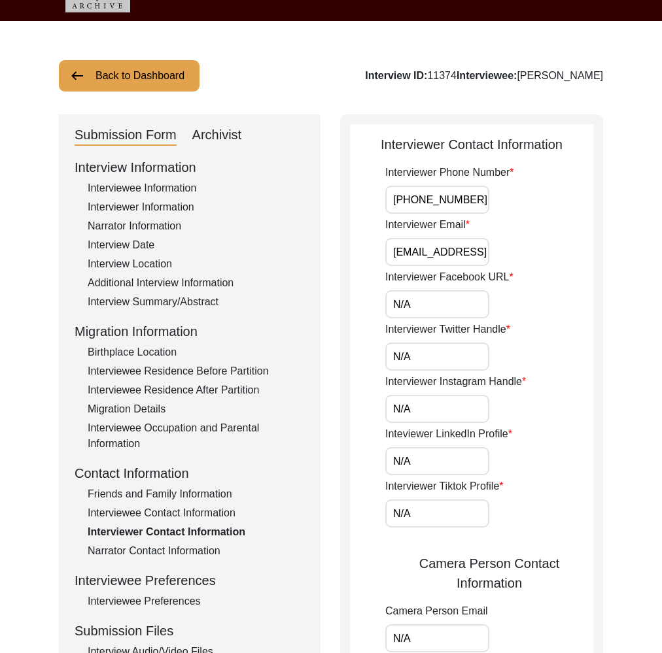
drag, startPoint x: 178, startPoint y: 546, endPoint x: 175, endPoint y: 567, distance: 21.1
click at [178, 546] on div "Narrator Contact Information" at bounding box center [196, 551] width 217 height 16
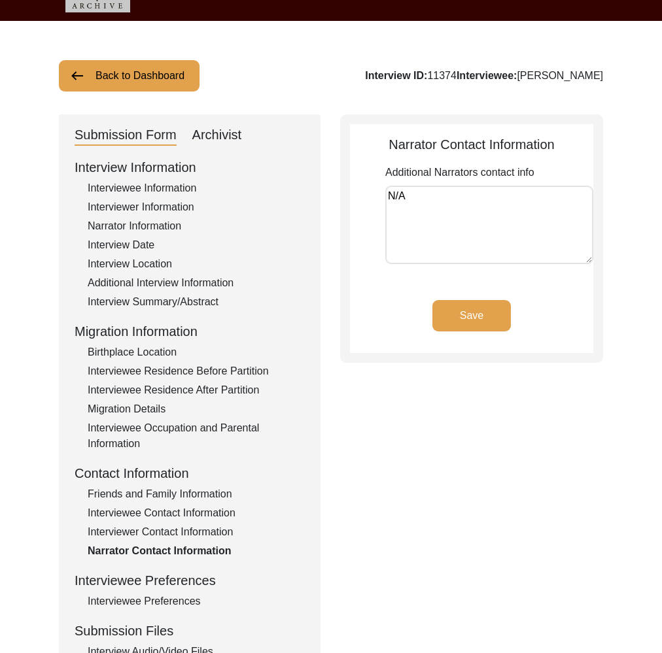
click at [173, 598] on div "Interviewee Preferences" at bounding box center [196, 602] width 217 height 16
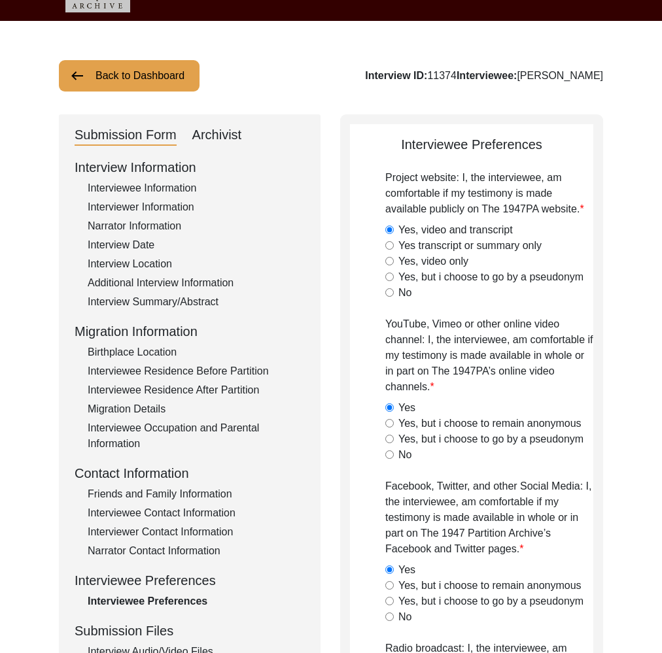
click at [222, 127] on div "Archivist" at bounding box center [217, 135] width 50 height 21
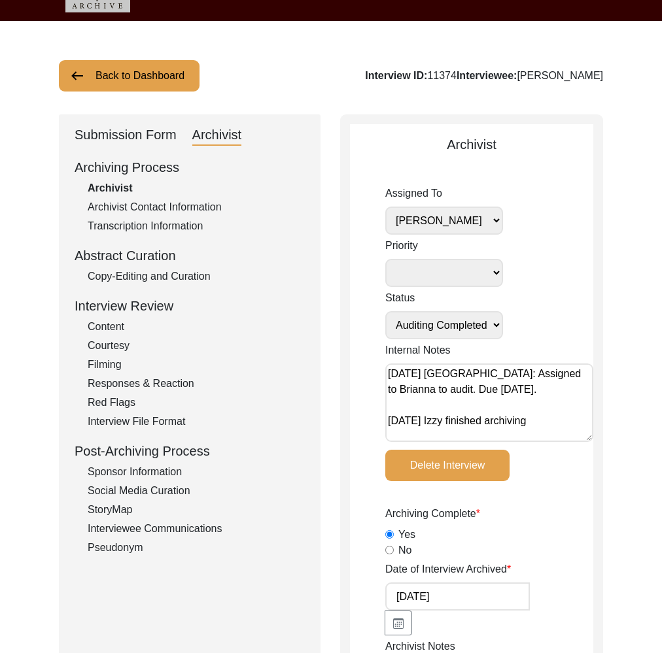
click at [167, 275] on div "Copy-Editing and Curation" at bounding box center [196, 277] width 217 height 16
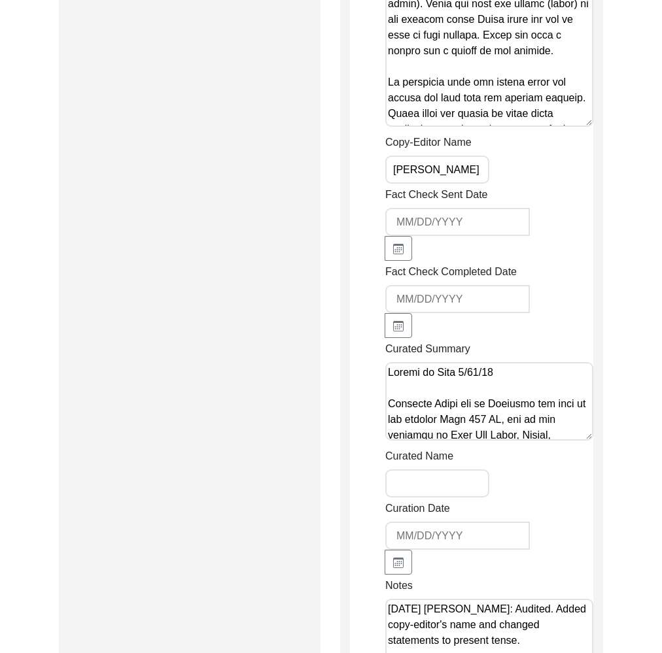
scroll to position [4036, 0]
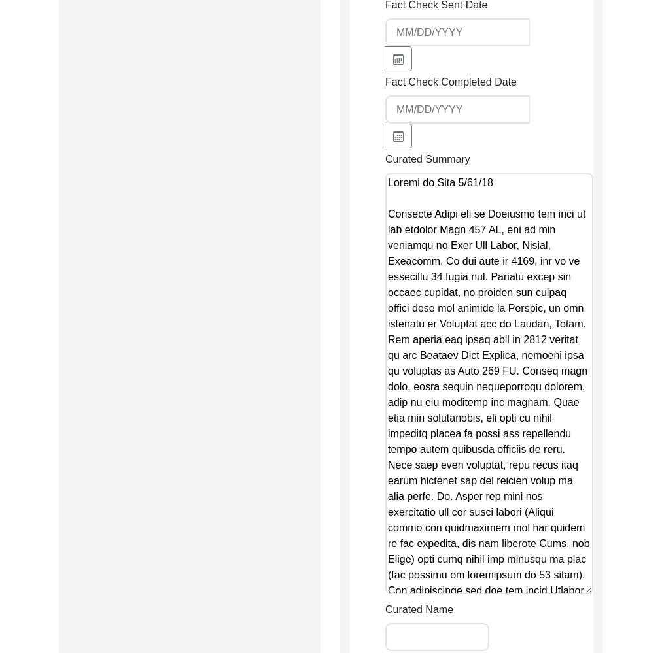
drag, startPoint x: 584, startPoint y: 245, endPoint x: 608, endPoint y: 589, distance: 344.7
click at [510, 470] on textarea "Curated Summary" at bounding box center [489, 384] width 208 height 422
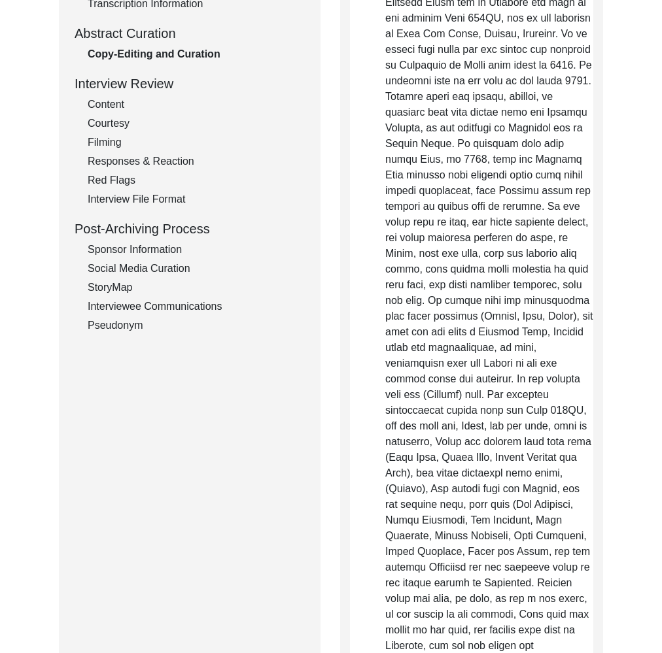
scroll to position [0, 0]
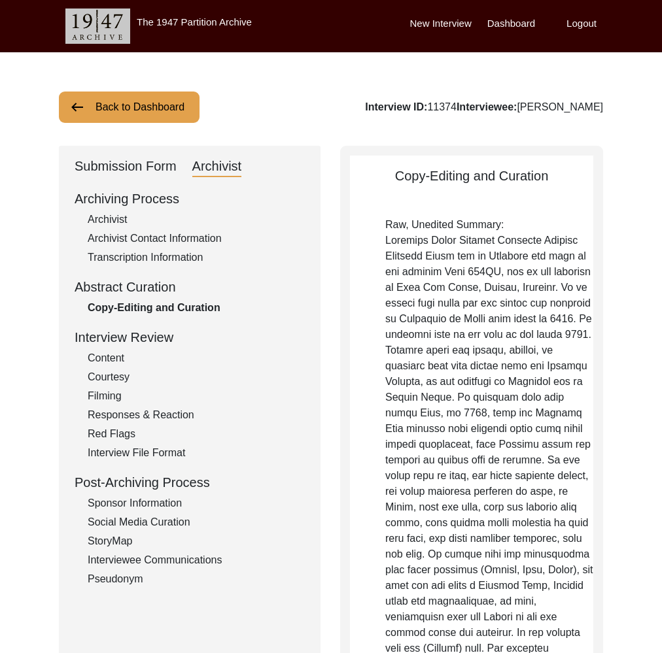
click at [156, 105] on button "Back to Dashboard" at bounding box center [129, 107] width 141 height 31
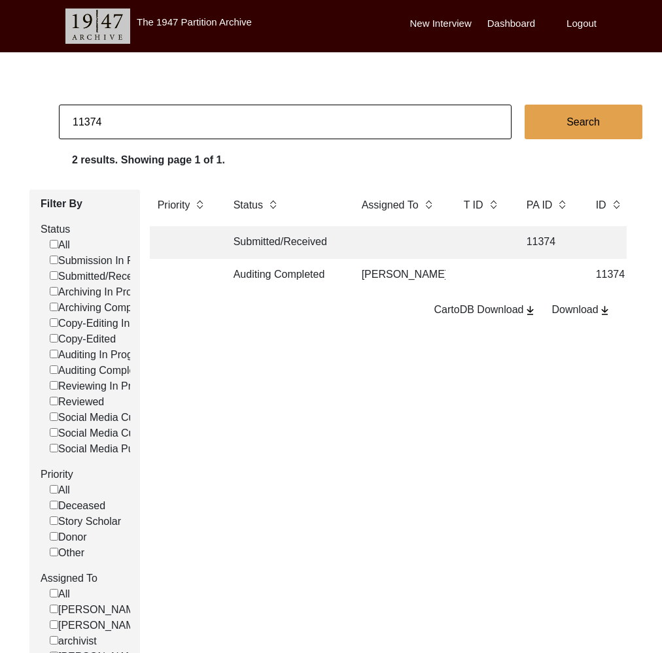
drag, startPoint x: 92, startPoint y: 119, endPoint x: 148, endPoint y: 119, distance: 55.6
click at [146, 119] on input "11374" at bounding box center [285, 122] width 452 height 35
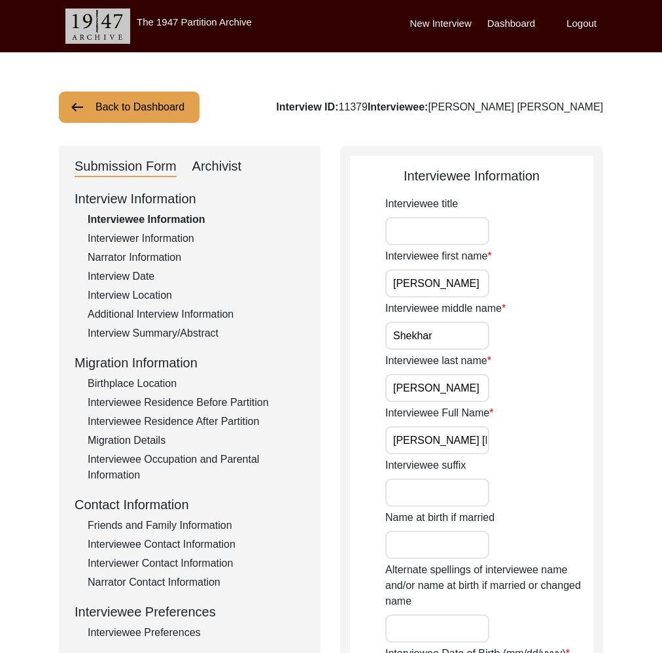
click at [218, 165] on div "Archivist" at bounding box center [217, 166] width 50 height 21
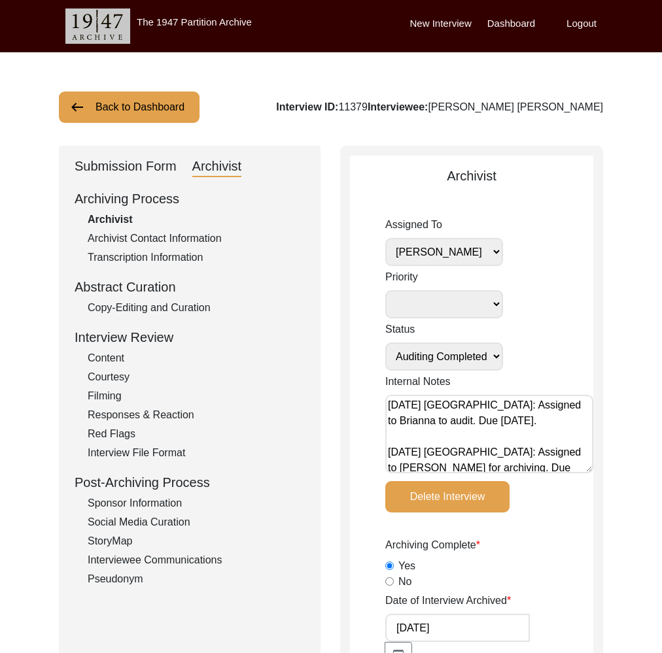
click at [192, 309] on div "Copy-Editing and Curation" at bounding box center [196, 308] width 217 height 16
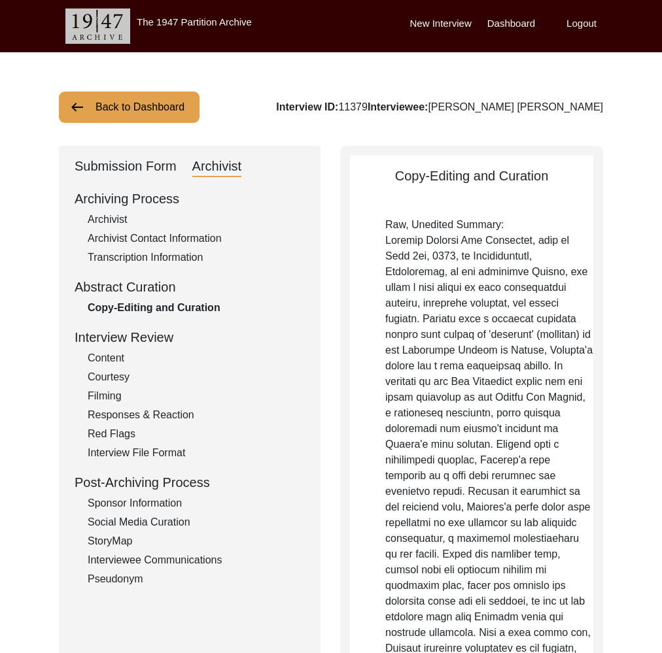
click at [131, 168] on div "Submission Form" at bounding box center [126, 166] width 102 height 21
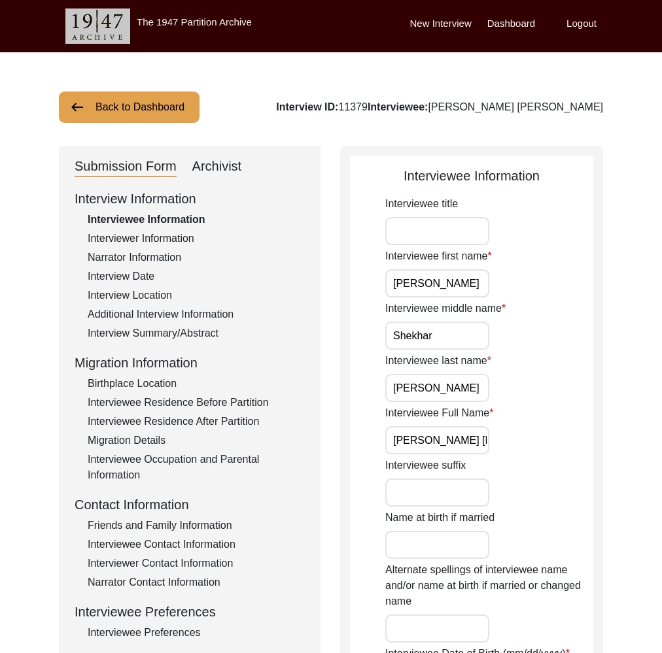
drag, startPoint x: 213, startPoint y: 165, endPoint x: 226, endPoint y: 182, distance: 20.9
click at [213, 165] on div "Archivist" at bounding box center [217, 166] width 50 height 21
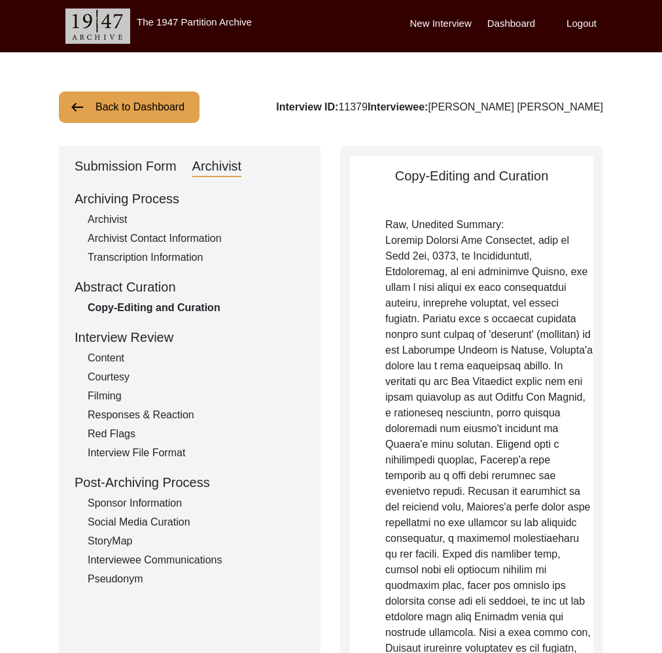
click at [141, 172] on div "Submission Form" at bounding box center [126, 166] width 102 height 21
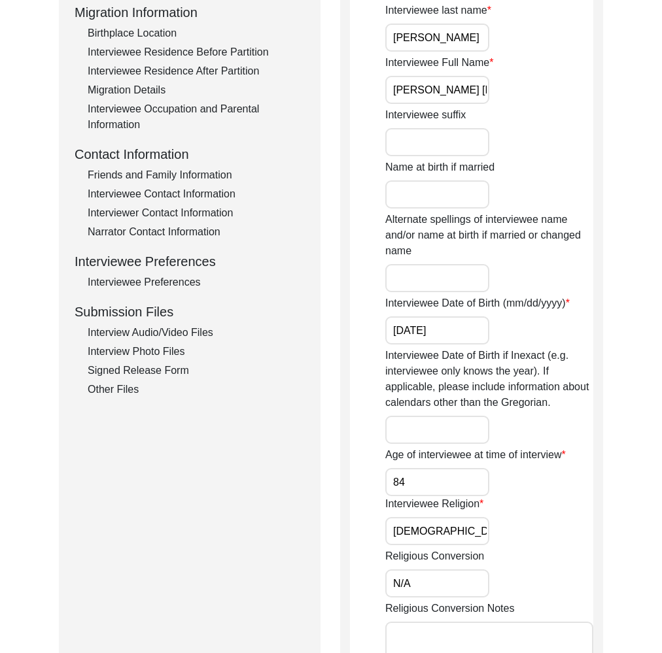
click at [138, 334] on div "Interview Audio/Video Files" at bounding box center [196, 333] width 217 height 16
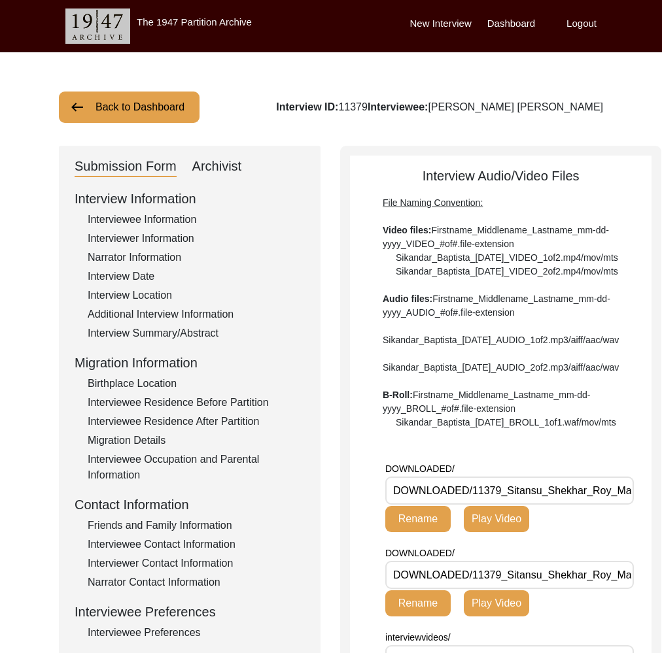
drag, startPoint x: 228, startPoint y: 168, endPoint x: 233, endPoint y: 174, distance: 7.9
click at [229, 168] on div "Archivist" at bounding box center [217, 166] width 50 height 21
